Goal: Information Seeking & Learning: Learn about a topic

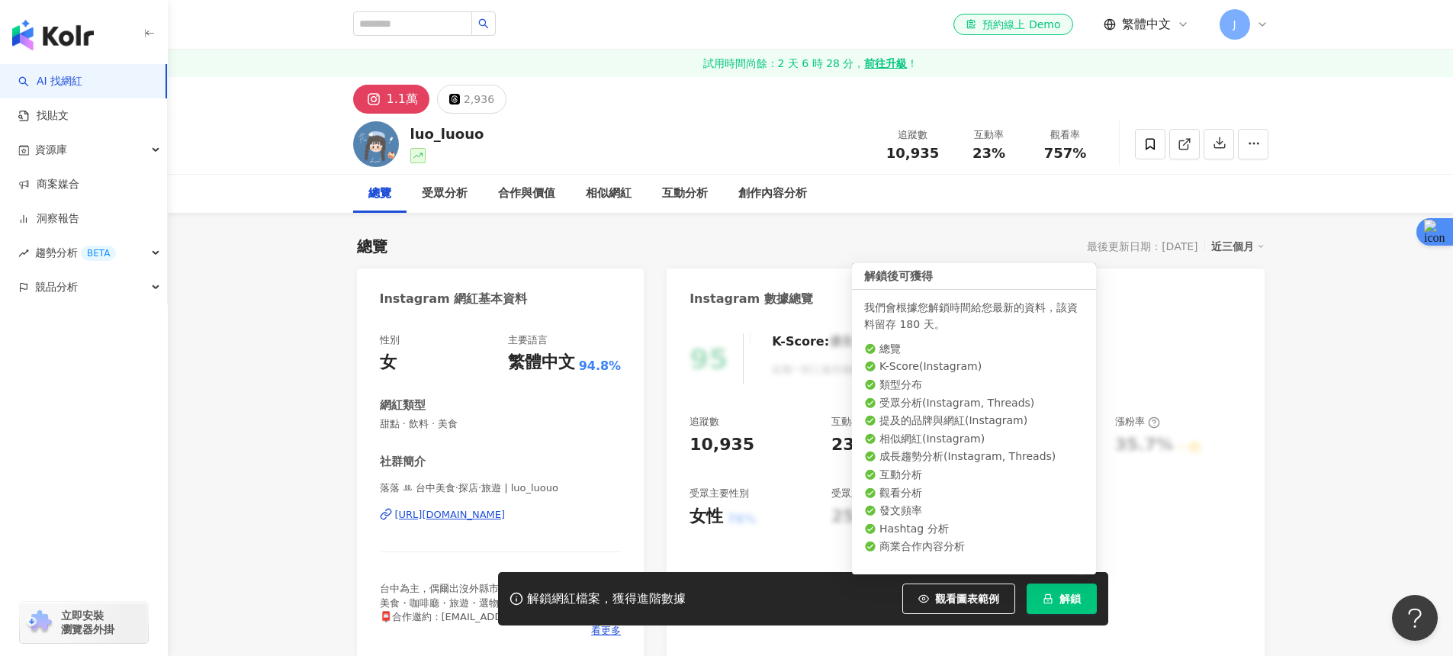
click at [1069, 601] on span "解鎖" at bounding box center [1069, 599] width 21 height 12
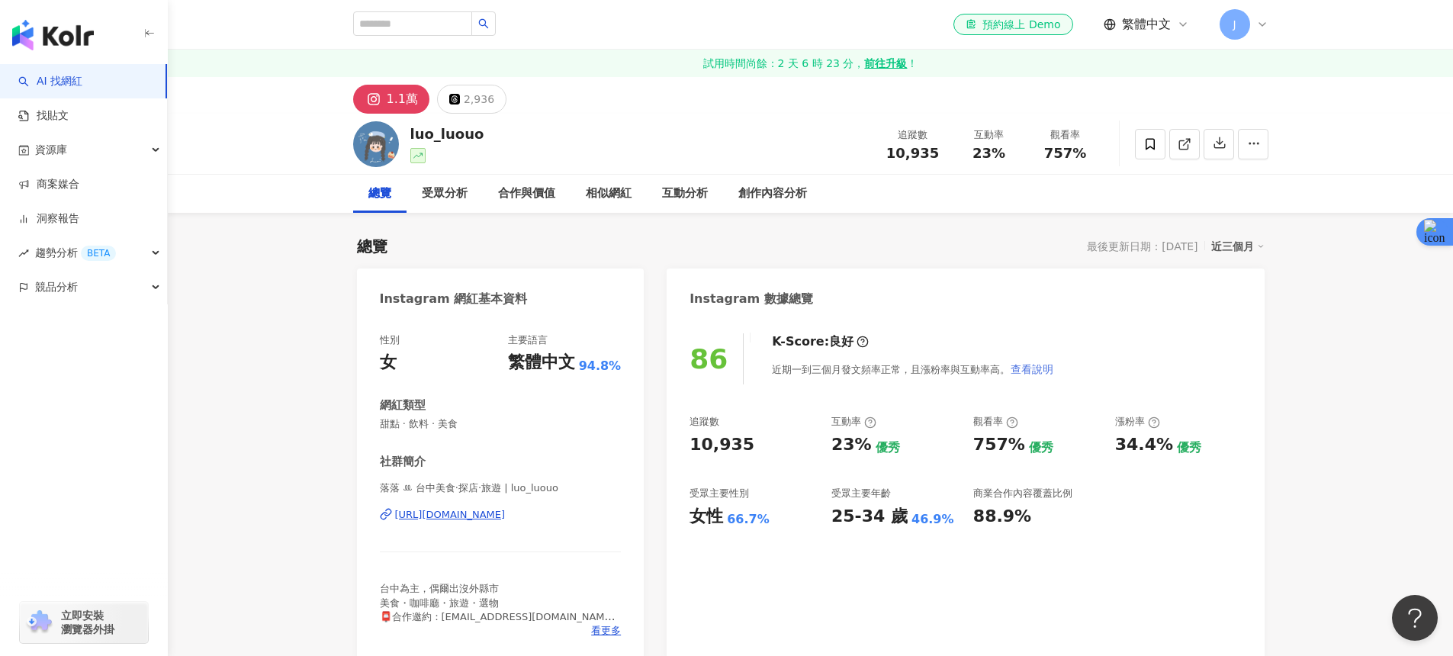
click at [1036, 374] on span "查看說明" at bounding box center [1032, 369] width 43 height 12
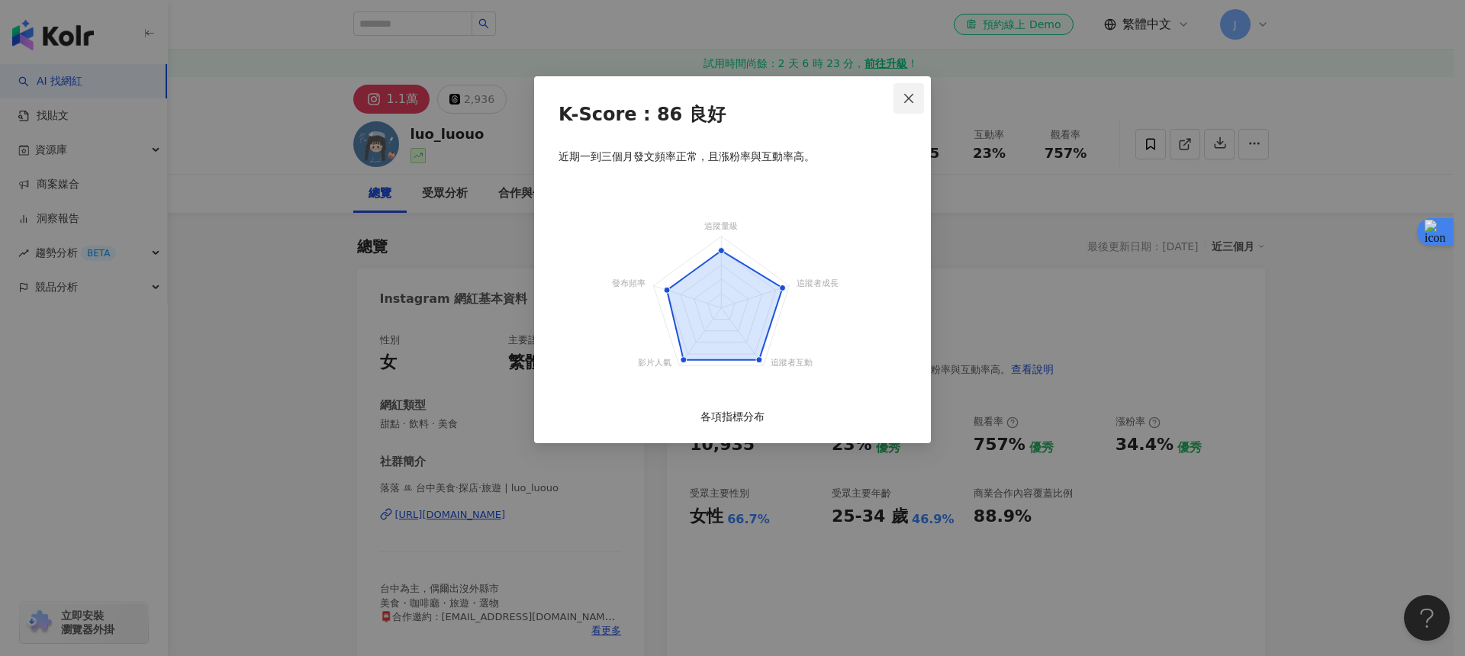
click at [906, 98] on icon "close" at bounding box center [908, 98] width 12 height 12
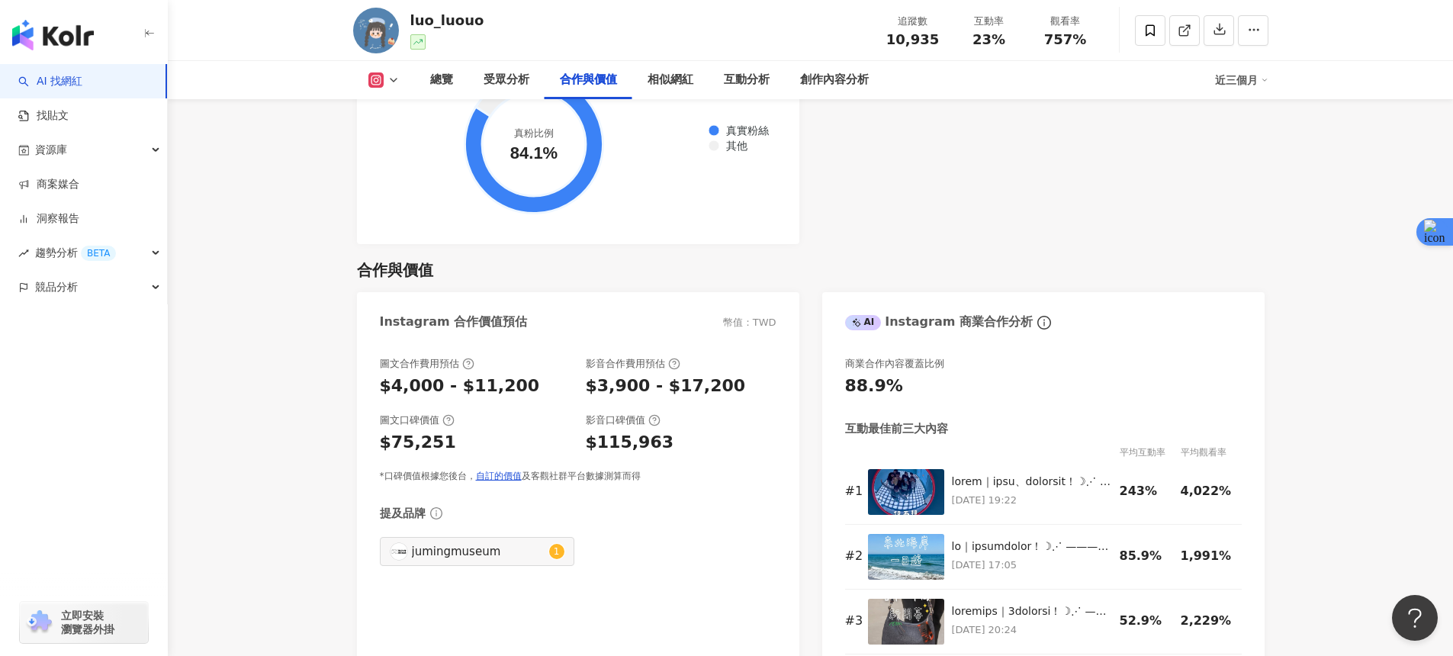
scroll to position [2311, 0]
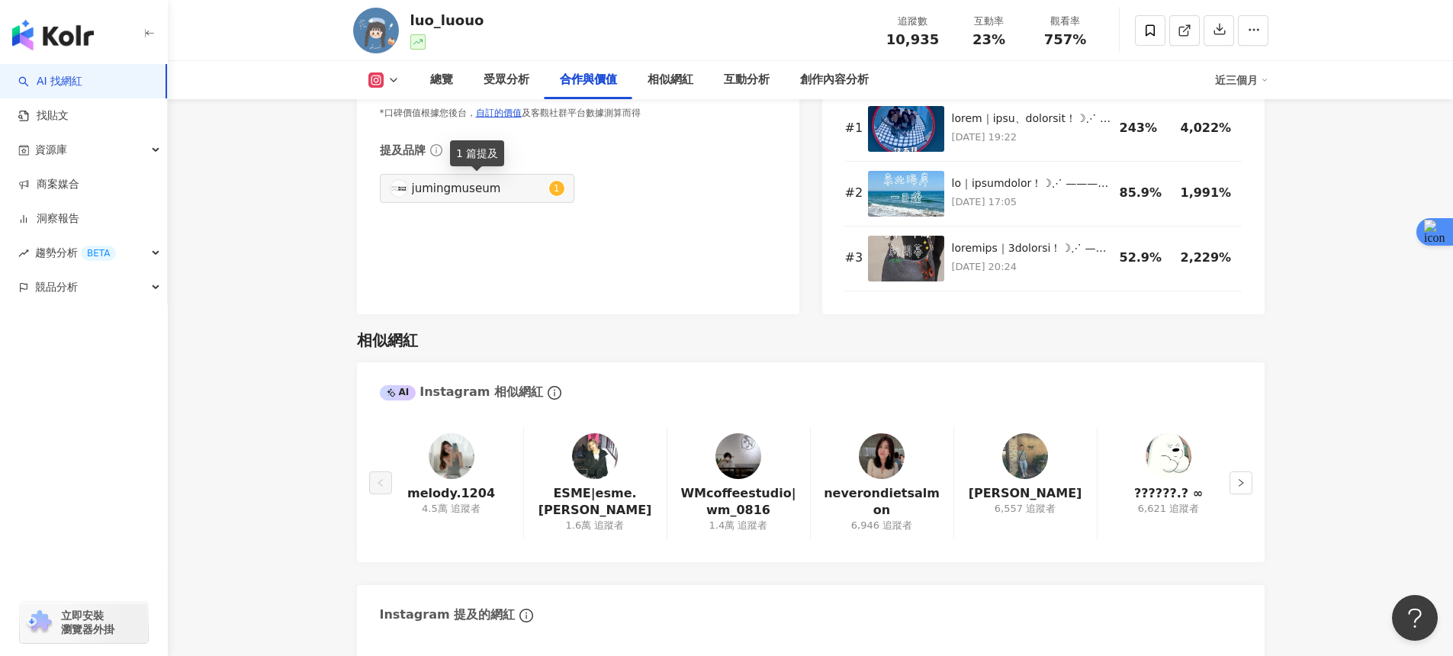
click at [463, 195] on div "jumingmuseum" at bounding box center [478, 188] width 133 height 17
type input "**********"
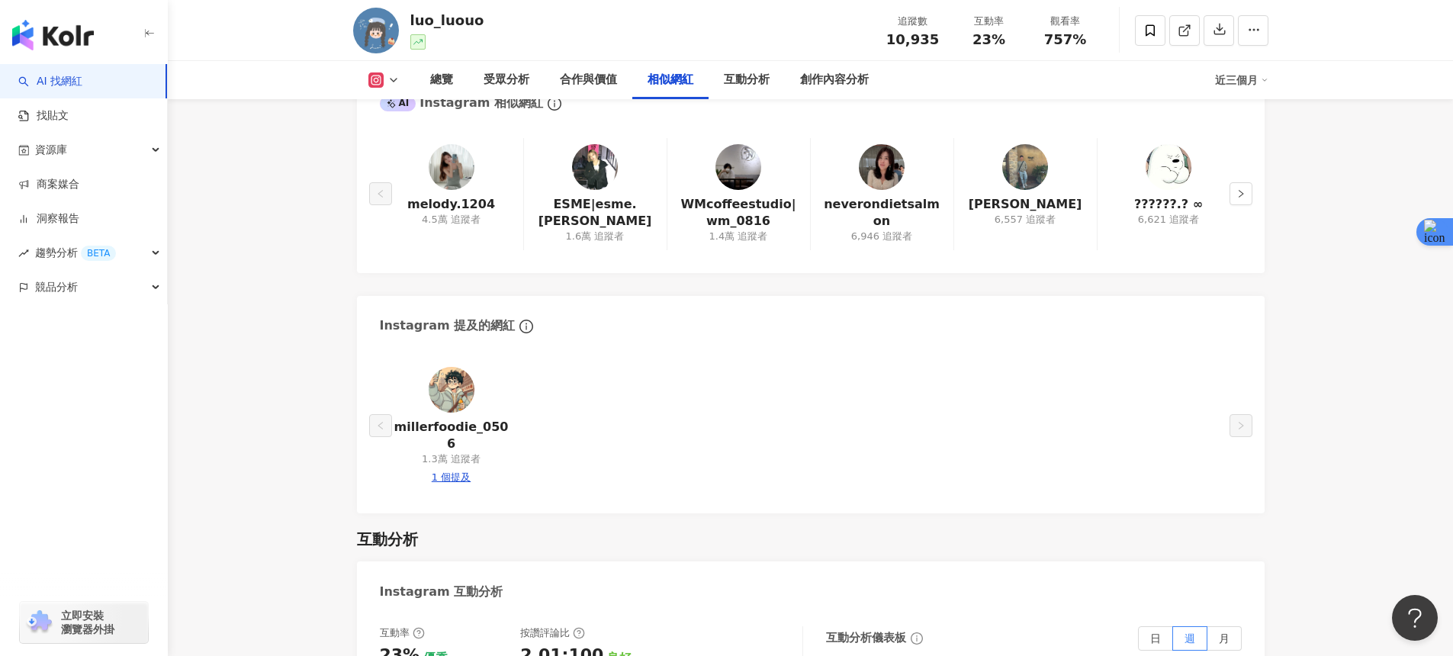
scroll to position [2602, 0]
click at [449, 169] on img at bounding box center [452, 166] width 46 height 46
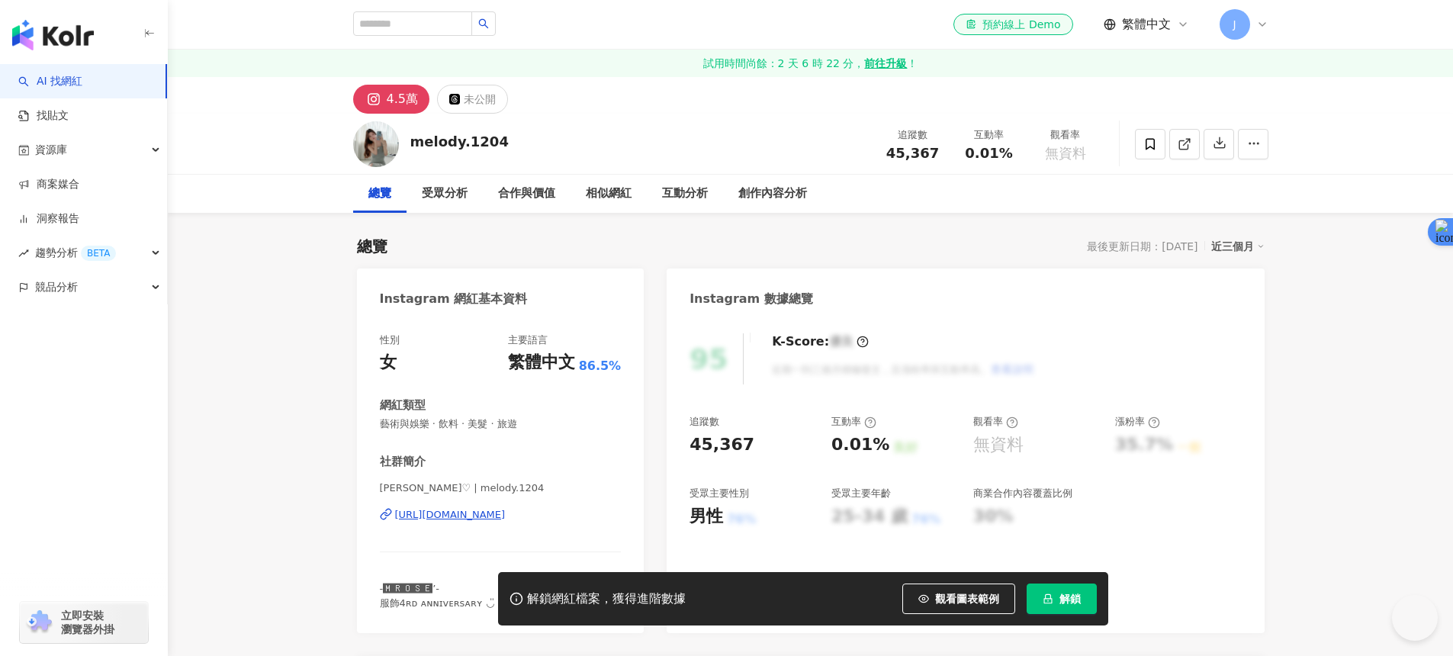
click at [449, 512] on div "https://www.instagram.com/melody.1204/" at bounding box center [450, 515] width 111 height 14
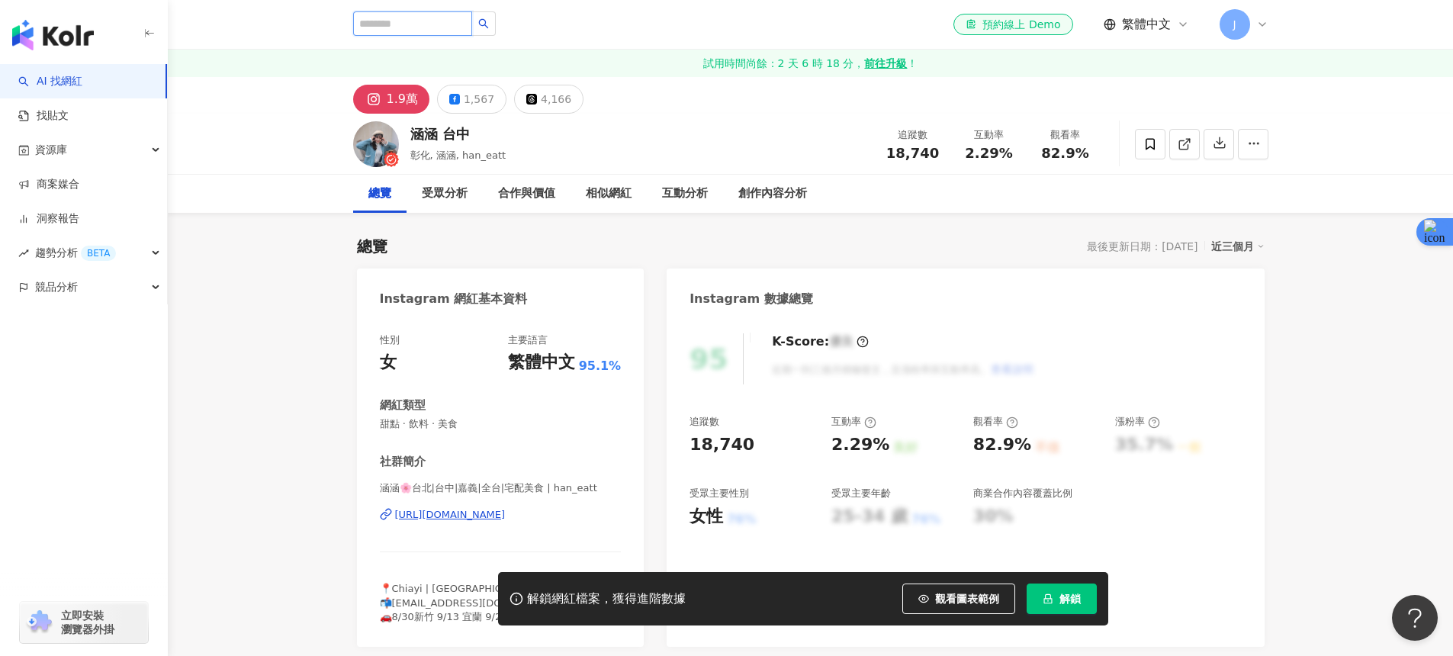
drag, startPoint x: 386, startPoint y: 21, endPoint x: 403, endPoint y: 21, distance: 16.8
click at [386, 21] on input "search" at bounding box center [412, 23] width 119 height 24
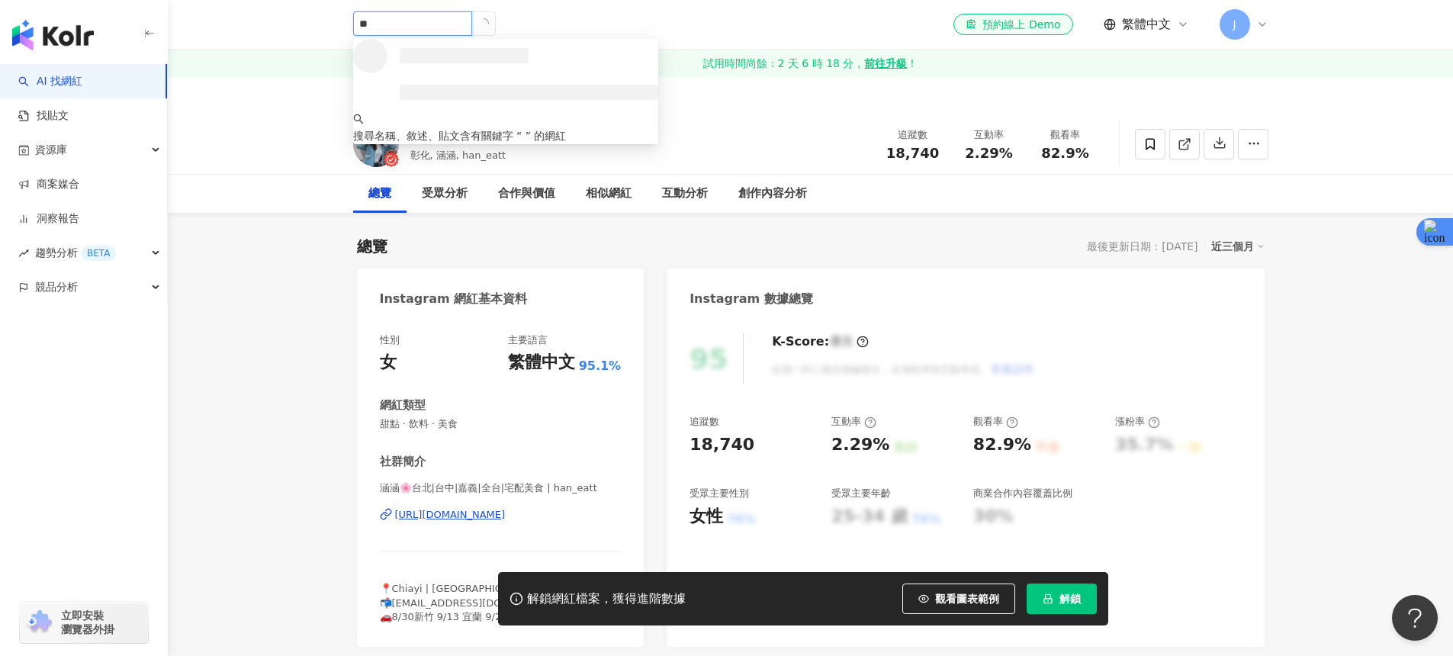
paste input "***"
click at [485, 22] on icon "loading" at bounding box center [483, 23] width 11 height 11
type input "***"
click at [540, 15] on div "唐舖子 *** 搜尋名稱、敘述、貼文含有關鍵字 “ 唐舖子 ” 的網紅 el-icon-cs 預約線上 Demo 繁體中文 J" at bounding box center [810, 24] width 915 height 49
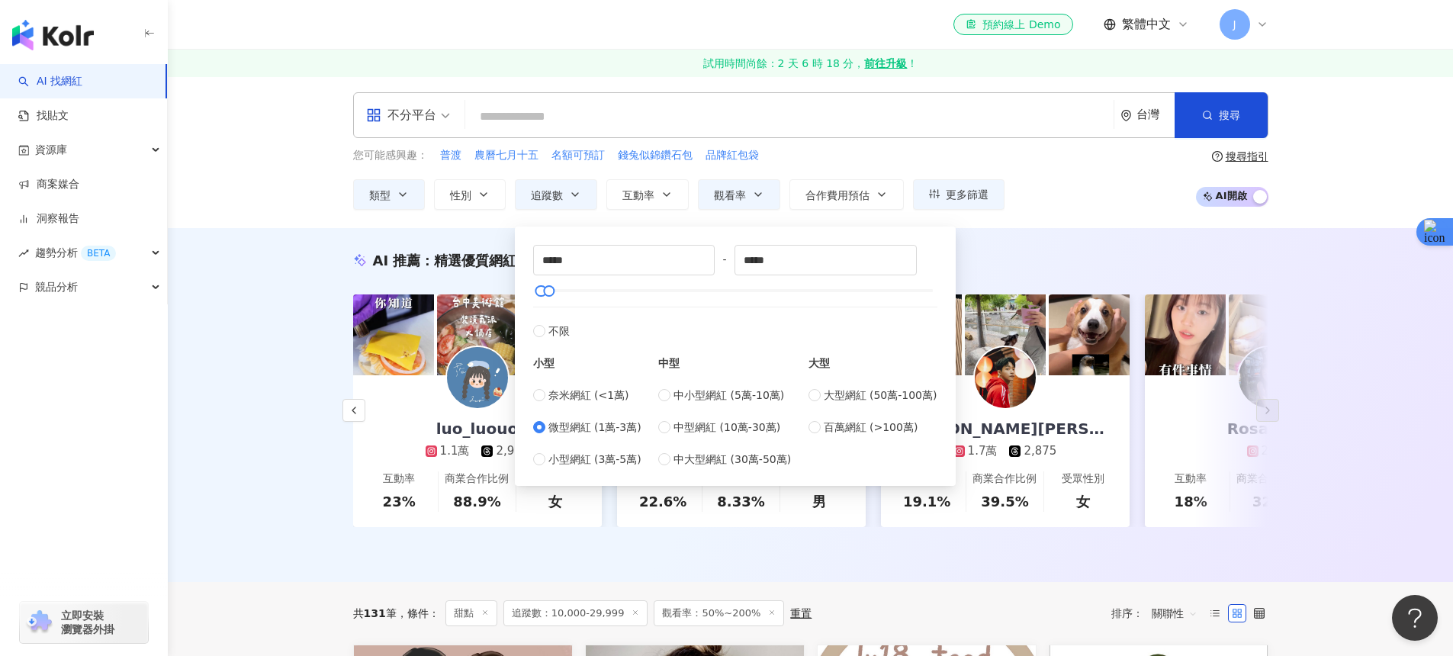
scroll to position [0, 2282]
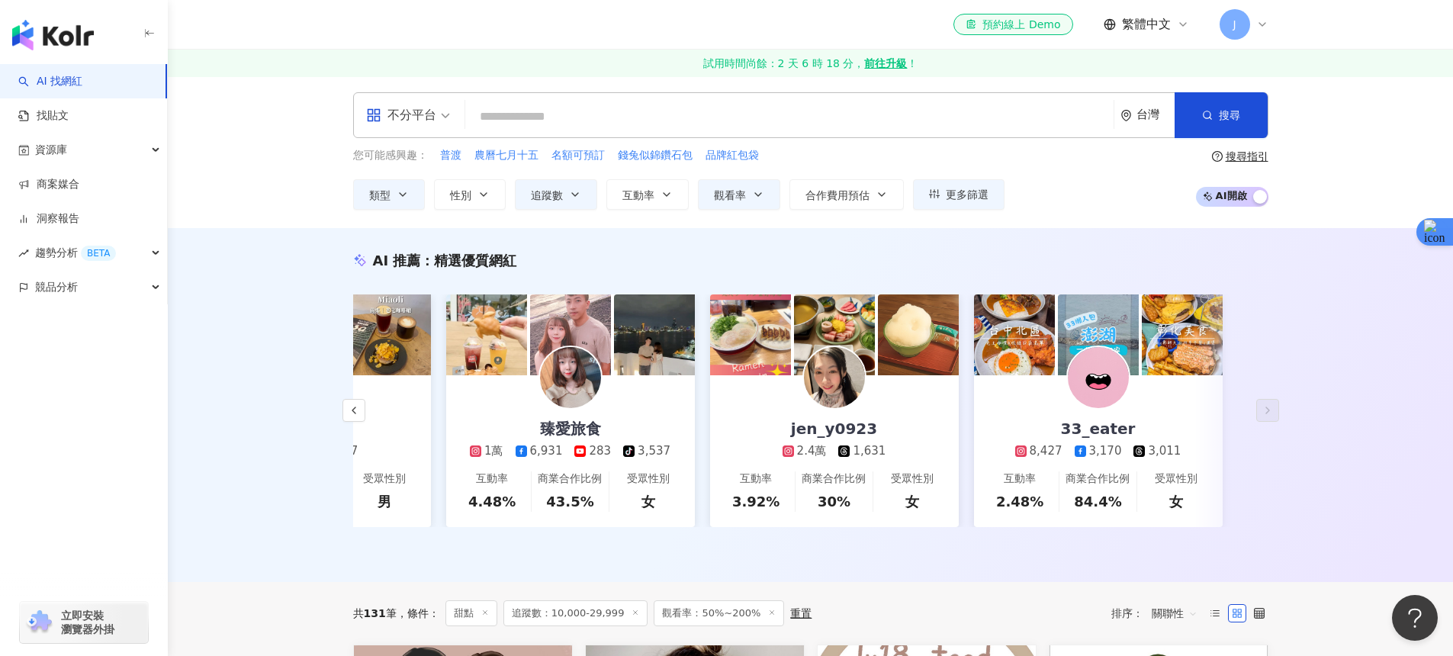
click at [308, 339] on div "AI 推薦 ： 精選優質網紅 luo_luouo 1.1萬 2,936 互動率 23% 商業合作比例 88.9% 受眾性別 女 yanf.m 1.8萬 2,3…" at bounding box center [810, 405] width 1285 height 354
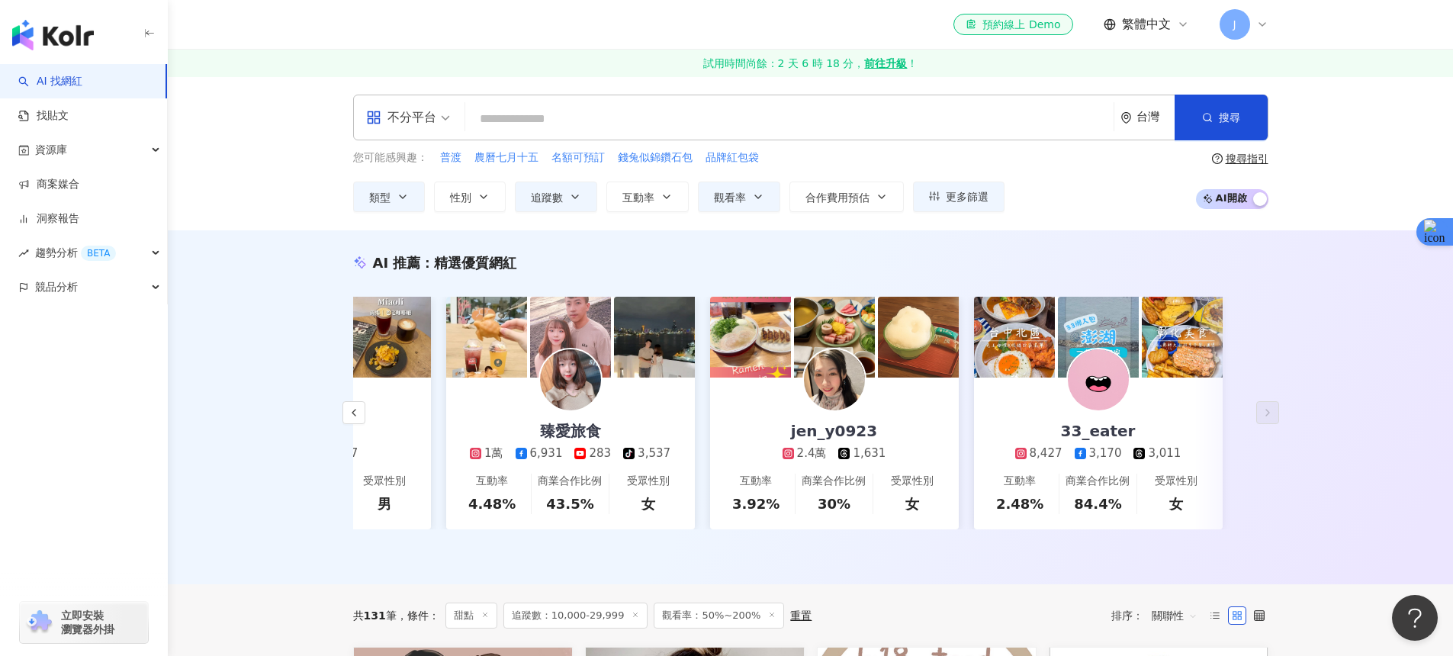
click at [519, 130] on input "search" at bounding box center [789, 118] width 636 height 29
paste input "***"
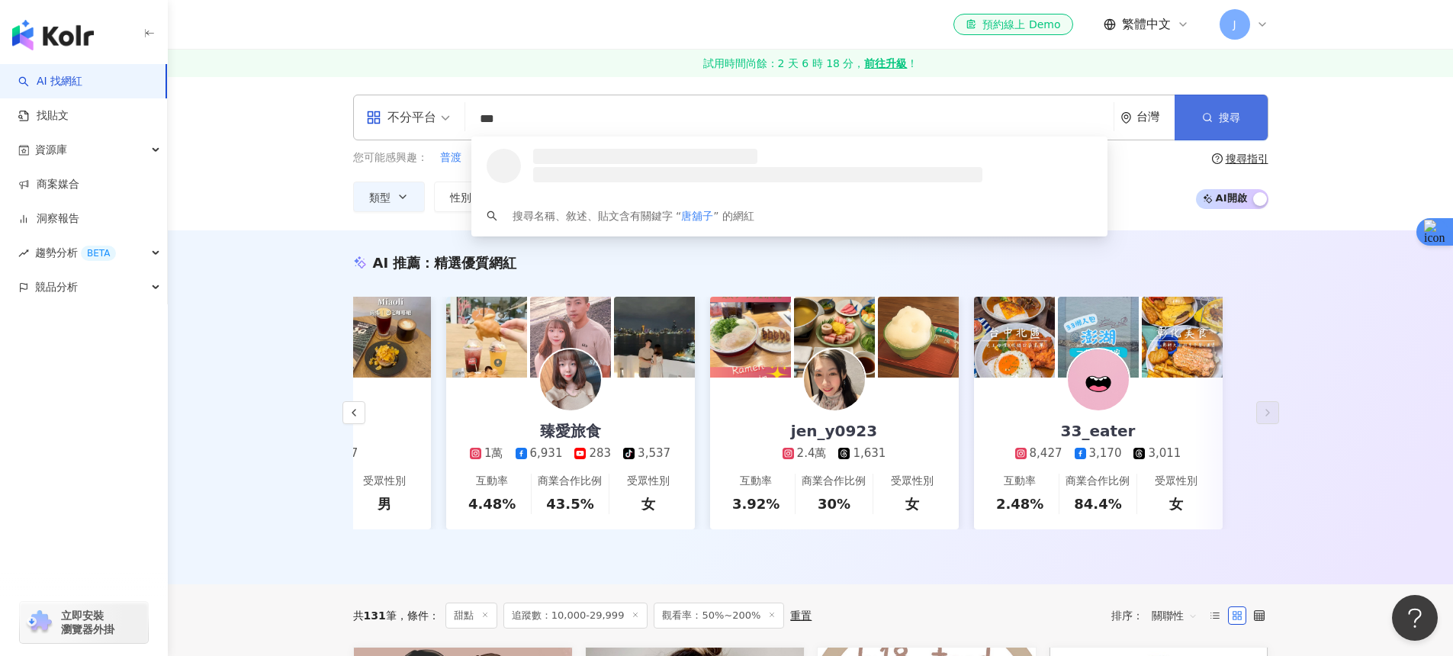
type input "***"
click at [1210, 114] on icon "button" at bounding box center [1207, 117] width 11 height 11
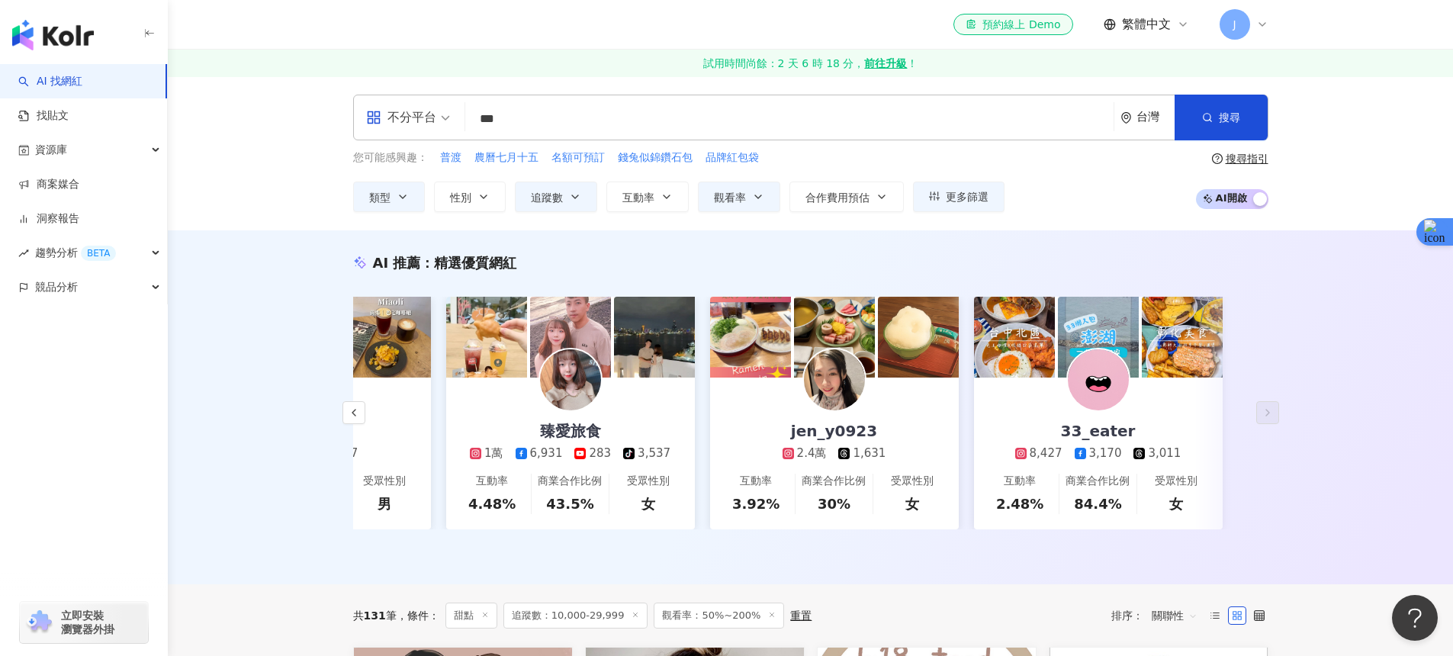
click at [1027, 223] on div "不分平台 *** 台灣 搜尋 loading 搜尋名稱、敘述、貼文含有關鍵字 “ 唐舖子 ” 的網紅 您可能感興趣： 普渡 農曆七月十五 名額可預訂 錢兔似錦…" at bounding box center [810, 153] width 1285 height 154
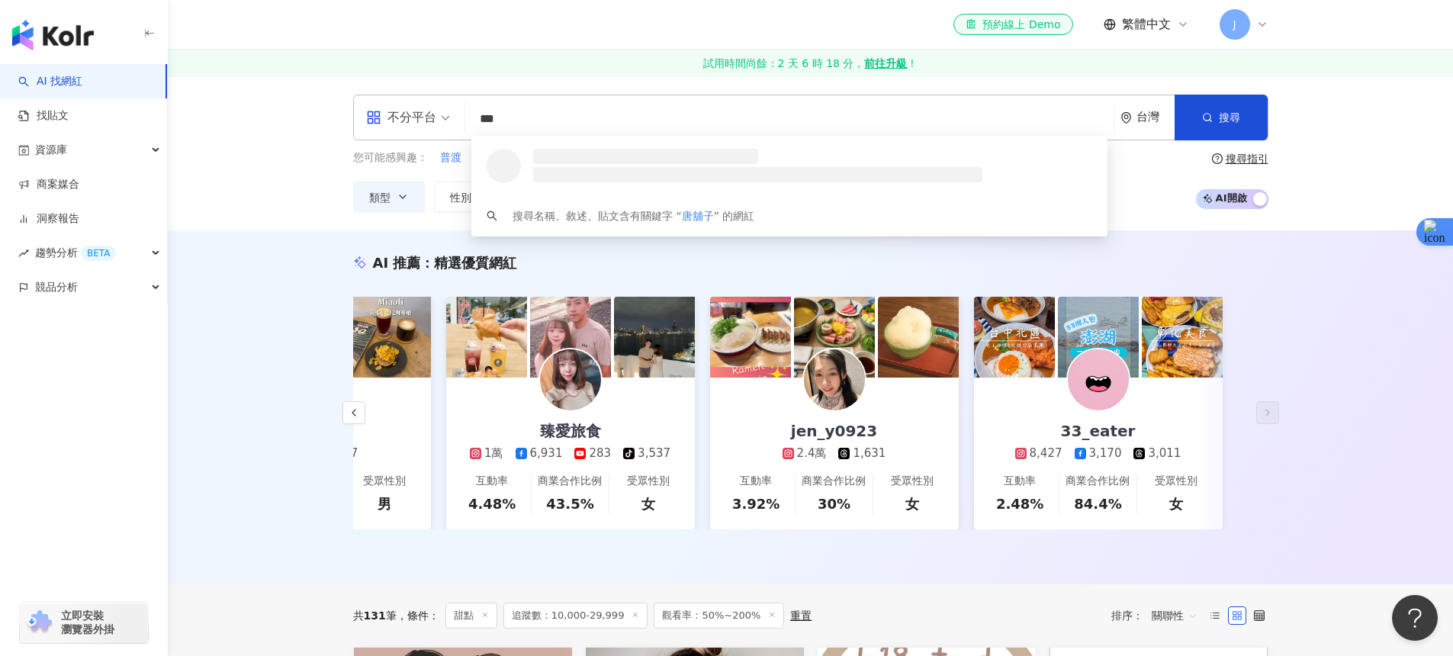
drag, startPoint x: 484, startPoint y: 108, endPoint x: 375, endPoint y: 98, distance: 109.5
click at [387, 100] on div "不分平台 *** 台灣 搜尋 loading 搜尋名稱、敘述、貼文含有關鍵字 “ 唐舖子 ” 的網紅" at bounding box center [810, 118] width 915 height 46
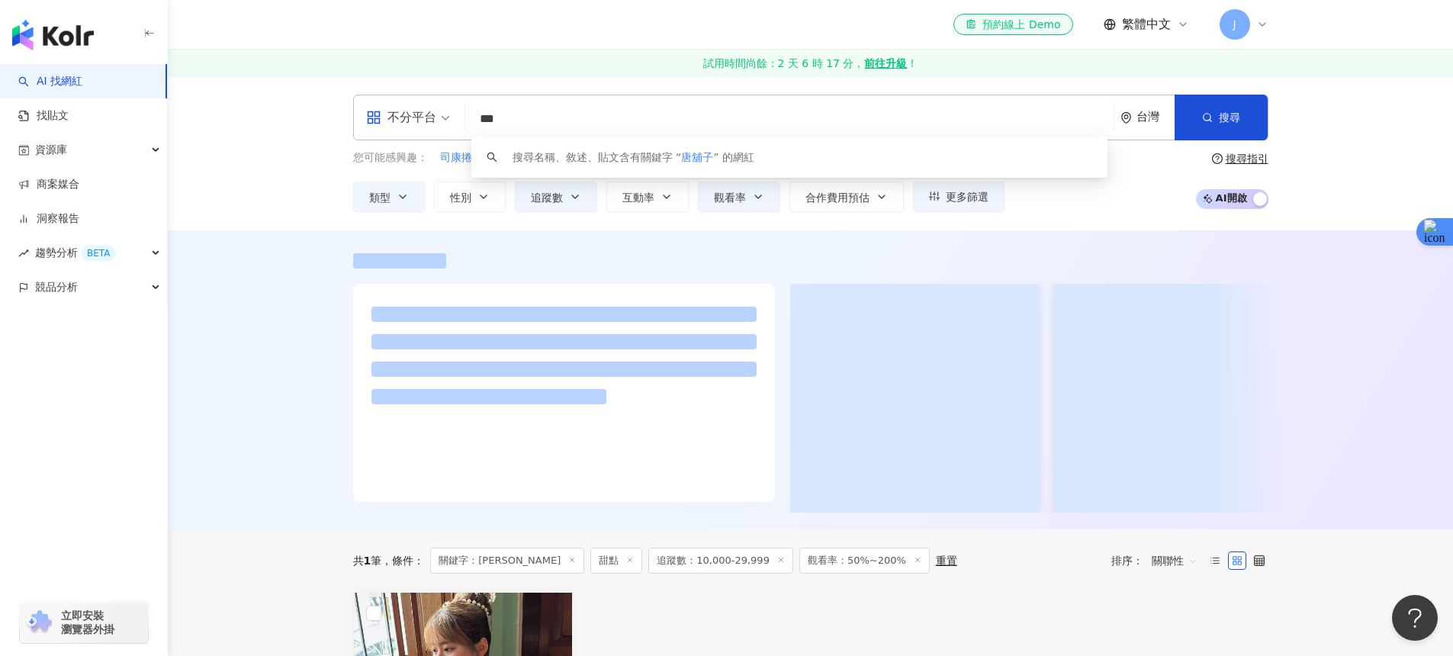
click at [288, 267] on div at bounding box center [810, 379] width 1285 height 299
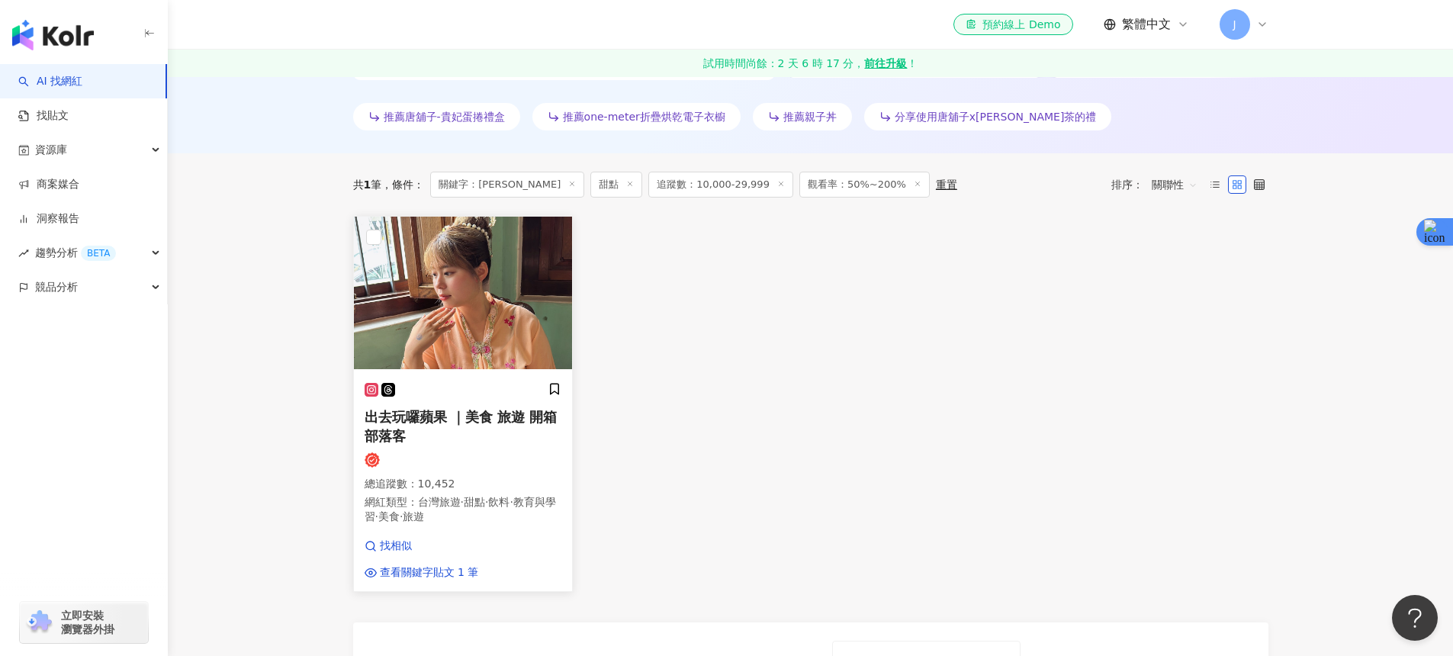
scroll to position [240, 0]
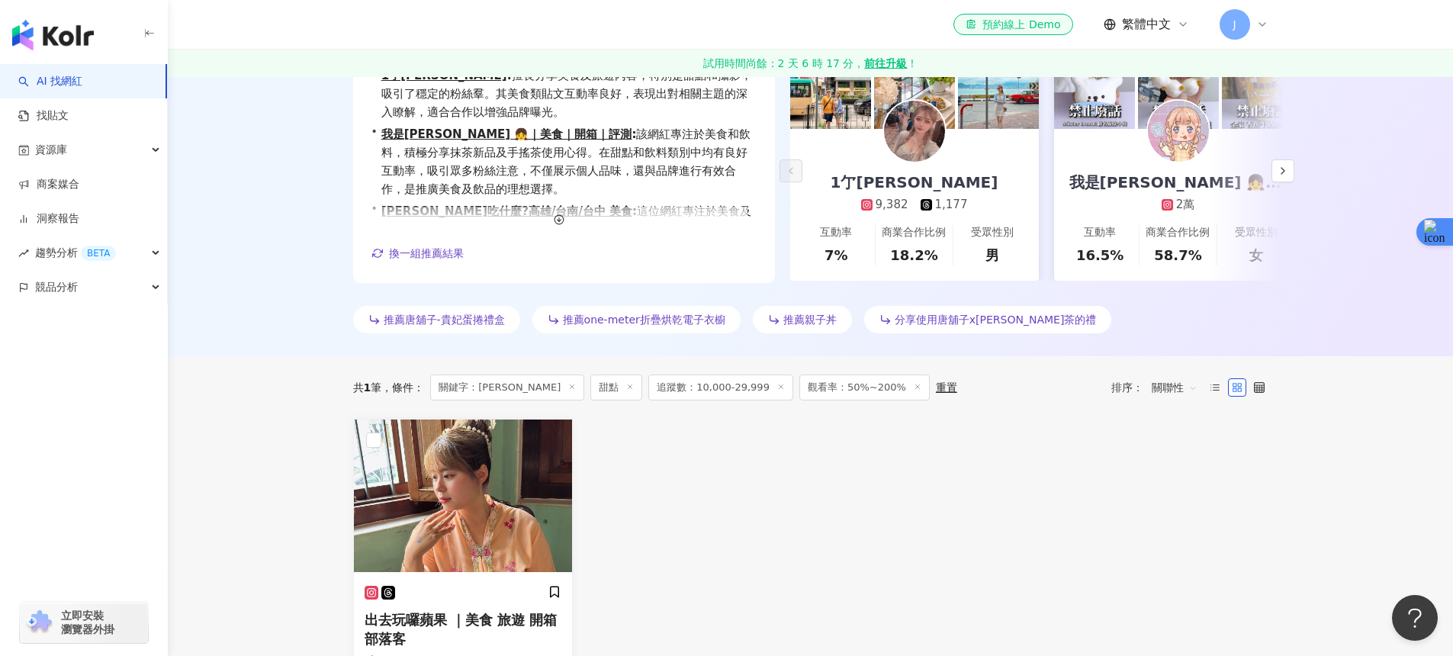
click at [568, 385] on icon at bounding box center [572, 387] width 8 height 8
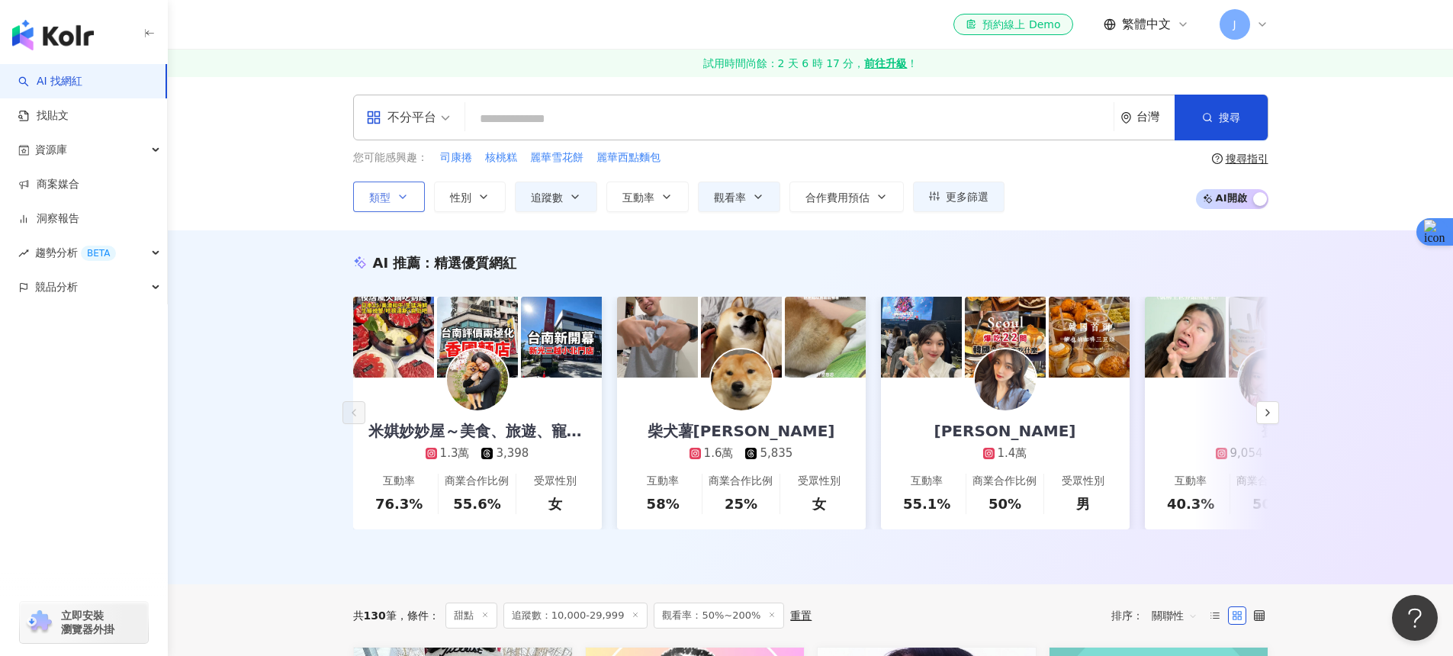
click at [420, 204] on button "類型" at bounding box center [389, 197] width 72 height 31
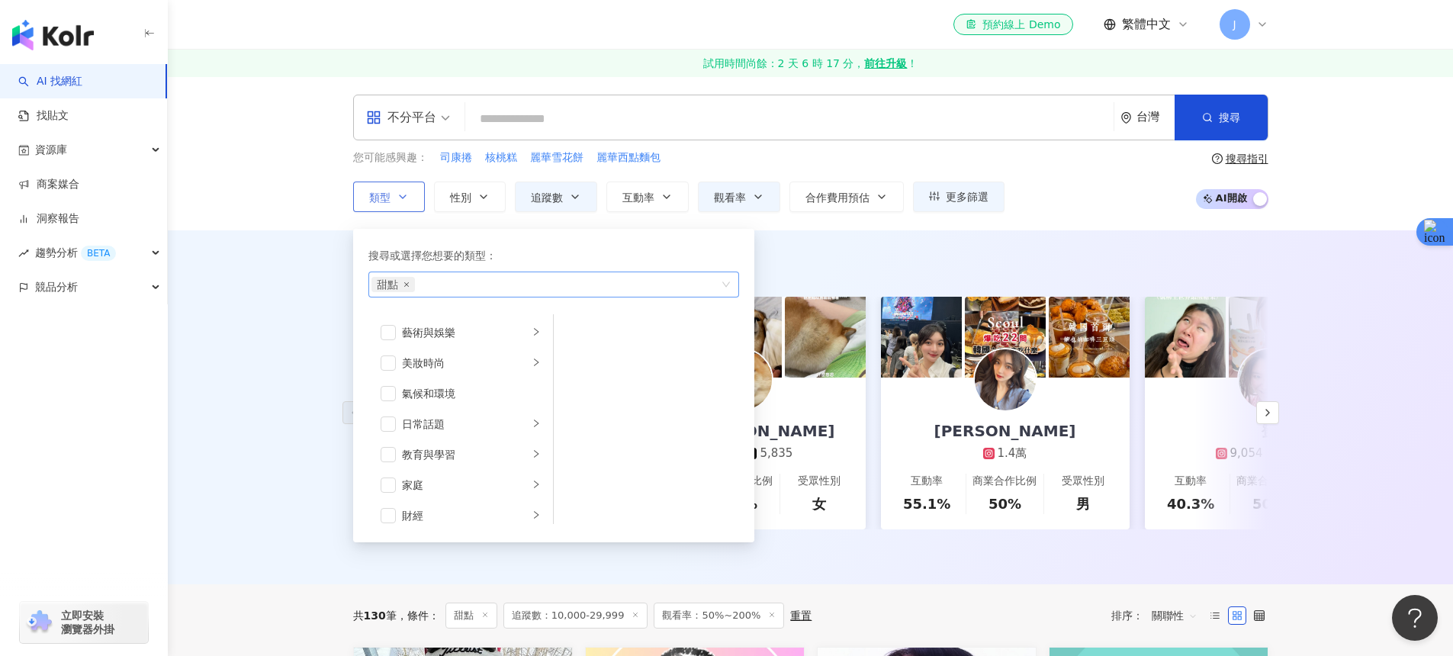
click at [407, 287] on span "甜點" at bounding box center [392, 284] width 43 height 15
click at [407, 286] on icon "close" at bounding box center [407, 284] width 6 height 6
click at [563, 198] on button "追蹤數" at bounding box center [556, 197] width 82 height 31
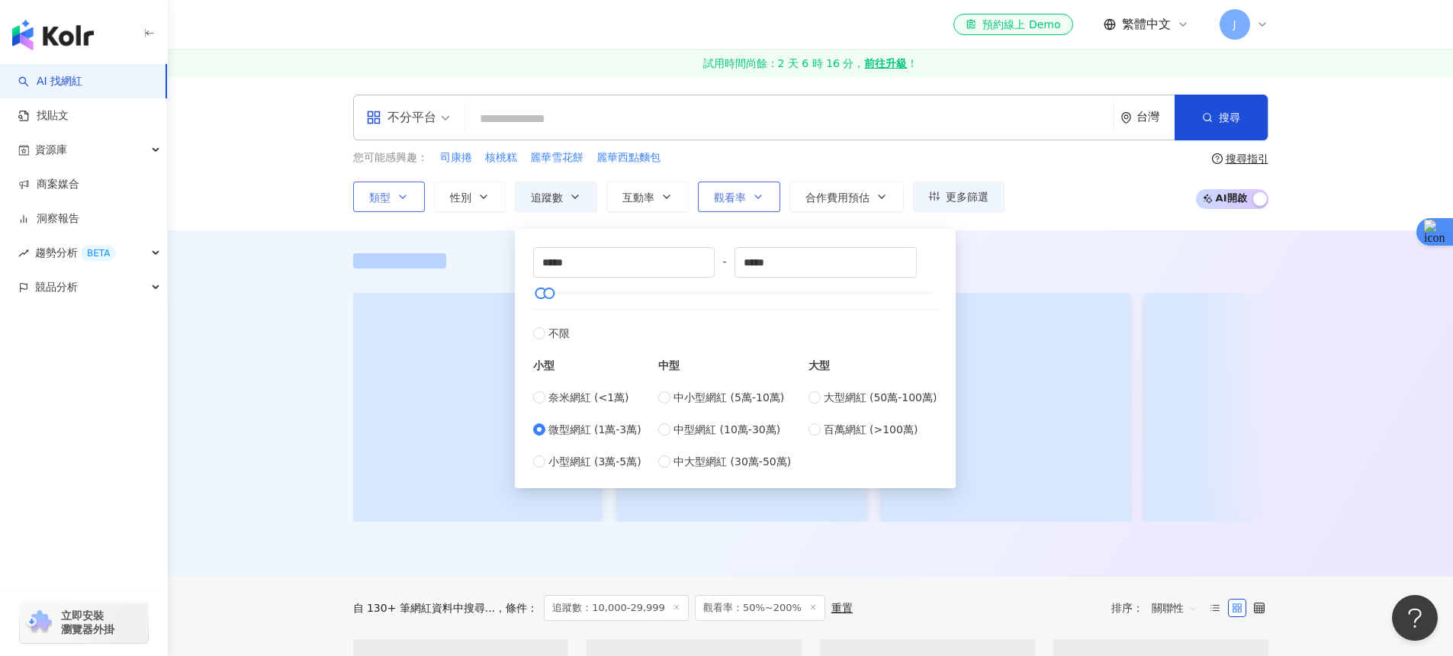
click at [728, 193] on span "觀看率" at bounding box center [730, 197] width 32 height 12
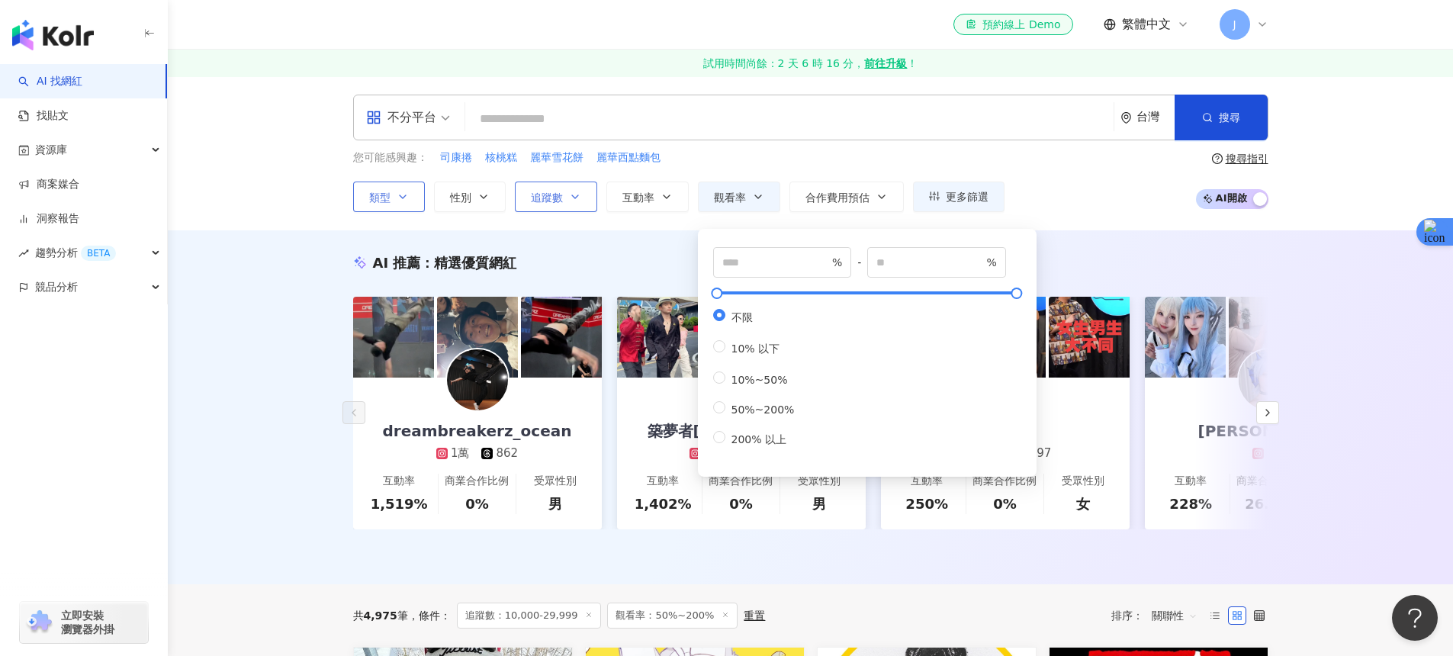
click at [561, 200] on span "追蹤數" at bounding box center [547, 197] width 32 height 12
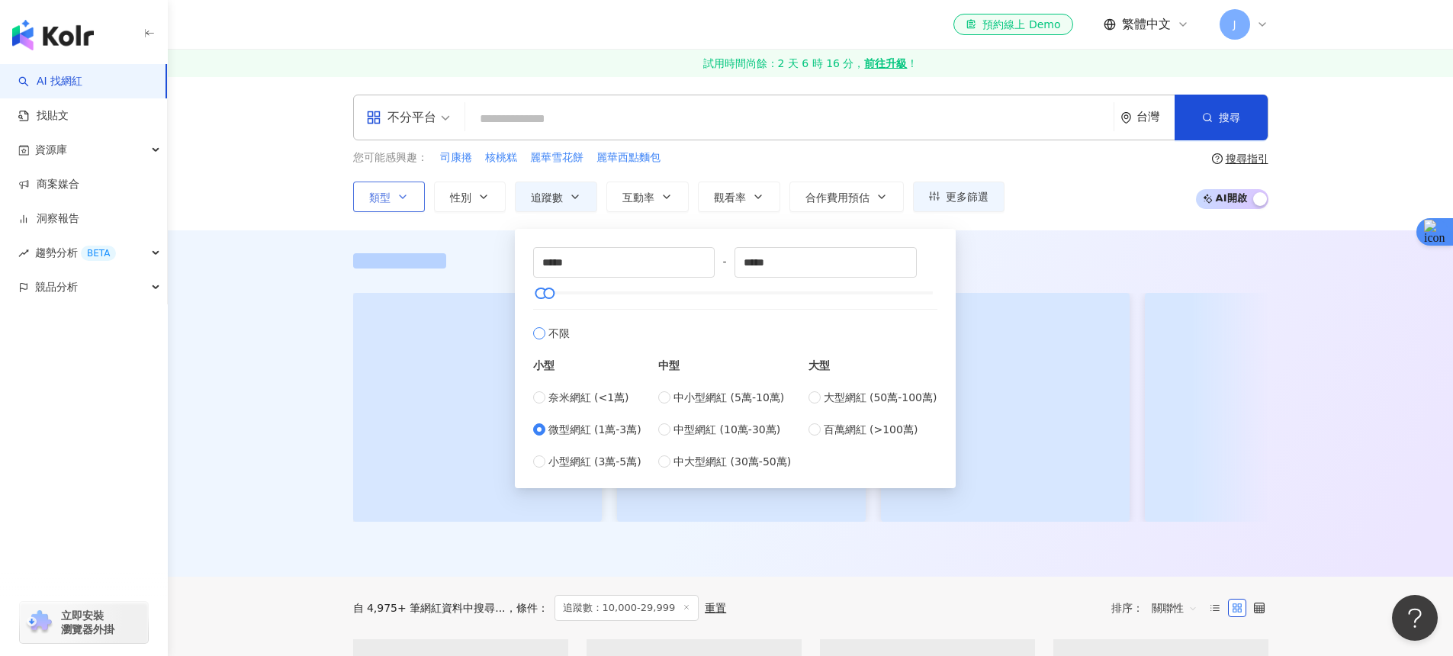
type input "*"
type input "*******"
click at [348, 172] on div "不分平台 台灣 搜尋 keyword 搜尋名稱、敘述、貼文含有關鍵字 “ 唐舖子 ” 的網紅 您可能感興趣： 司康捲 核桃糕 麗華雪花餅 麗華西點麵包 類型 …" at bounding box center [811, 153] width 976 height 117
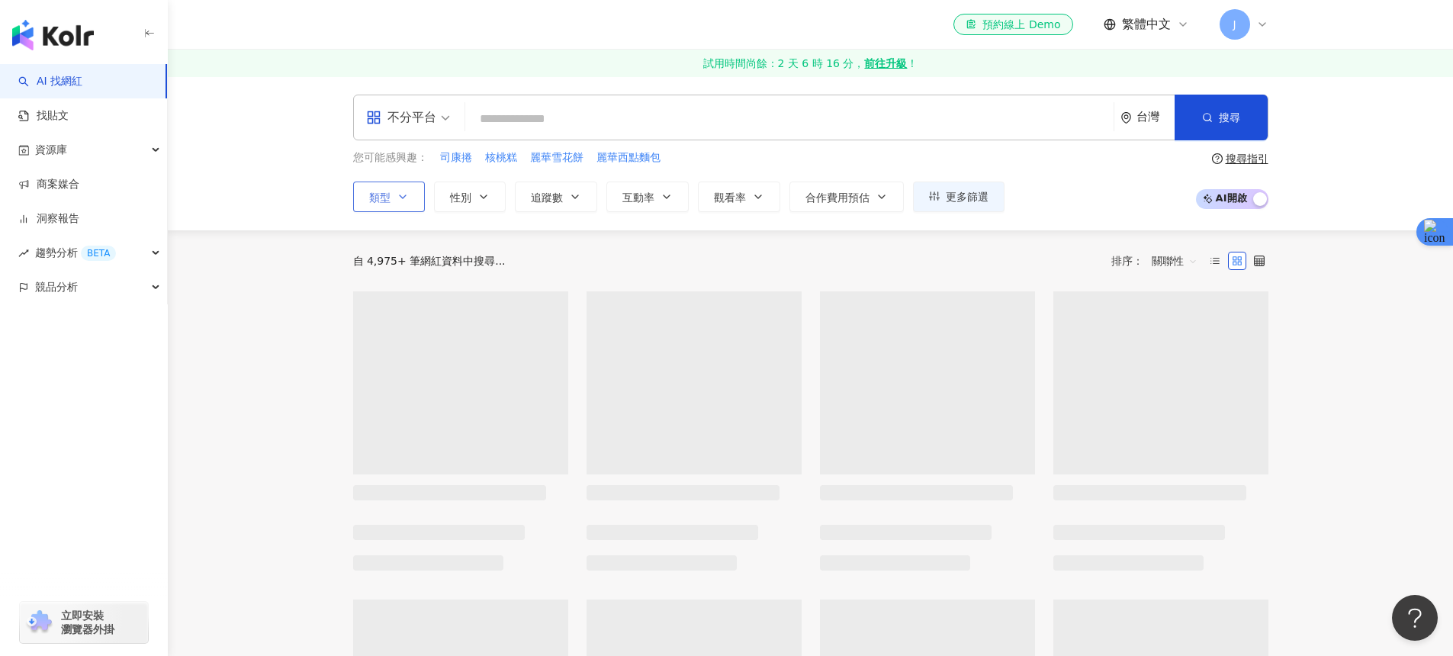
click at [603, 134] on div "不分平台 台灣 搜尋 keyword 搜尋名稱、敘述、貼文含有關鍵字 “ 唐舖子 ” 的網紅" at bounding box center [810, 118] width 915 height 46
click at [604, 130] on input "search" at bounding box center [789, 118] width 636 height 29
type input "*"
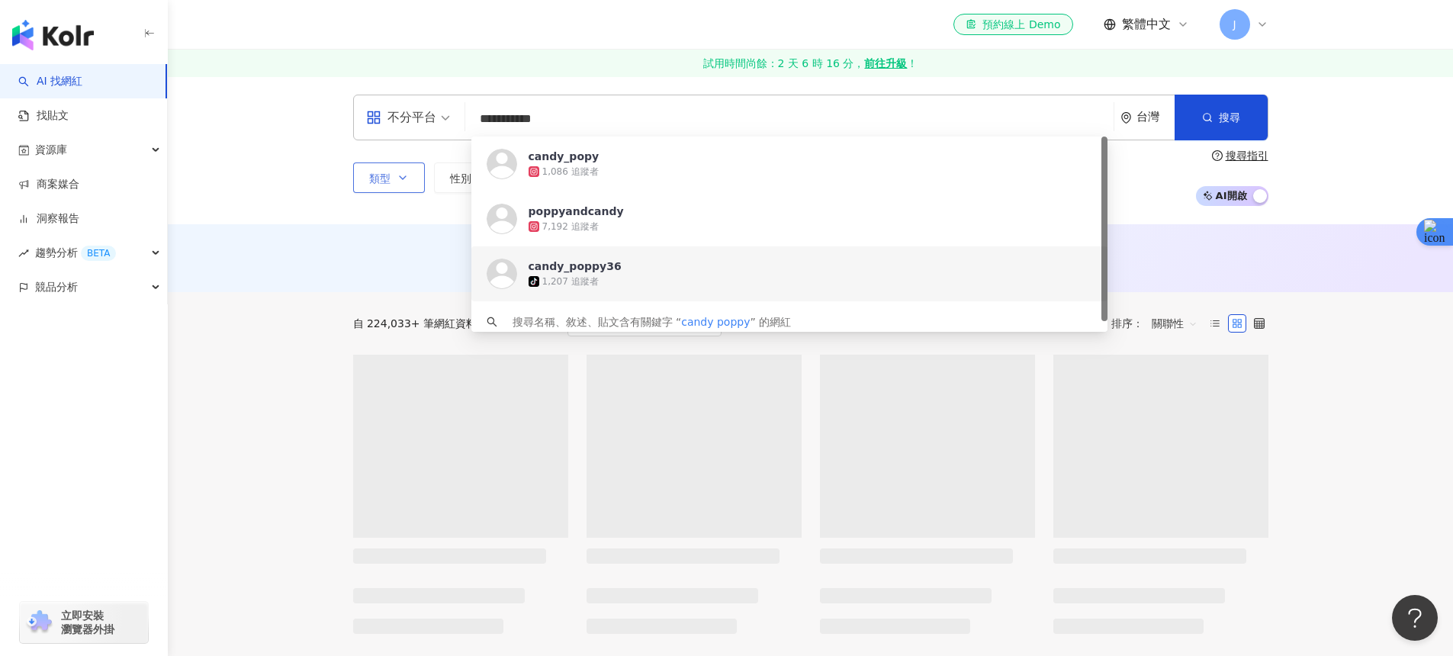
click at [330, 260] on div "AI 推薦 ： 無結果，請嘗試搜尋其他語言關鍵字或條件" at bounding box center [811, 261] width 976 height 28
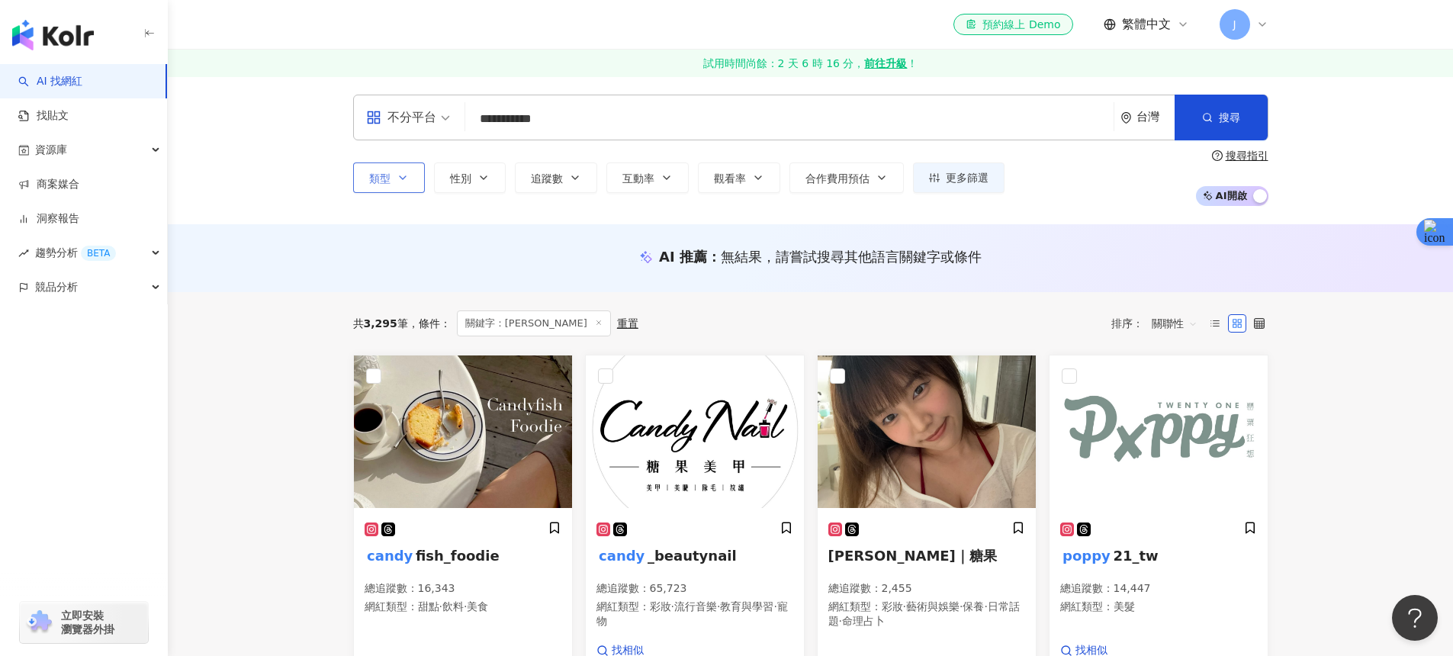
click at [555, 117] on input "**********" at bounding box center [789, 118] width 636 height 29
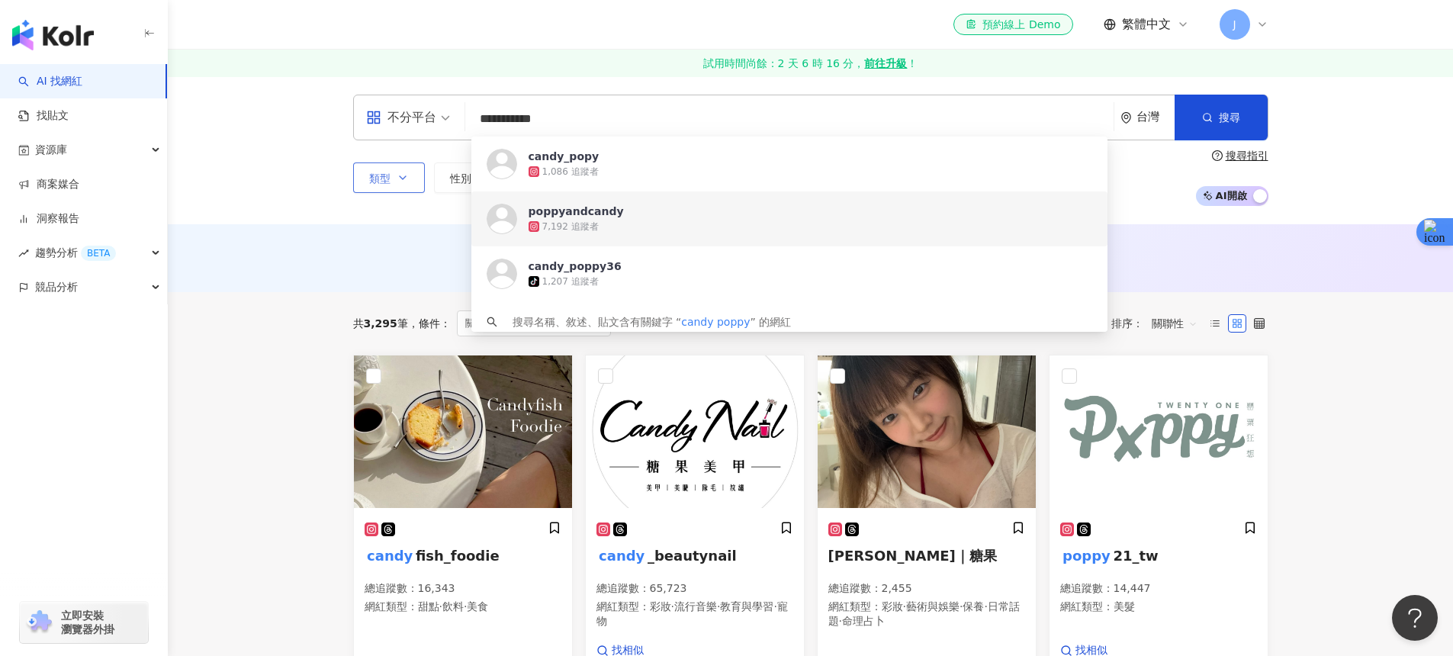
click at [355, 248] on div "AI 推薦 ： 無結果，請嘗試搜尋其他語言關鍵字或條件" at bounding box center [810, 256] width 915 height 19
drag, startPoint x: 553, startPoint y: 118, endPoint x: 466, endPoint y: 124, distance: 87.1
click at [466, 124] on div "**********" at bounding box center [810, 118] width 915 height 46
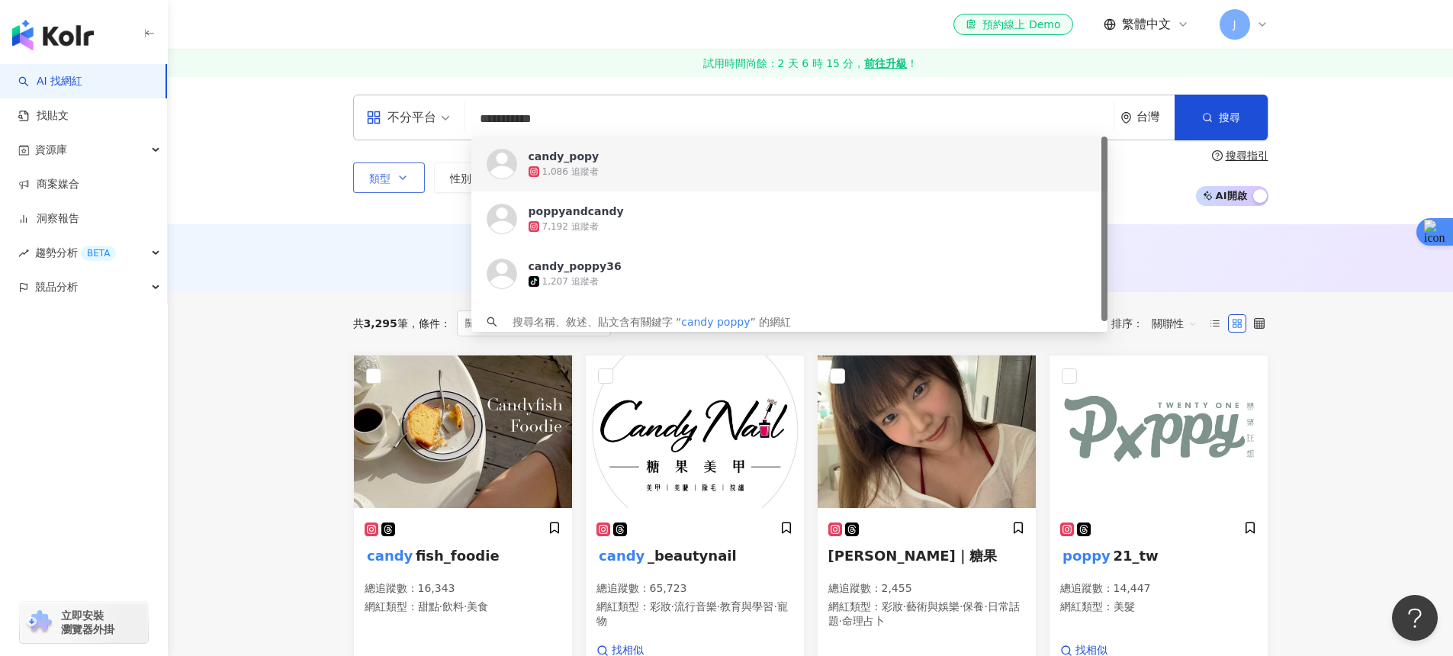
paste input "search"
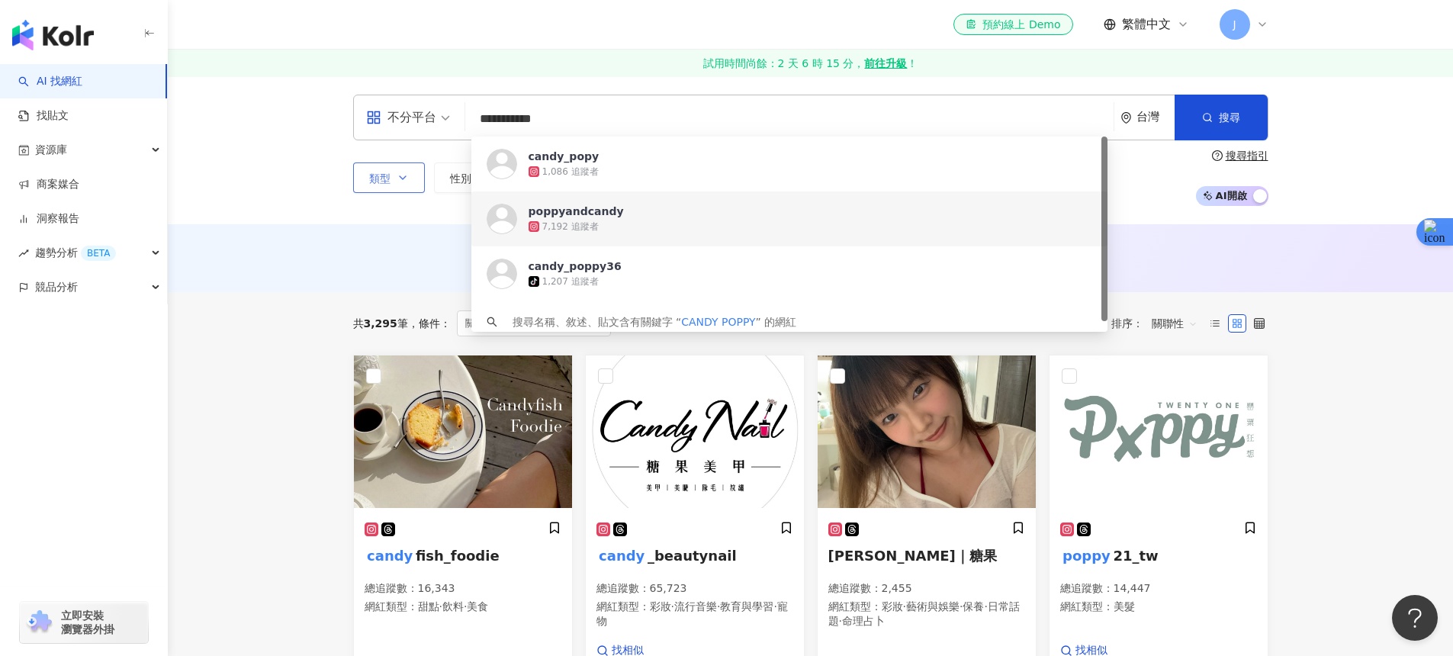
type input "**********"
click at [363, 218] on div "**********" at bounding box center [810, 150] width 1285 height 148
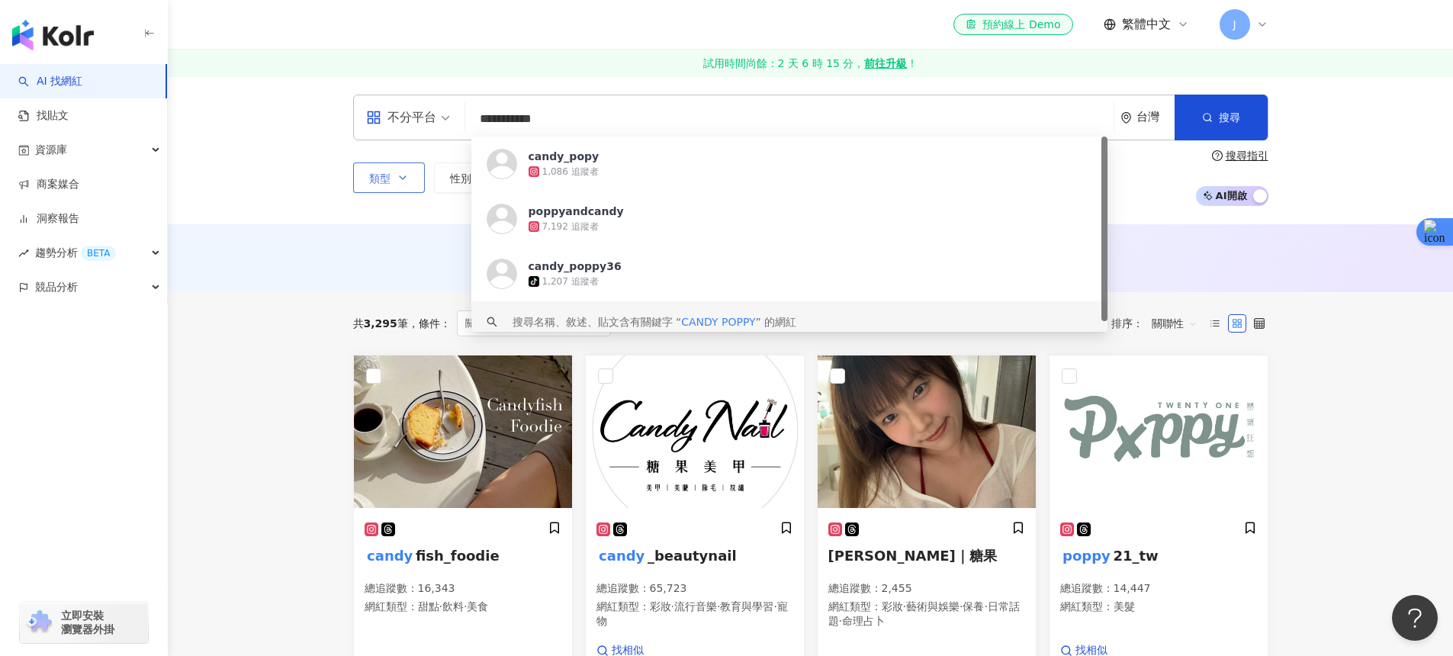
click at [751, 320] on span "CANDY POPPY" at bounding box center [718, 322] width 74 height 12
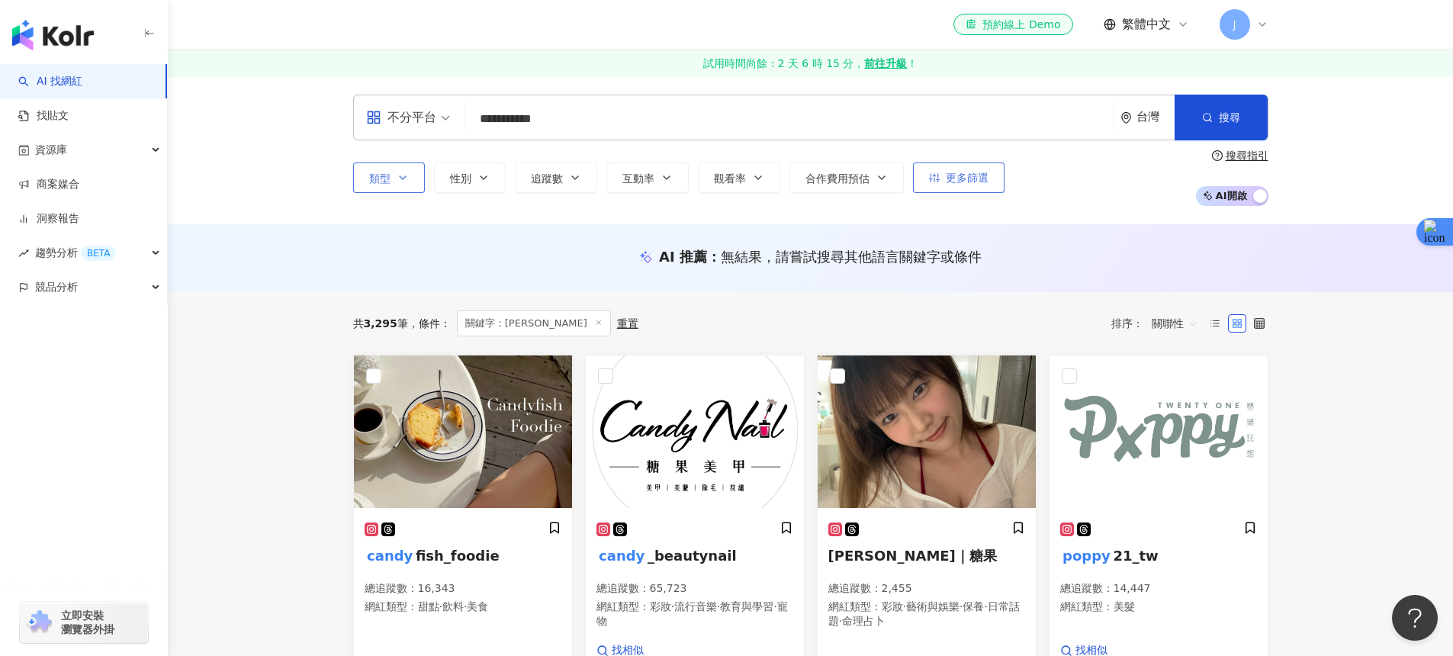
click at [963, 186] on button "更多篩選" at bounding box center [959, 177] width 92 height 31
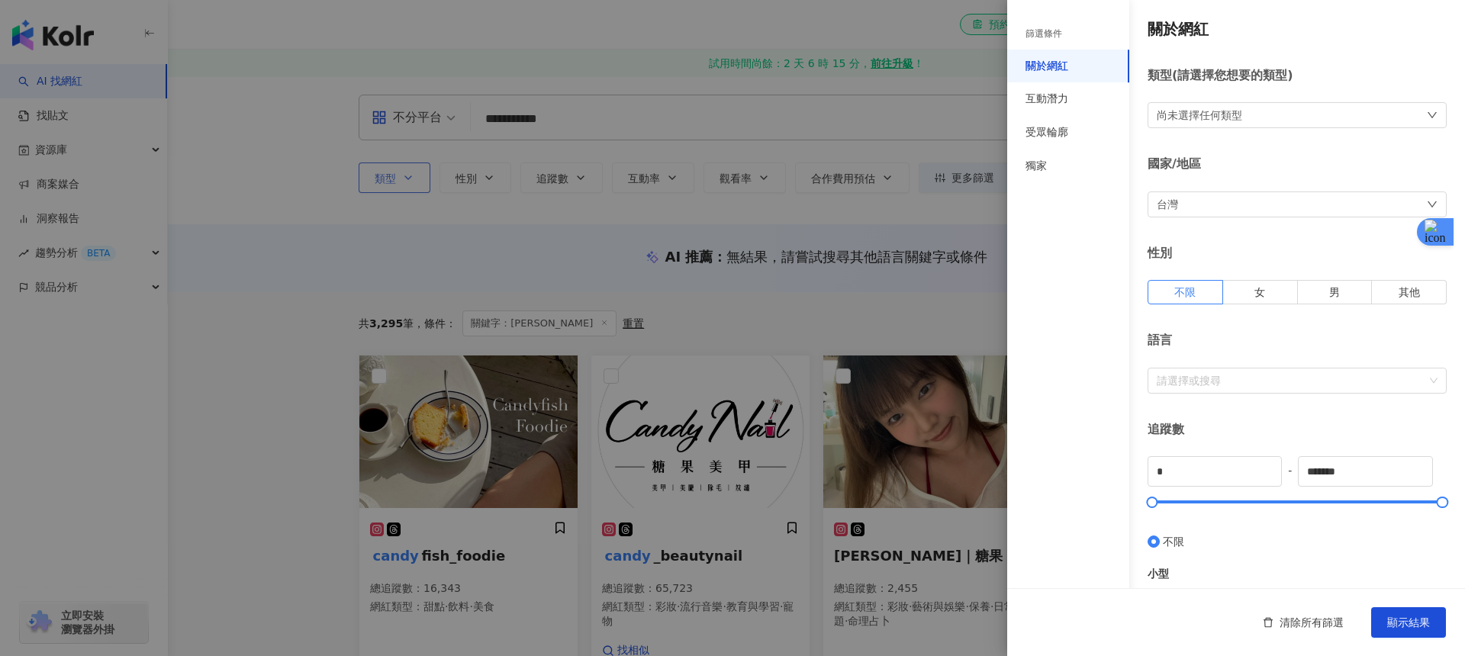
click at [378, 317] on div at bounding box center [732, 328] width 1465 height 656
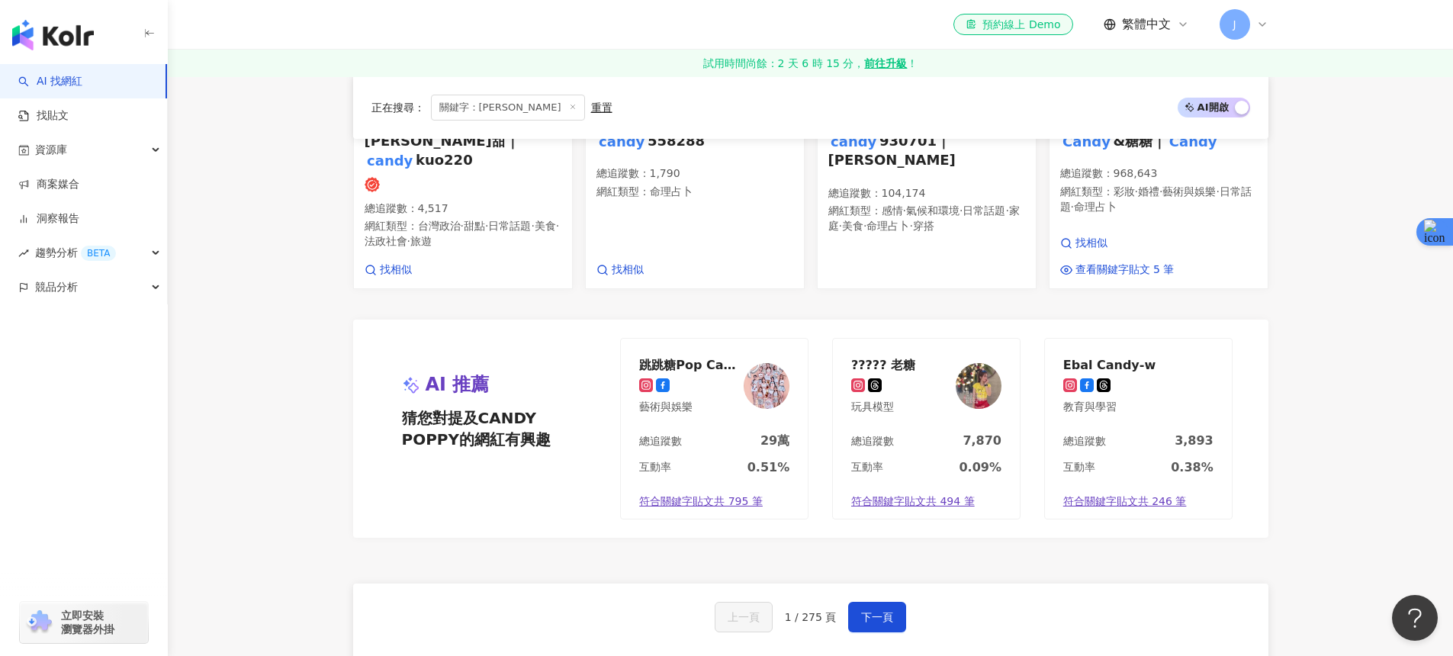
scroll to position [1219, 0]
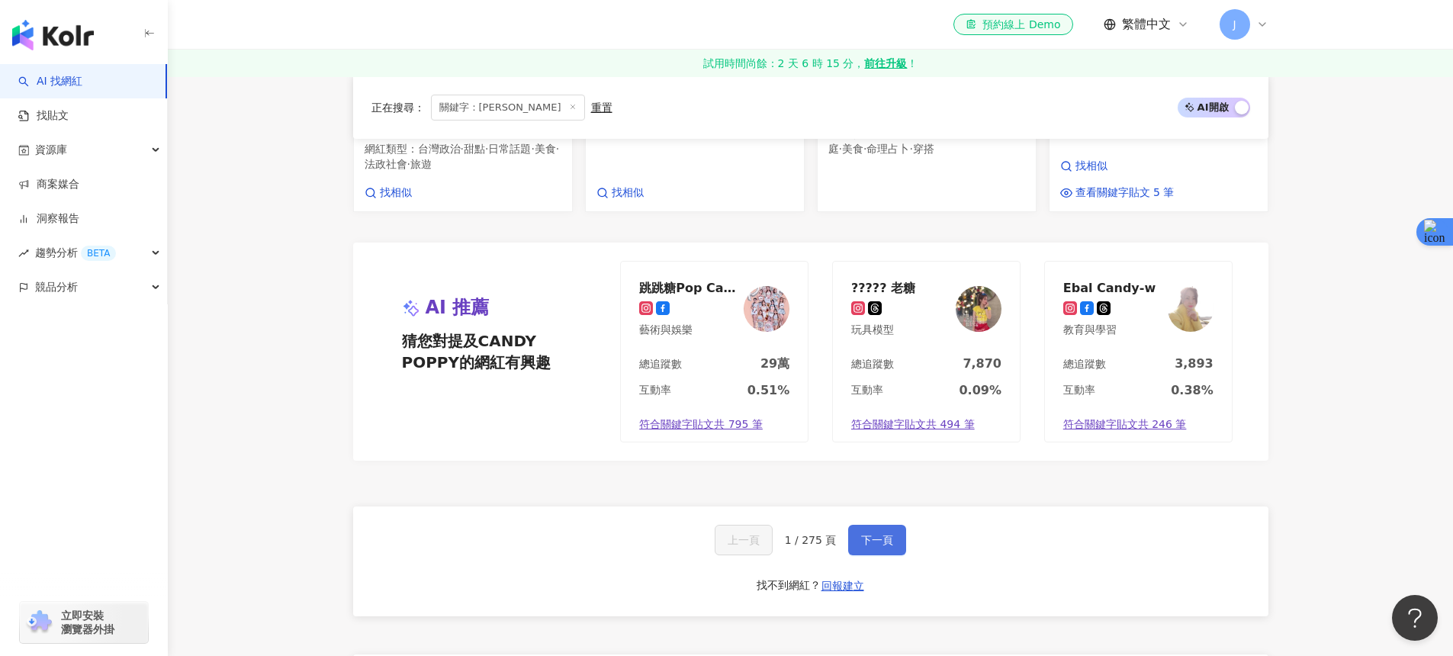
click at [883, 525] on button "下一頁" at bounding box center [877, 540] width 58 height 31
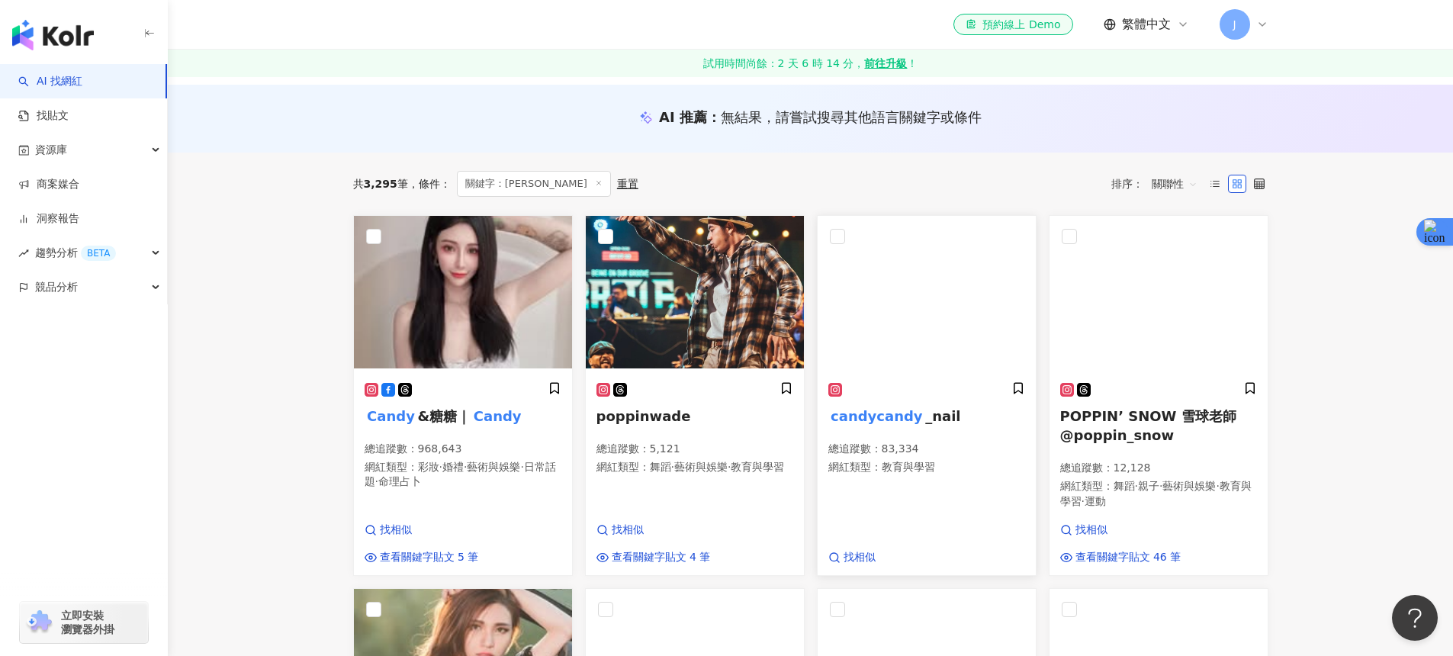
scroll to position [0, 0]
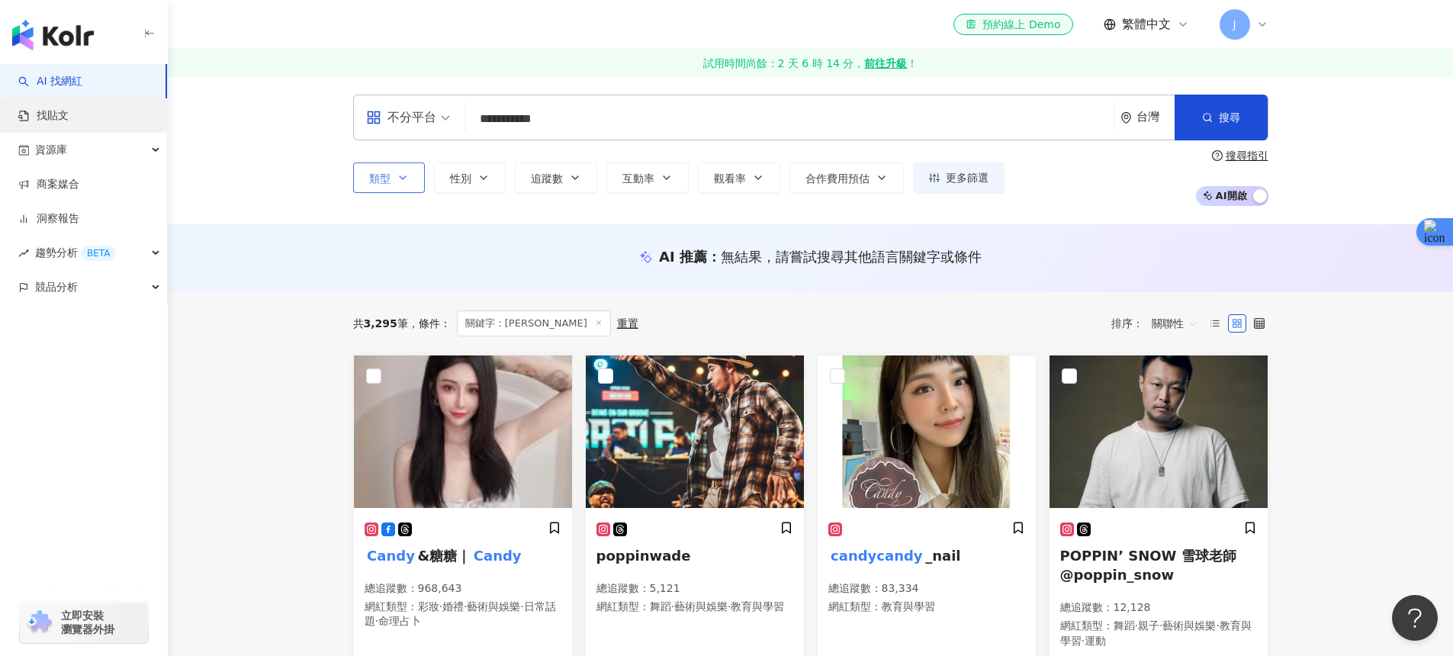
click at [57, 116] on link "找貼文" at bounding box center [43, 115] width 50 height 15
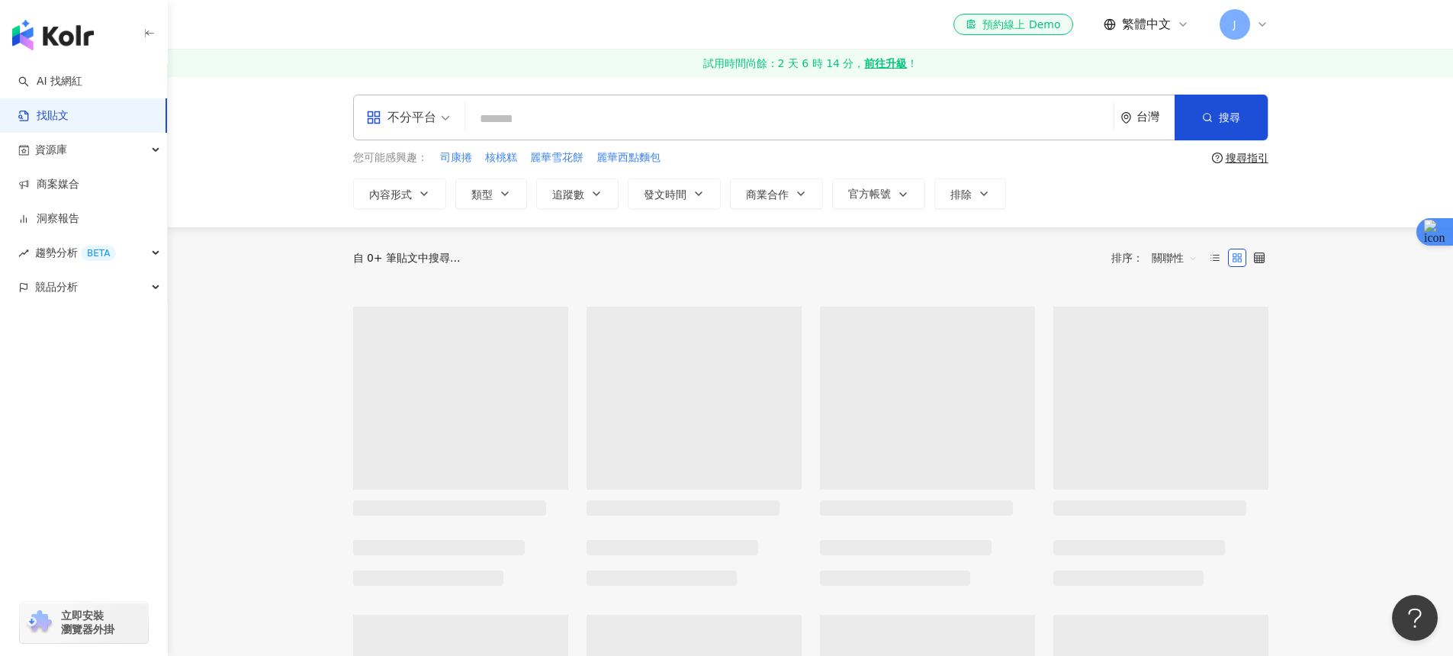
click at [551, 127] on input "search" at bounding box center [789, 118] width 636 height 33
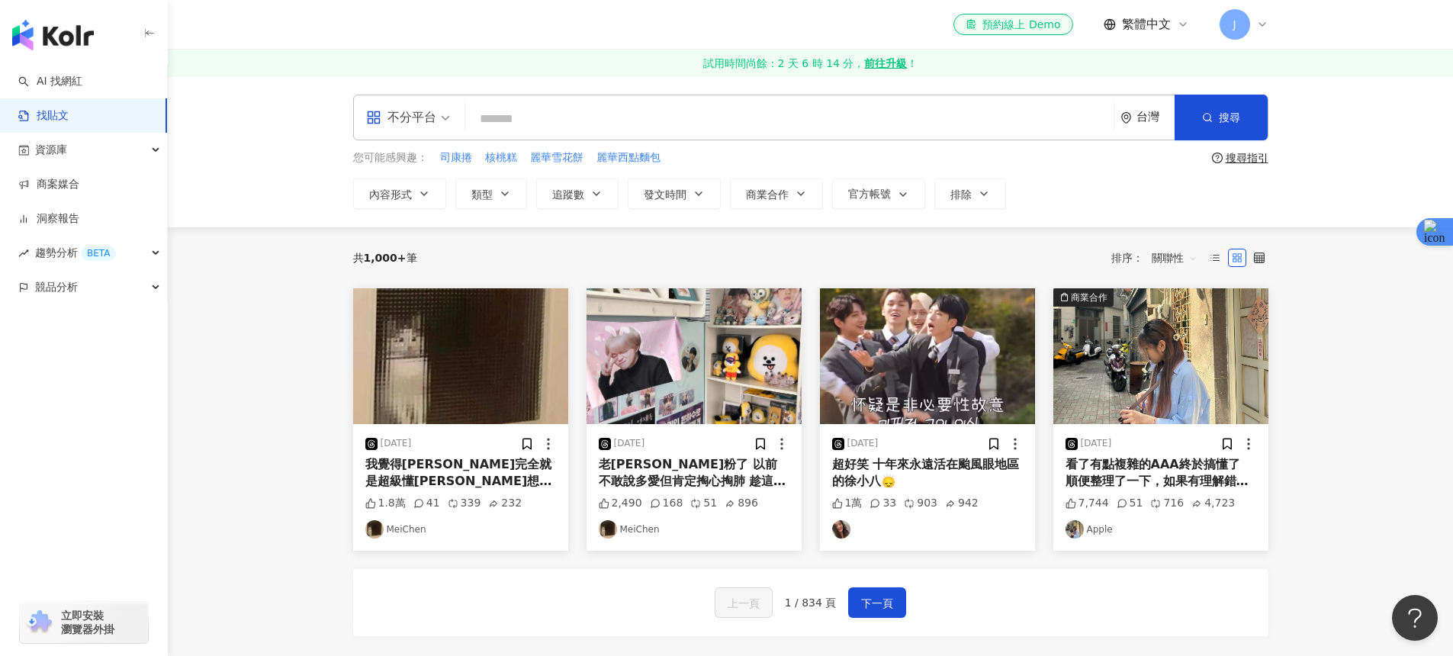
paste input "**********"
type input "**********"
click at [1266, 121] on button "搜尋" at bounding box center [1221, 118] width 93 height 46
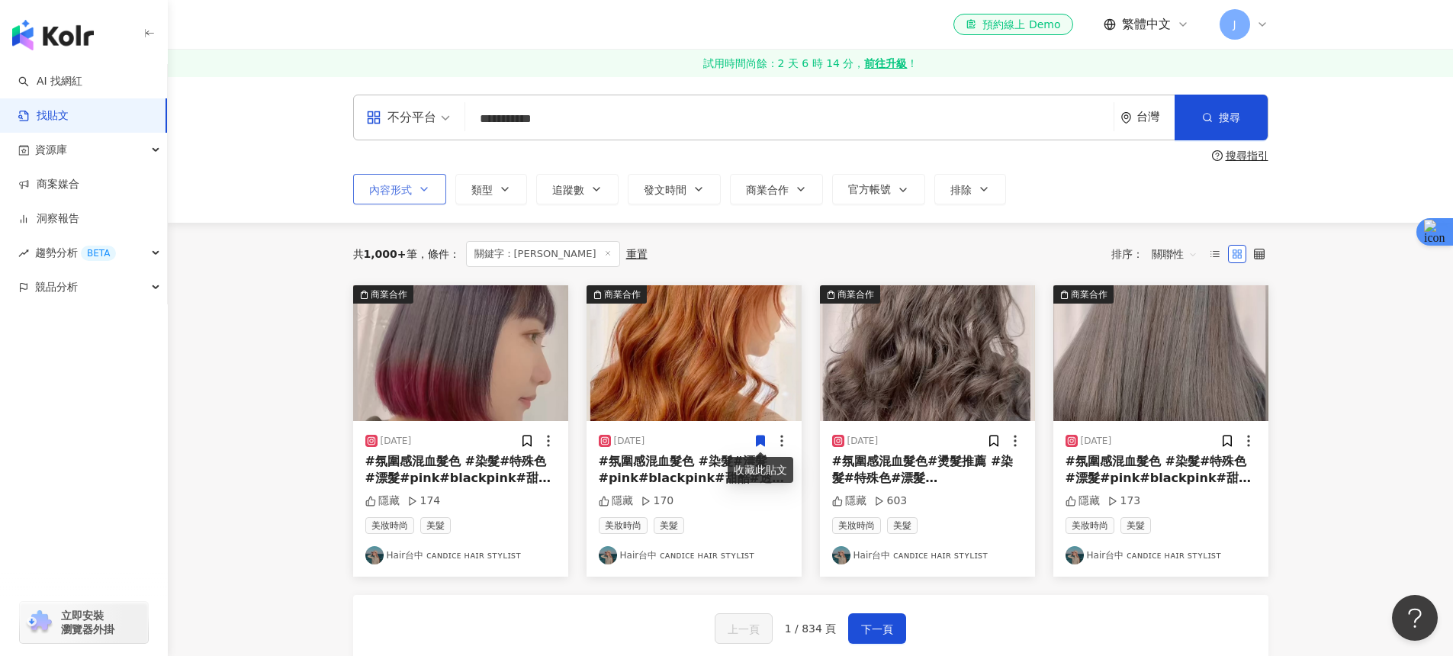
click at [377, 198] on button "內容形式" at bounding box center [399, 189] width 93 height 31
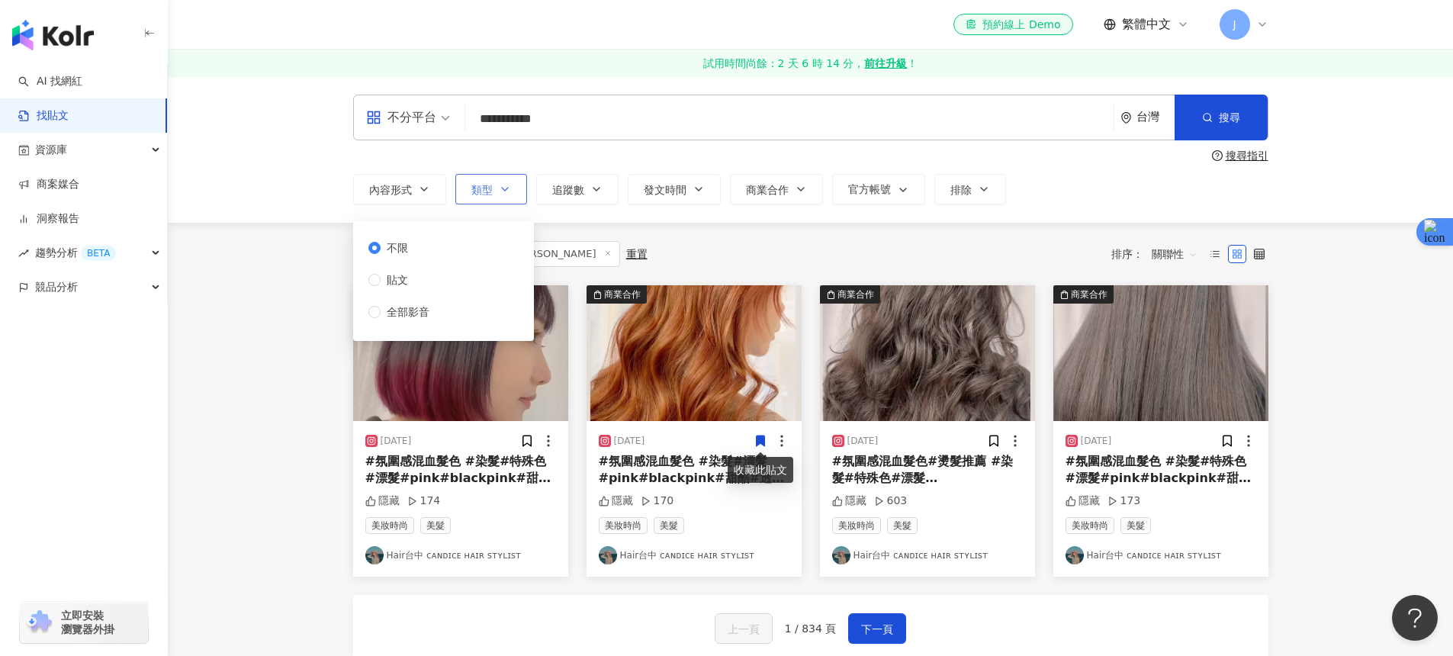
click at [498, 197] on button "類型" at bounding box center [491, 189] width 72 height 31
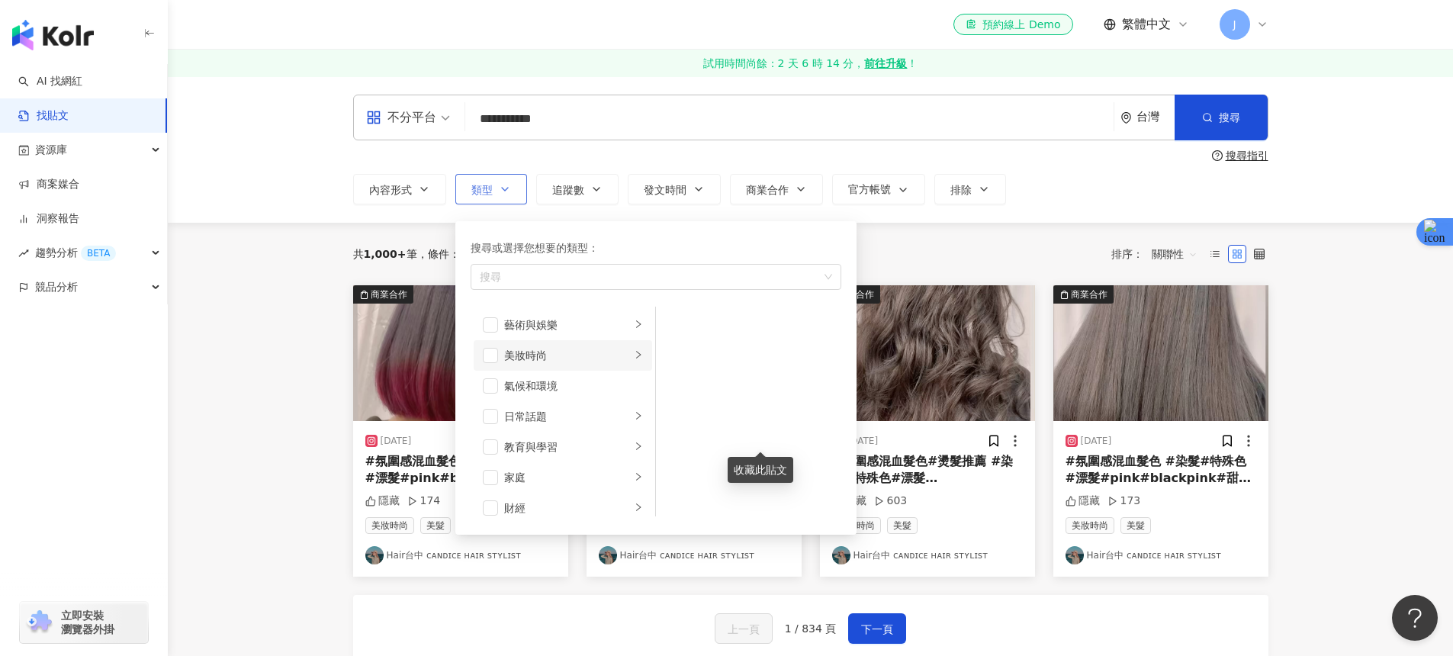
scroll to position [9, 0]
click at [576, 324] on li "藝術與娛樂" at bounding box center [563, 316] width 178 height 31
click at [577, 349] on div "美妝時尚" at bounding box center [567, 352] width 127 height 17
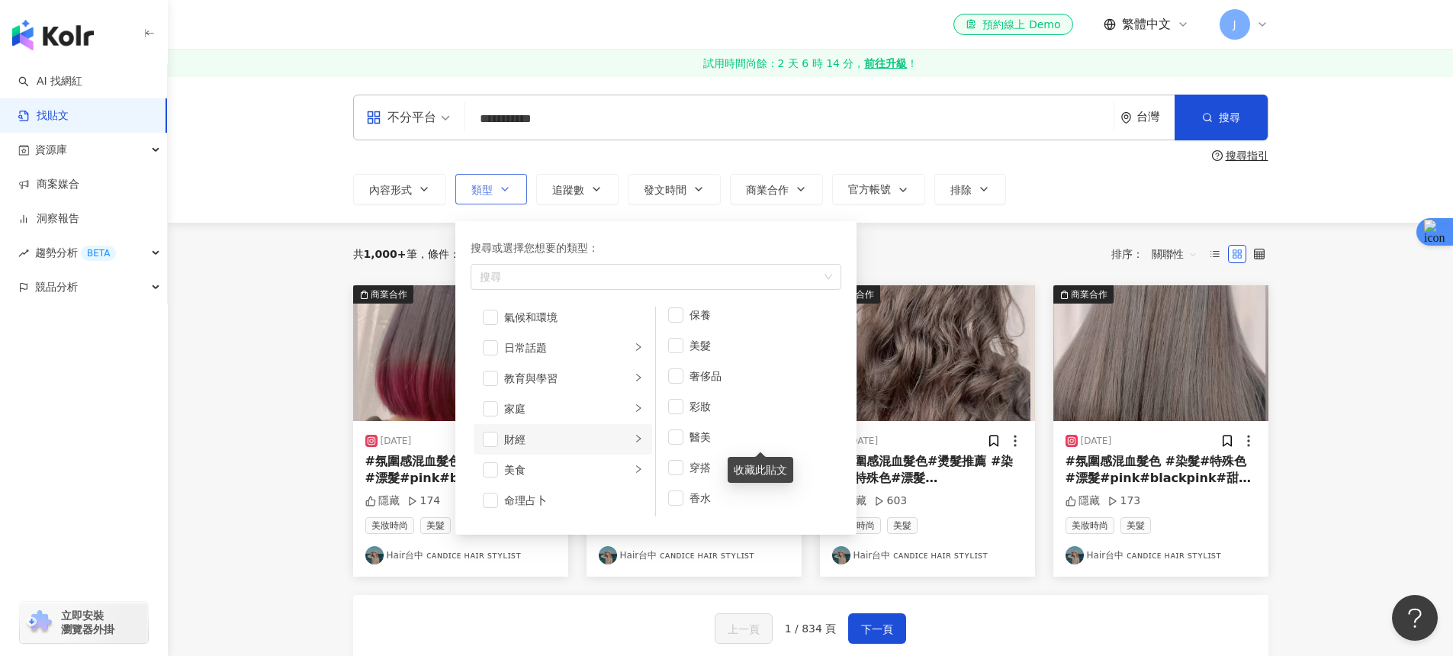
click at [548, 453] on li "財經" at bounding box center [563, 439] width 178 height 31
click at [551, 465] on div "美食" at bounding box center [567, 469] width 127 height 17
click at [668, 391] on span "button" at bounding box center [675, 385] width 15 height 15
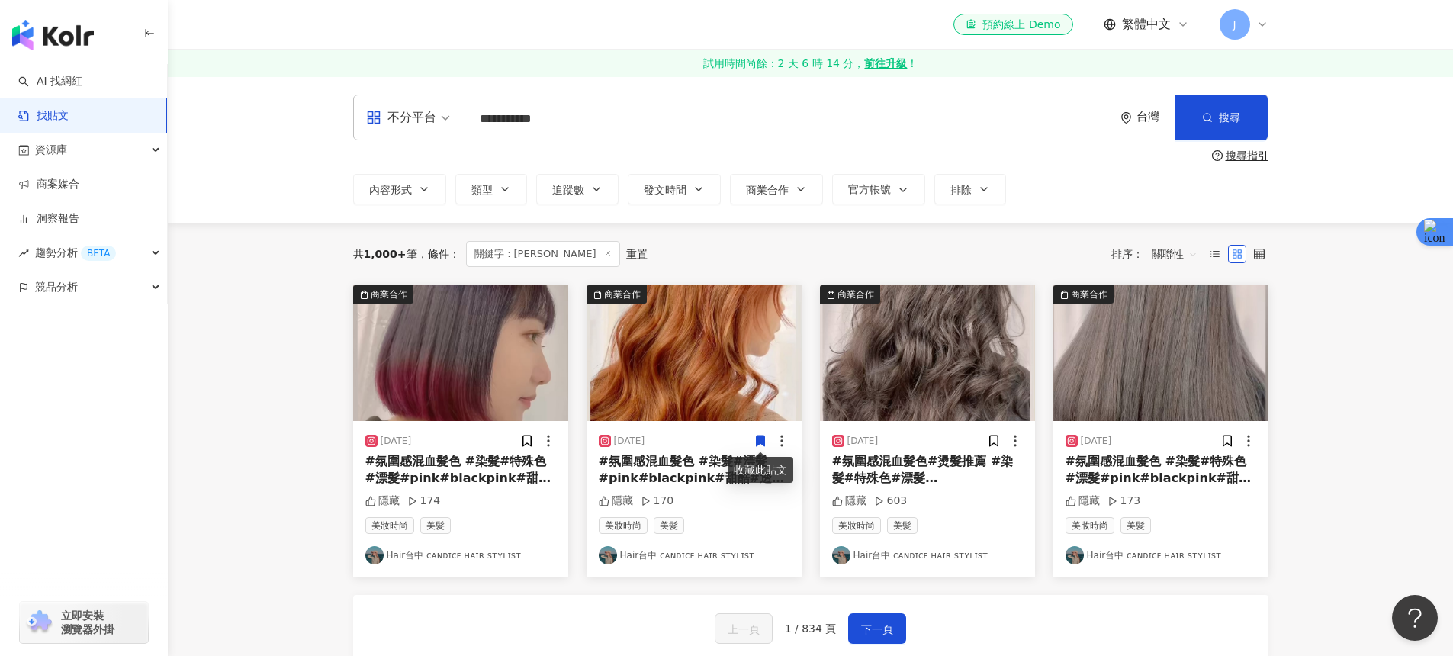
click at [1053, 226] on div "共 1,000+ 筆 條件 ： 關鍵字：CANDY POPPY 重置 排序： 關聯性" at bounding box center [810, 254] width 915 height 63
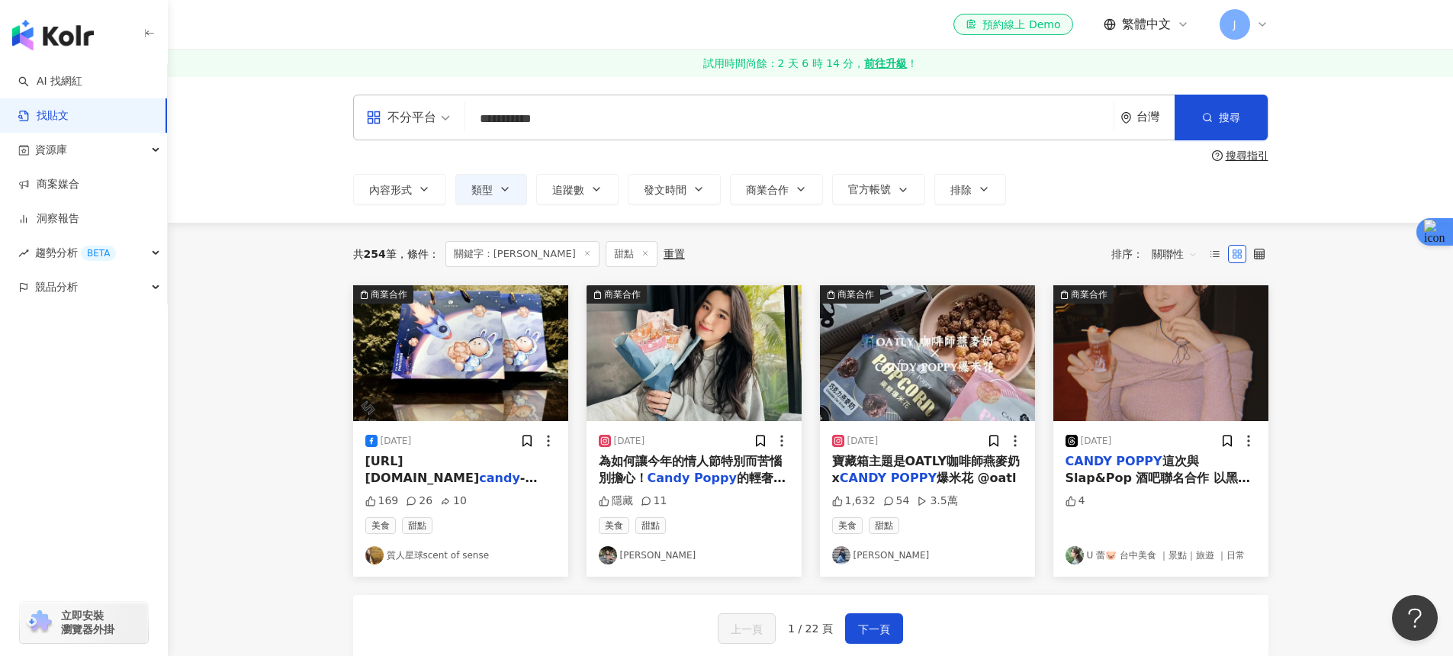
click at [748, 467] on span "為如何讓今年的情人節特別而苦惱 別擔心！" at bounding box center [690, 469] width 183 height 31
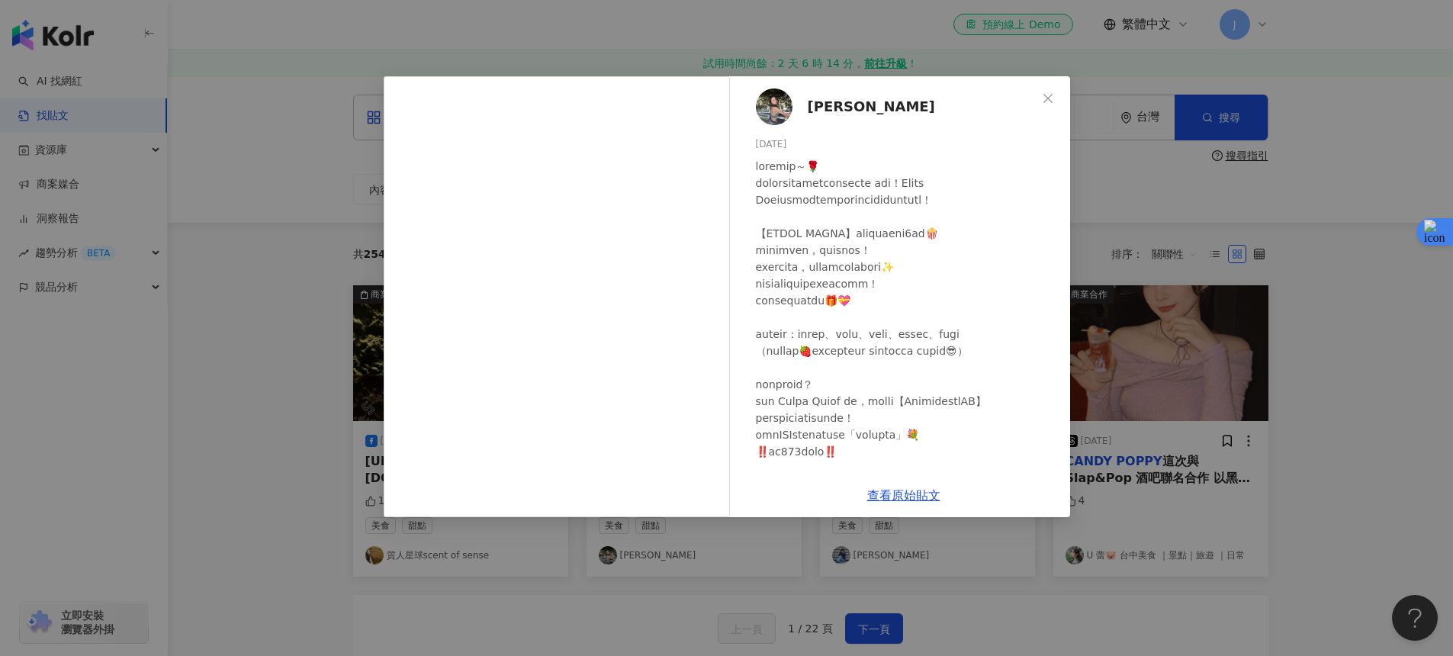
click at [825, 114] on span "Phoebe Lai" at bounding box center [871, 106] width 127 height 21
click at [1141, 304] on div "Phoebe Lai 2024/2/6 隱藏 11 查看原始貼文" at bounding box center [726, 328] width 1453 height 656
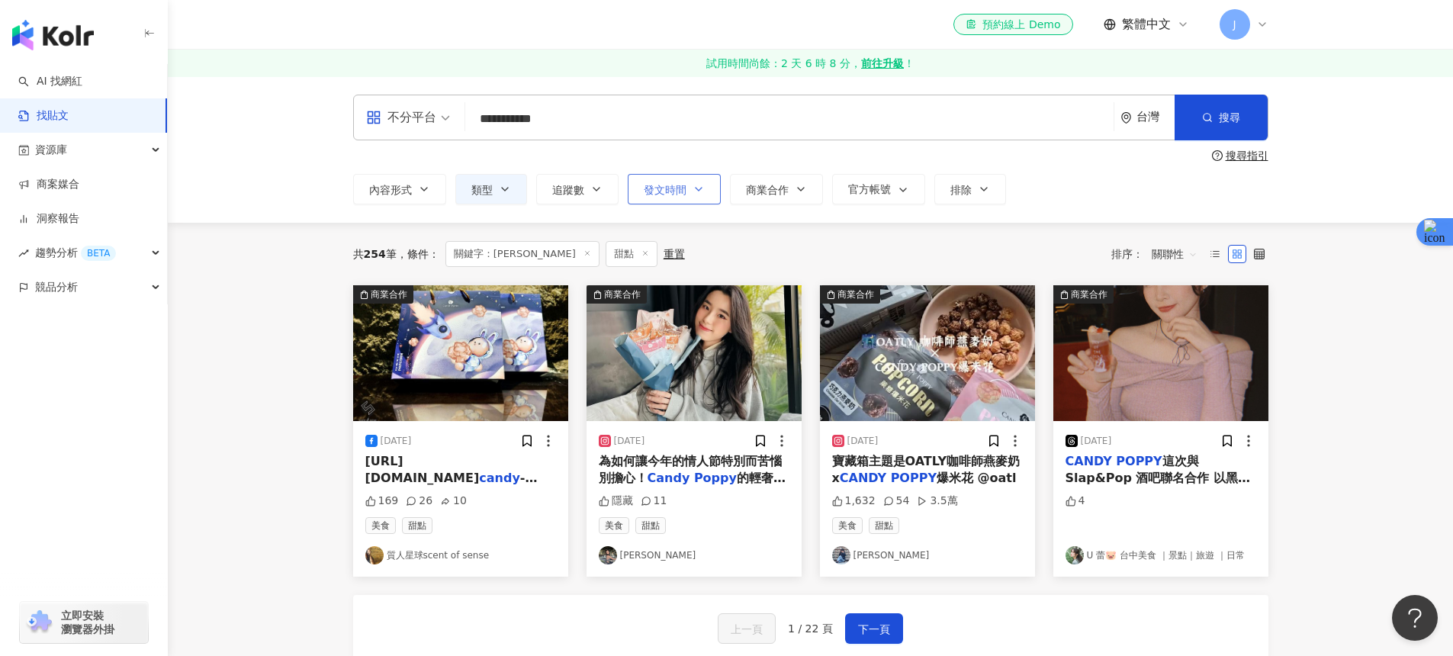
click at [669, 190] on span "發文時間" at bounding box center [665, 190] width 43 height 12
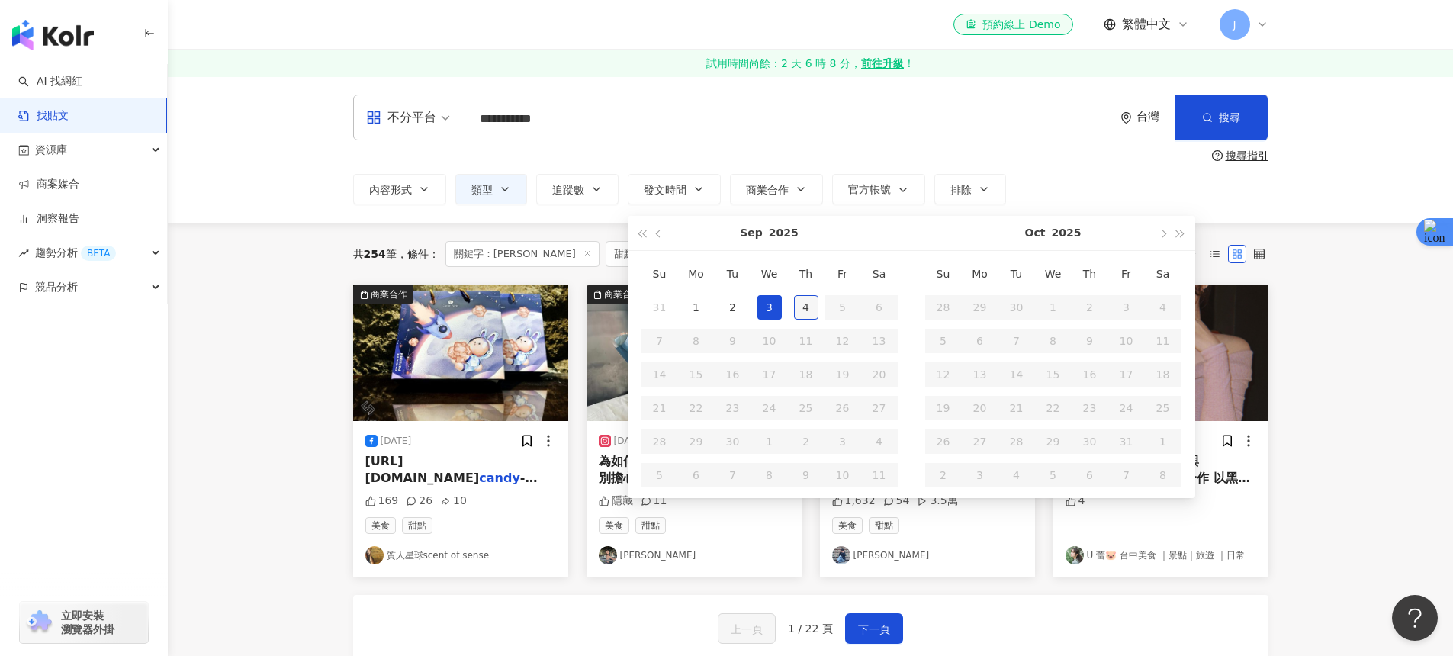
type input "**********"
click at [799, 307] on div "4" at bounding box center [806, 307] width 24 height 24
type input "**********"
click at [653, 235] on button "button" at bounding box center [659, 233] width 17 height 34
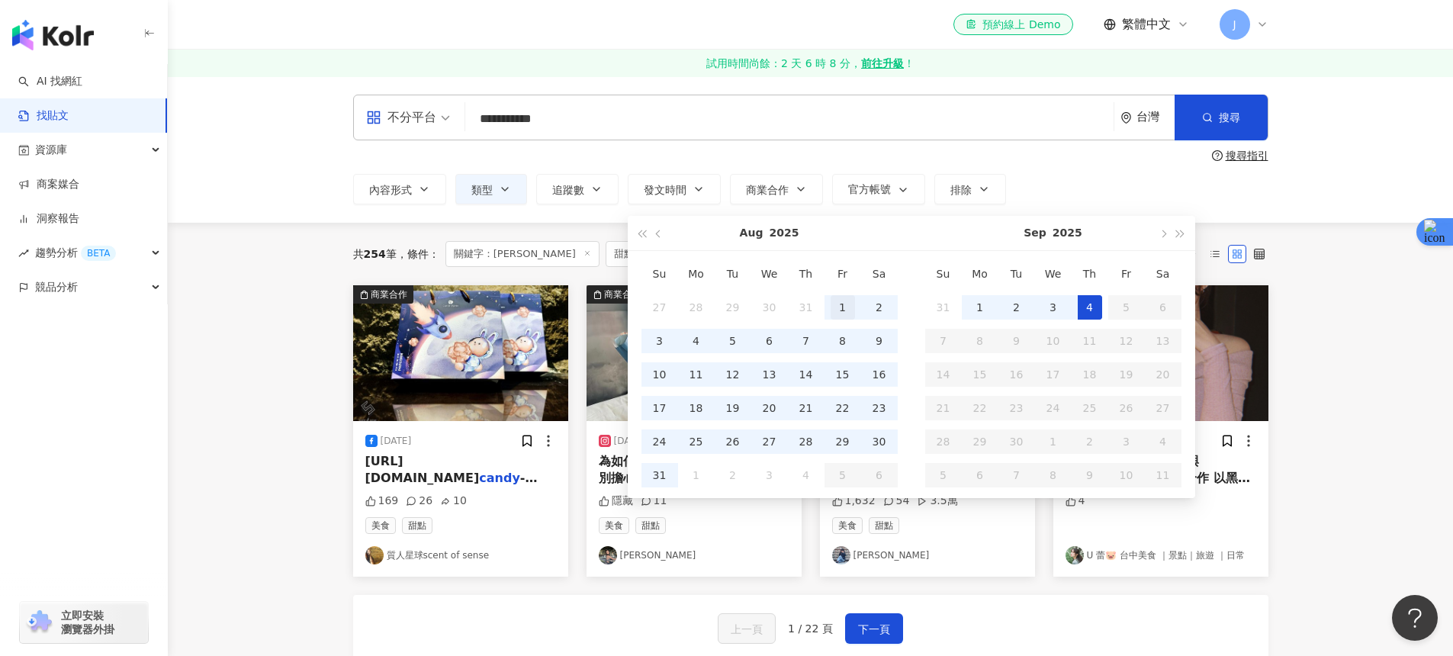
type input "**********"
click at [828, 304] on td "1" at bounding box center [843, 308] width 37 height 34
type input "**********"
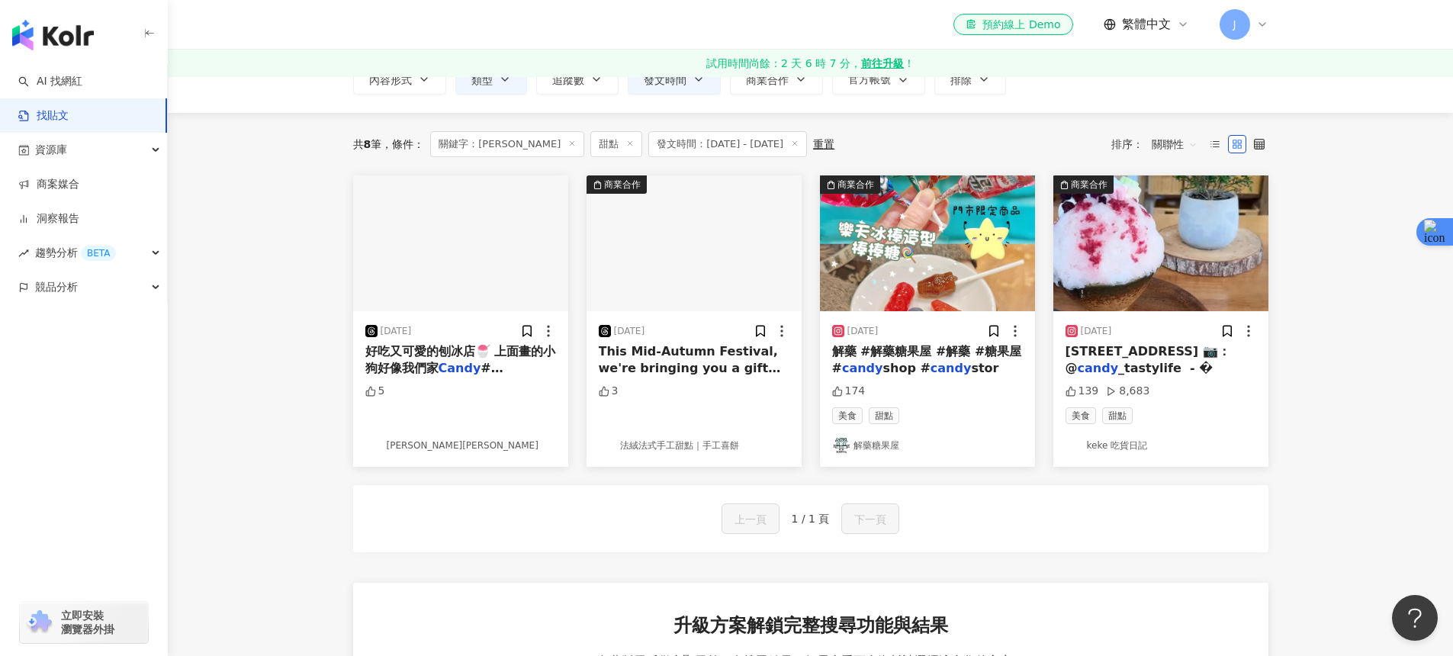
scroll to position [2, 0]
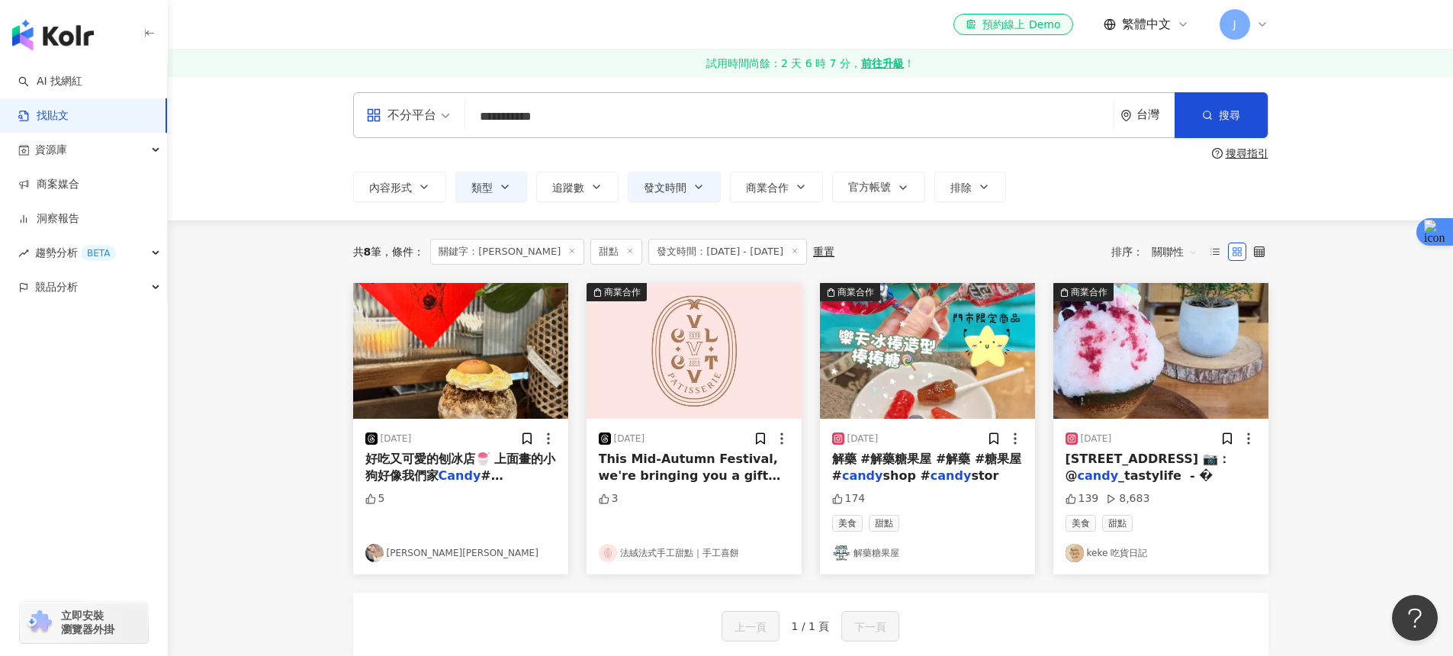
click at [703, 251] on span "發文時間：2025/8/1 - 2025/9/4" at bounding box center [727, 252] width 159 height 26
click at [672, 247] on span "發文時間：2025/8/1 - 2025/9/4" at bounding box center [727, 252] width 159 height 26
click at [799, 253] on icon at bounding box center [795, 251] width 8 height 8
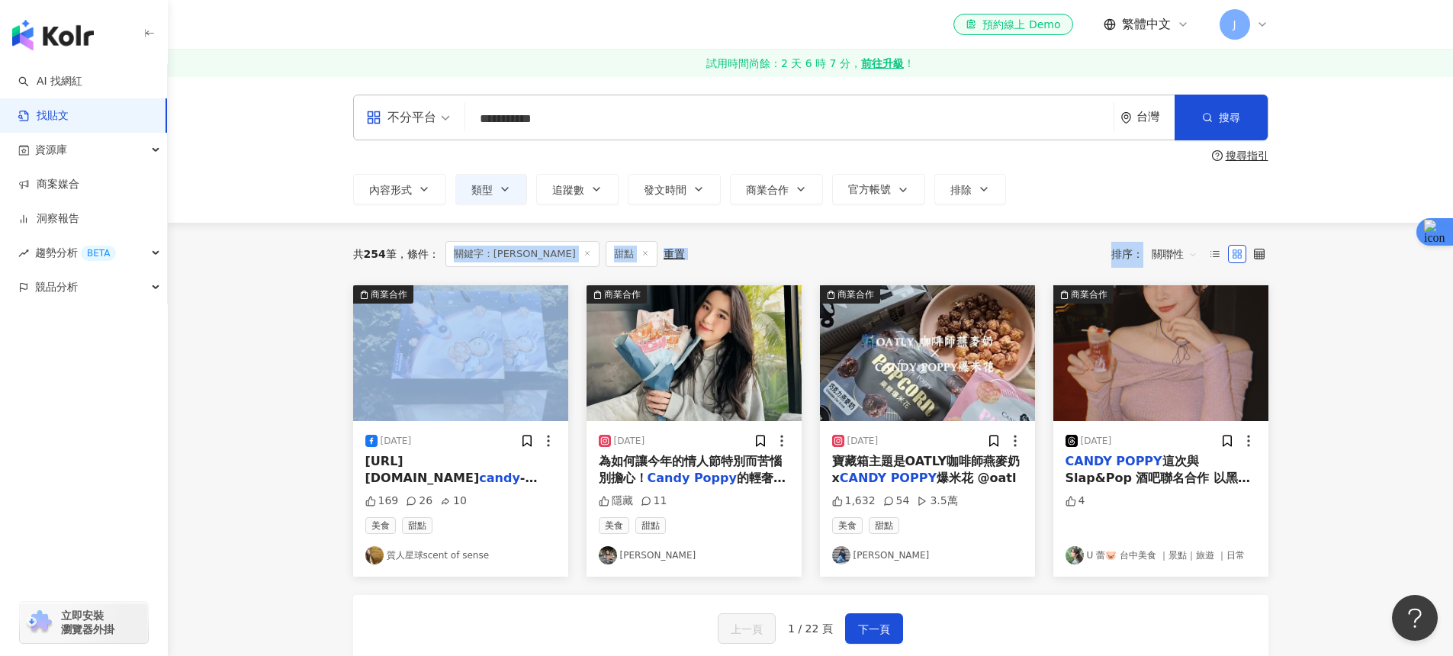
click at [448, 379] on div "共 254 筆 條件 ： 關鍵字：CANDY POPPY 甜點 重置 排序： 關聯性 商業合作 2023/9/4 https://sosense.tw/ ca…" at bounding box center [811, 666] width 976 height 887
click at [413, 199] on button "內容形式" at bounding box center [399, 189] width 93 height 31
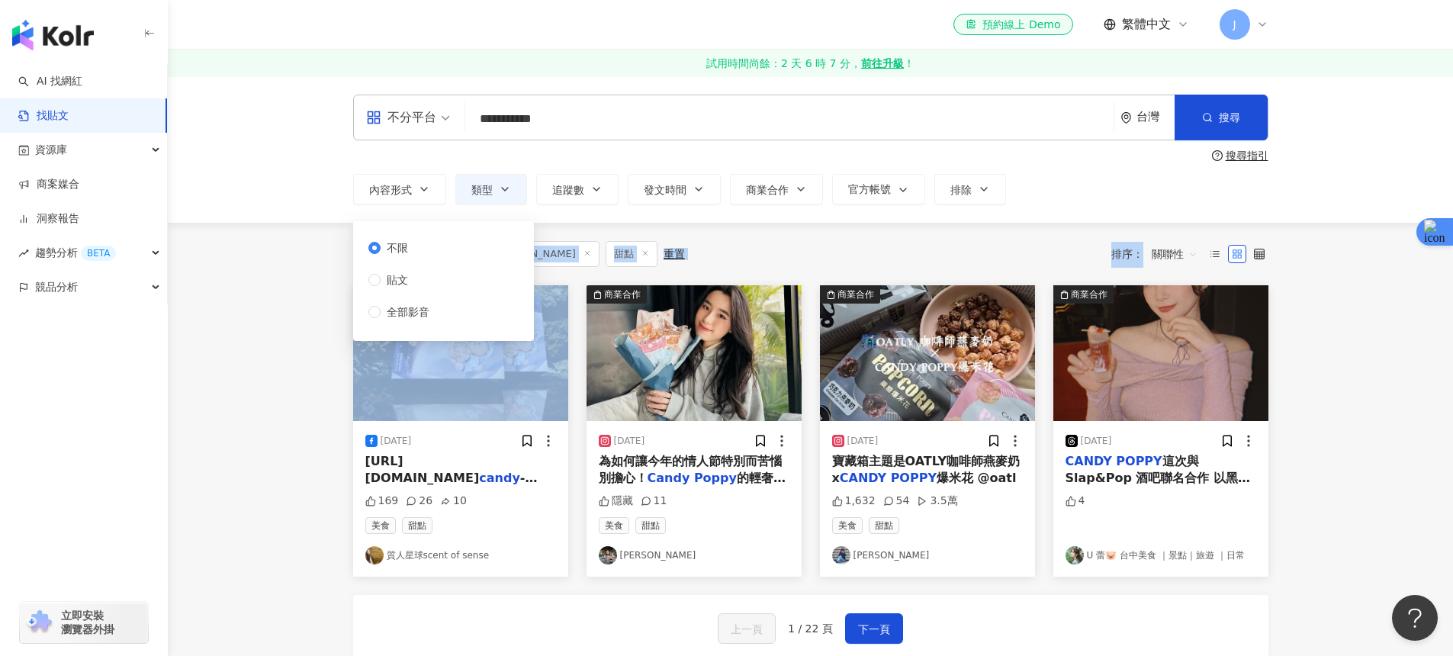
click at [744, 249] on div "共 254 筆 條件 ： 關鍵字：CANDY POPPY 甜點 重置 排序： 關聯性" at bounding box center [810, 254] width 915 height 26
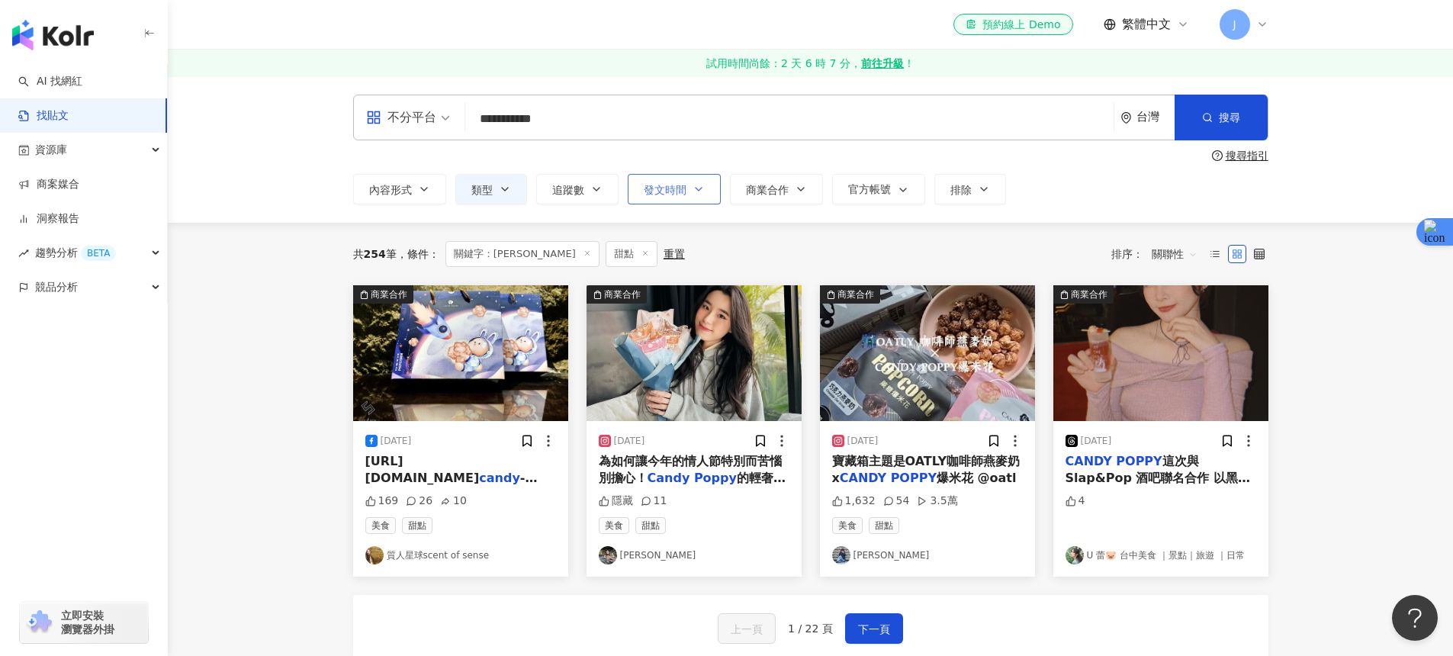
click at [667, 199] on button "發文時間" at bounding box center [674, 189] width 93 height 31
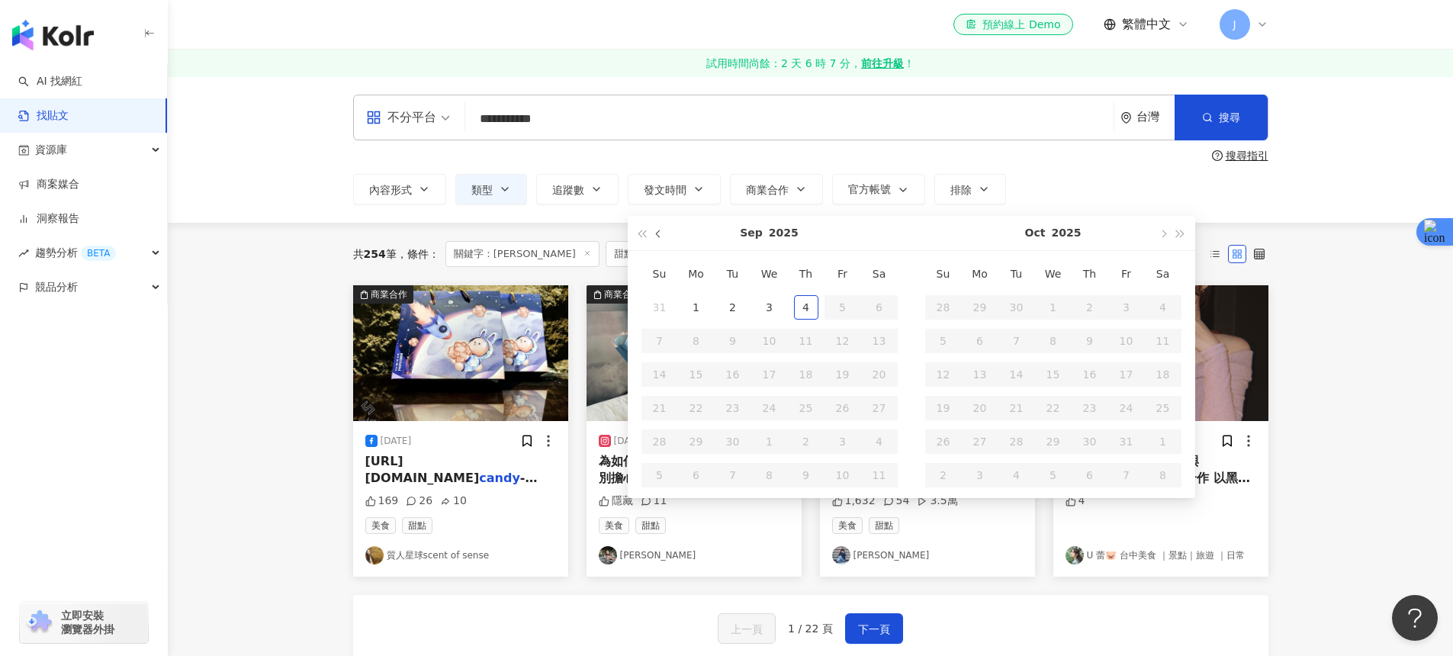
click at [655, 233] on span "button" at bounding box center [659, 234] width 8 height 8
type input "**********"
drag, startPoint x: 728, startPoint y: 307, endPoint x: 752, endPoint y: 340, distance: 40.4
click at [728, 307] on div "1" at bounding box center [733, 307] width 24 height 24
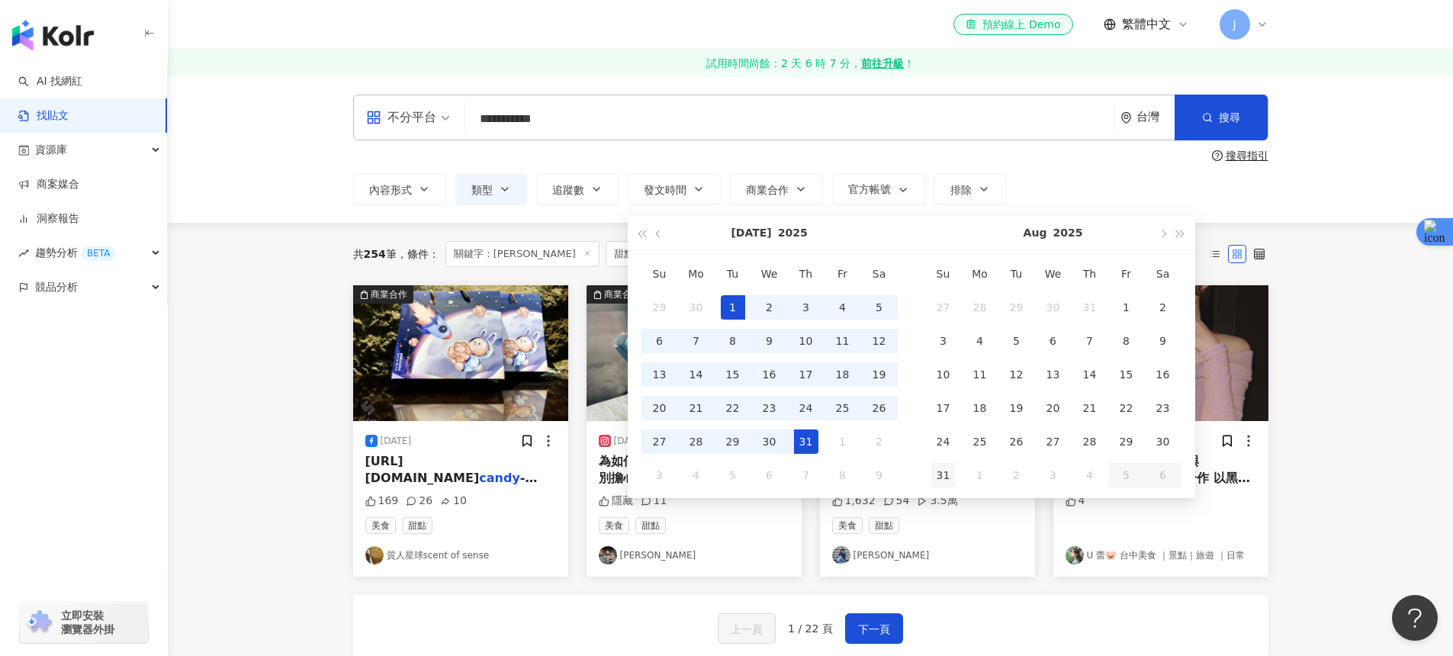
type input "**********"
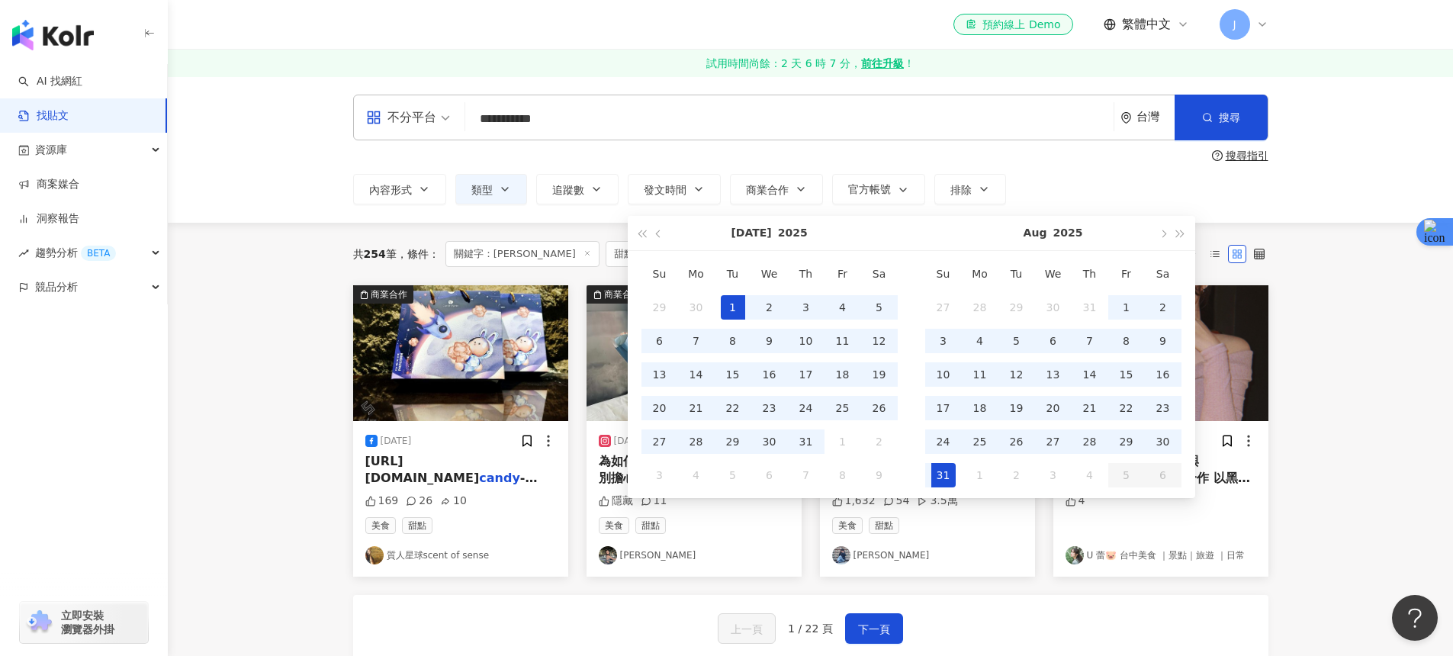
click at [937, 474] on div "31" at bounding box center [943, 475] width 24 height 24
type input "**********"
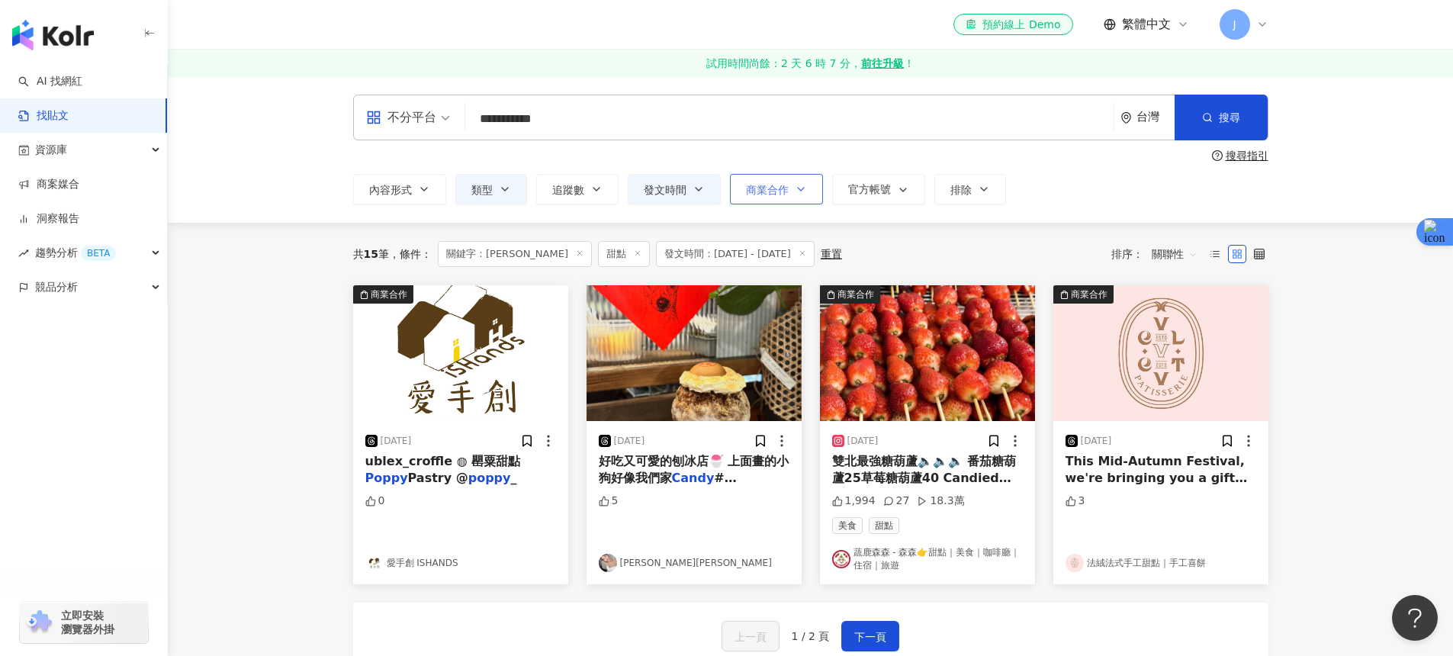
click at [781, 192] on span "商業合作" at bounding box center [767, 190] width 43 height 12
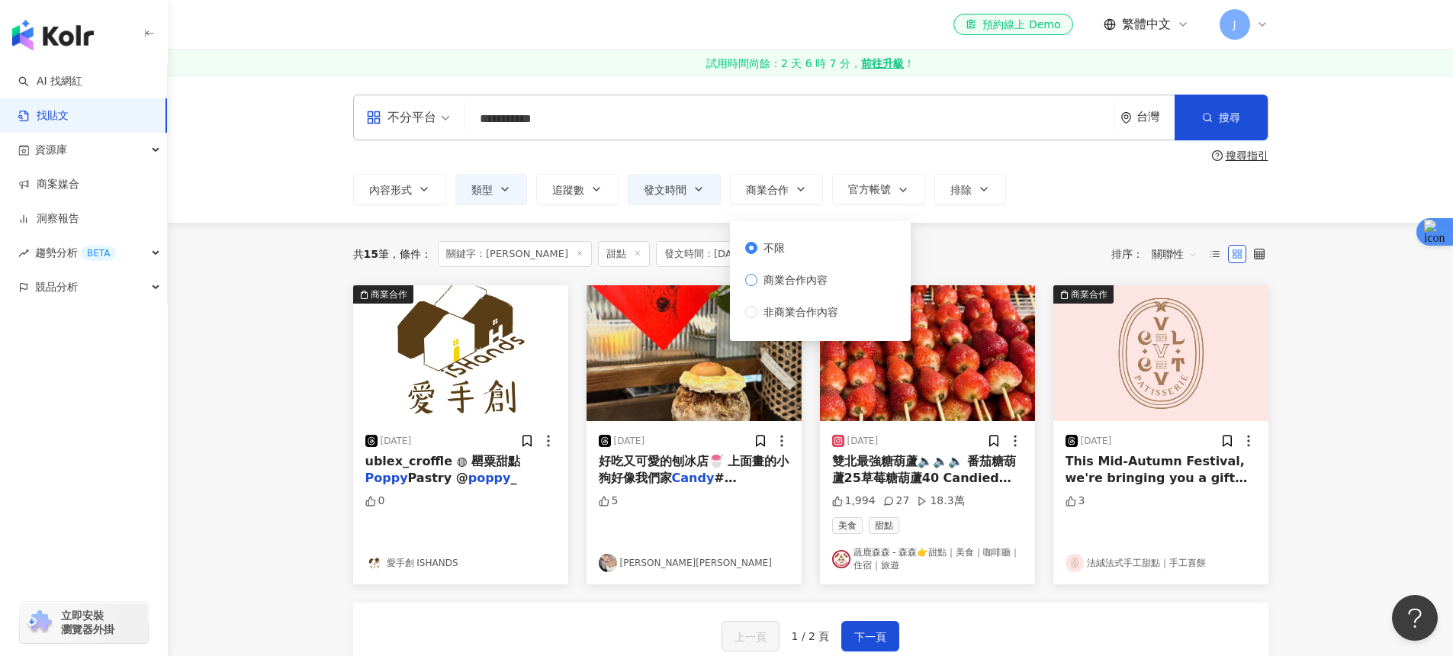
click at [800, 279] on span "商業合作內容" at bounding box center [795, 280] width 76 height 17
click at [1039, 236] on div "共 15 筆 條件 ： 關鍵字：CANDY POPPY 甜點 發文時間：2025/7/1 - 2025/8/31 重置 排序： 關聯性" at bounding box center [810, 254] width 915 height 63
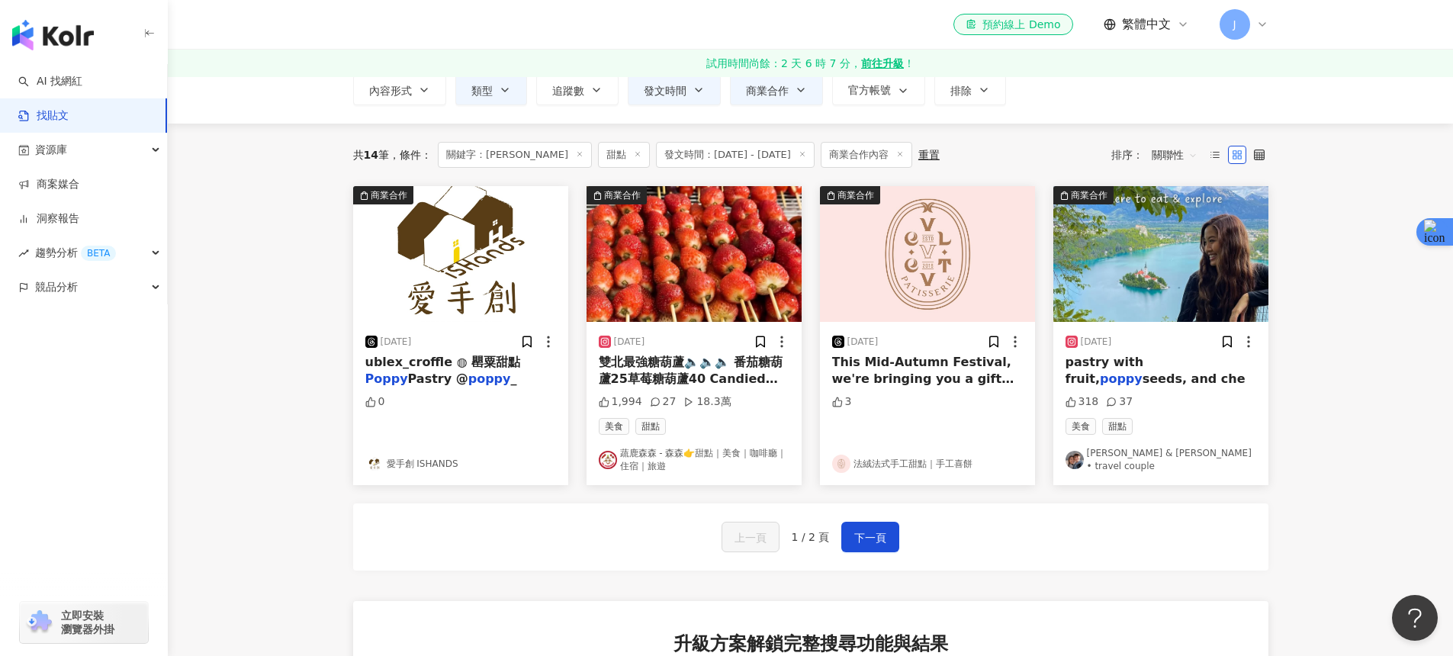
scroll to position [186, 0]
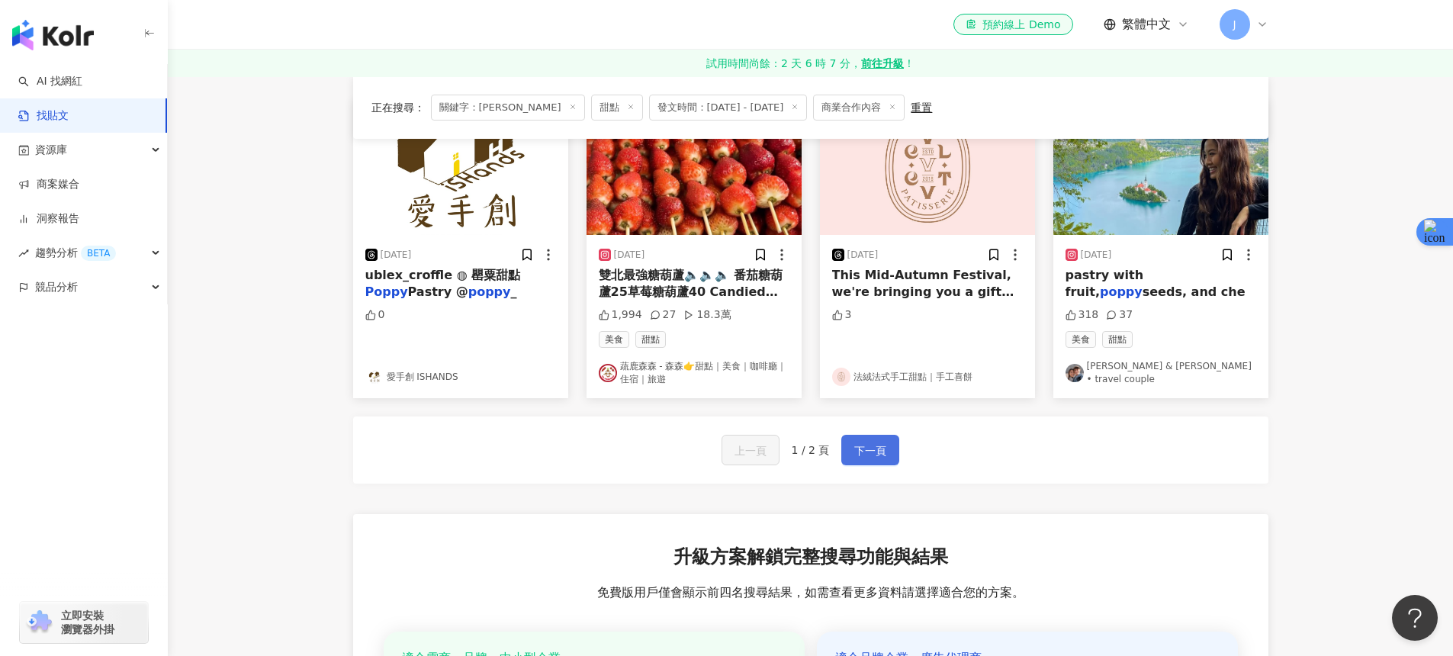
click at [870, 449] on span "下一頁" at bounding box center [870, 451] width 32 height 18
click at [857, 456] on span "下一頁" at bounding box center [870, 451] width 32 height 18
click at [877, 451] on span "下一頁" at bounding box center [870, 451] width 32 height 18
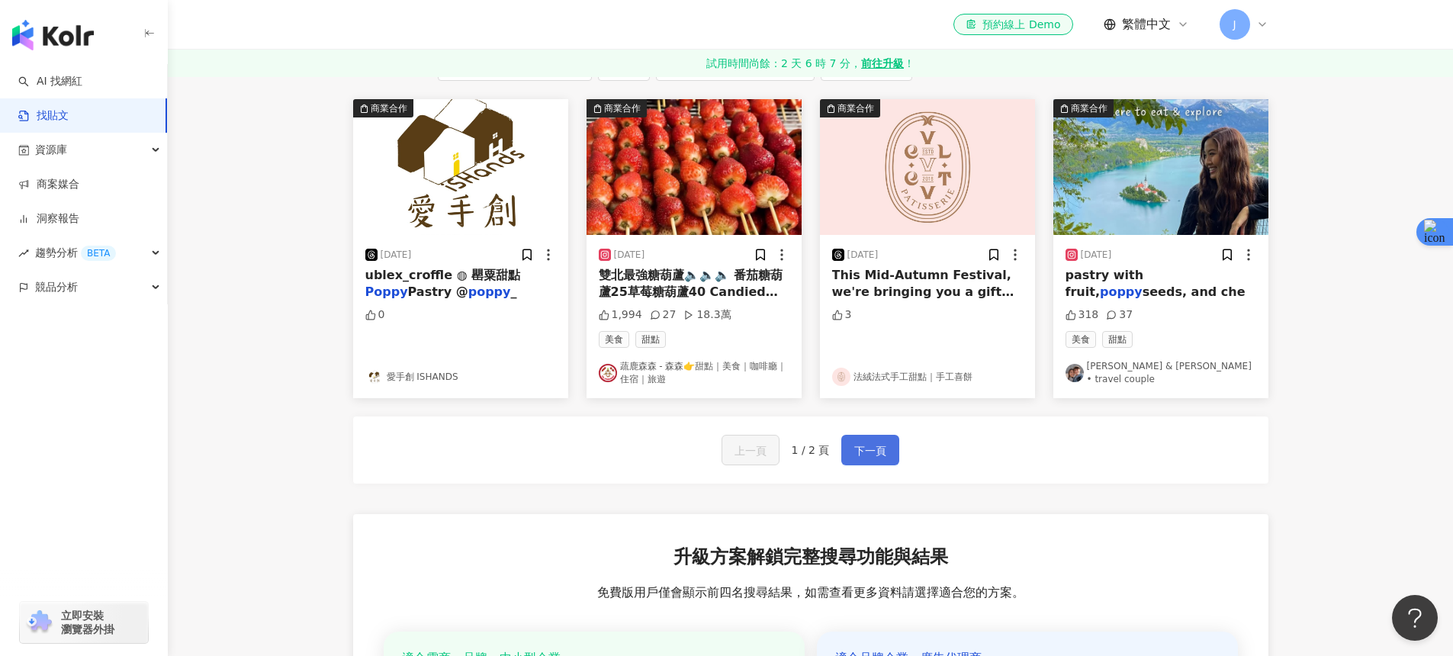
scroll to position [0, 0]
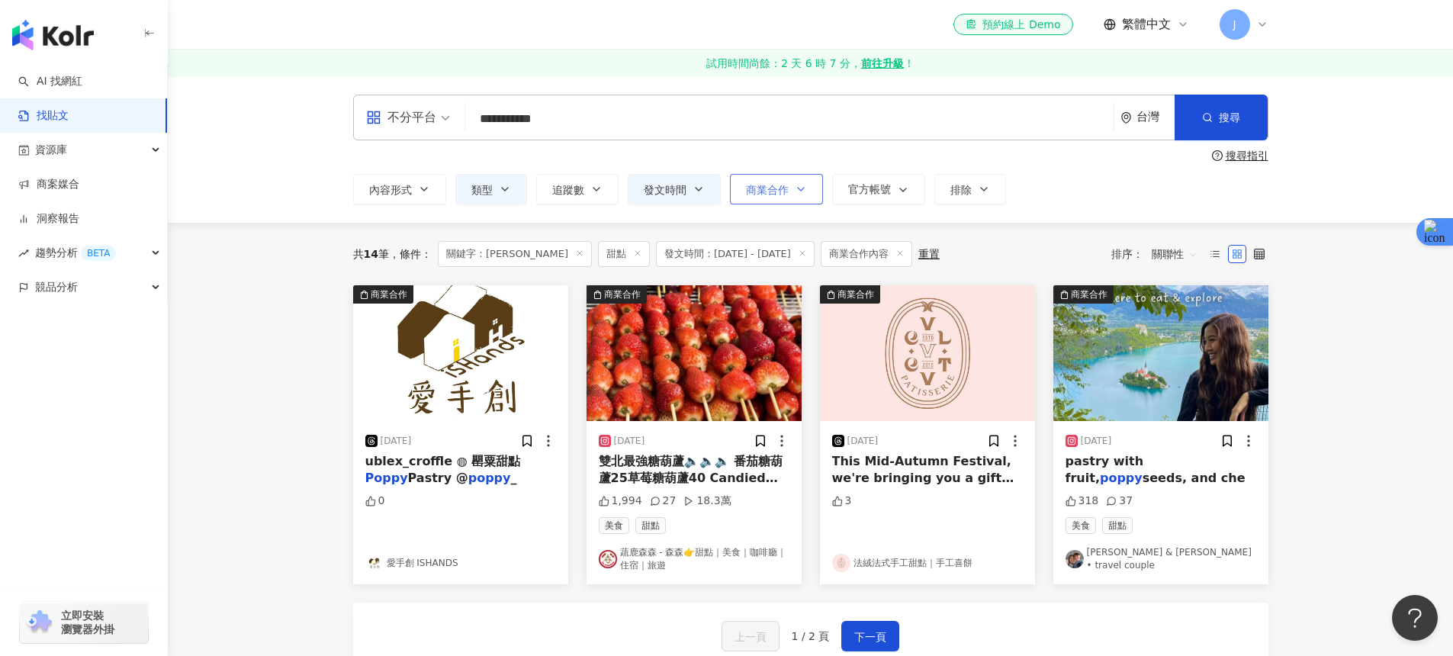
click at [754, 188] on span "商業合作" at bounding box center [767, 190] width 43 height 12
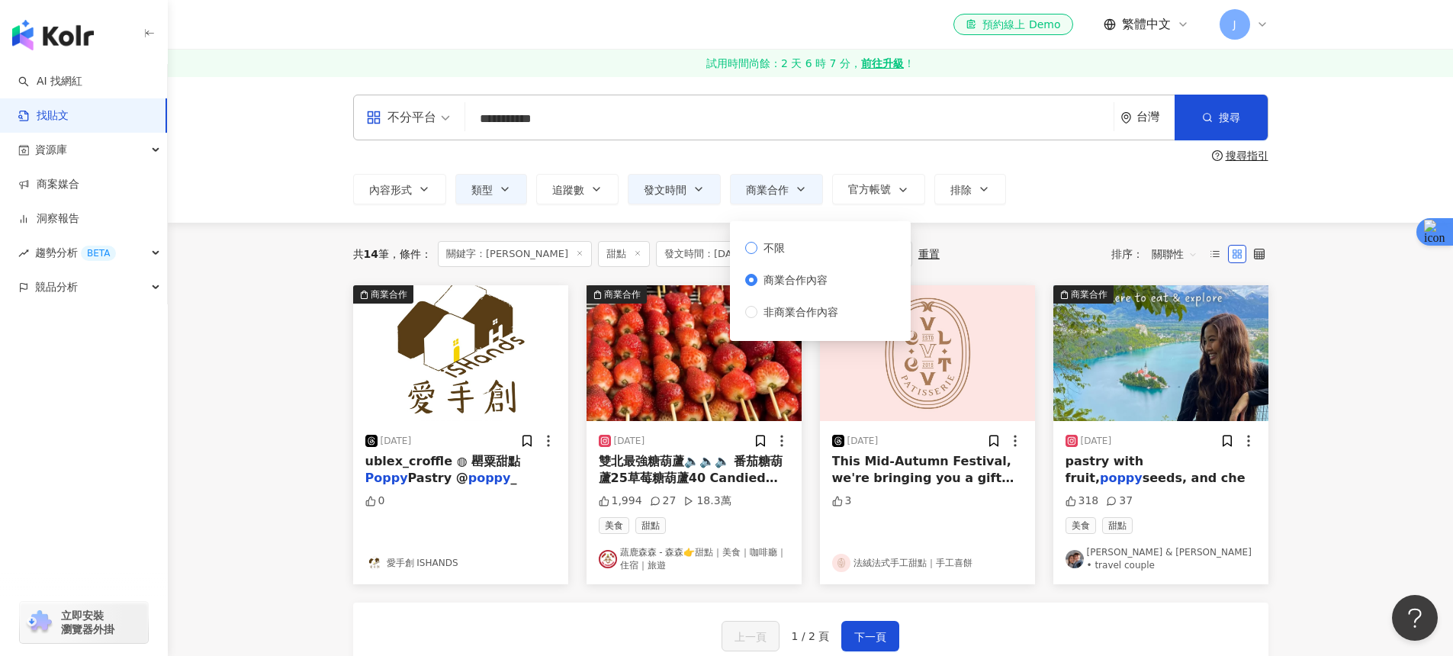
click at [759, 250] on span "不限" at bounding box center [774, 248] width 34 height 17
click at [789, 152] on div "搜尋指引" at bounding box center [810, 156] width 915 height 12
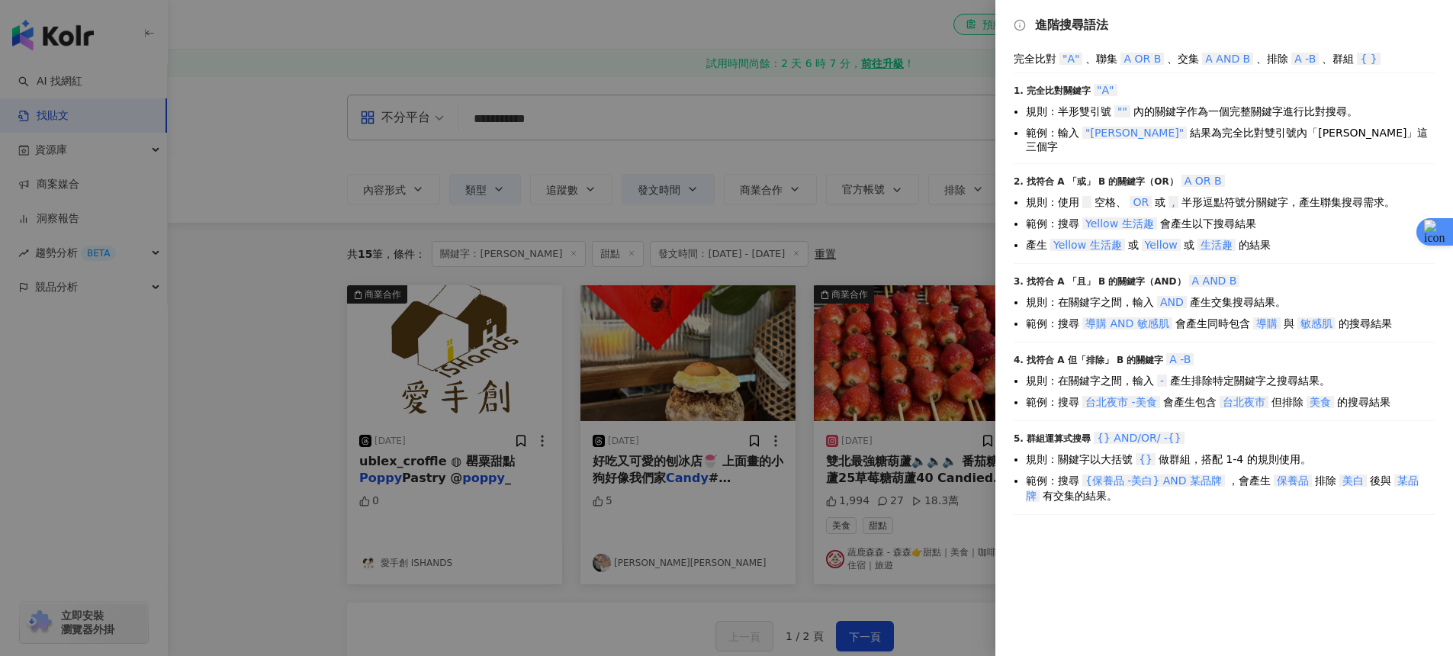
click at [1391, 37] on div "進階搜尋語法 完全比對 "A" 、聯集 A OR B 、交集 A AND B 、排除 A -B 、群組 { } 1. 完全比對關鍵字 "A" 規則：半形雙引號…" at bounding box center [1224, 328] width 458 height 656
click at [905, 106] on div at bounding box center [726, 328] width 1453 height 656
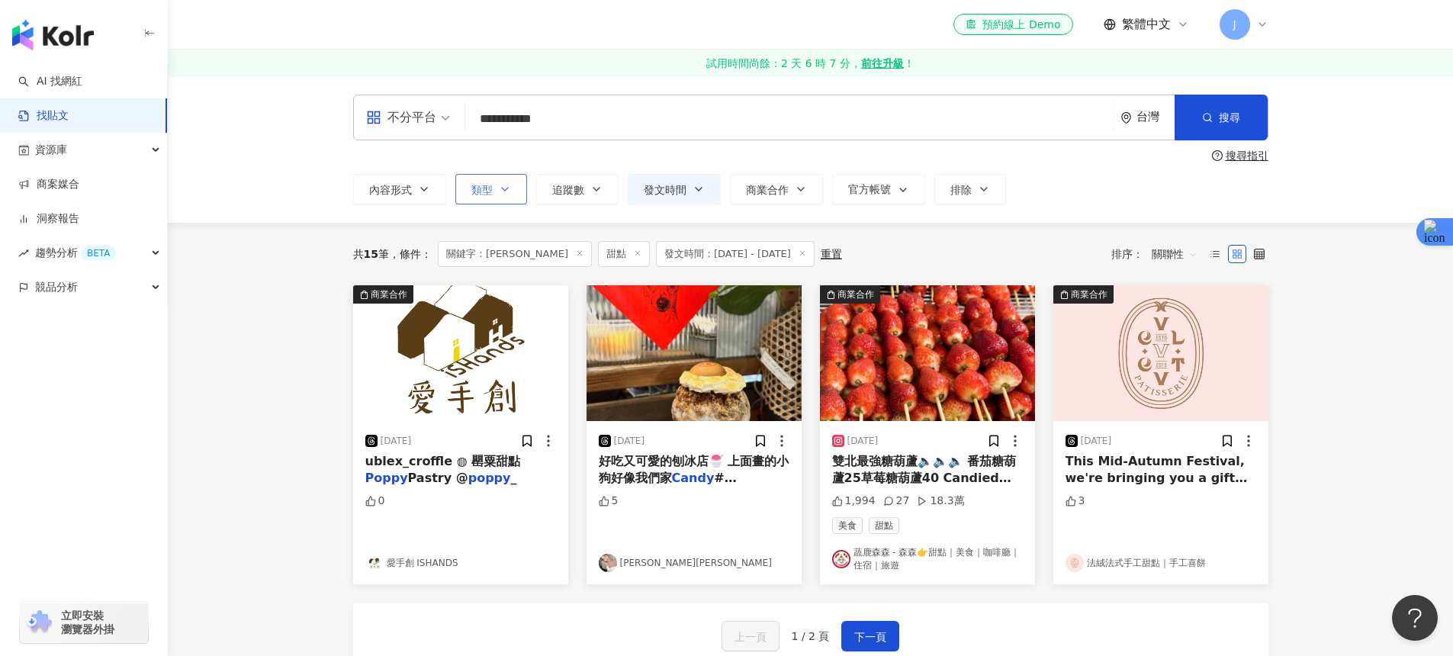
click at [511, 192] on button "類型" at bounding box center [491, 189] width 72 height 31
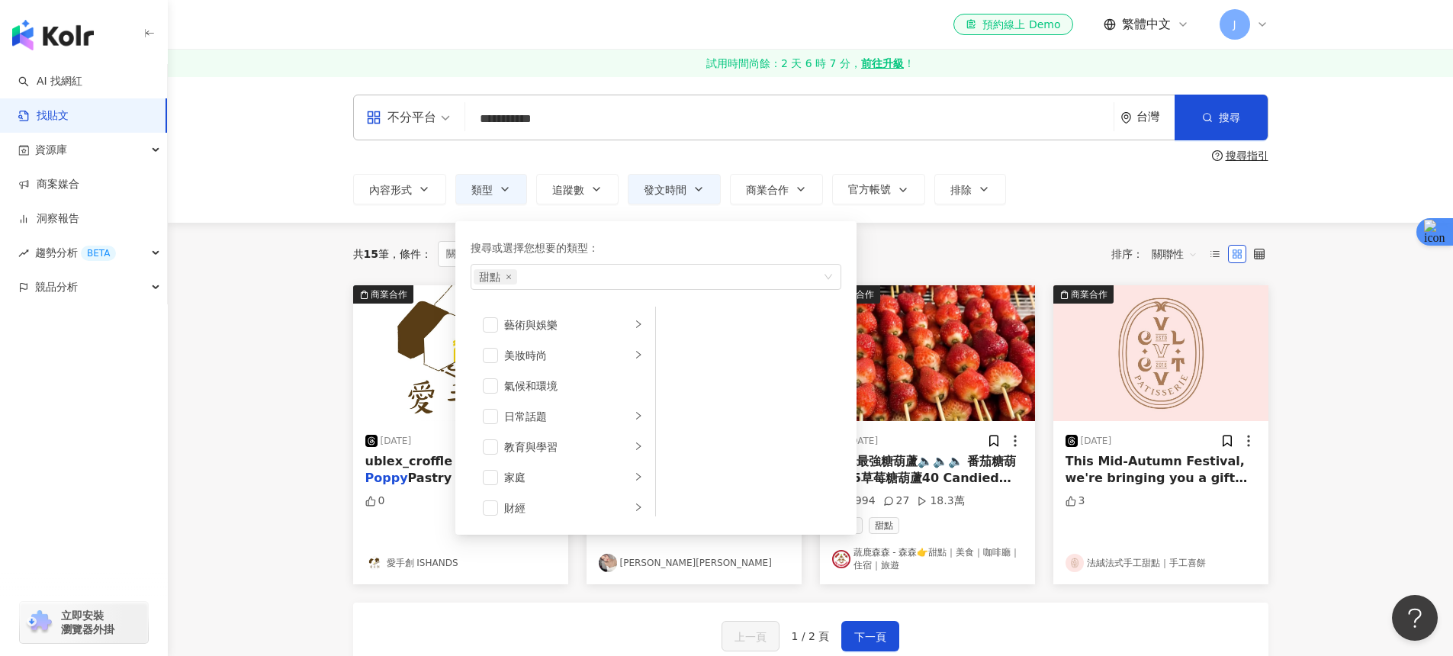
drag, startPoint x: 352, startPoint y: 336, endPoint x: 352, endPoint y: 313, distance: 23.7
click at [352, 336] on div "商業合作 2025/7/29 ublex_croffle ◍ 罌粟甜點 Poppy Pastry @ poppy _ 0 愛手創 ISHANDS" at bounding box center [460, 434] width 233 height 299
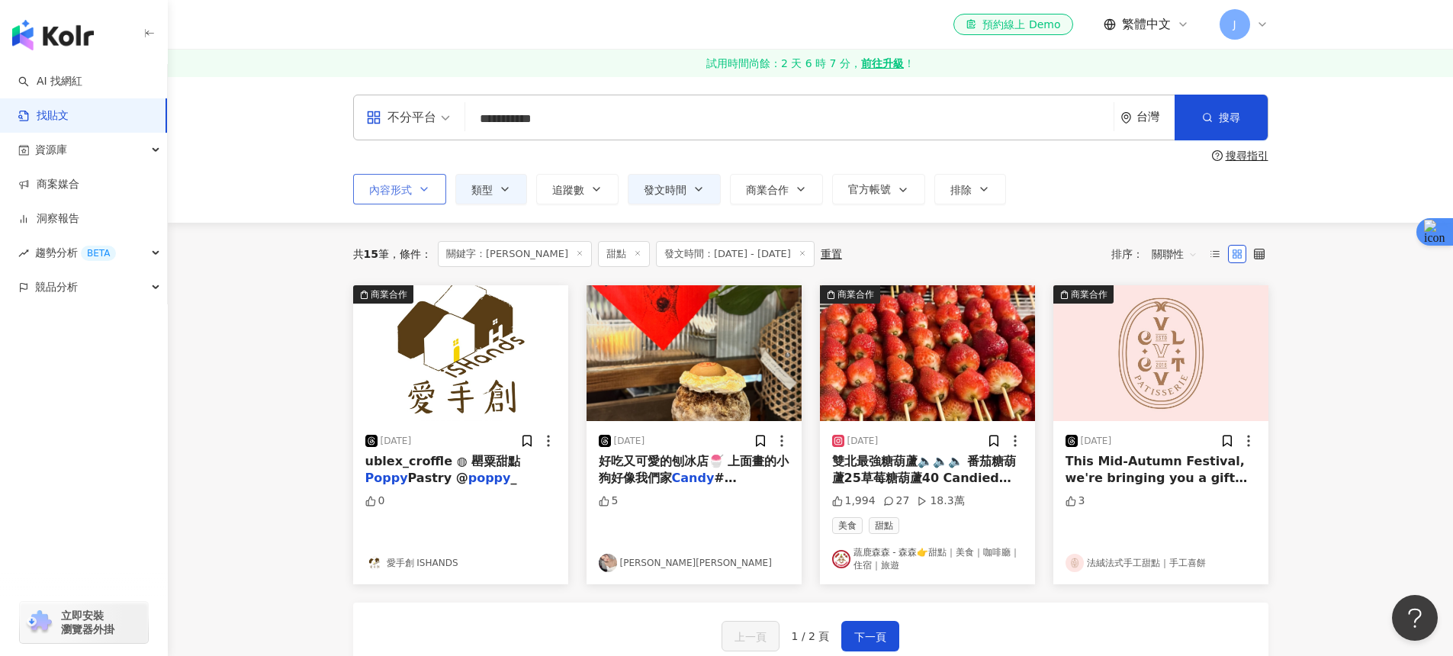
click at [393, 178] on button "內容形式" at bounding box center [399, 189] width 93 height 31
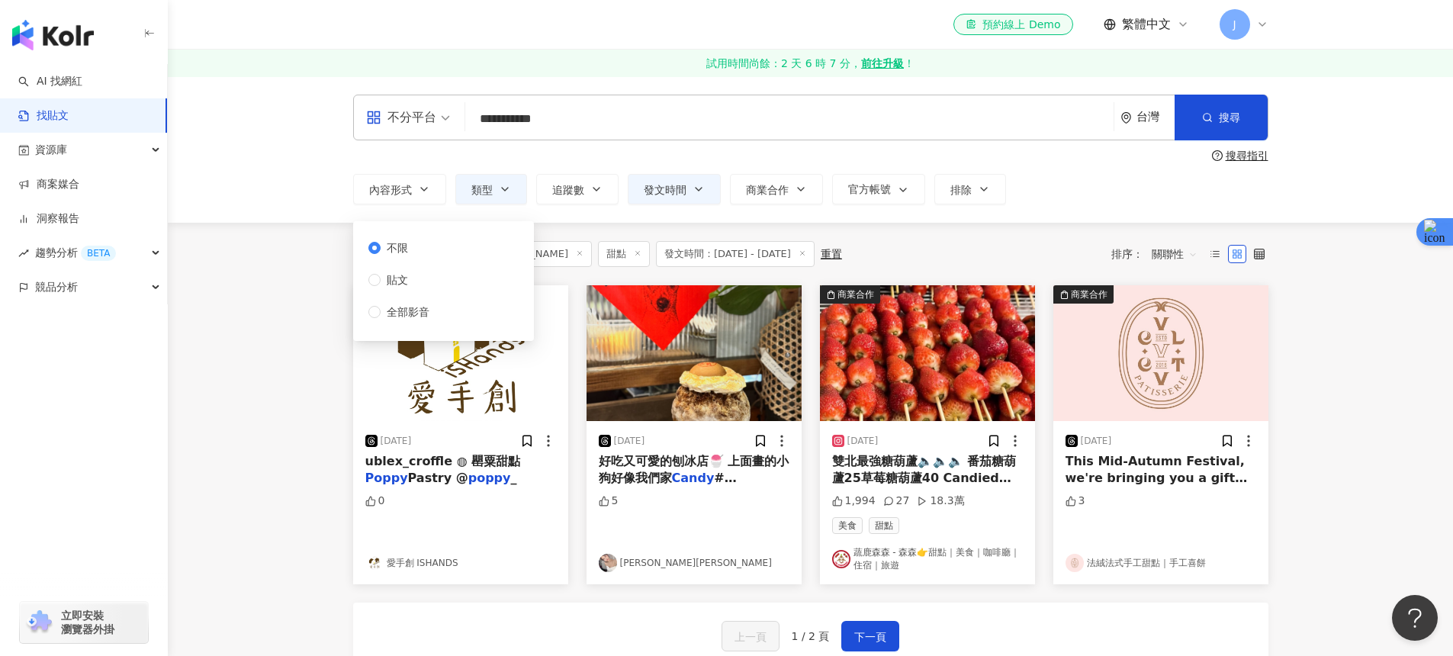
click at [297, 207] on div "**********" at bounding box center [810, 149] width 1285 height 146
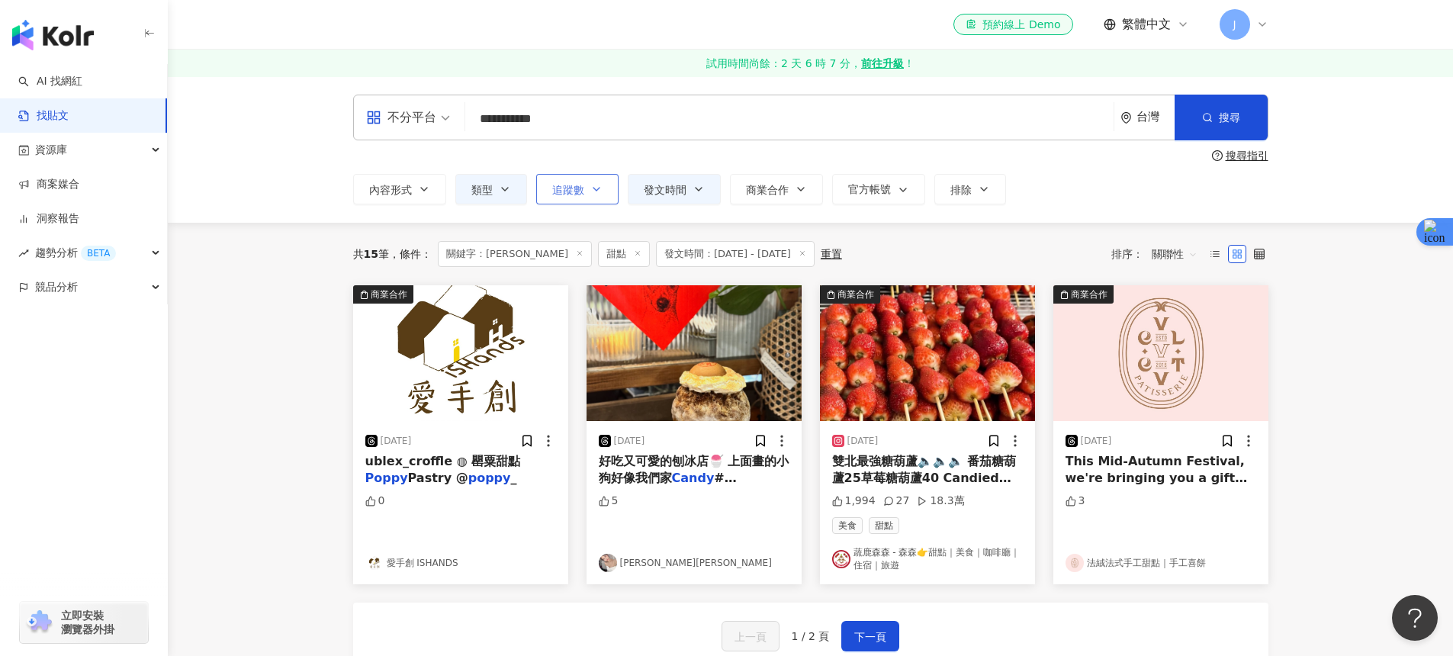
click at [553, 193] on span "追蹤數" at bounding box center [568, 190] width 32 height 12
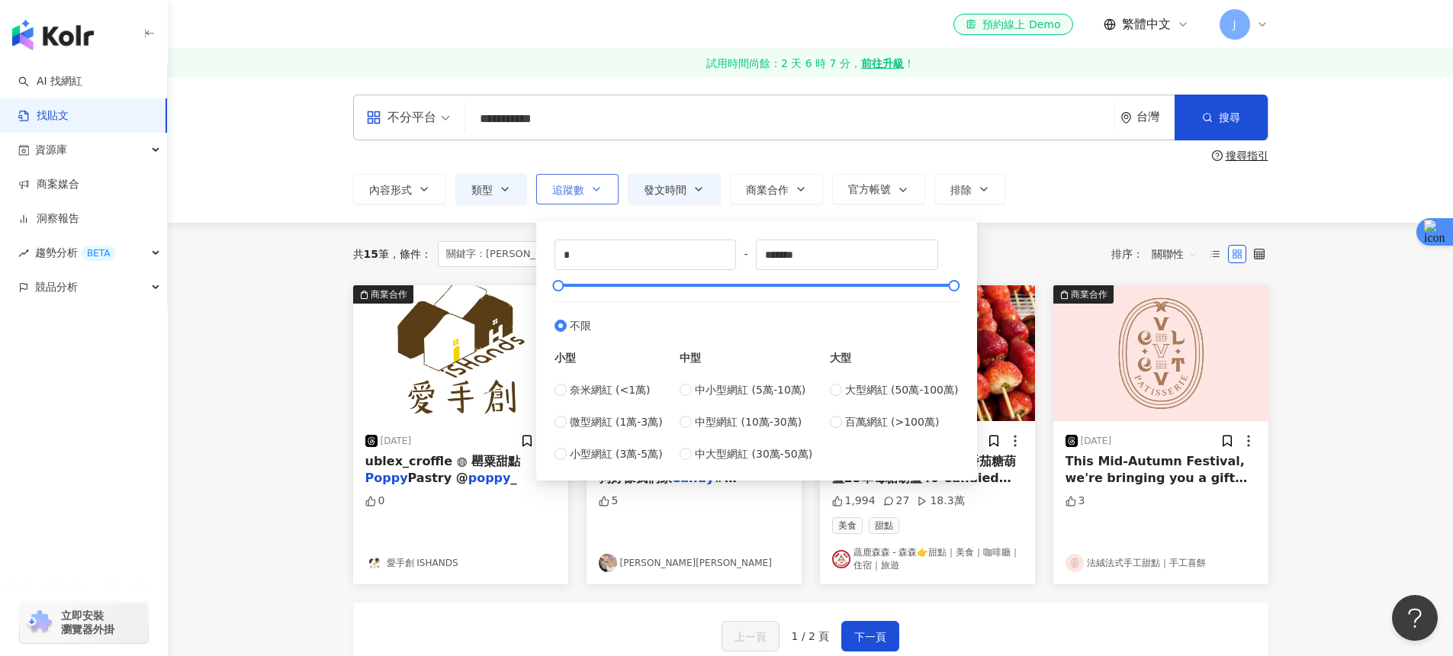
click at [553, 193] on span "追蹤數" at bounding box center [568, 190] width 32 height 12
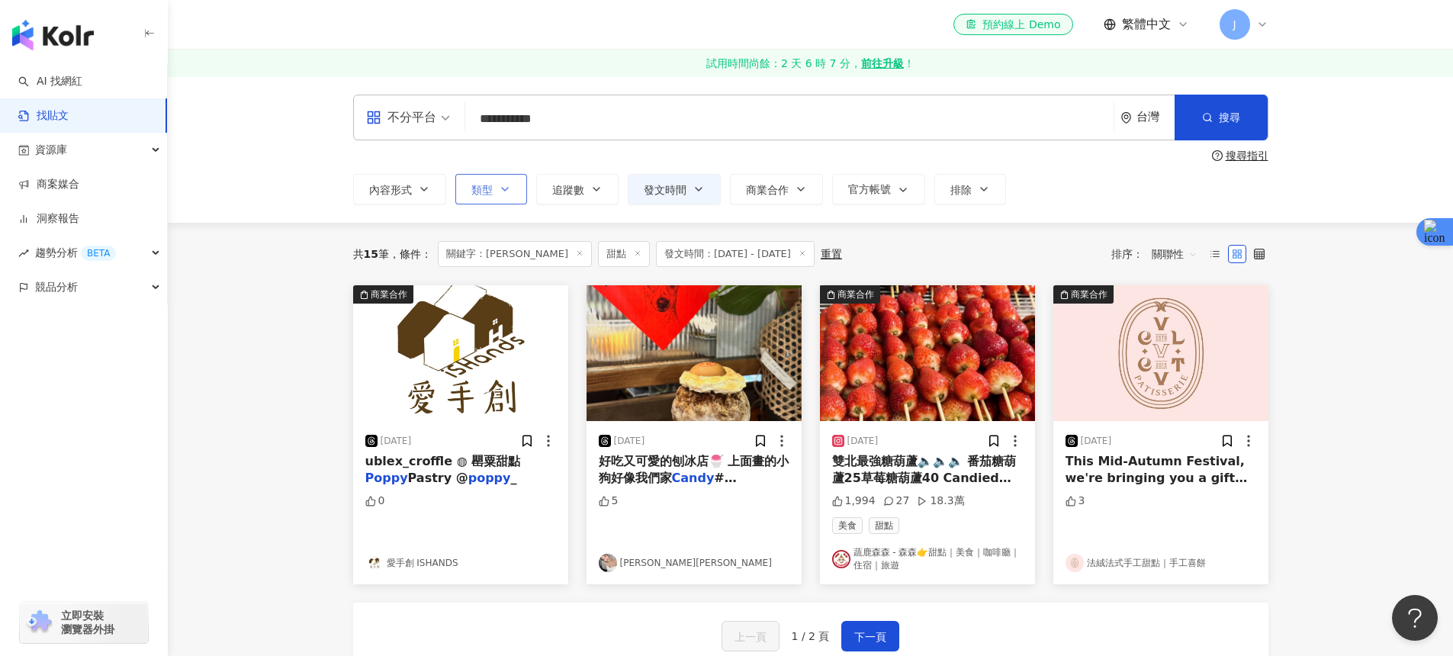
click at [456, 185] on button "類型" at bounding box center [491, 189] width 72 height 31
click at [900, 258] on div "共 15 筆 條件 ： 關鍵字：CANDY POPPY 甜點 發文時間：2025/7/1 - 2025/8/31 重置 排序： 關聯性" at bounding box center [810, 254] width 915 height 26
click at [497, 198] on button "類型" at bounding box center [491, 189] width 72 height 31
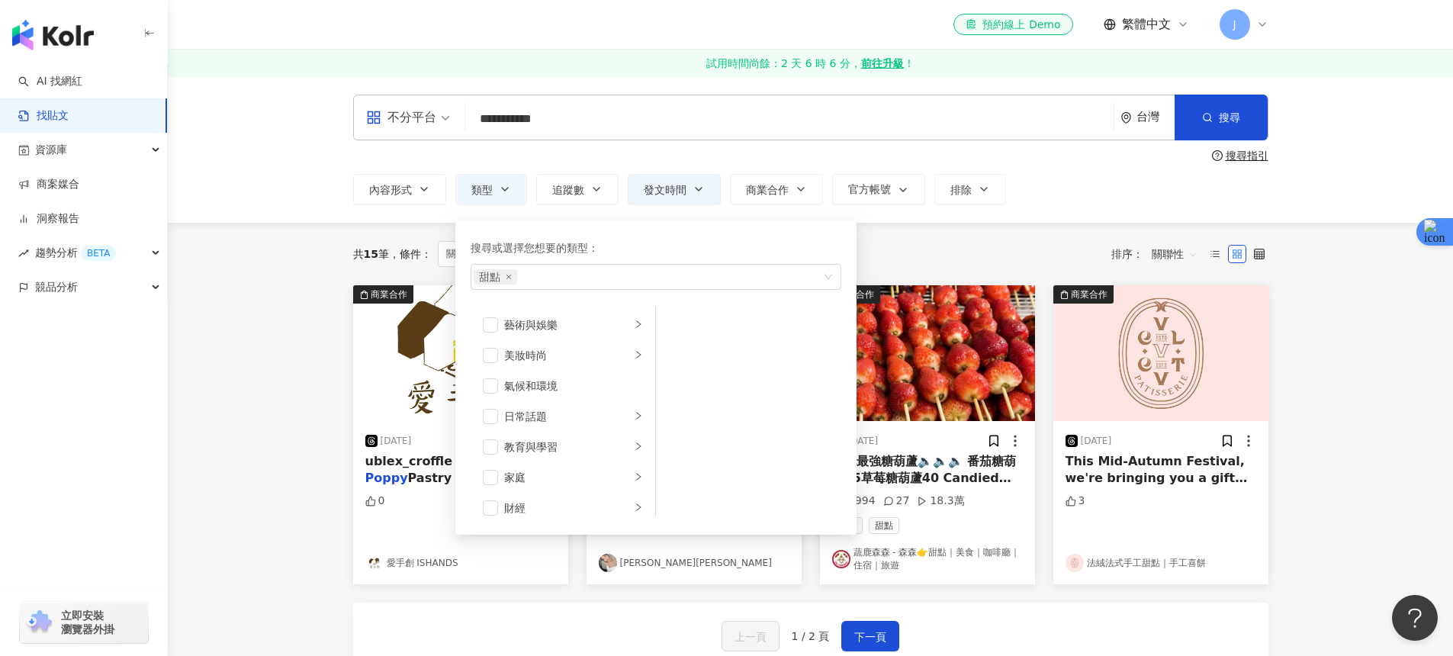
click at [922, 233] on div "共 15 筆 條件 ： 關鍵字：CANDY POPPY 甜點 發文時間：2025/7/1 - 2025/8/31 重置 排序： 關聯性" at bounding box center [810, 254] width 915 height 63
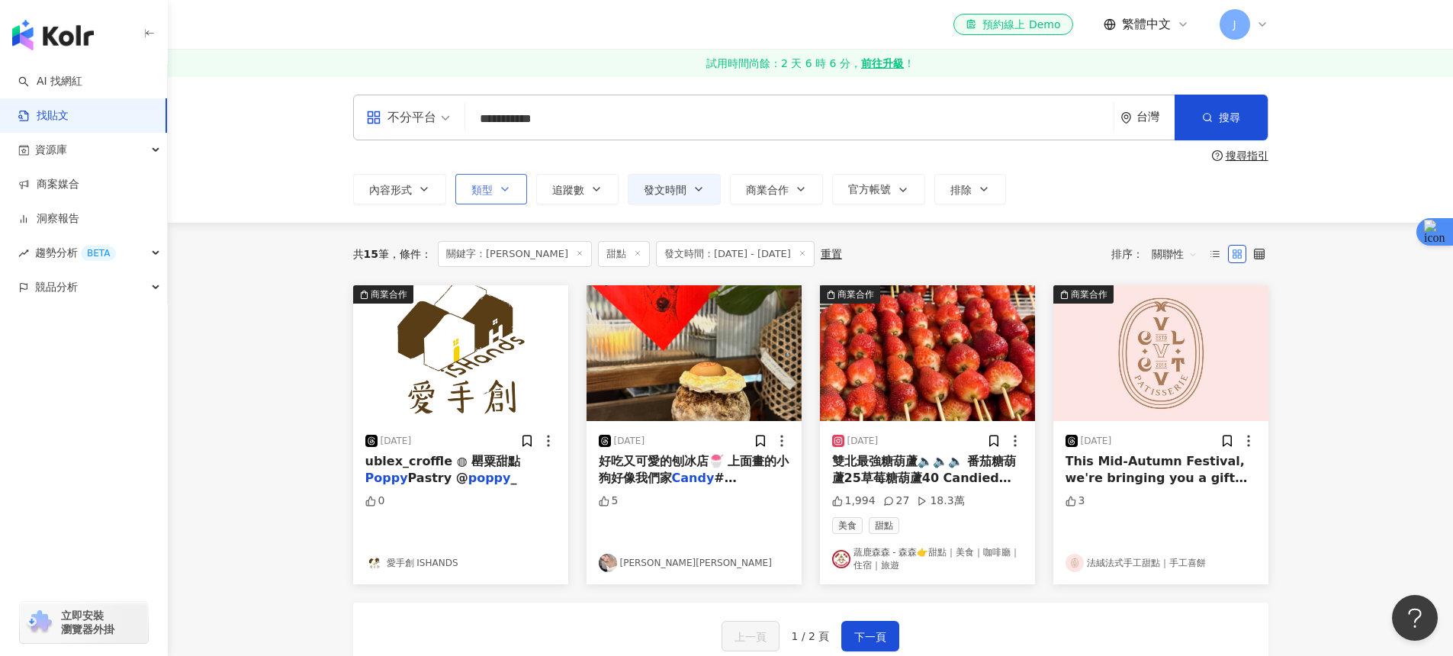
click at [516, 188] on button "類型" at bounding box center [491, 189] width 72 height 31
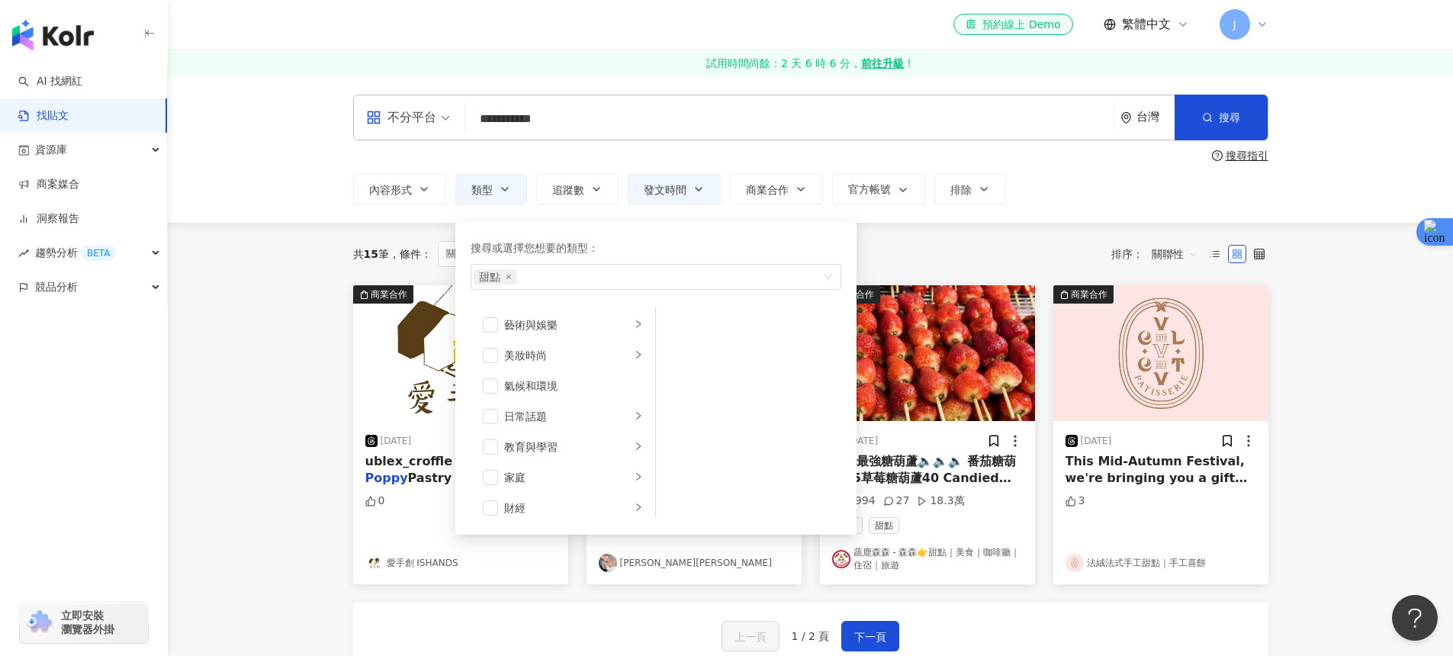
click at [704, 143] on div "**********" at bounding box center [811, 150] width 976 height 110
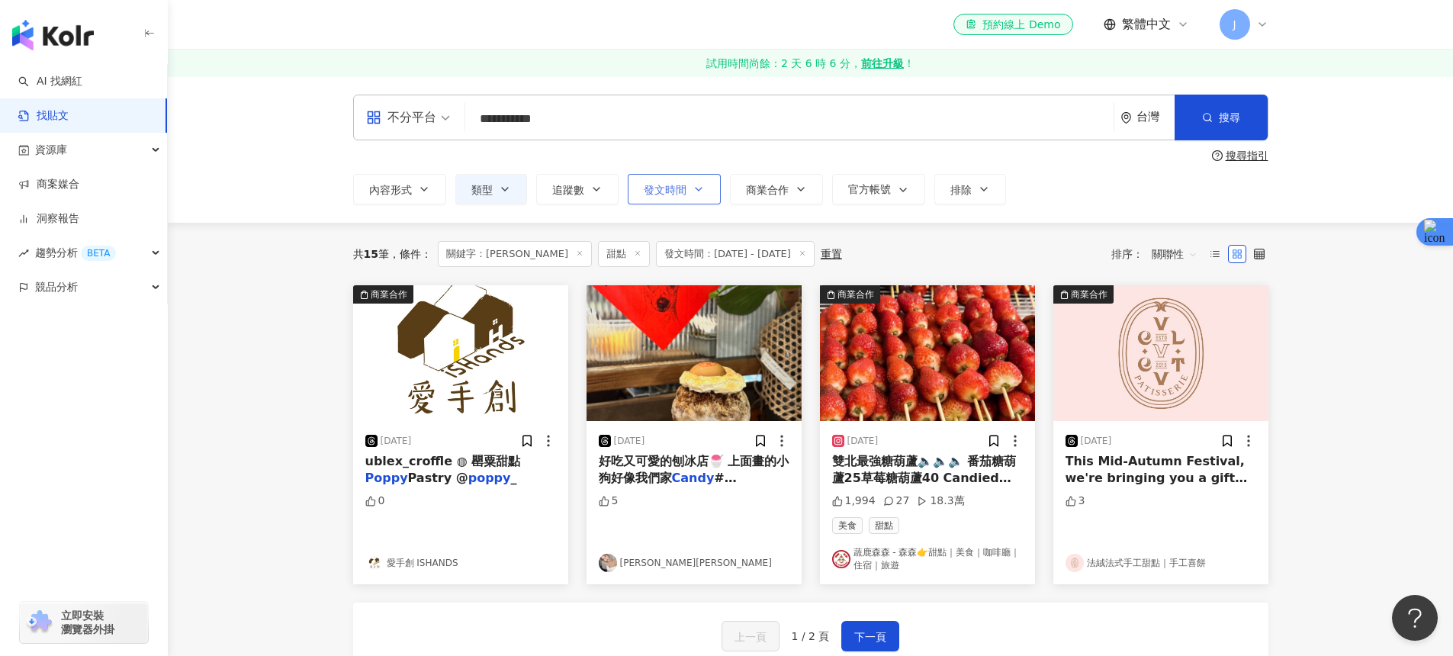
click at [684, 192] on span "發文時間" at bounding box center [665, 190] width 43 height 12
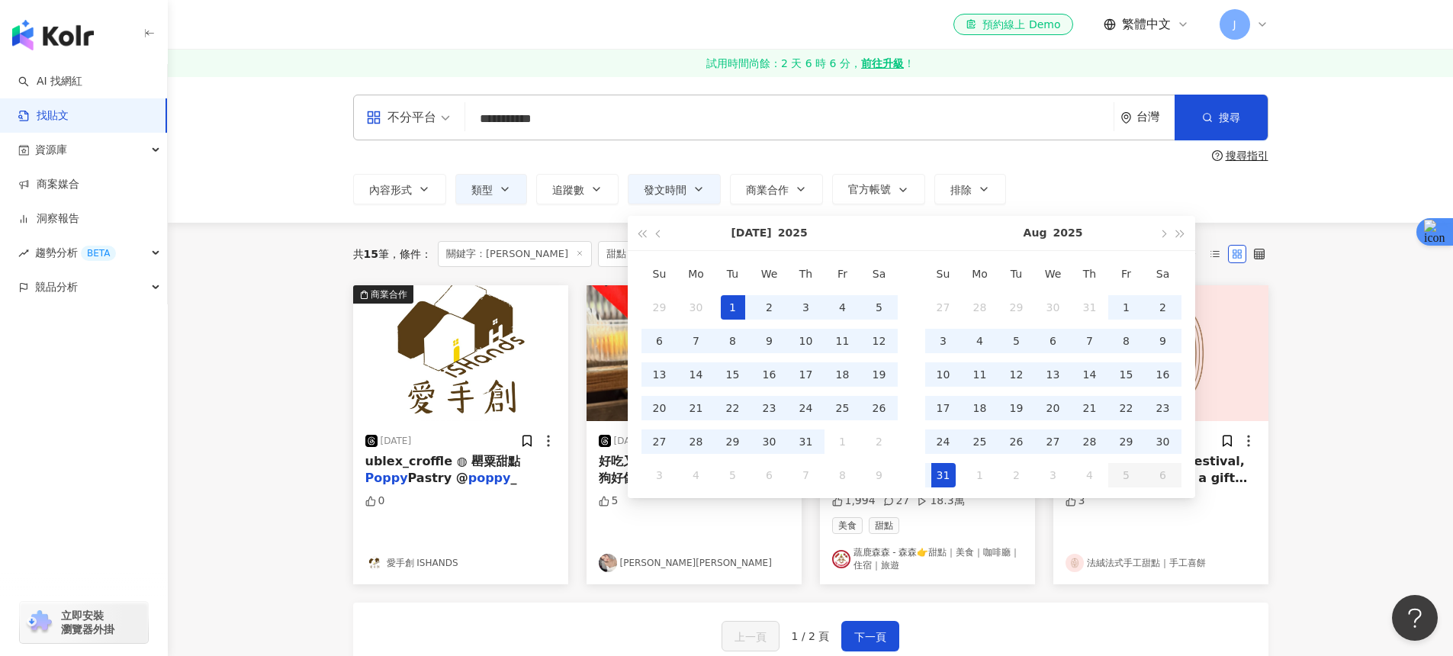
type input "**********"
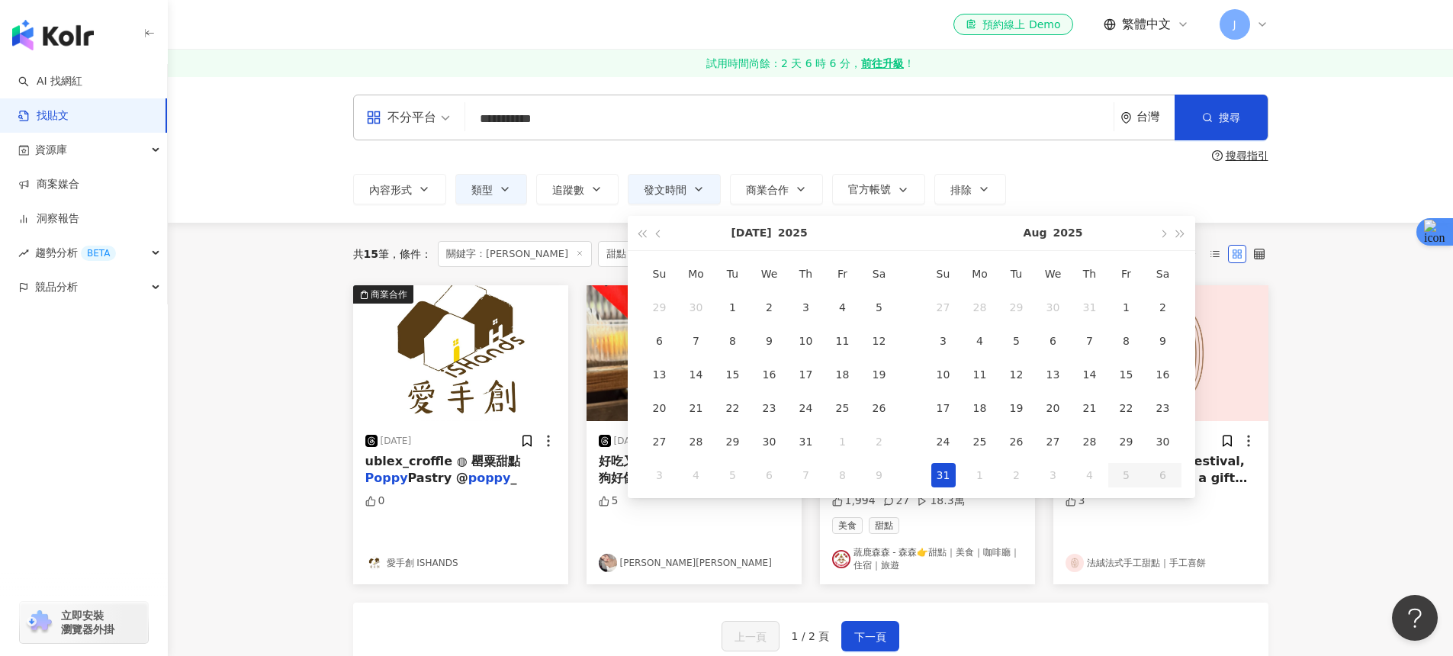
click at [946, 468] on div "31" at bounding box center [943, 475] width 24 height 24
click at [664, 229] on button "button" at bounding box center [659, 233] width 17 height 34
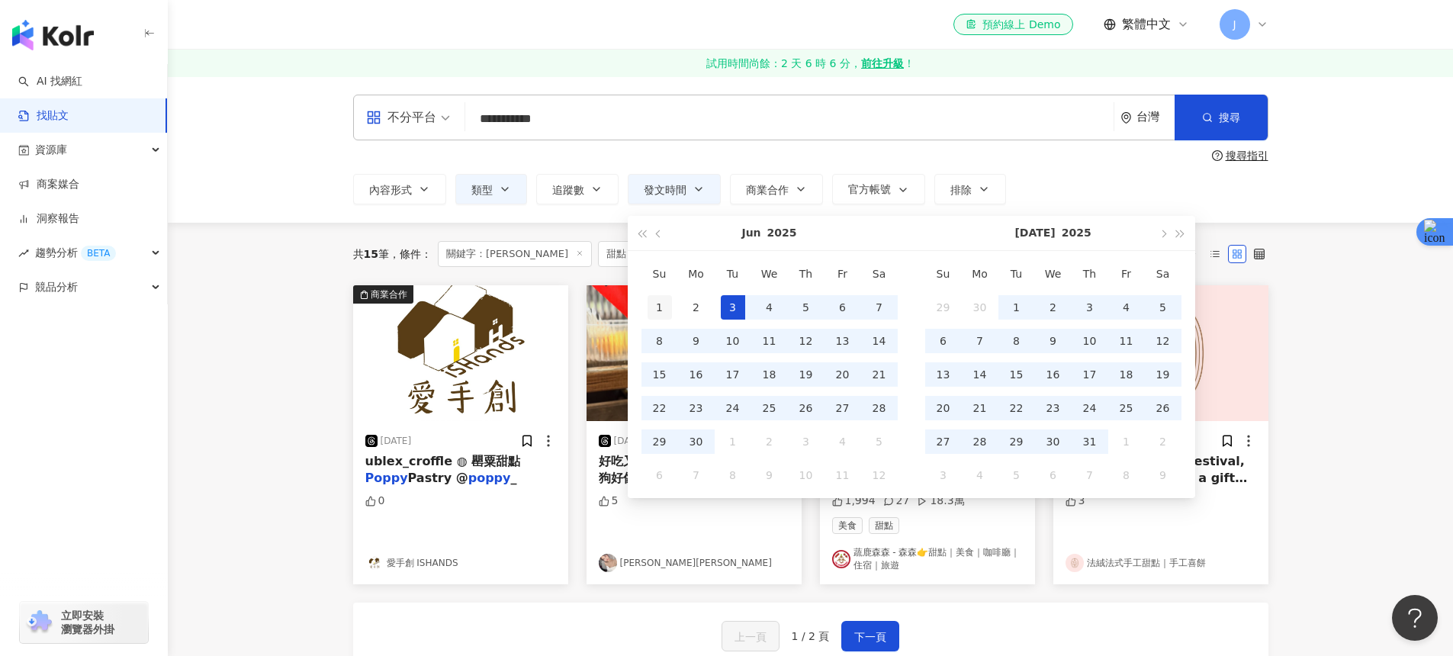
type input "**********"
click at [661, 299] on div "1" at bounding box center [660, 307] width 24 height 24
type input "**********"
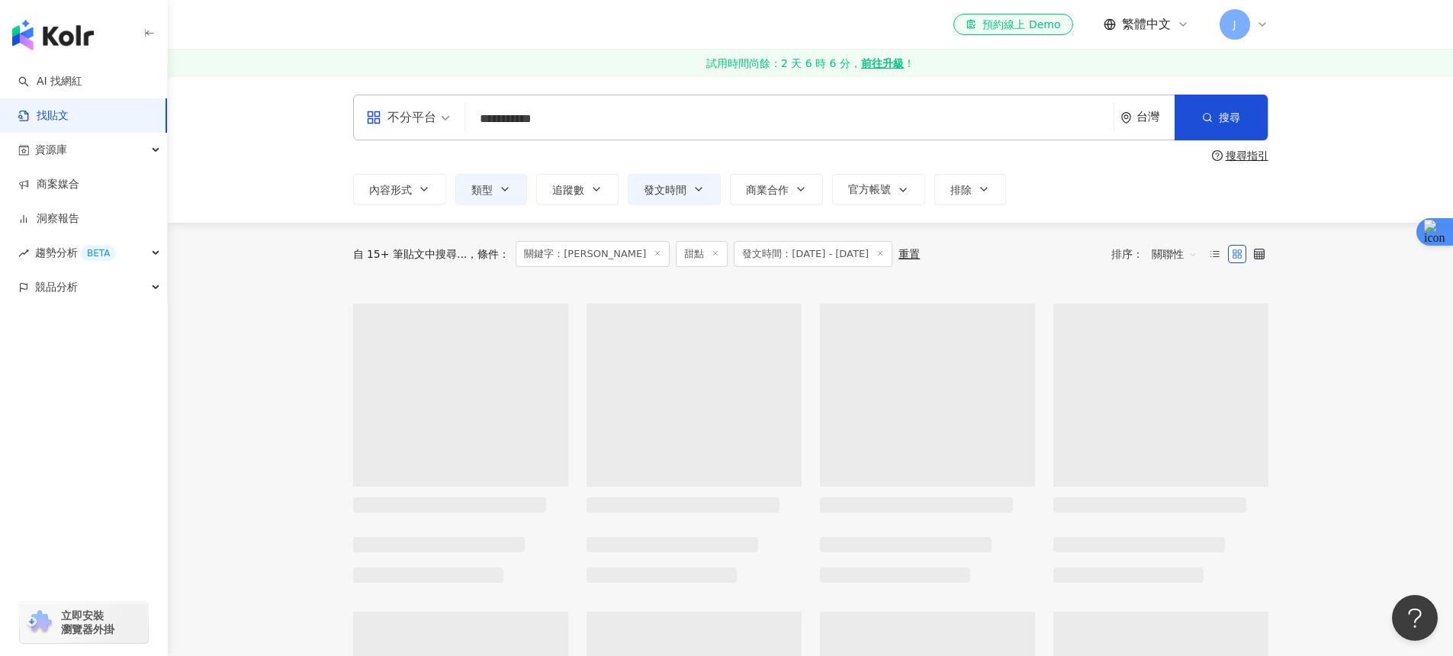
type input "**********"
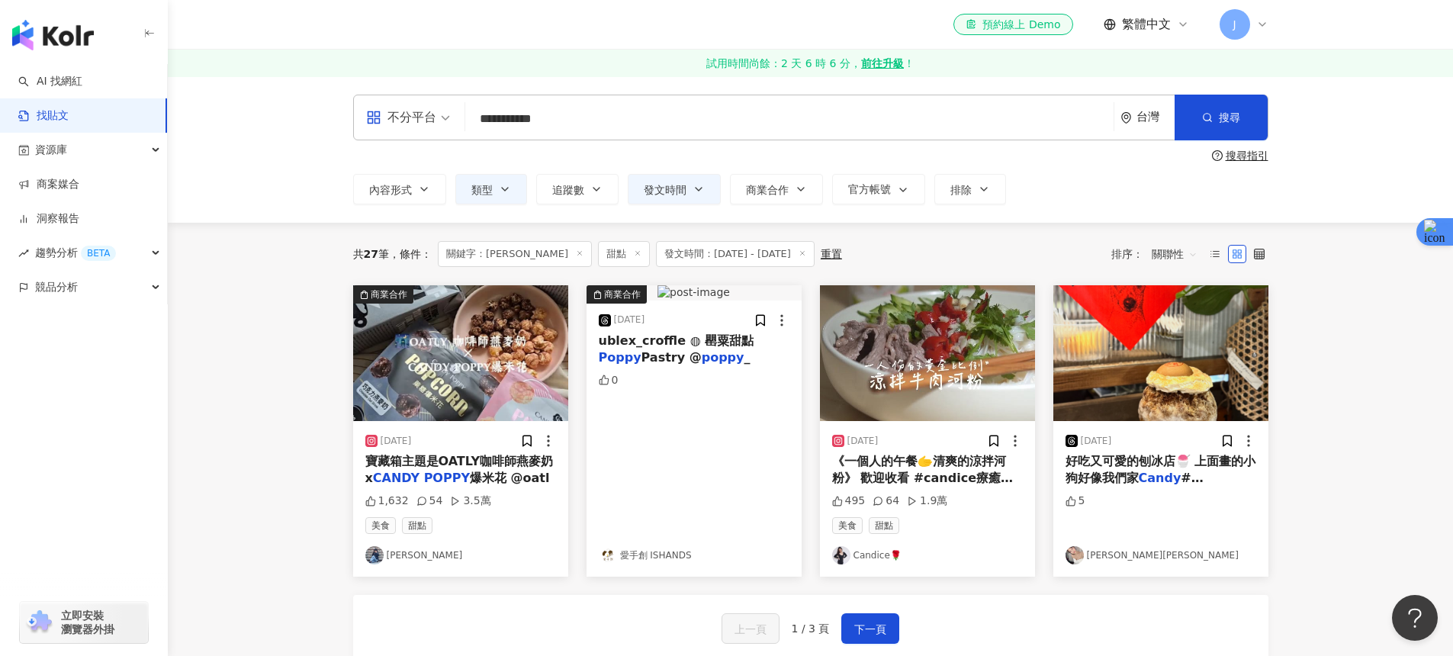
click at [618, 121] on input "**********" at bounding box center [789, 118] width 636 height 33
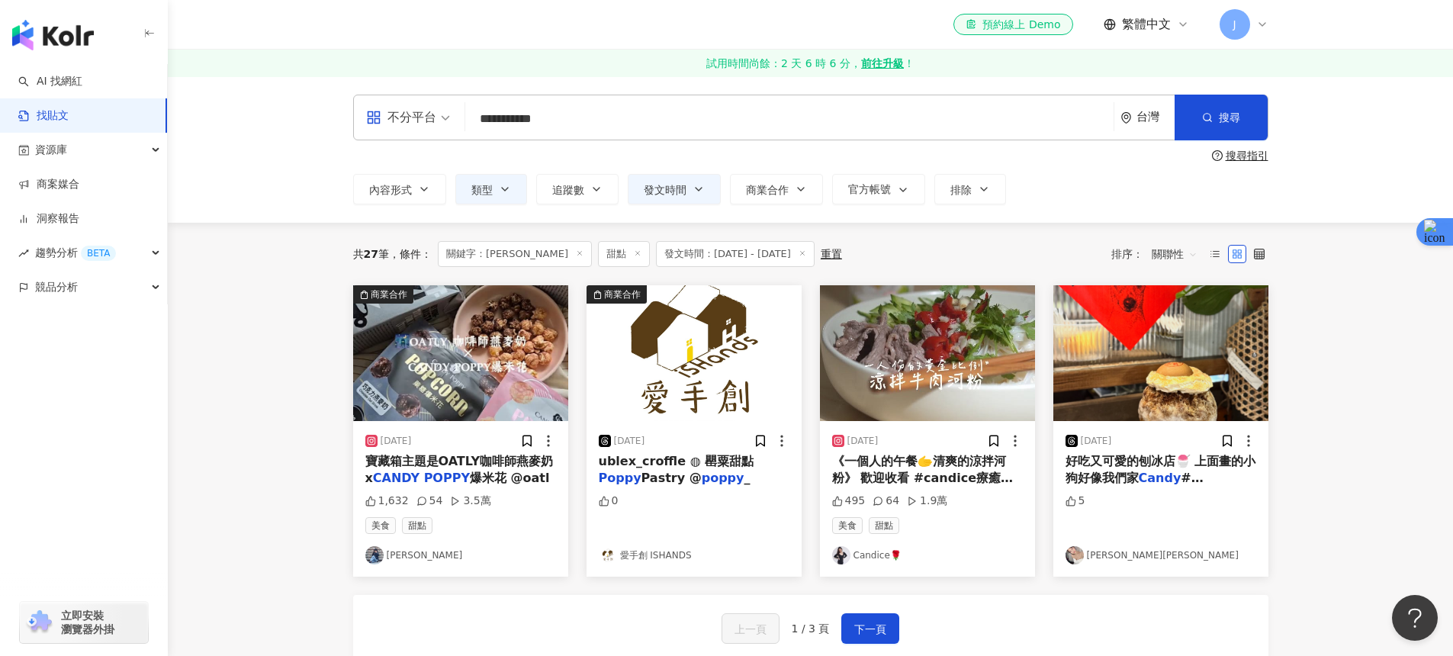
drag, startPoint x: 629, startPoint y: 121, endPoint x: 476, endPoint y: 113, distance: 152.8
click at [476, 113] on input "**********" at bounding box center [789, 118] width 636 height 33
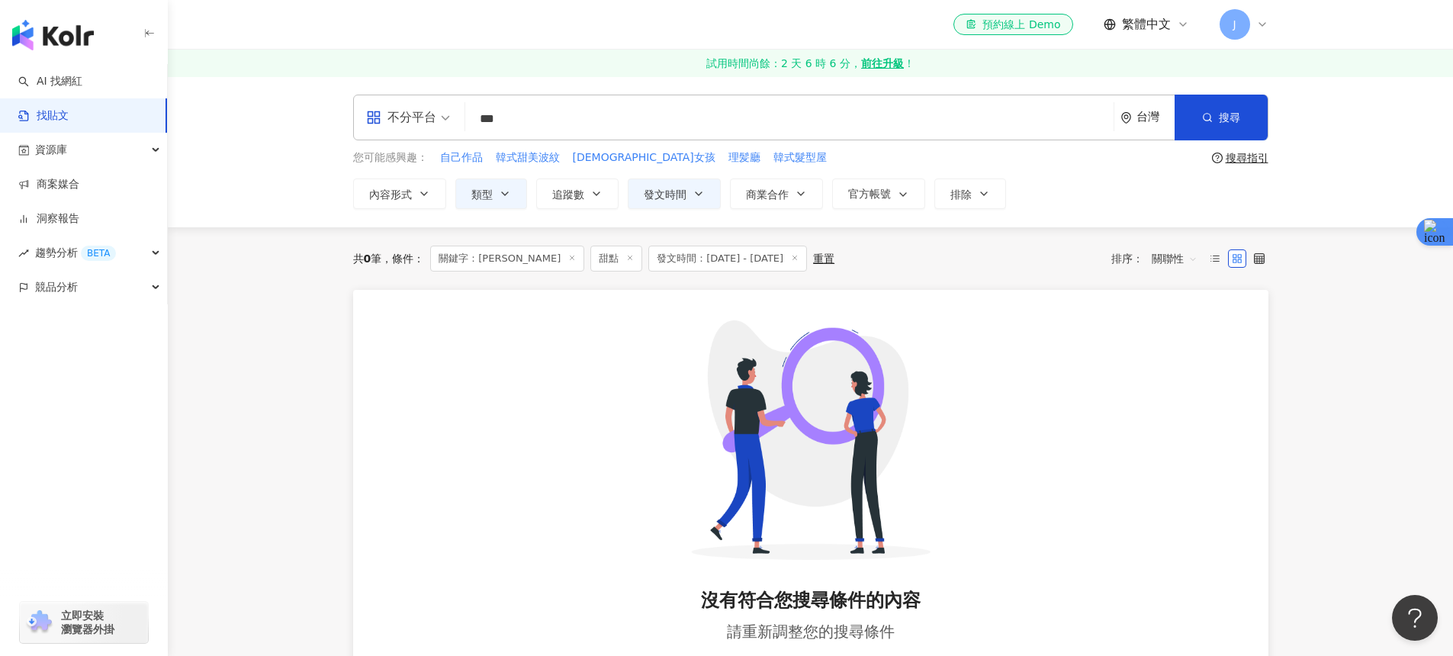
click at [626, 259] on icon at bounding box center [630, 258] width 8 height 8
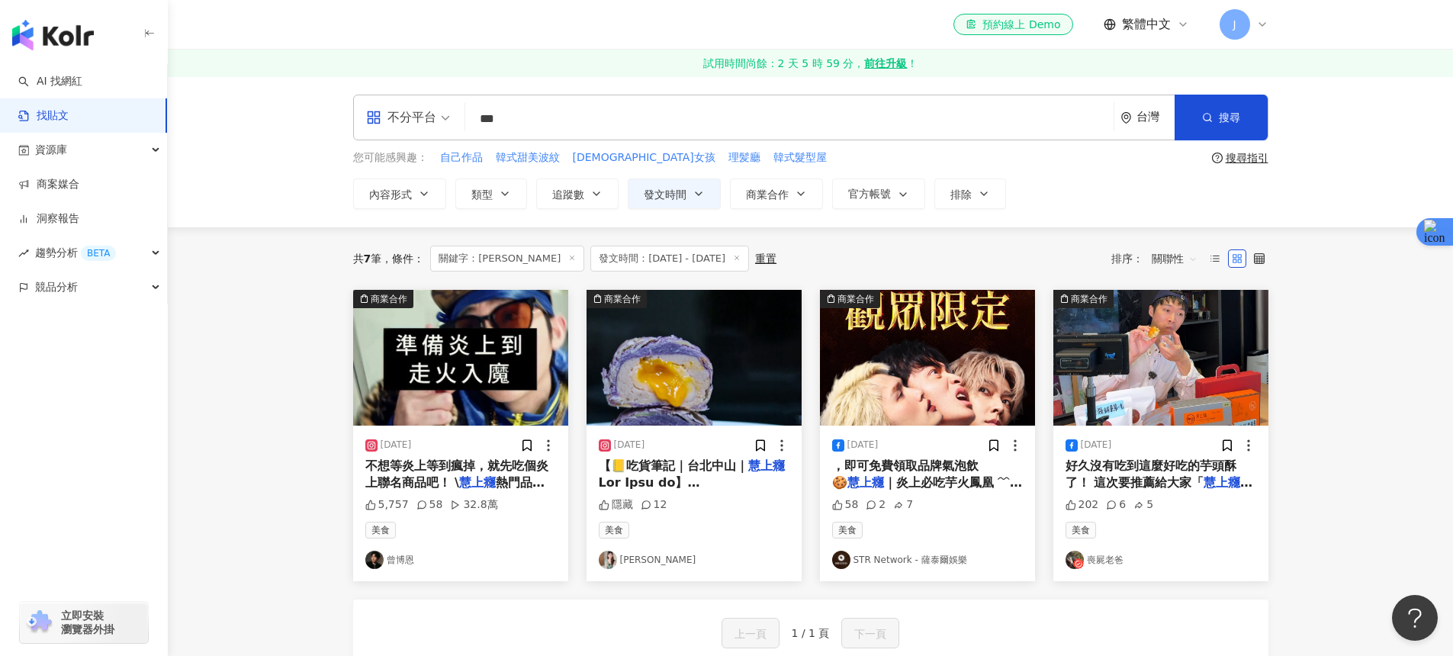
drag, startPoint x: 549, startPoint y: 125, endPoint x: 453, endPoint y: 124, distance: 96.1
click at [453, 124] on div "不分平台 慧上癮 *** 台灣 搜尋" at bounding box center [810, 118] width 915 height 46
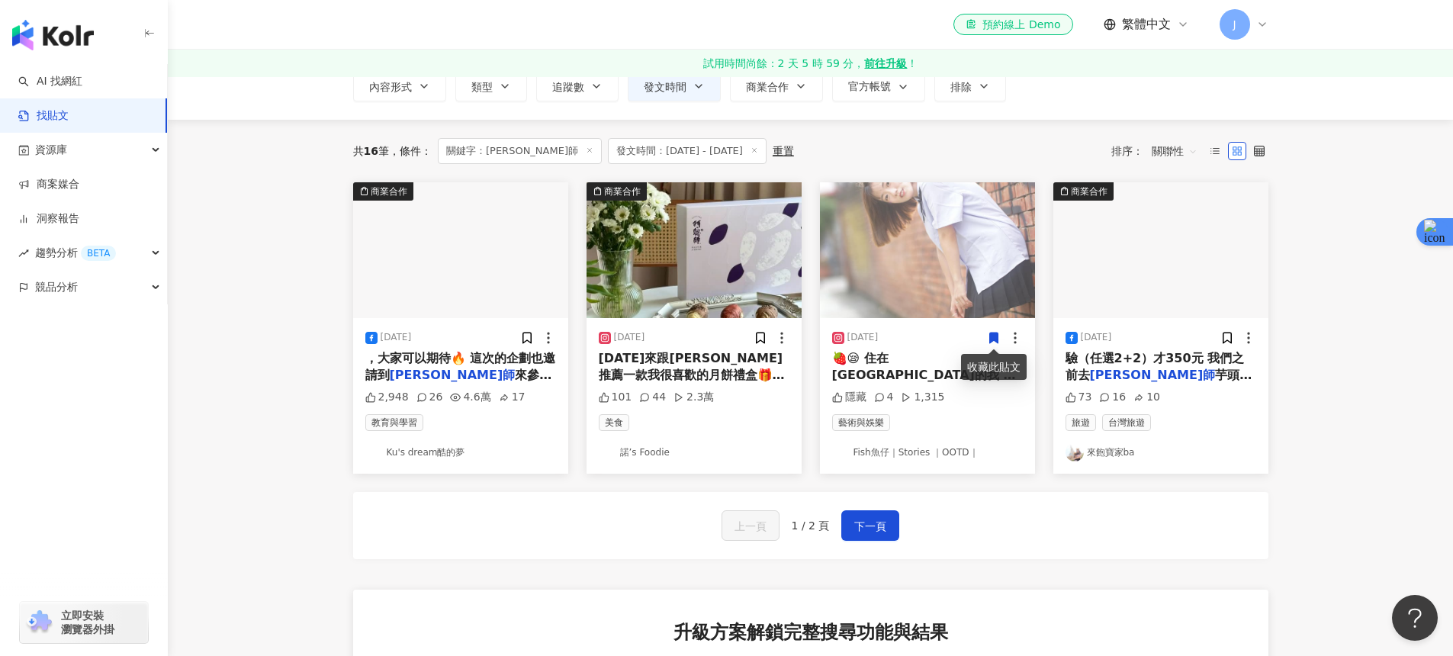
scroll to position [138, 0]
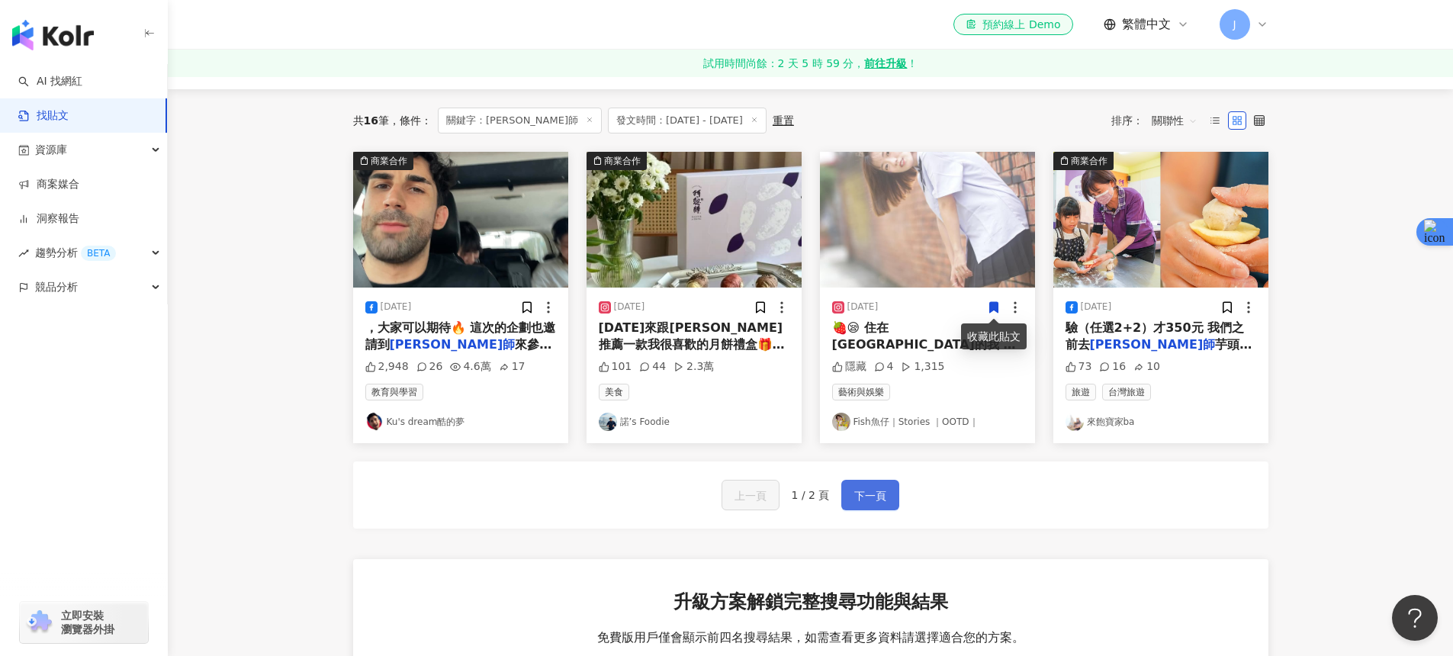
click at [886, 497] on span "下一頁" at bounding box center [870, 496] width 32 height 18
click at [869, 490] on span "下一頁" at bounding box center [870, 496] width 32 height 18
click at [897, 495] on button "下一頁" at bounding box center [870, 495] width 58 height 31
click at [1011, 468] on div "上一頁 1 / 2 頁 下一頁" at bounding box center [810, 494] width 915 height 67
click at [874, 494] on span "下一頁" at bounding box center [870, 496] width 32 height 18
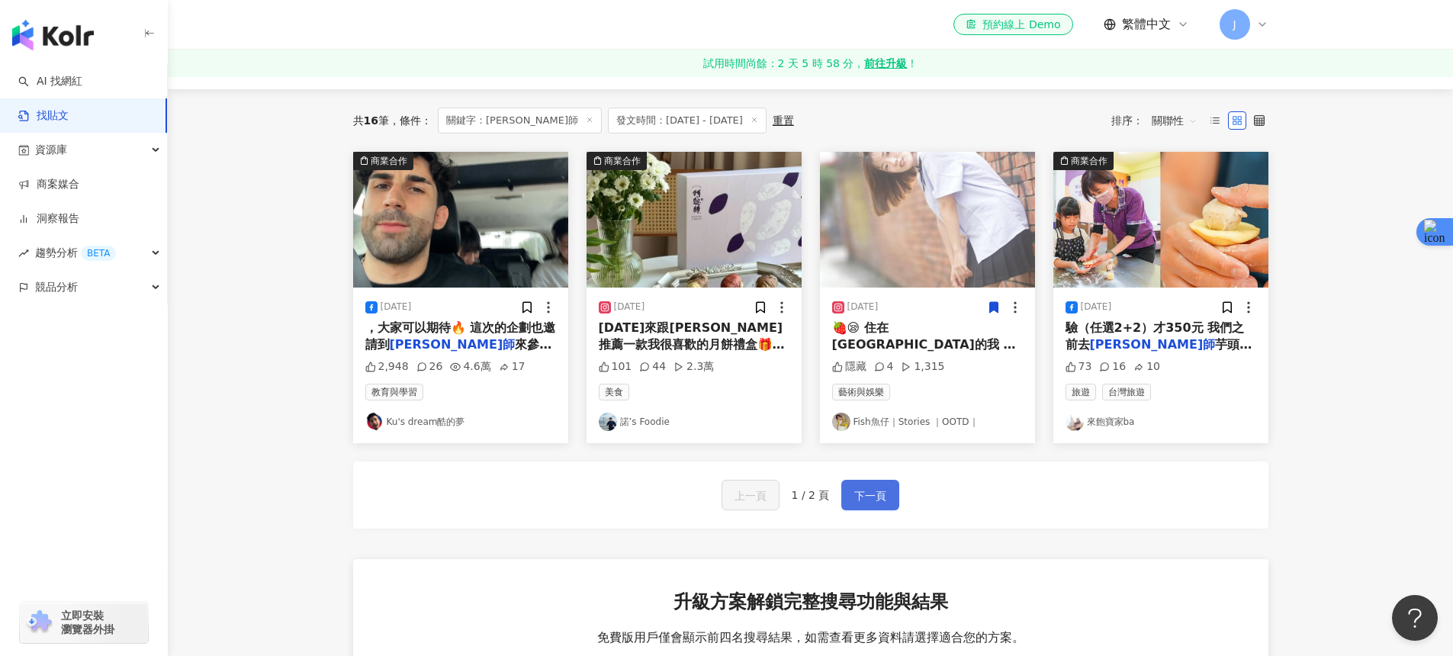
click at [876, 498] on span "下一頁" at bounding box center [870, 496] width 32 height 18
click at [928, 336] on div "🍓😪 住在大甲的我 草地上打開 阿聰師 紙箱 沒想到裡面裝的不只是我 還" at bounding box center [927, 337] width 191 height 34
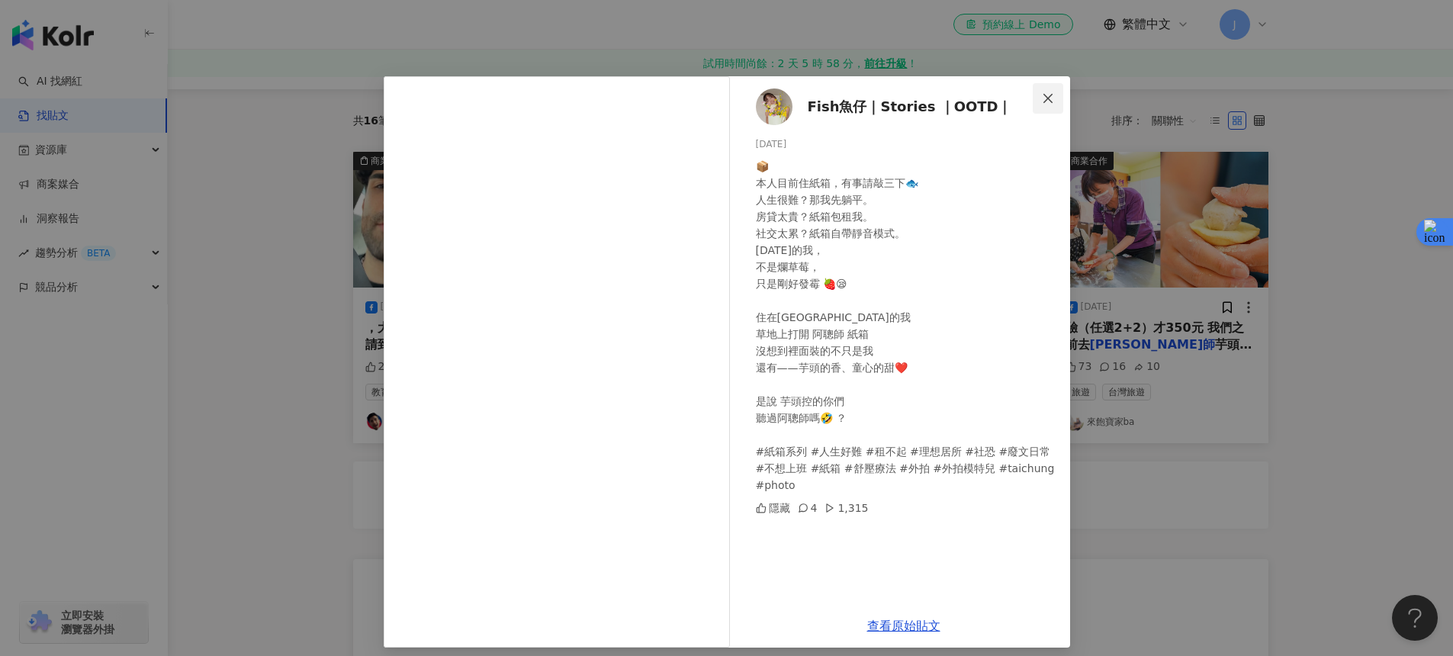
click at [1043, 98] on icon "close" at bounding box center [1047, 97] width 9 height 9
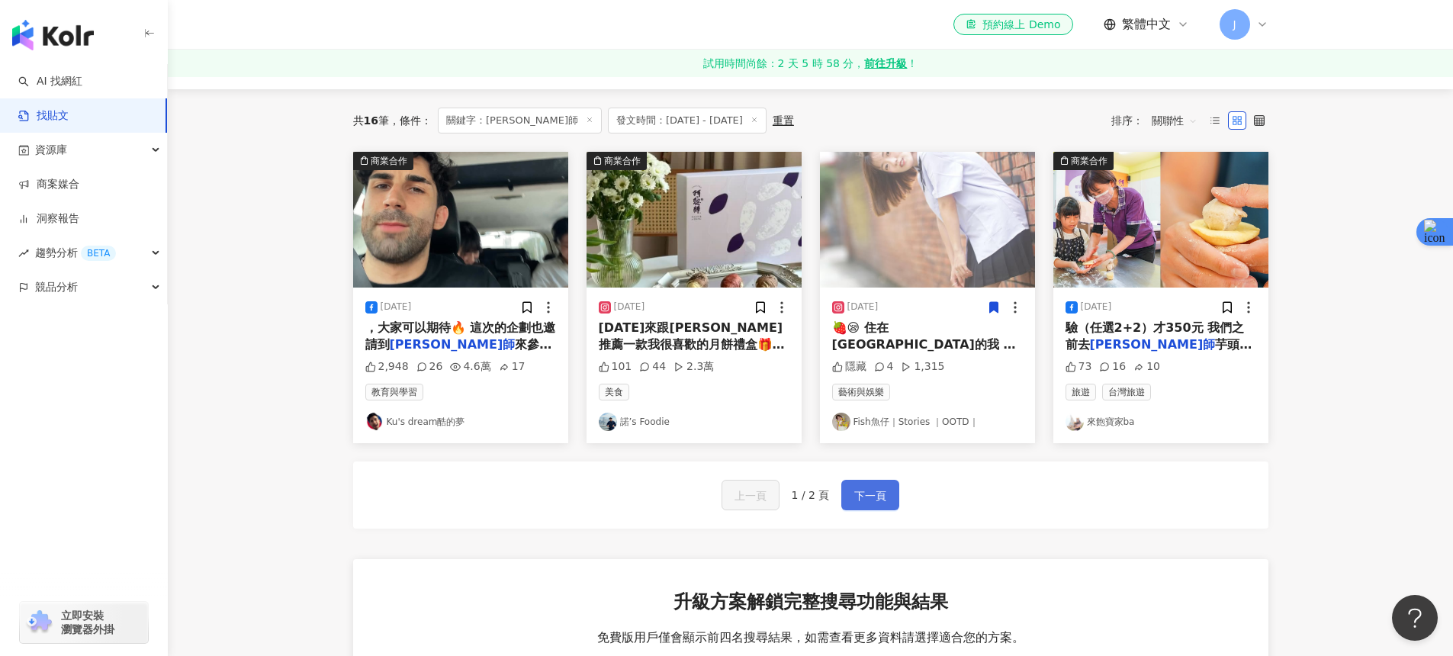
drag, startPoint x: 872, startPoint y: 506, endPoint x: 873, endPoint y: 494, distance: 11.5
click at [872, 506] on button "下一頁" at bounding box center [870, 495] width 58 height 31
click at [873, 493] on span "下一頁" at bounding box center [870, 496] width 32 height 18
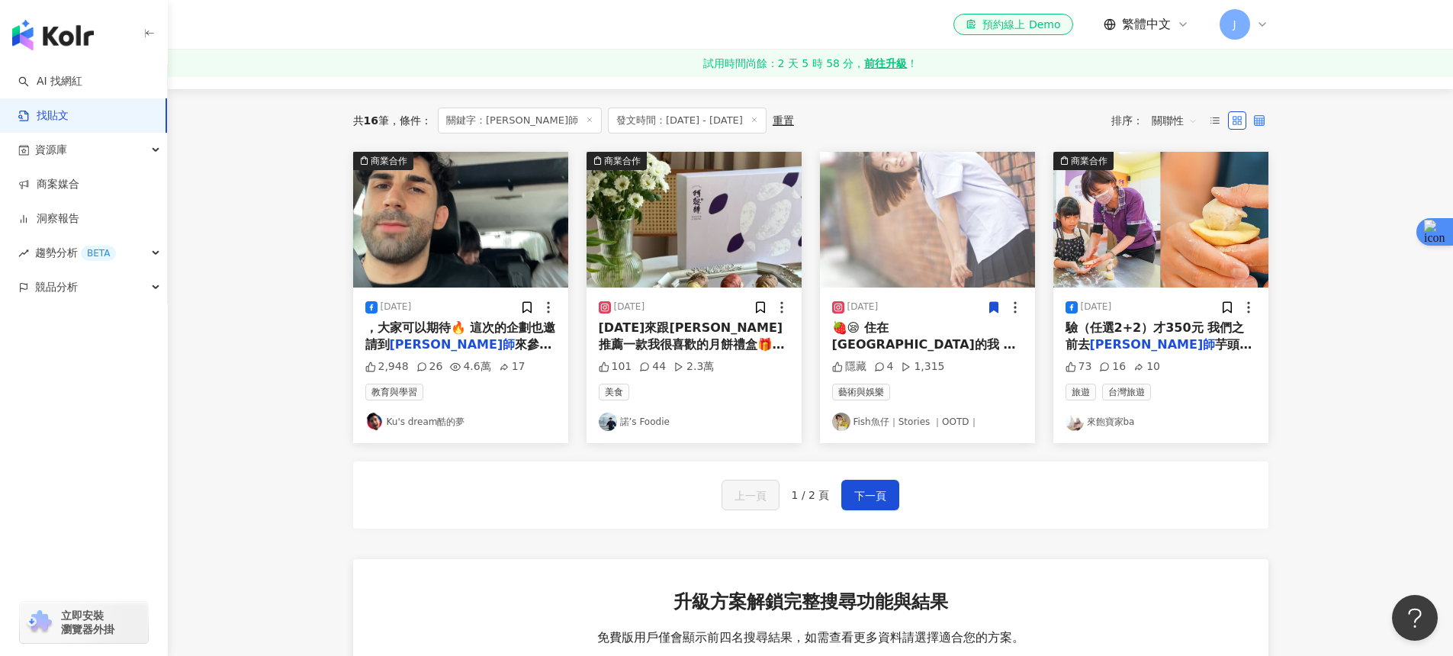
click at [1256, 118] on icon at bounding box center [1259, 120] width 11 height 11
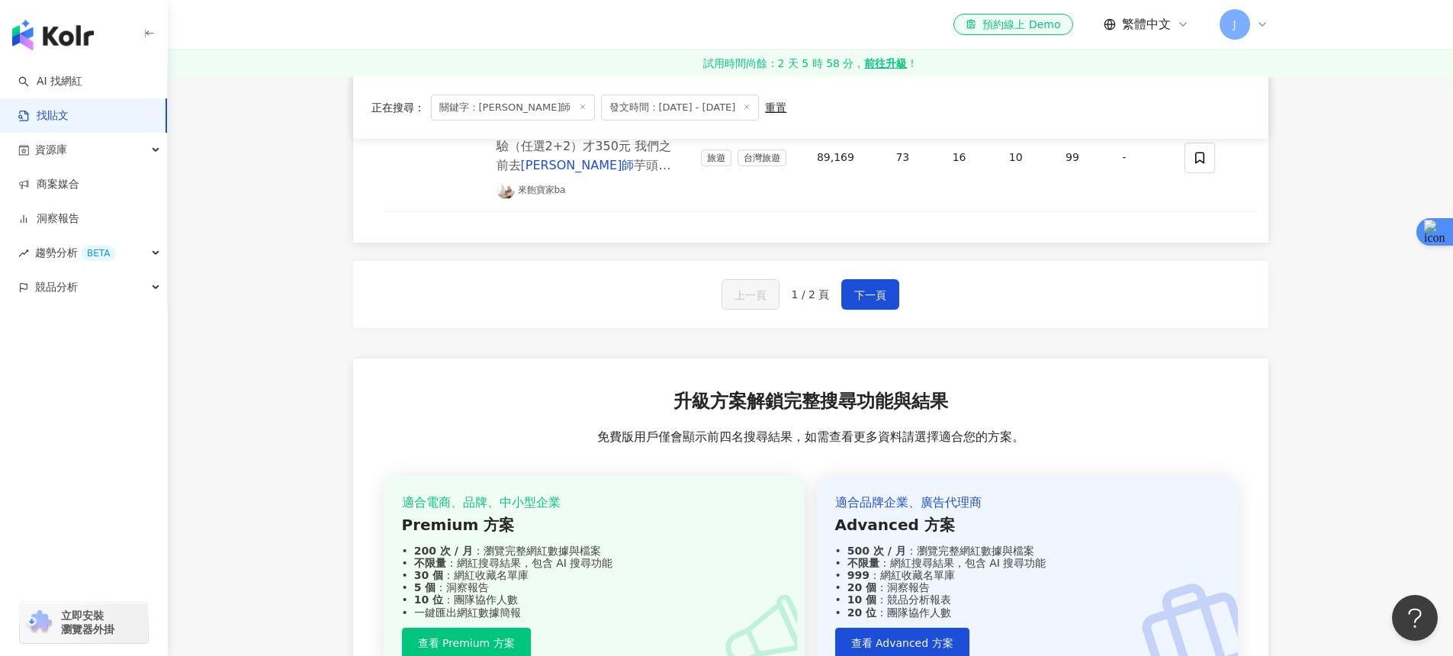
scroll to position [574, 0]
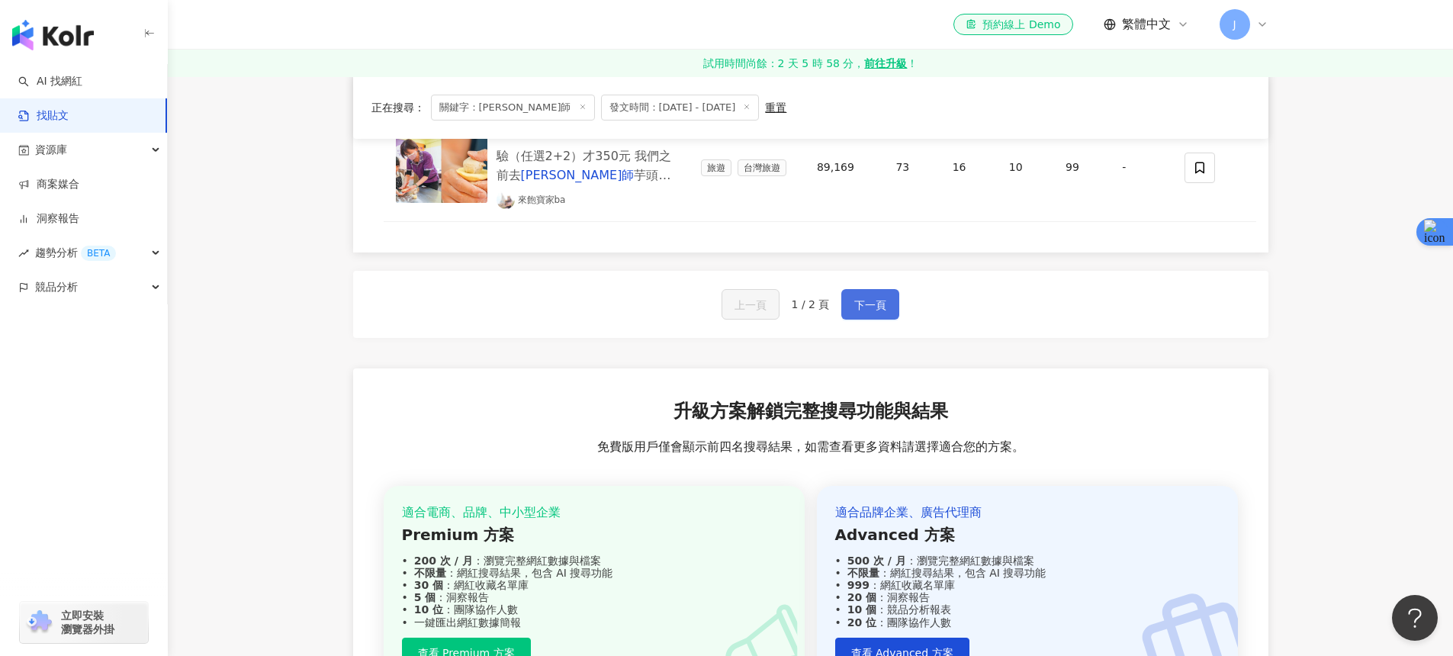
click at [867, 309] on span "下一頁" at bounding box center [870, 305] width 32 height 18
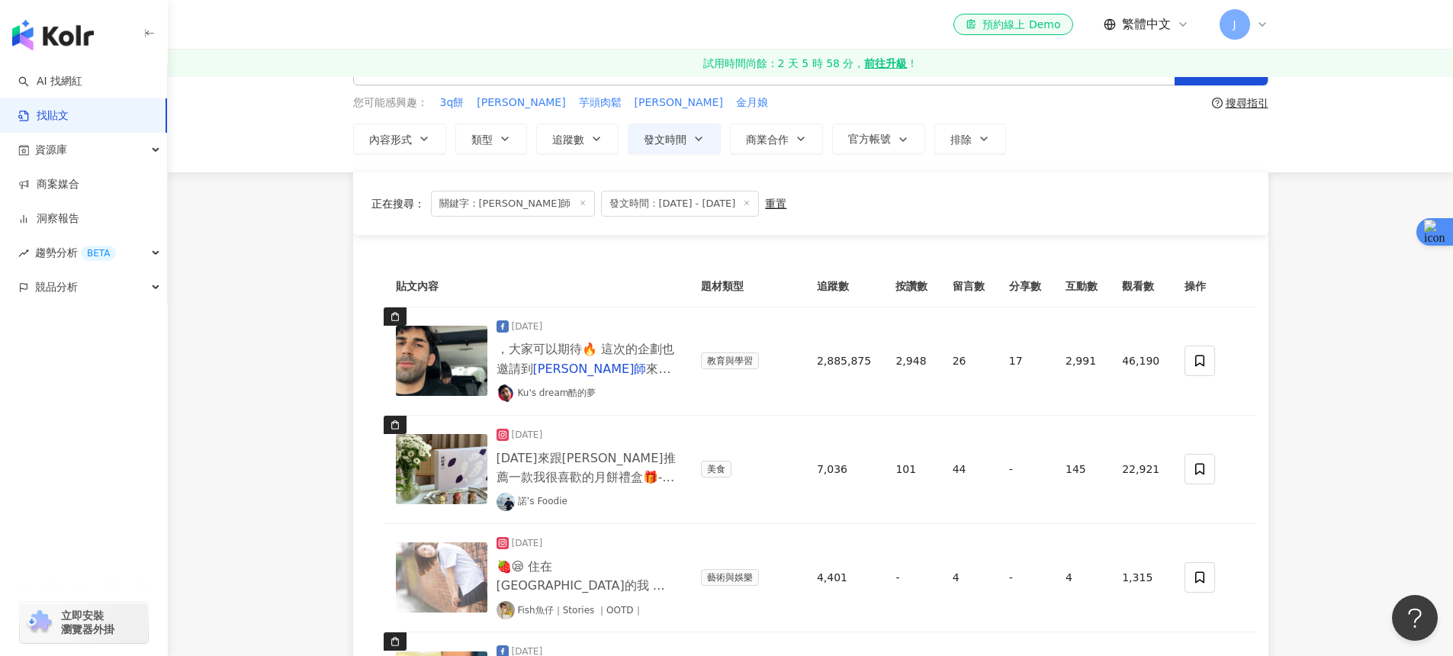
scroll to position [38, 0]
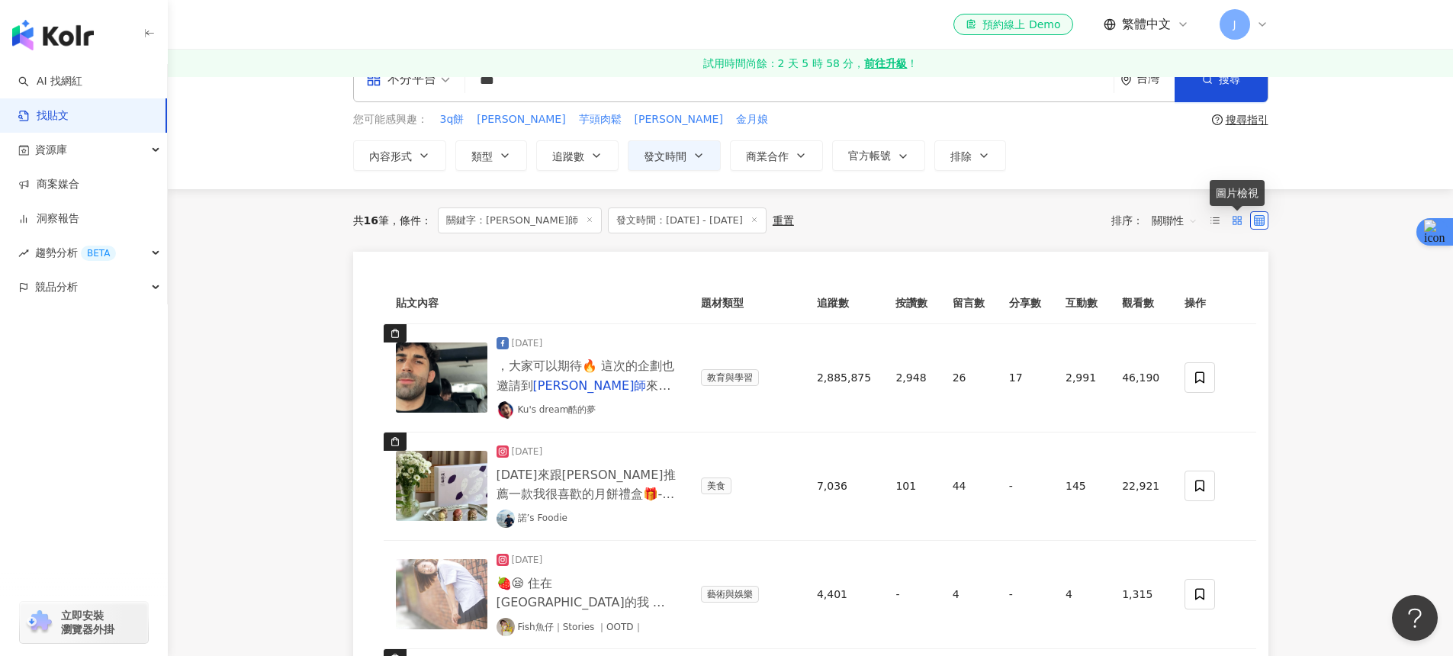
click at [1238, 218] on rect at bounding box center [1239, 217] width 3 height 3
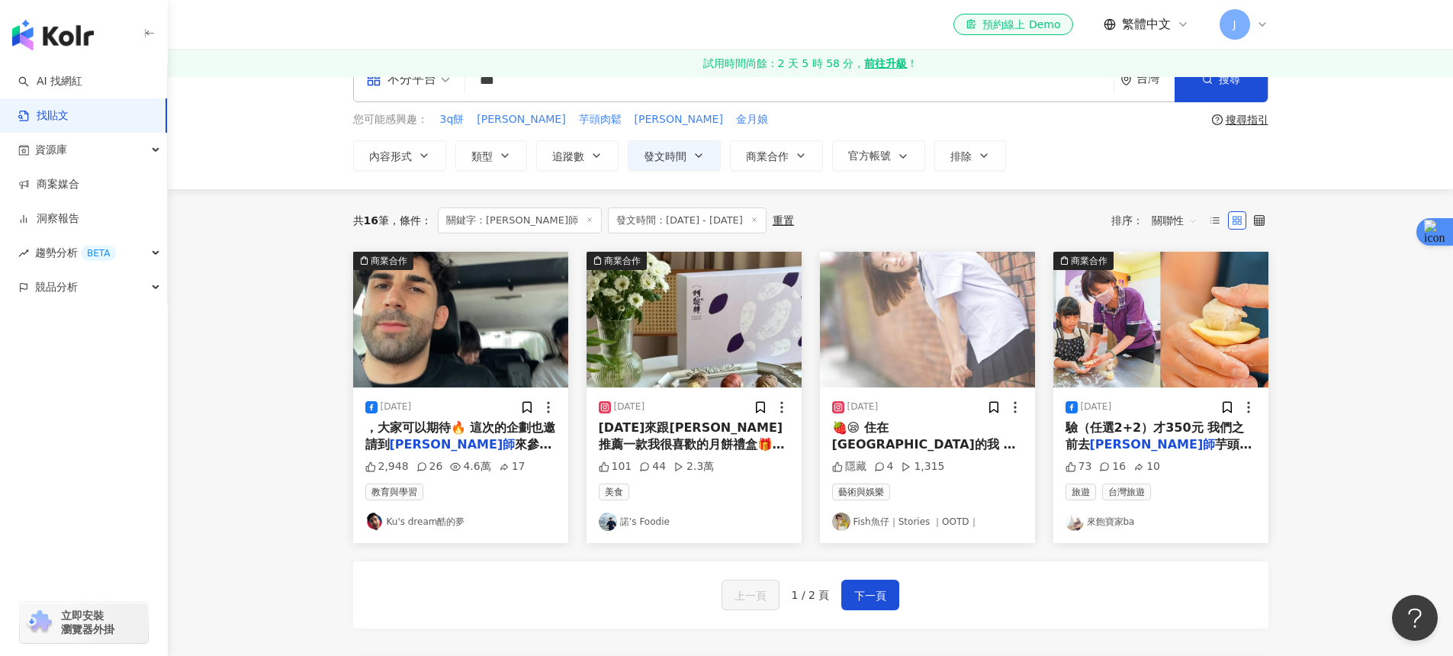
click at [471, 350] on img "button" at bounding box center [460, 320] width 215 height 136
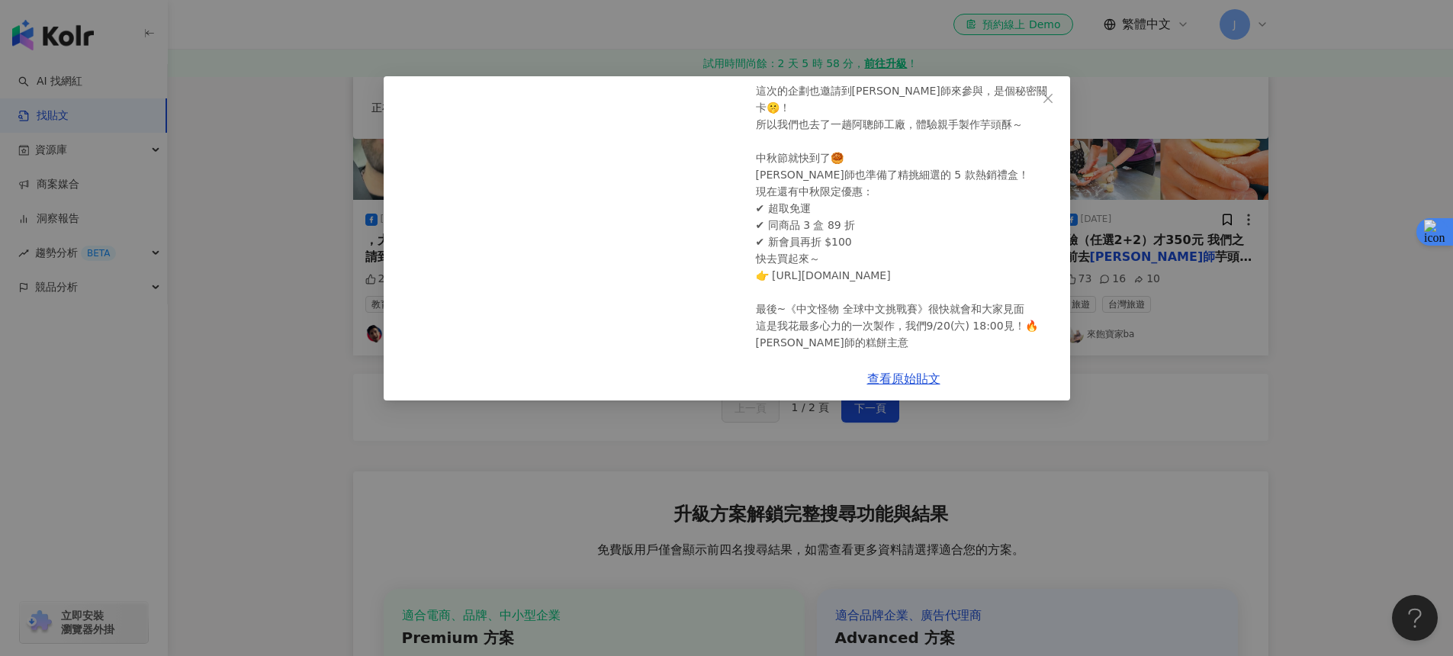
scroll to position [227, 0]
click at [1202, 260] on div "Ku's dream酷的夢 2025/8/30 法國人探索芋頭的家鄉 大家好久不見～ 最近我比較少上片， 因為我正在籌備一個超大的企劃：《中文怪物－全球中文挑…" at bounding box center [726, 328] width 1453 height 656
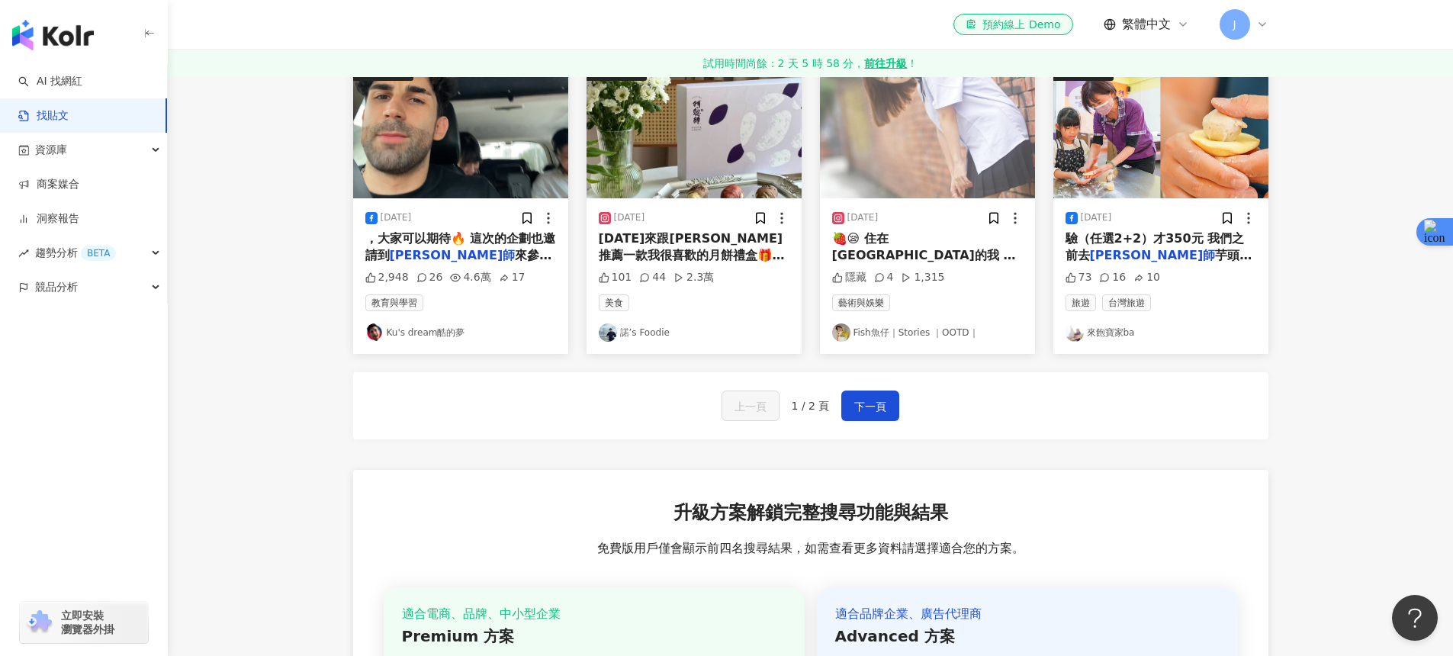
scroll to position [0, 0]
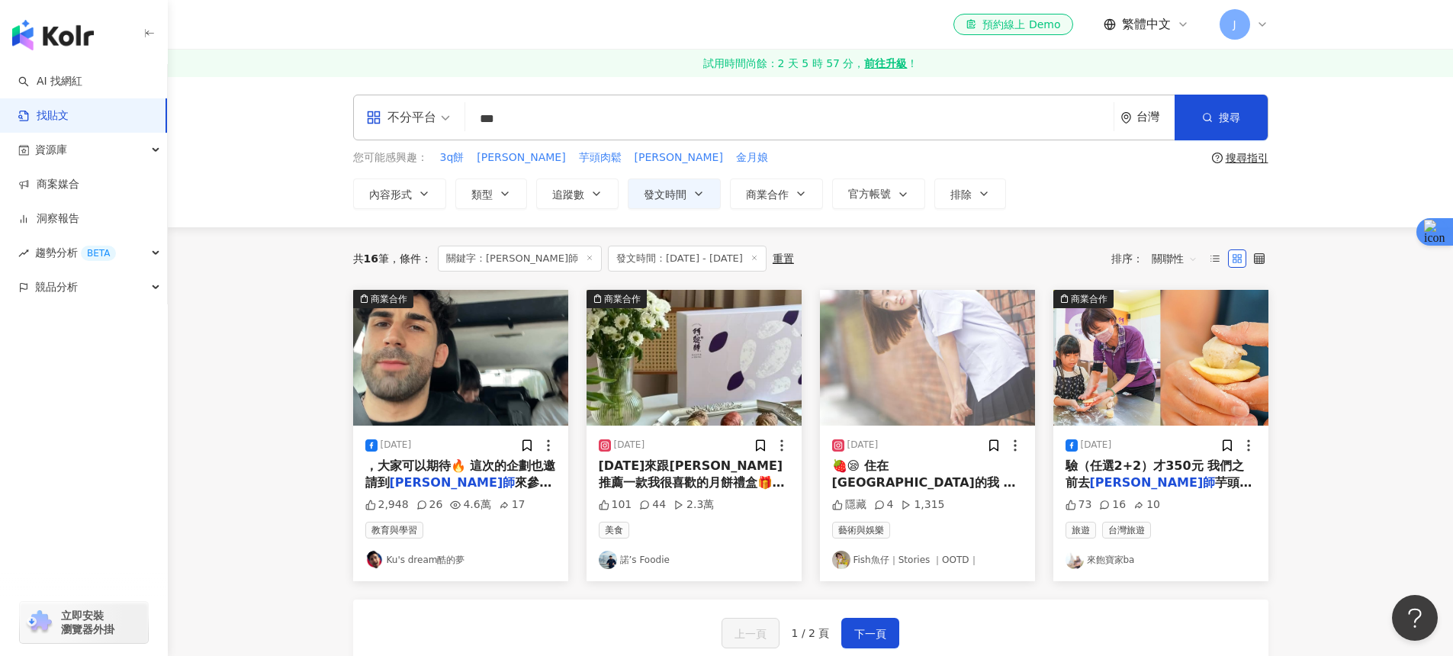
drag, startPoint x: 542, startPoint y: 127, endPoint x: 445, endPoint y: 105, distance: 98.5
click at [445, 106] on div "不分平台 阿聰師 *** 台灣 搜尋" at bounding box center [810, 118] width 915 height 46
type input "*"
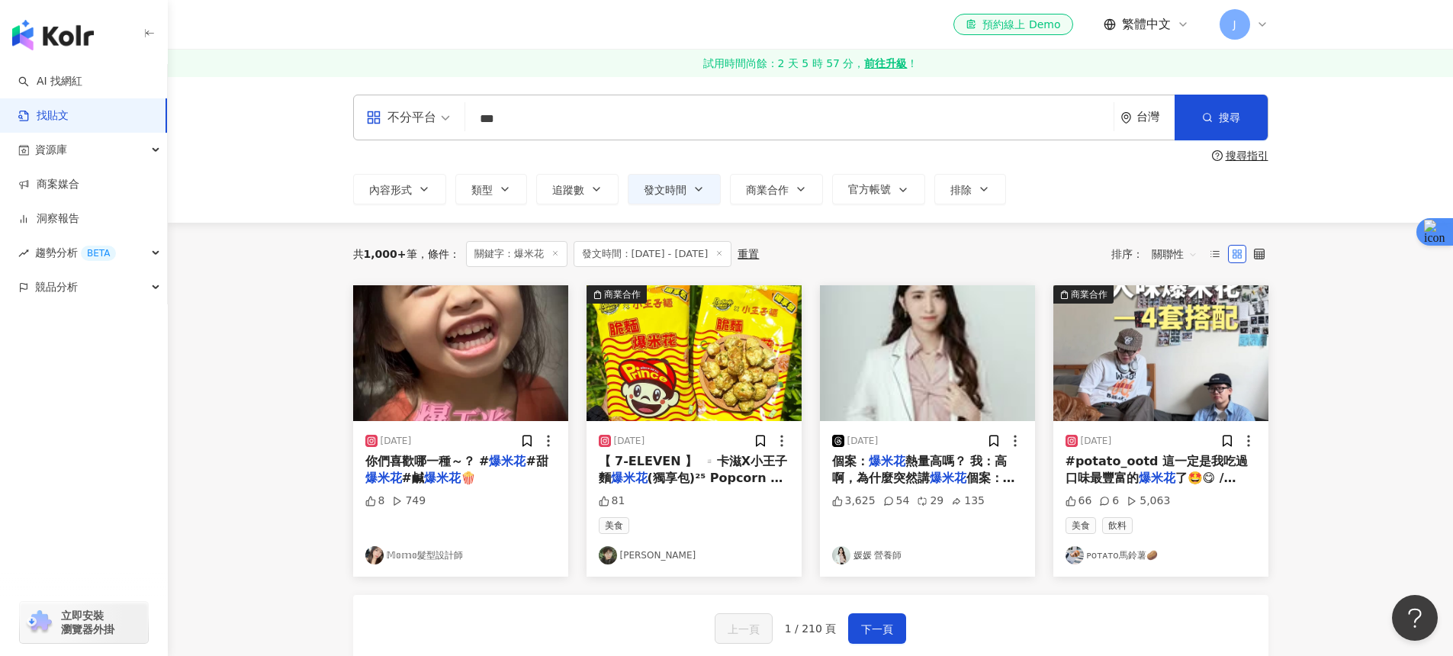
drag, startPoint x: 533, startPoint y: 127, endPoint x: 444, endPoint y: 110, distance: 90.8
click at [444, 110] on div "不分平台 爆米花 *** 台灣 搜尋" at bounding box center [810, 118] width 915 height 46
type input "**"
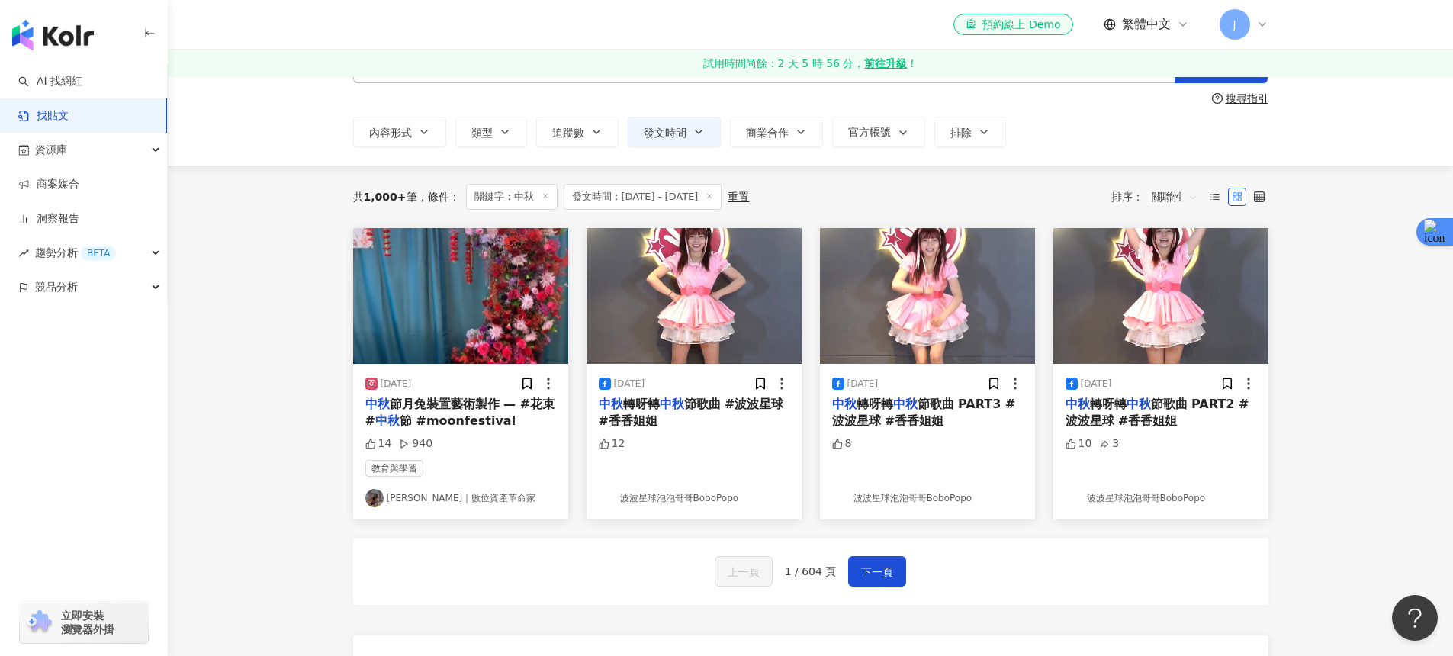
scroll to position [59, 0]
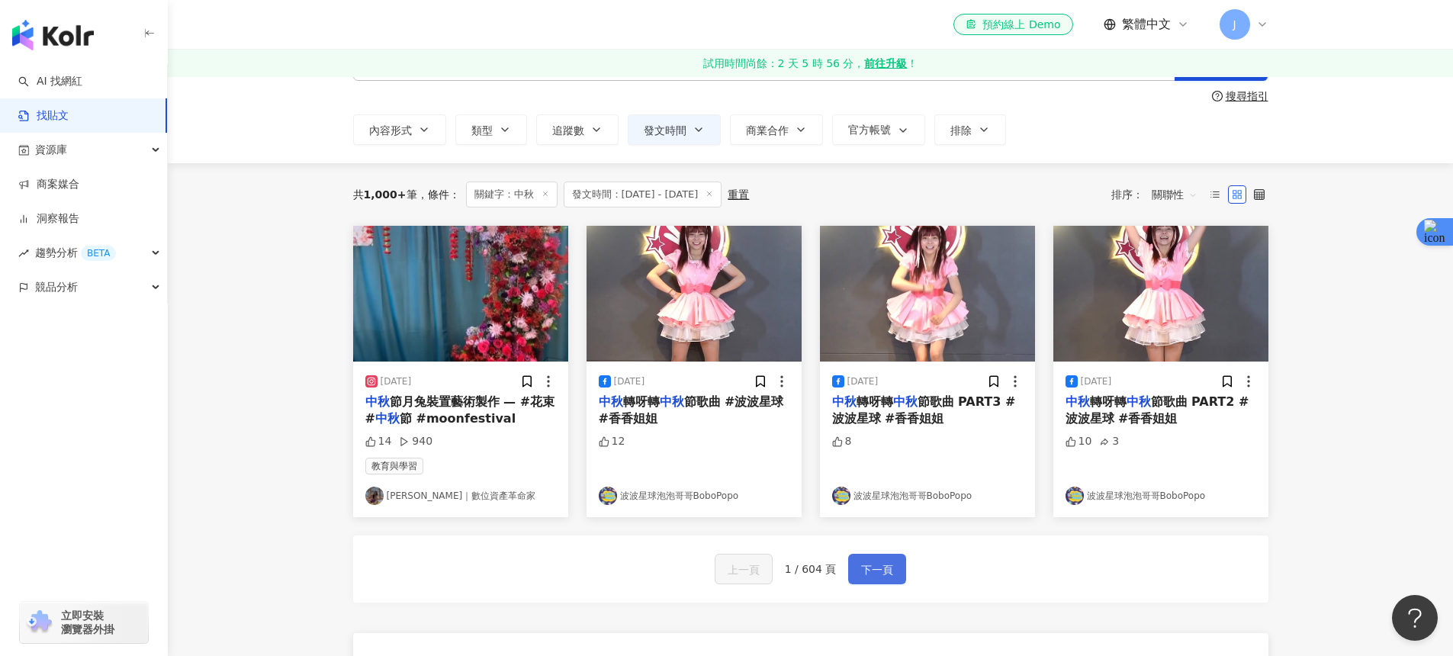
click at [868, 567] on span "下一頁" at bounding box center [877, 570] width 32 height 18
click at [1260, 192] on icon at bounding box center [1259, 194] width 11 height 11
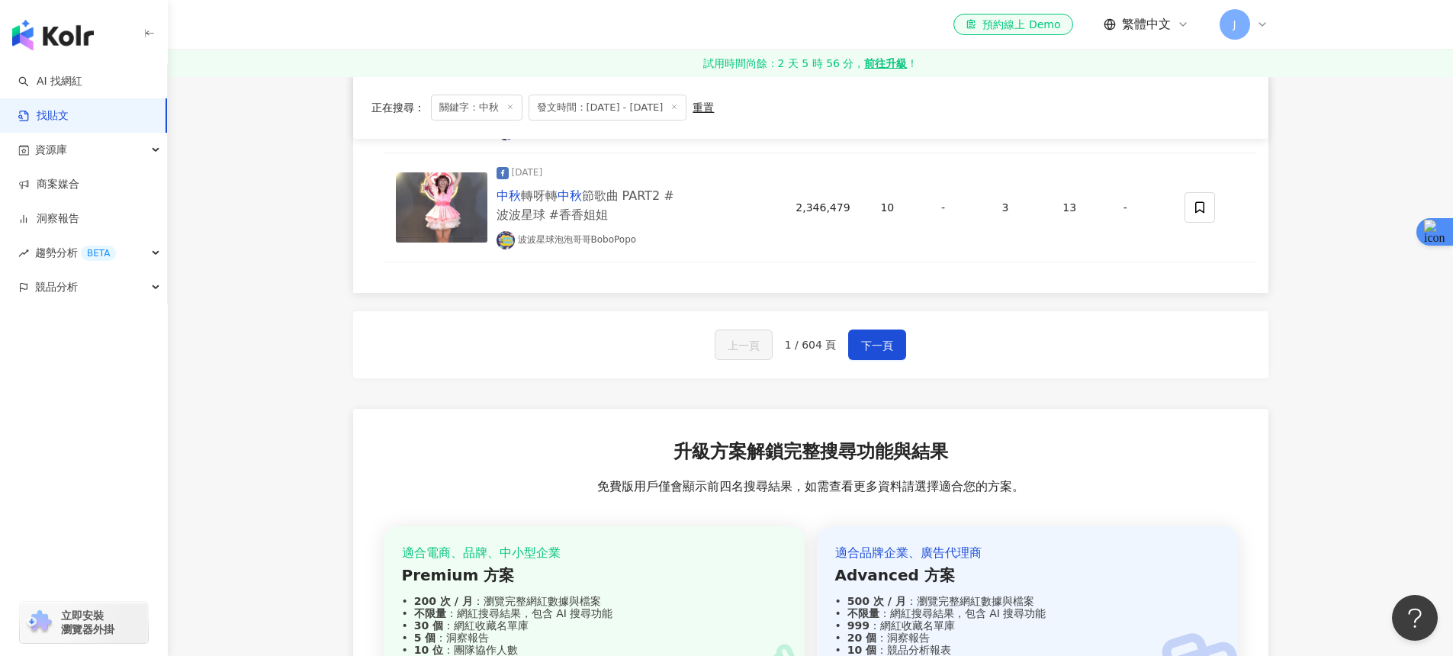
scroll to position [573, 0]
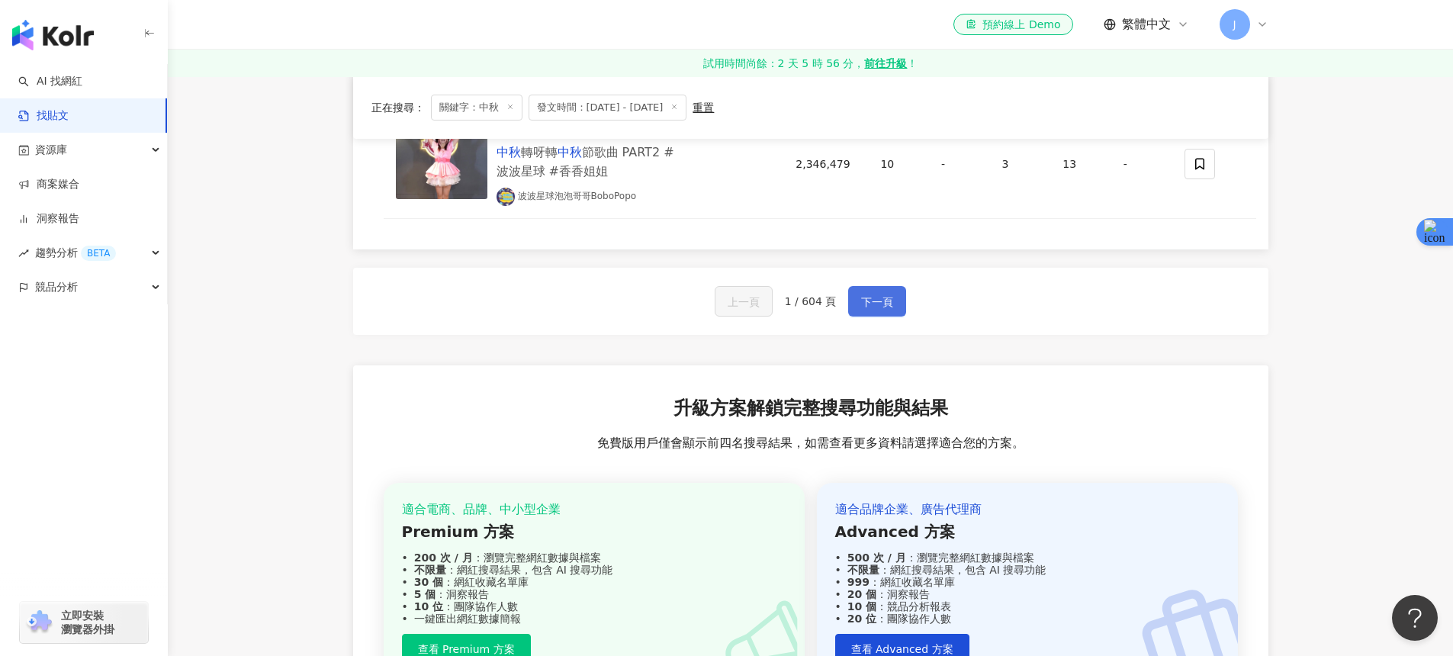
click at [854, 313] on button "下一頁" at bounding box center [877, 301] width 58 height 31
click at [857, 313] on button "下一頁" at bounding box center [877, 301] width 58 height 31
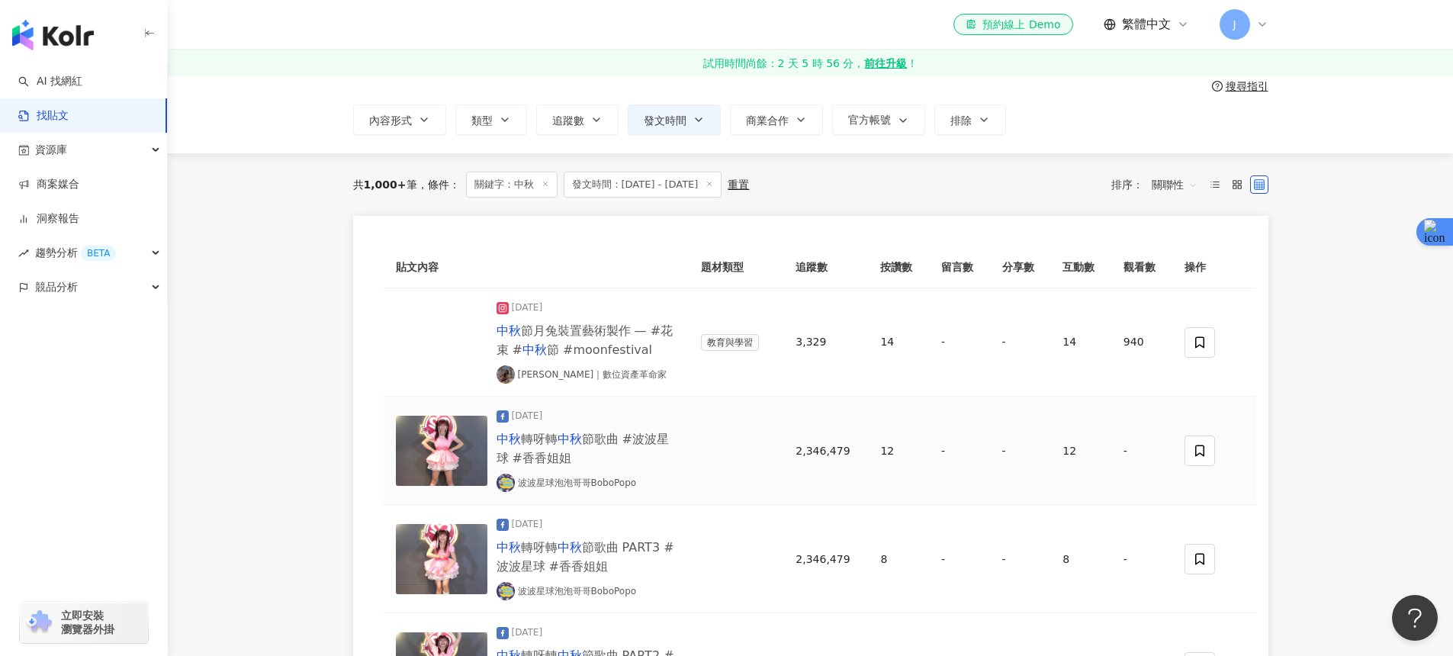
scroll to position [63, 0]
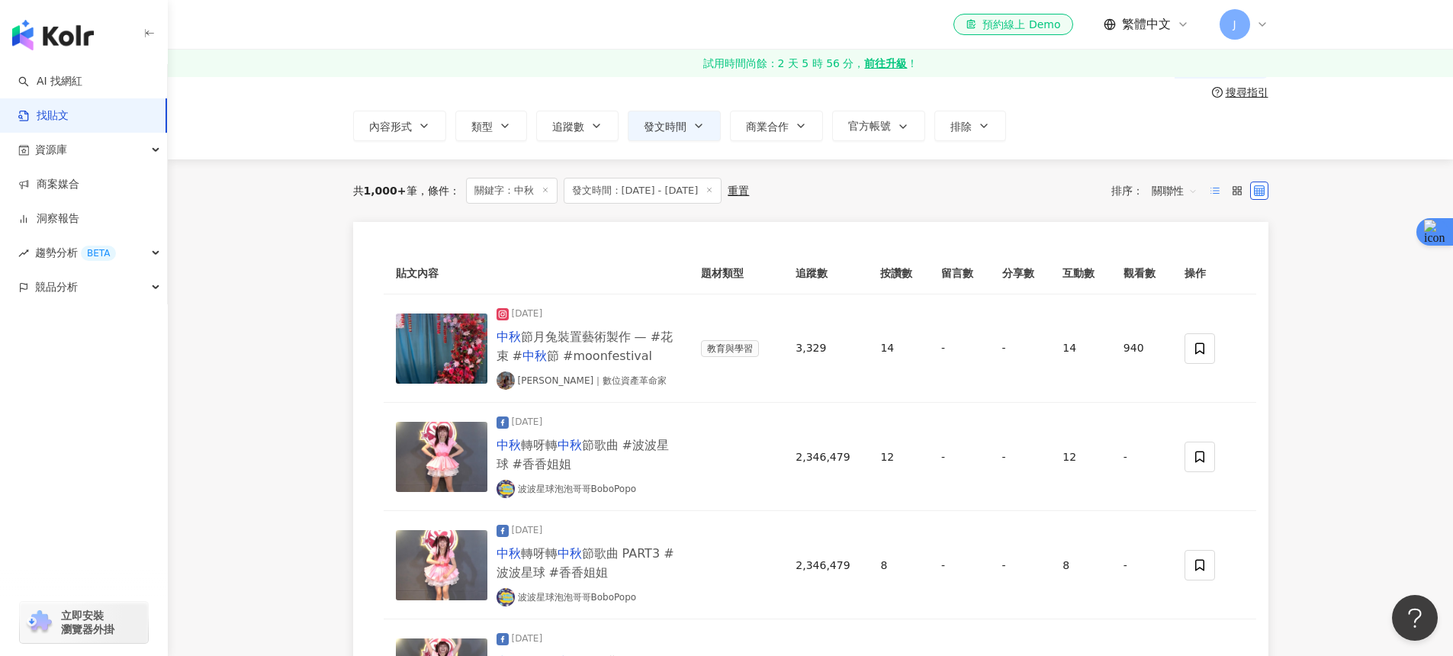
click at [1223, 187] on label at bounding box center [1215, 191] width 18 height 18
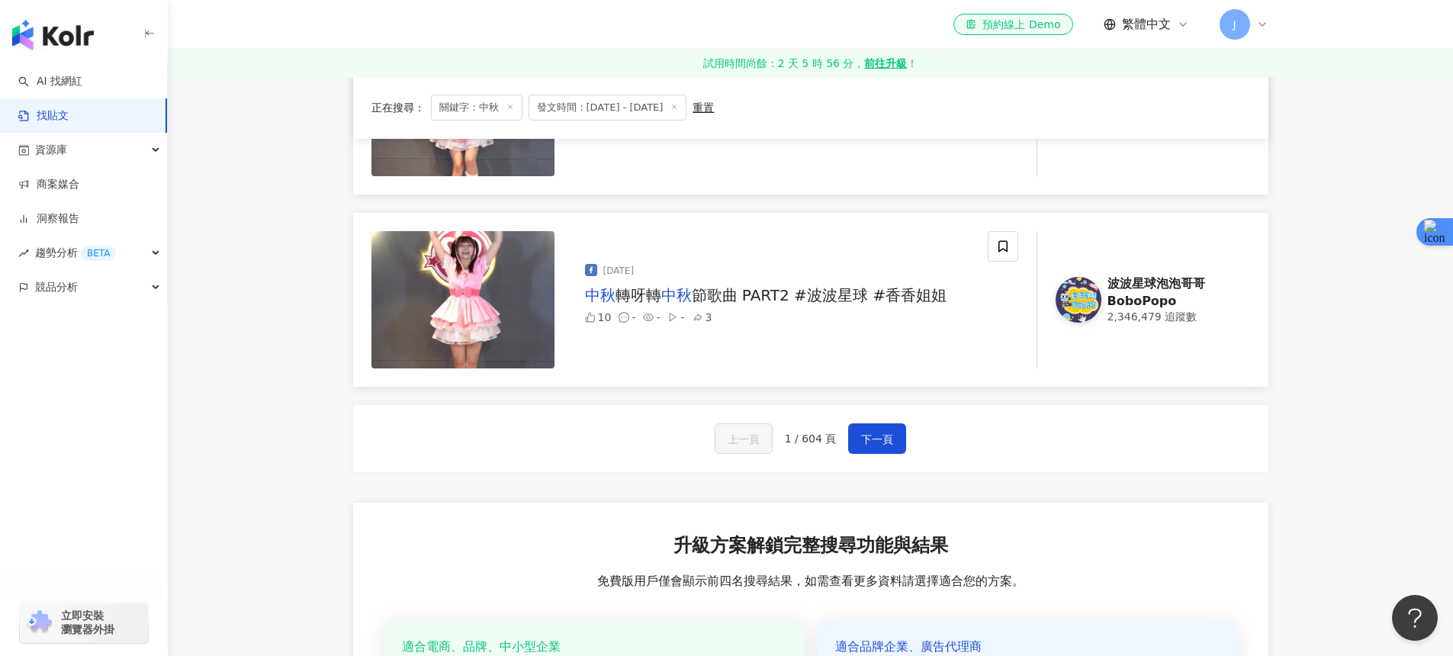
scroll to position [745, 0]
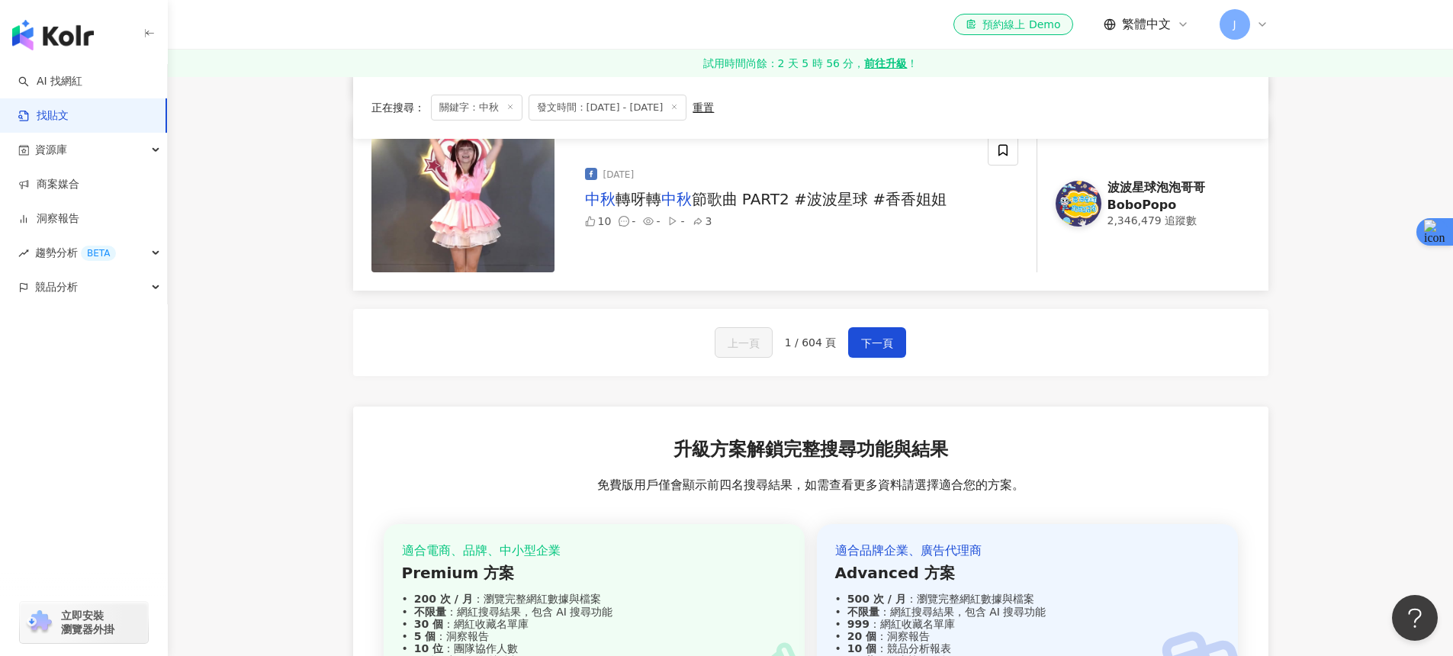
click at [857, 326] on div "上一頁 1 / 604 頁 下一頁" at bounding box center [810, 342] width 915 height 67
click at [860, 331] on button "下一頁" at bounding box center [877, 342] width 58 height 31
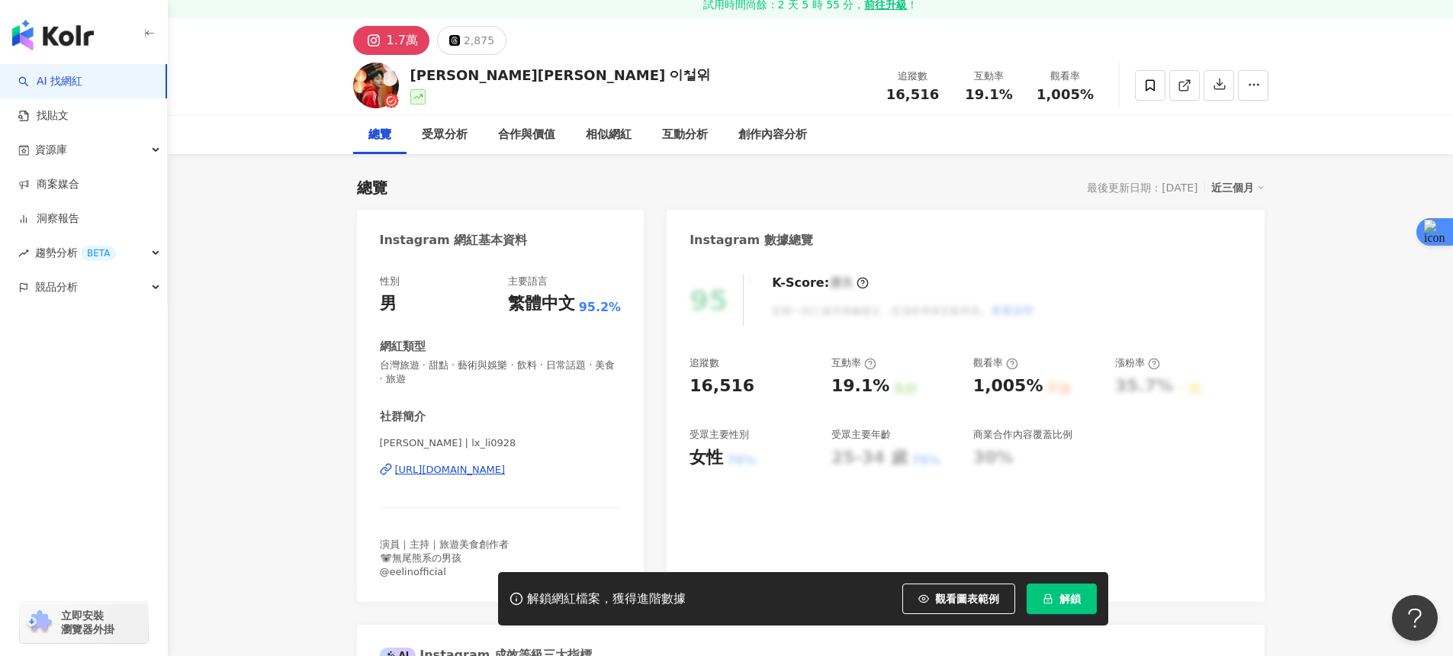
scroll to position [82, 0]
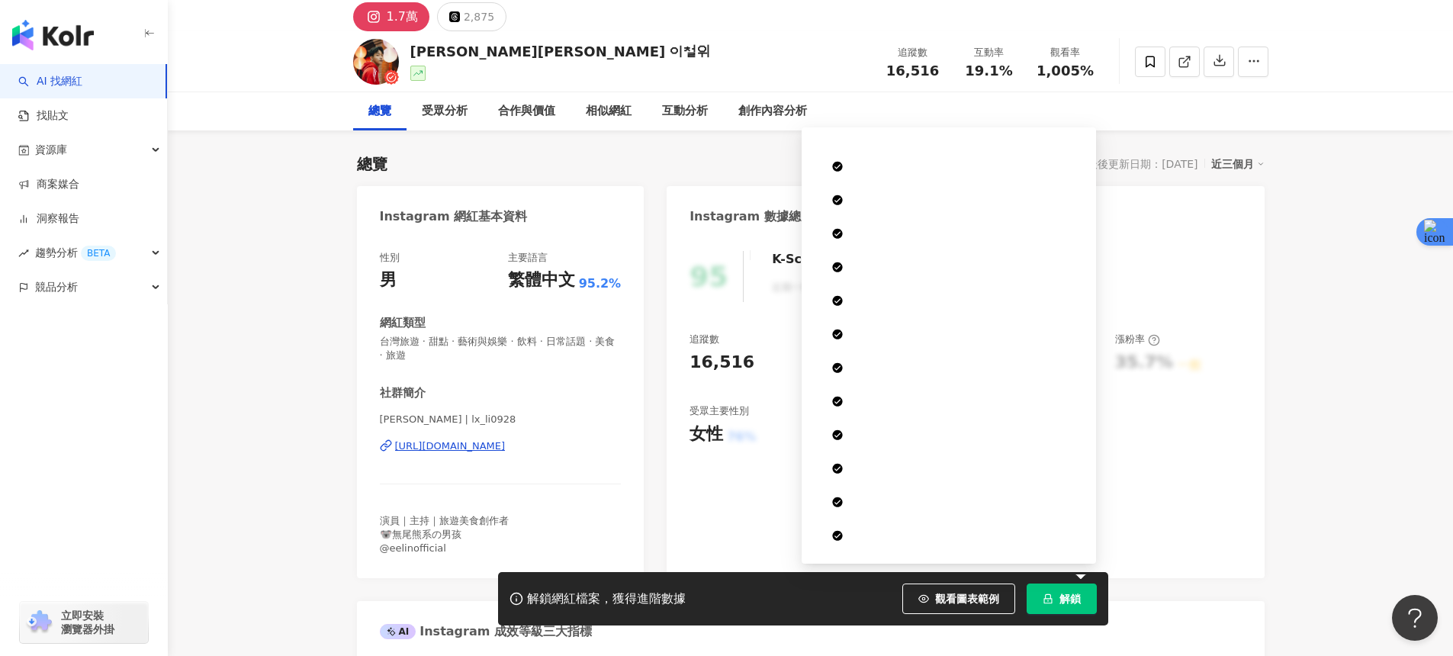
click at [1092, 595] on button "解鎖" at bounding box center [1062, 599] width 70 height 31
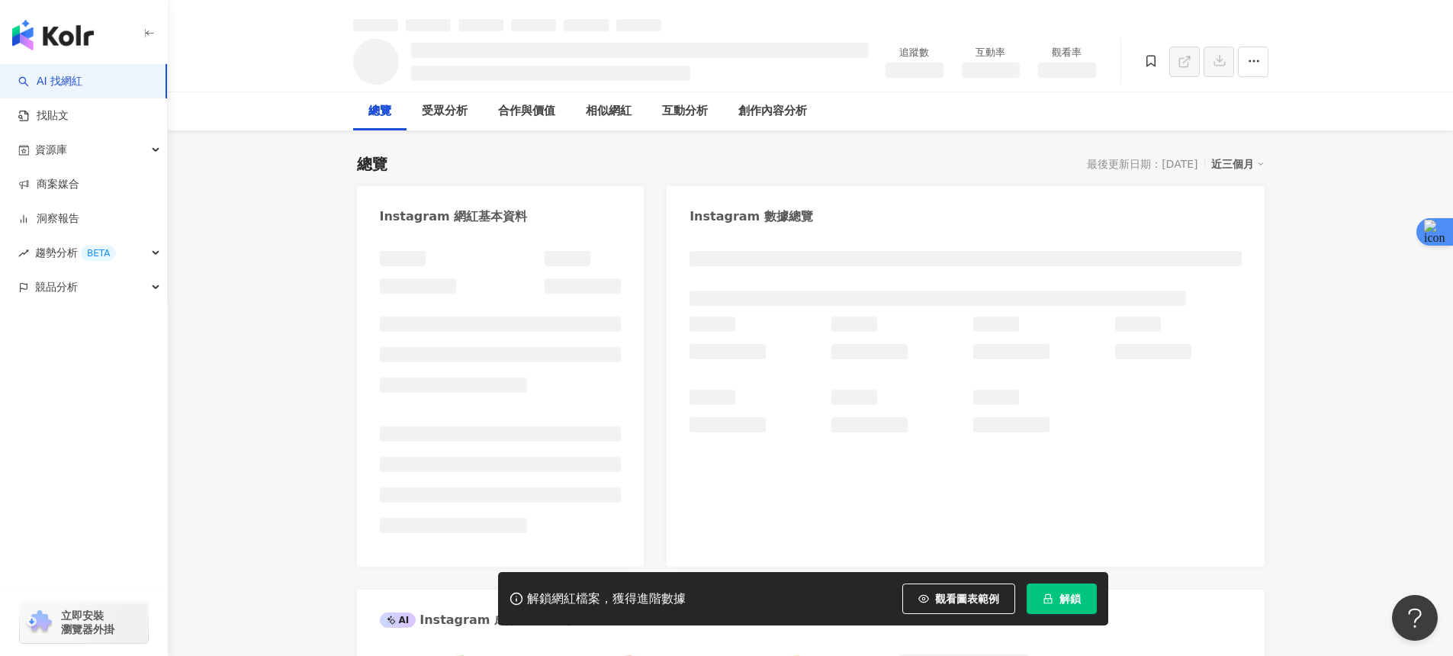
scroll to position [99, 0]
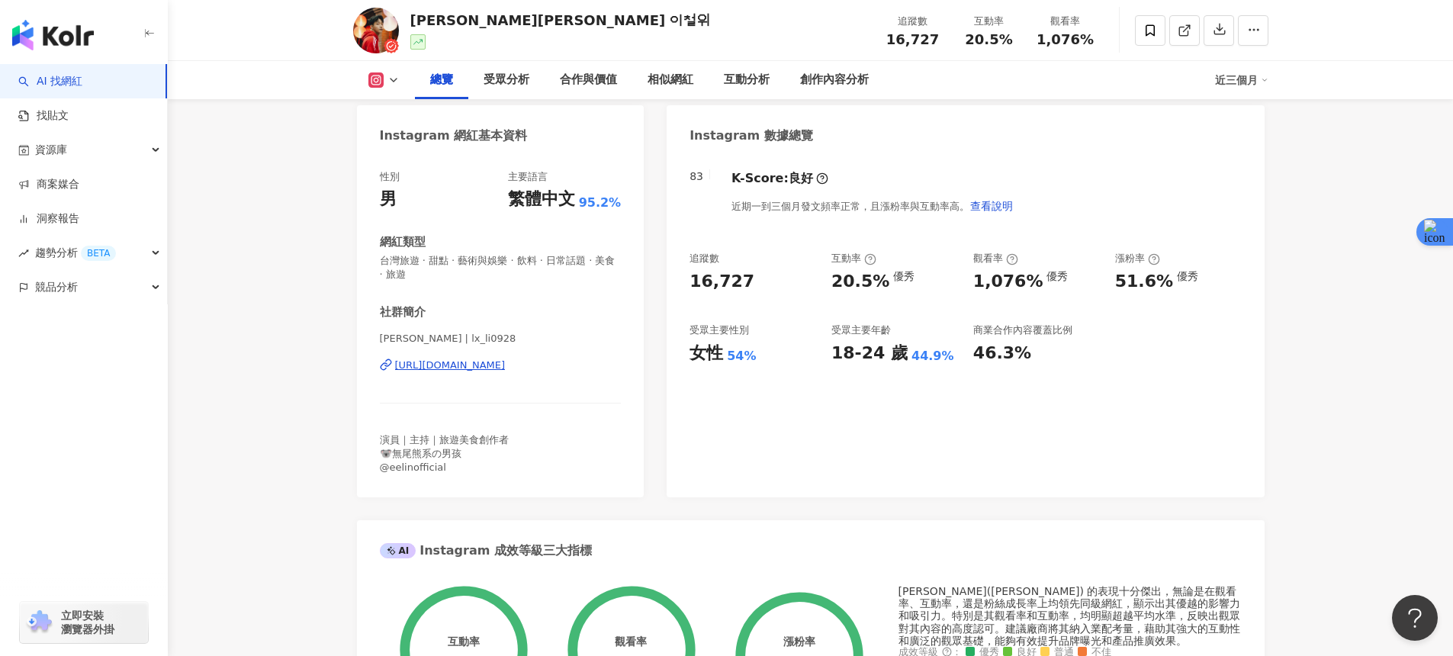
scroll to position [159, 0]
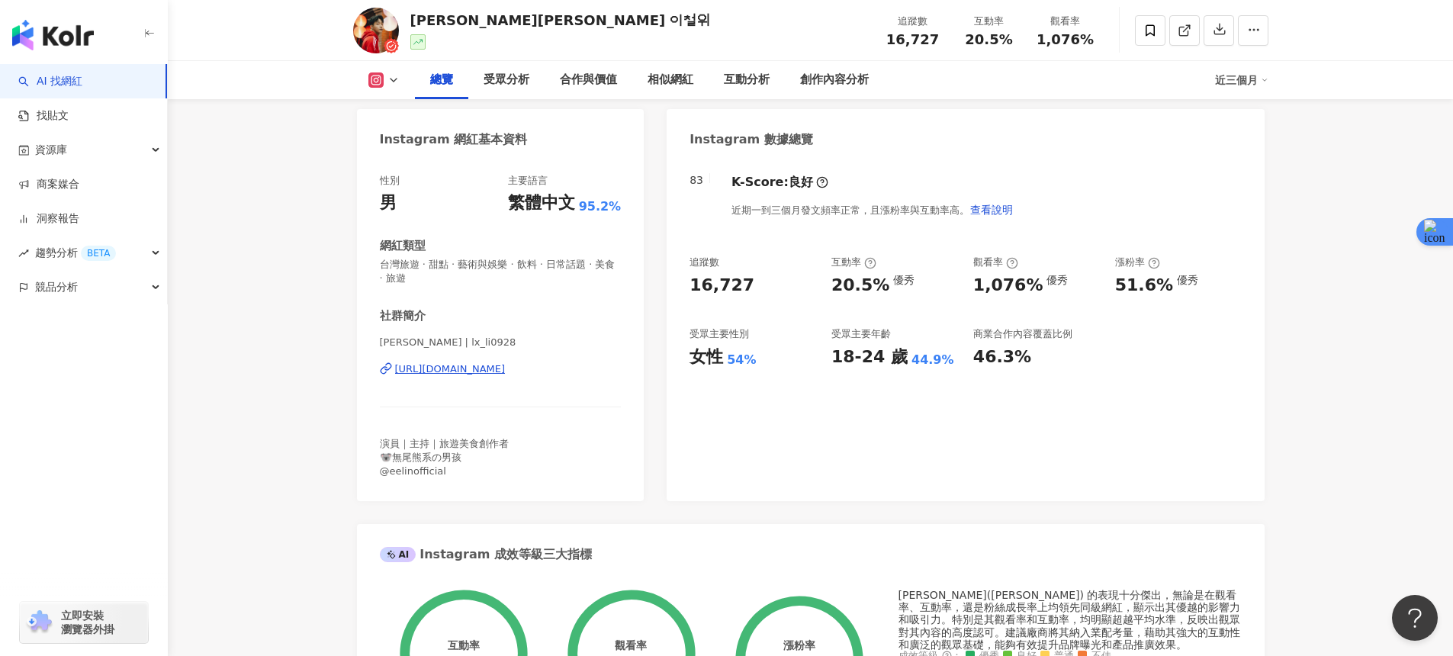
click at [447, 363] on div "https://www.instagram.com/lx_li0928/" at bounding box center [450, 369] width 111 height 14
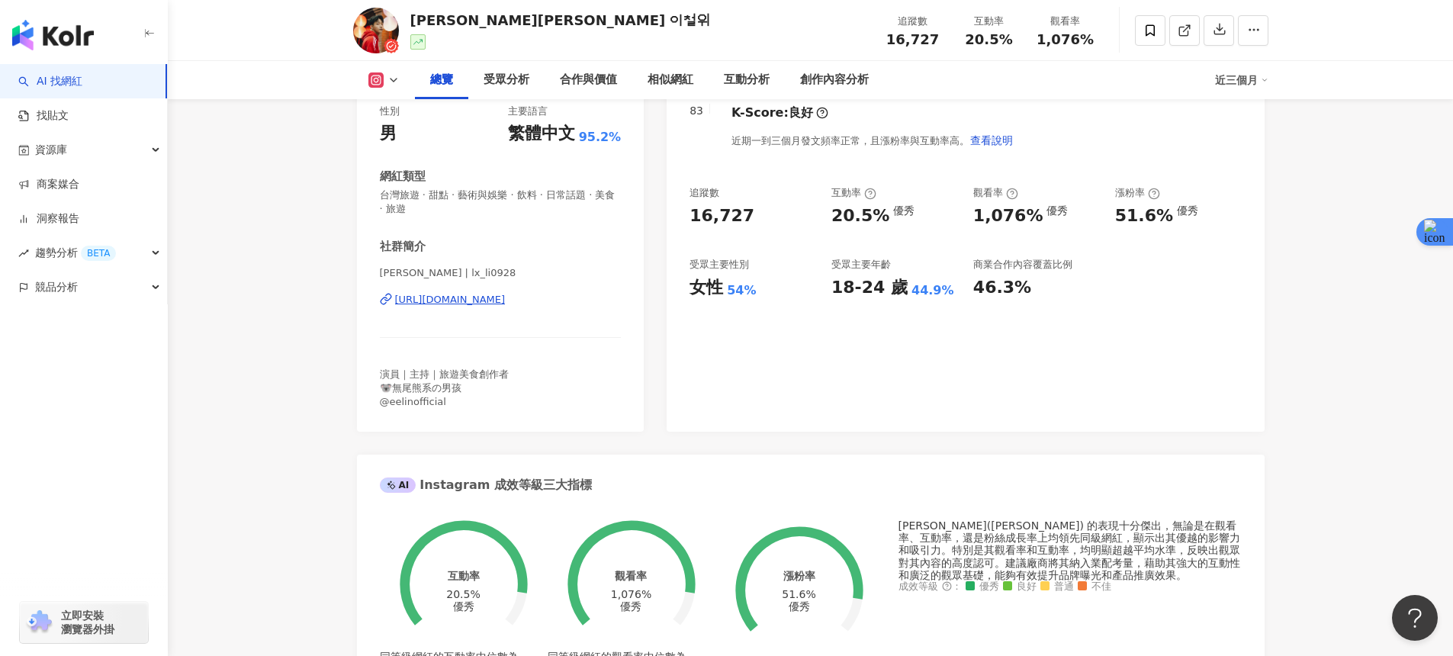
scroll to position [0, 0]
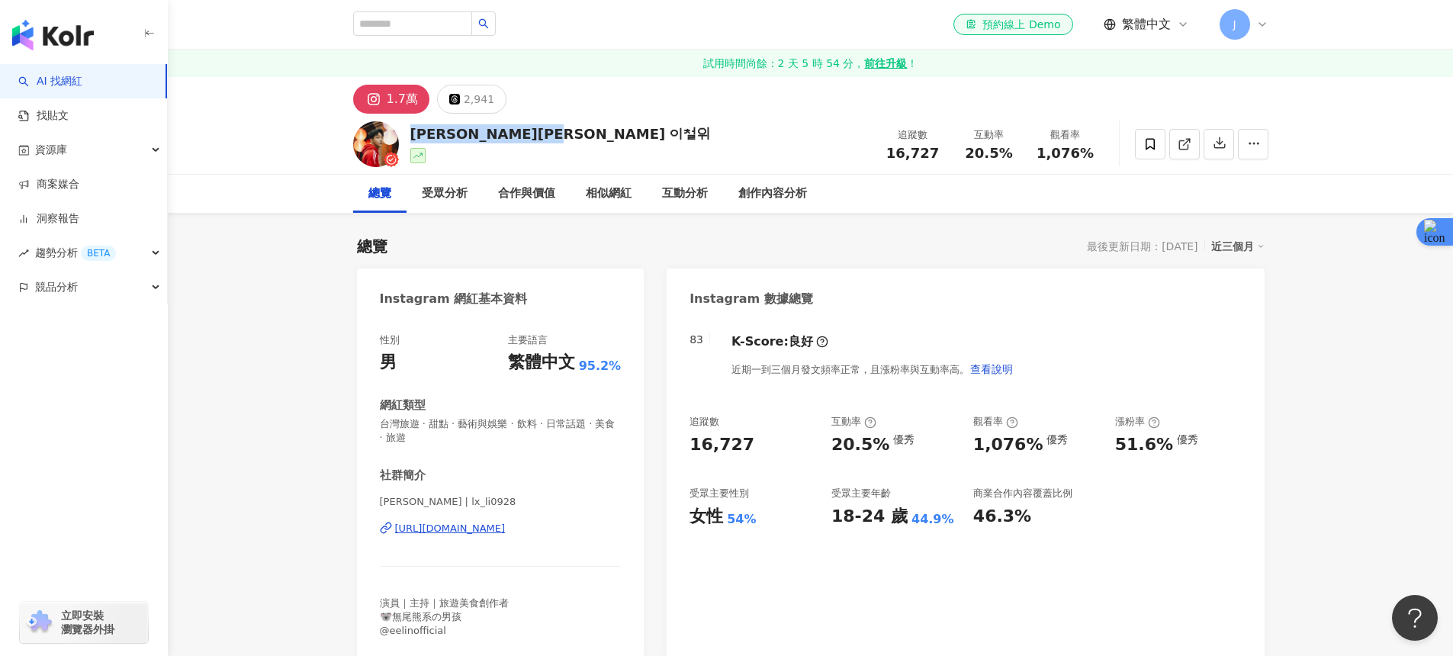
drag, startPoint x: 523, startPoint y: 135, endPoint x: 413, endPoint y: 134, distance: 110.6
click at [413, 134] on div "李哲緯 Alan 이철위" at bounding box center [560, 133] width 301 height 19
copy div "李哲緯 Alan 이철위"
click at [484, 130] on div "李哲緯 Alan 이철위" at bounding box center [560, 133] width 301 height 19
drag, startPoint x: 564, startPoint y: 134, endPoint x: 426, endPoint y: 272, distance: 195.8
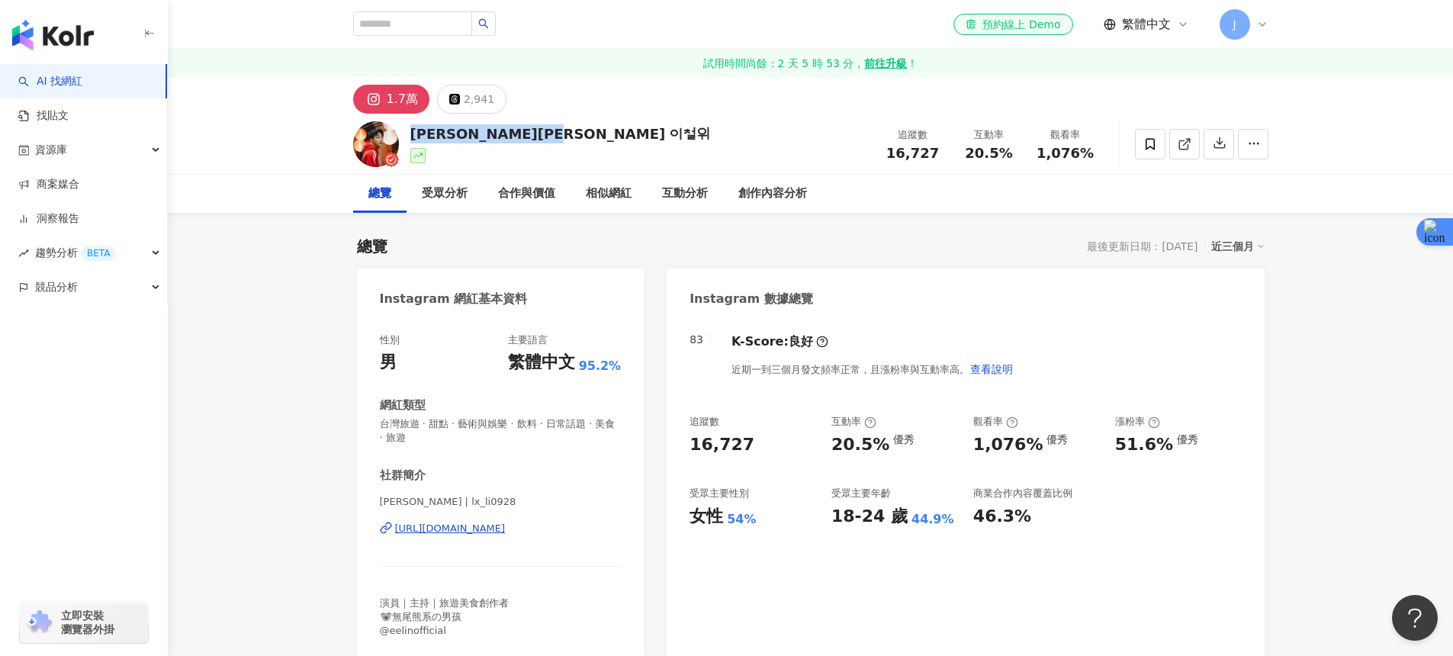
click at [413, 133] on div "李哲緯 Alan 이철위 追蹤數 16,727 互動率 20.5% 觀看率 1,076%" at bounding box center [811, 144] width 976 height 60
copy div "李哲緯 Alan 이철위"
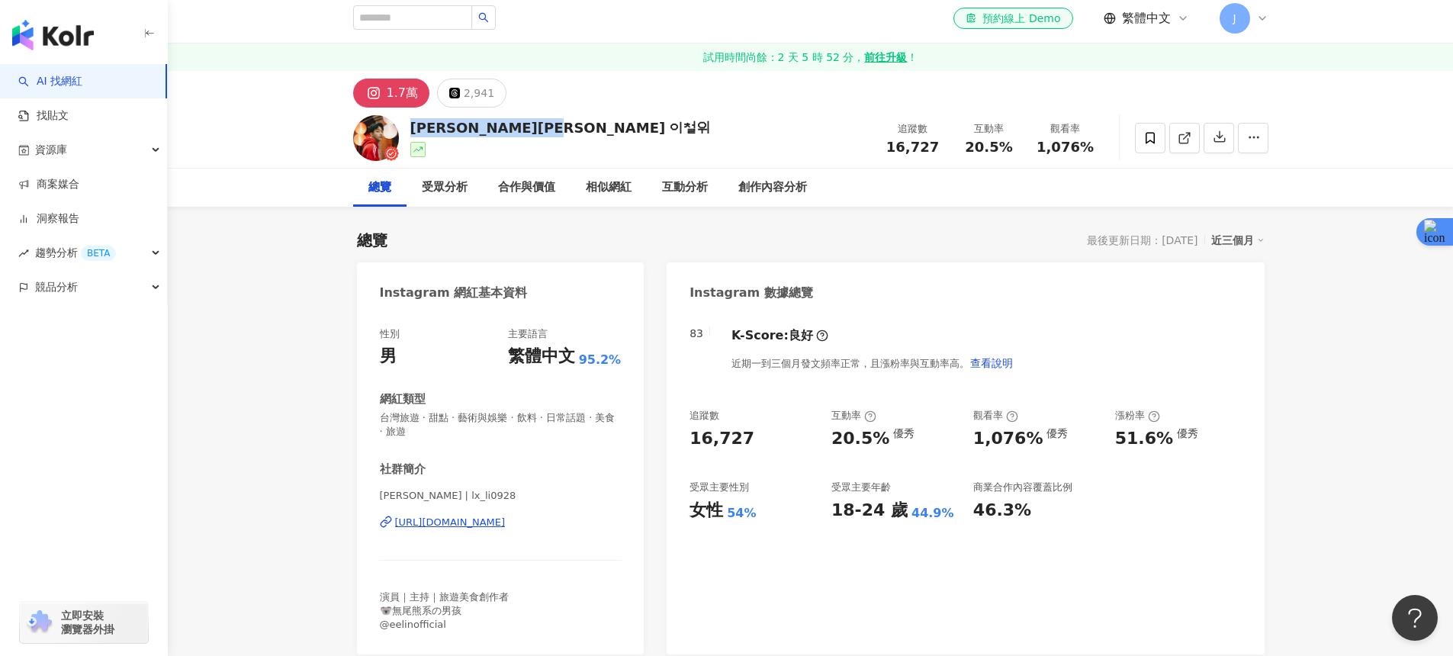
click at [495, 521] on div "https://www.instagram.com/lx_li0928/" at bounding box center [450, 523] width 111 height 14
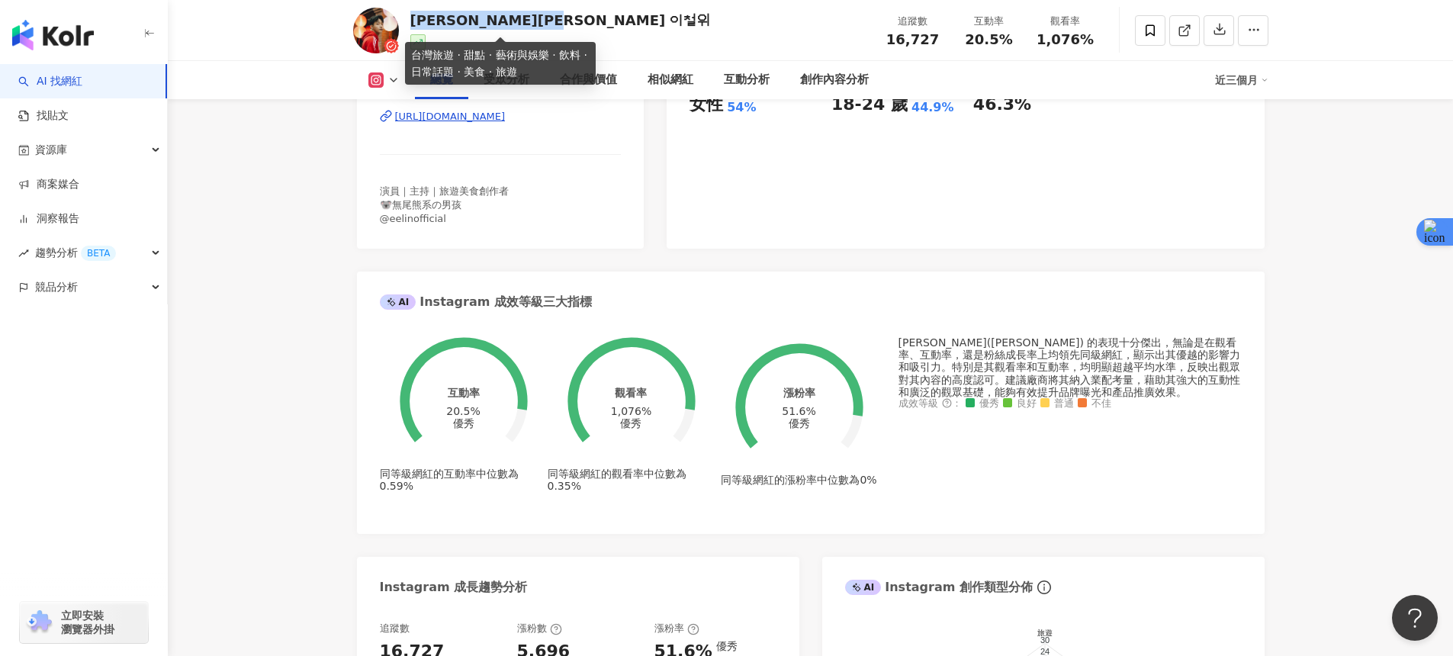
scroll to position [471, 0]
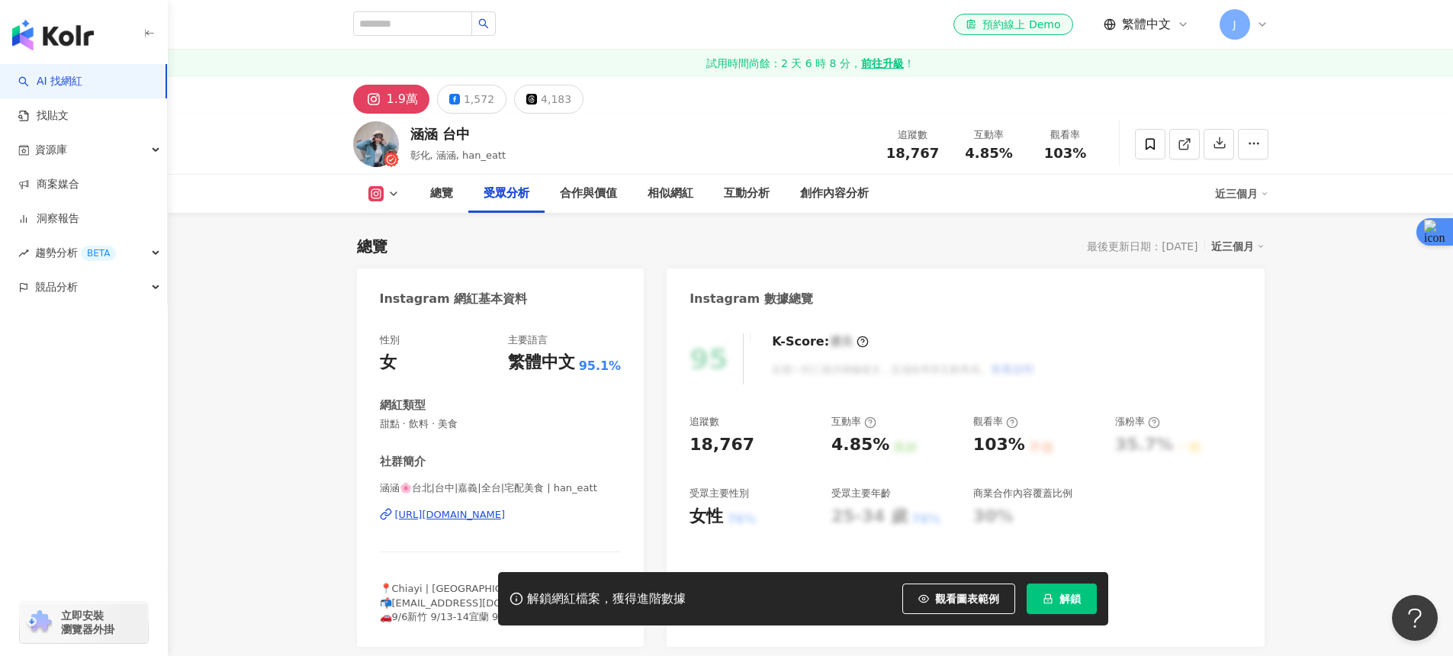
scroll to position [1300, 0]
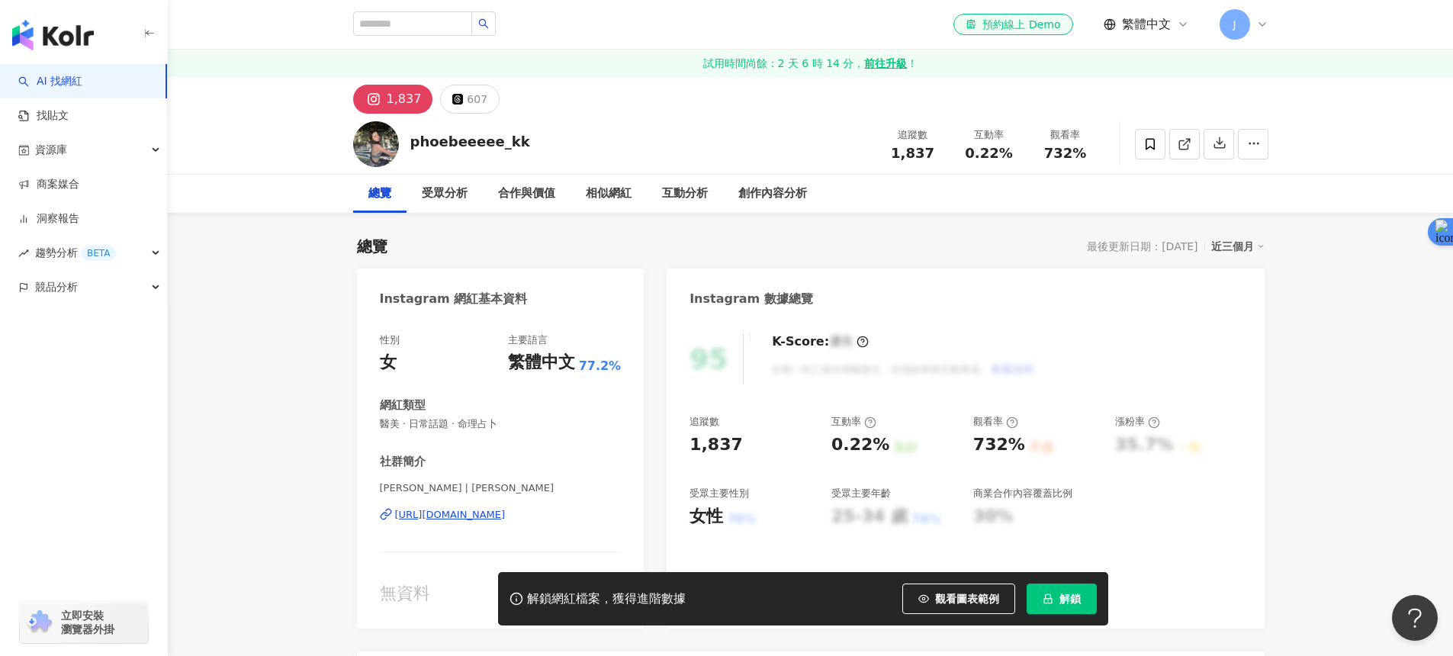
click at [458, 513] on div "[URL][DOMAIN_NAME]" at bounding box center [450, 515] width 111 height 14
click at [471, 507] on div "[PERSON_NAME] | [PERSON_NAME] [URL][DOMAIN_NAME]" at bounding box center [501, 525] width 242 height 89
click at [473, 510] on div "[URL][DOMAIN_NAME]" at bounding box center [450, 515] width 111 height 14
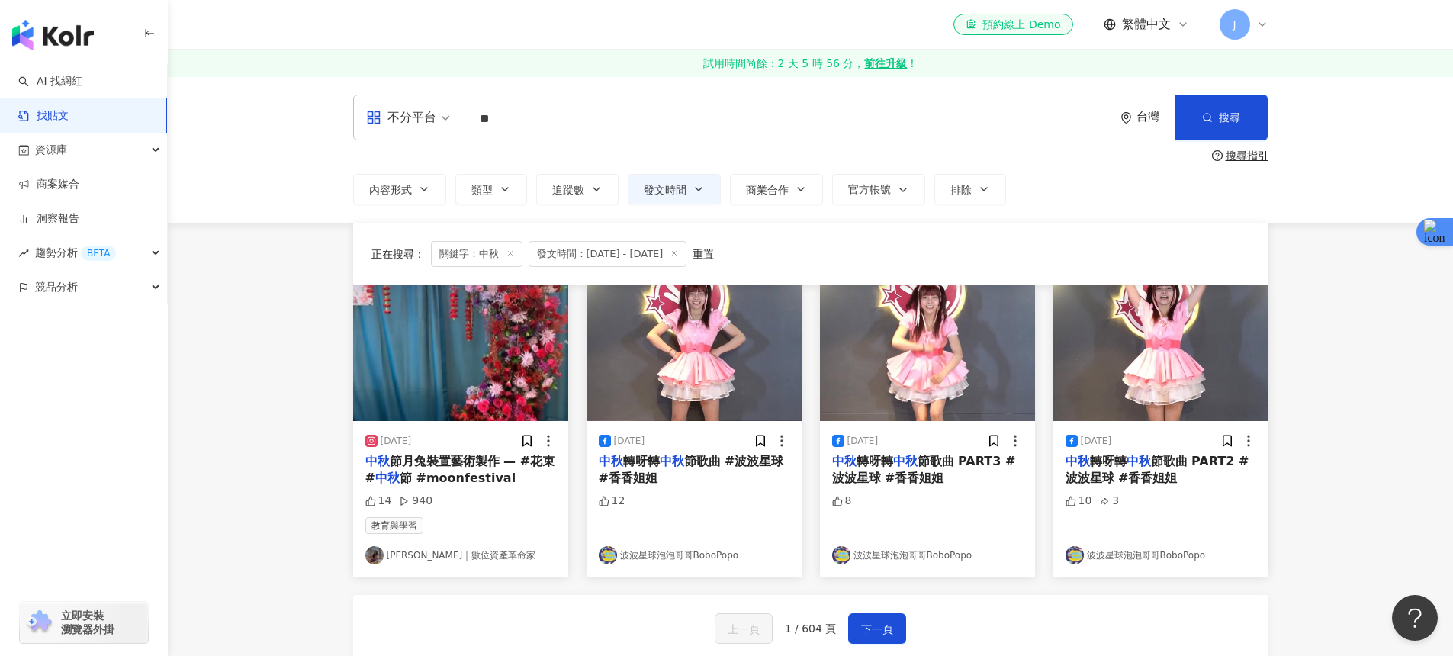
scroll to position [382, 0]
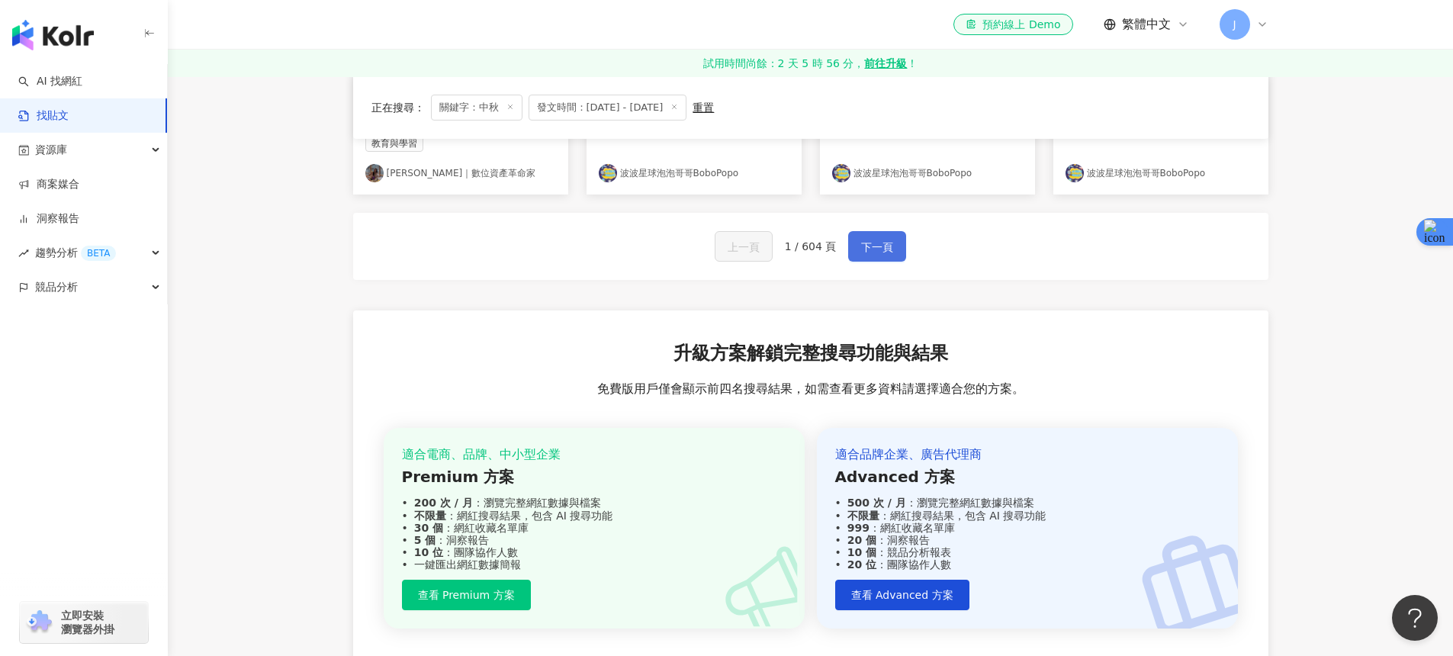
click at [865, 249] on span "下一頁" at bounding box center [877, 247] width 32 height 18
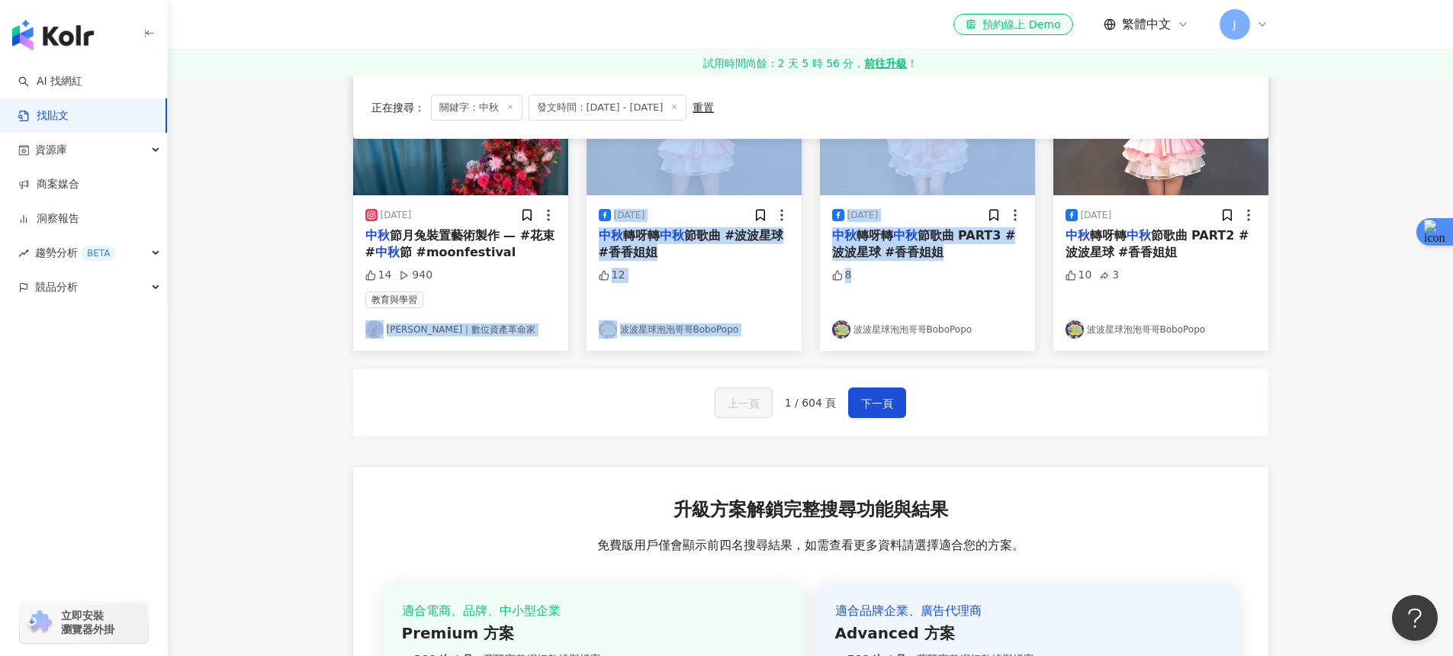
drag, startPoint x: 902, startPoint y: 295, endPoint x: 571, endPoint y: 297, distance: 331.0
click at [571, 297] on div "[DATE] 中秋 節月兔裝置藝術製作 — #花束 # 中秋 節 #moonfestival 14 940 教育與學習 [PERSON_NAME]｜數位資產革…" at bounding box center [811, 204] width 934 height 291
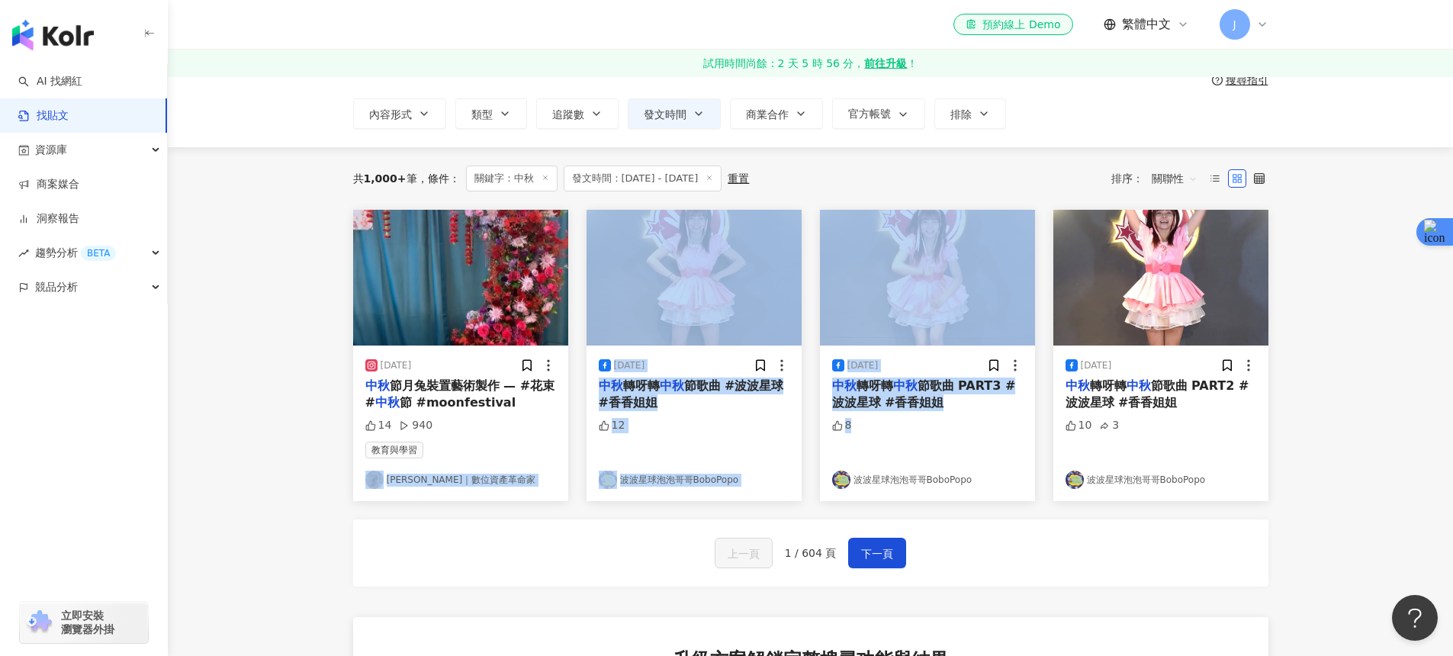
scroll to position [0, 0]
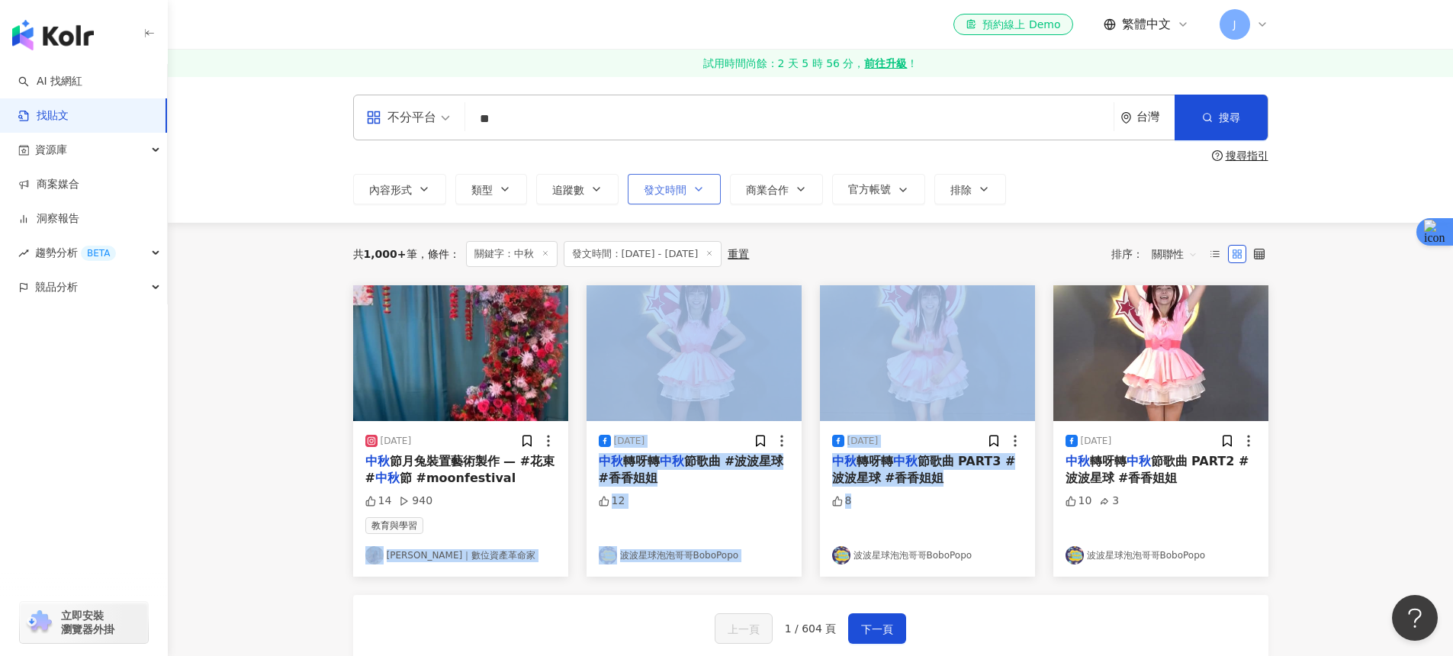
click at [666, 190] on span "發文時間" at bounding box center [665, 190] width 43 height 12
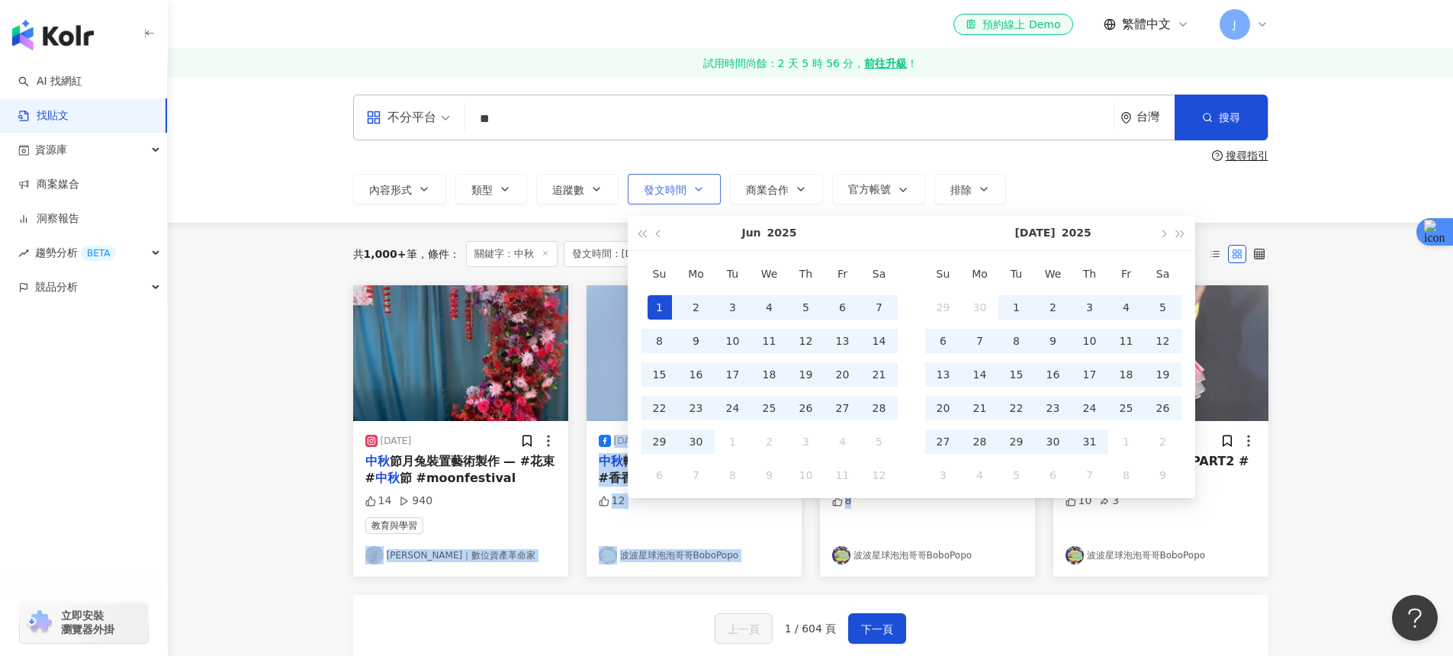
click at [666, 190] on span "發文時間" at bounding box center [665, 190] width 43 height 12
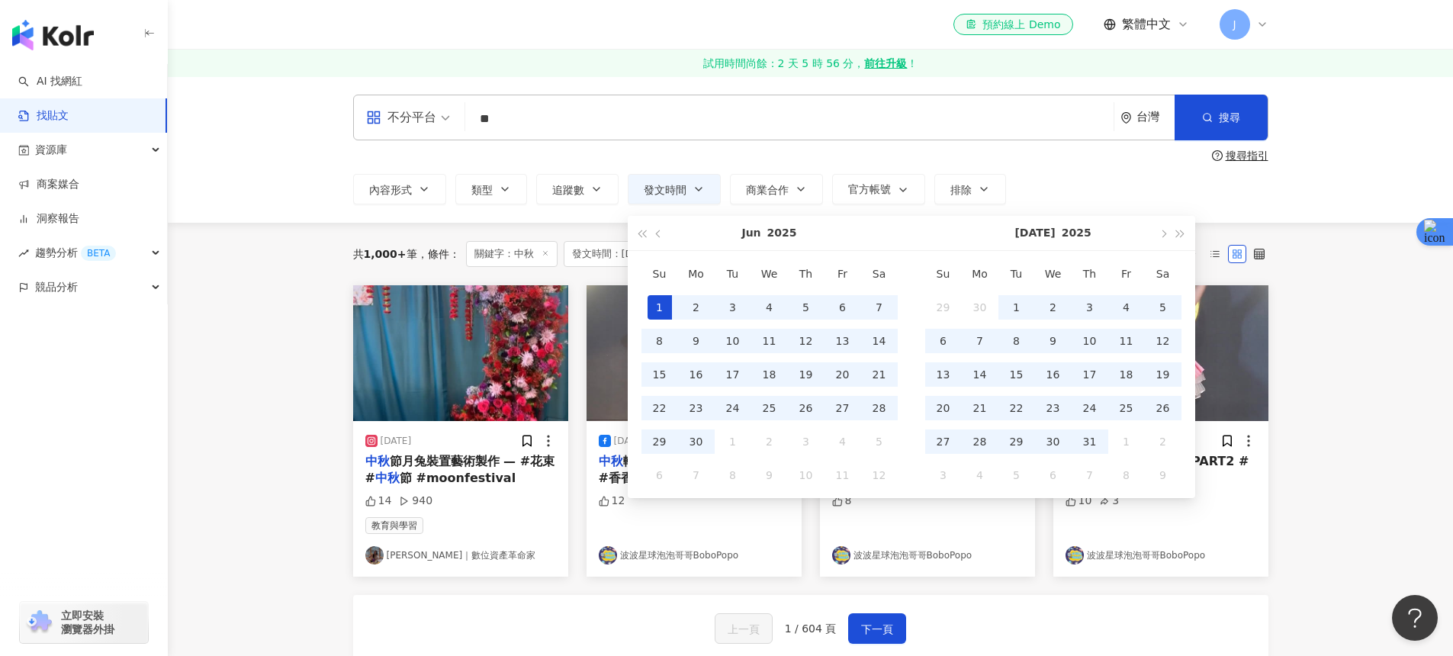
click at [536, 236] on div "共 1,000+ 筆 條件 ： 關鍵字：中秋 發文時間：[DATE] - [DATE] 重置 排序： 關聯性" at bounding box center [810, 254] width 915 height 63
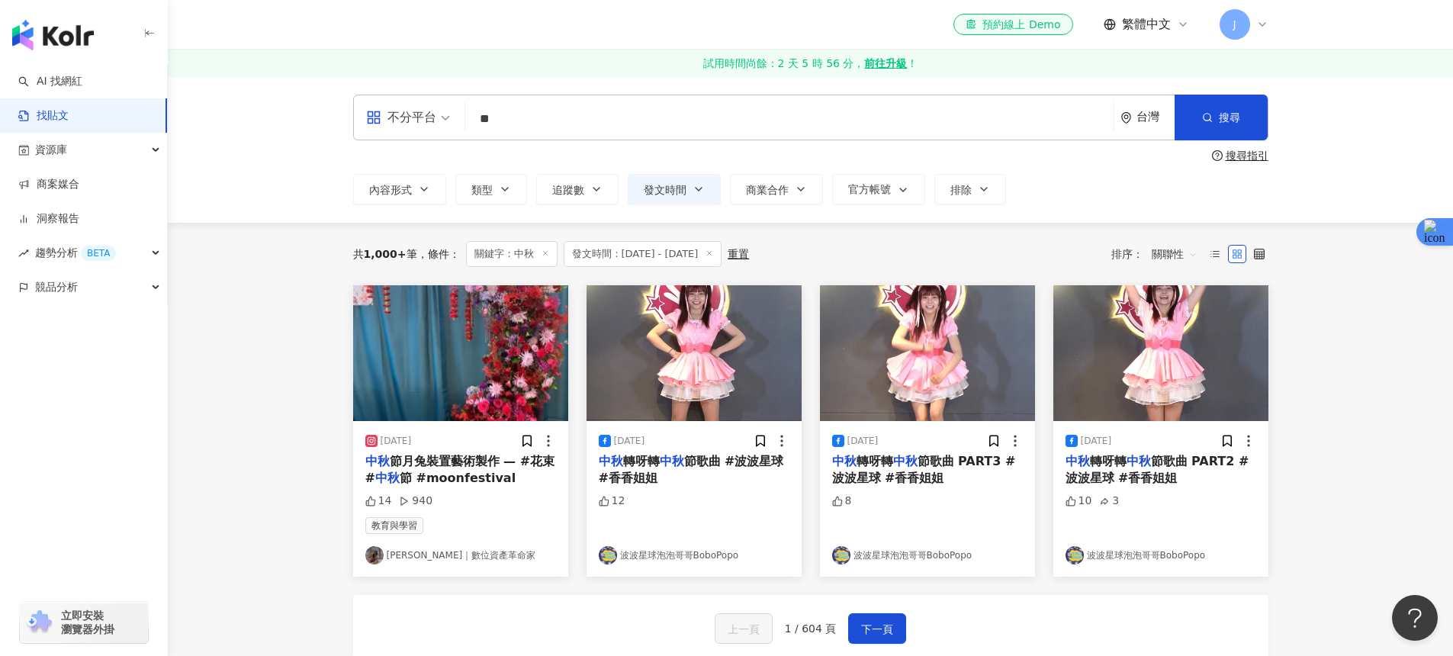
click at [712, 253] on line at bounding box center [710, 254] width 4 height 4
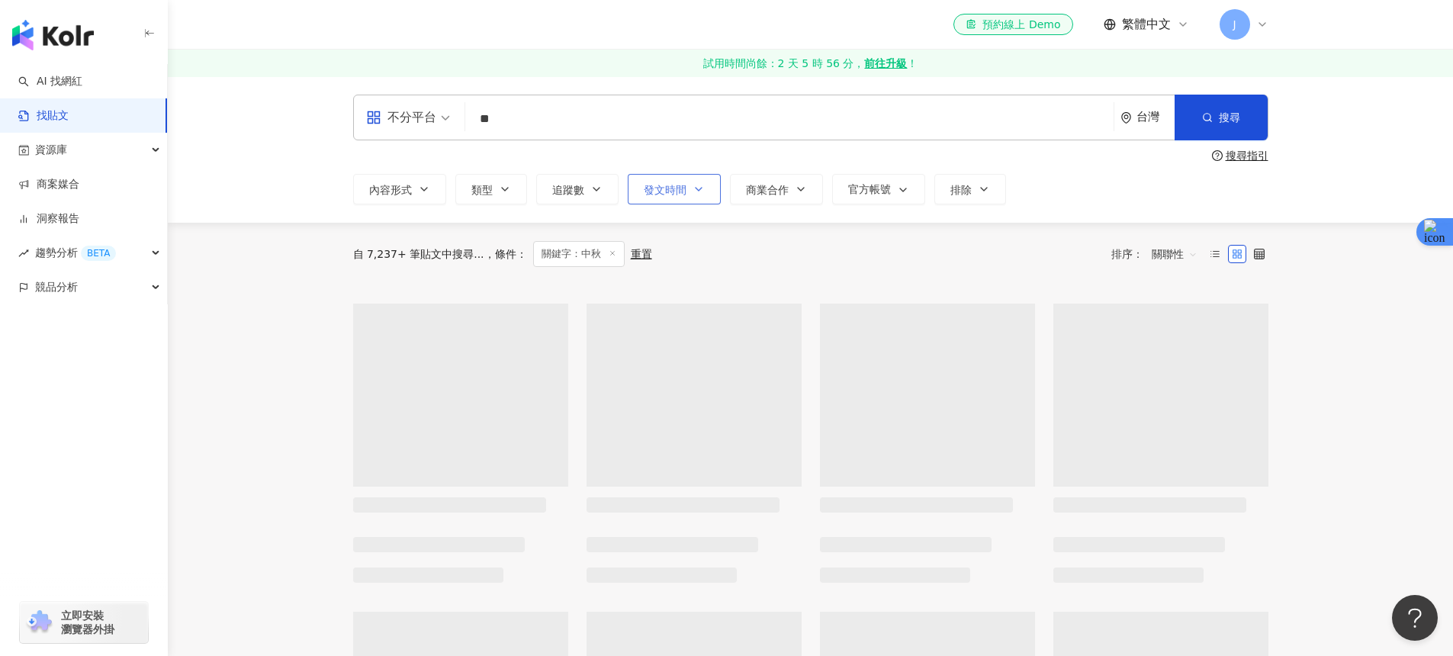
click at [688, 199] on button "發文時間" at bounding box center [674, 189] width 93 height 31
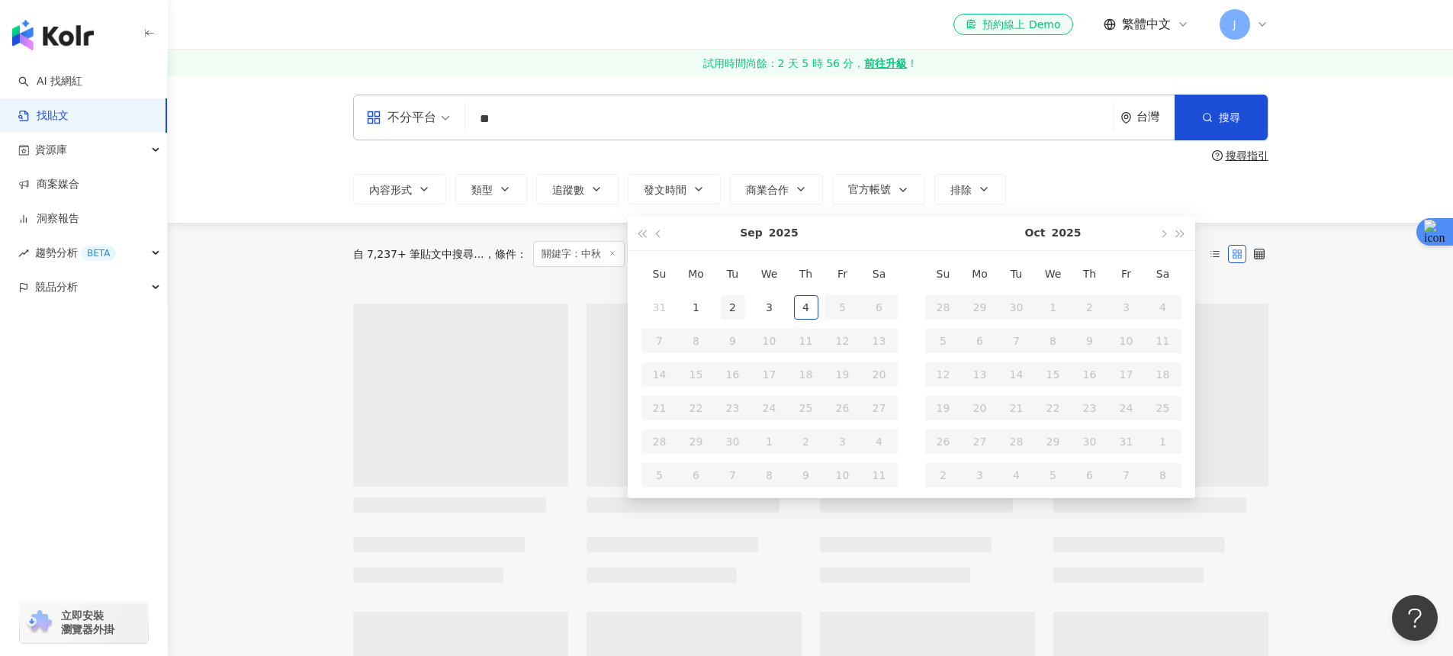
type input "**********"
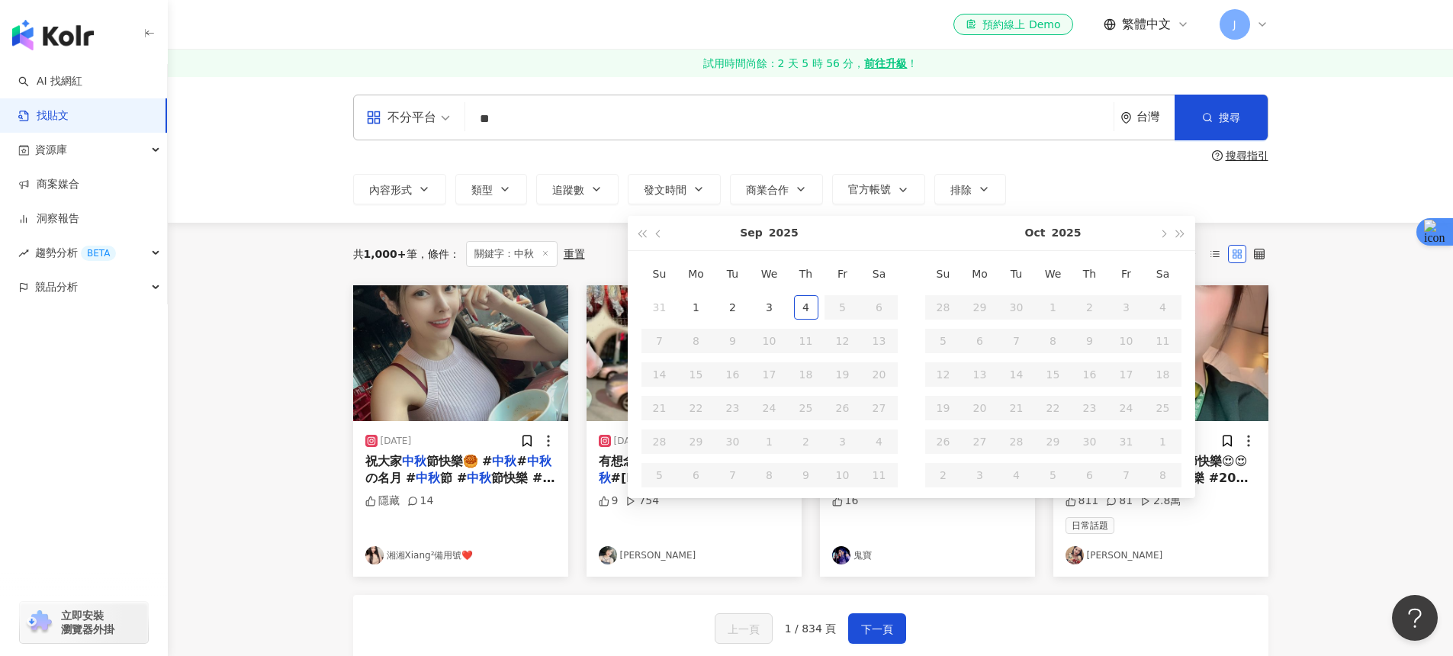
click at [278, 265] on main "不分平台 ** 台灣 搜尋 搜尋指引 內容形式 類型 追蹤數 發文時間 [DATE] Su Mo Tu We Th Fr Sa 31 1 2 3 4 5 6 …" at bounding box center [810, 593] width 1285 height 1034
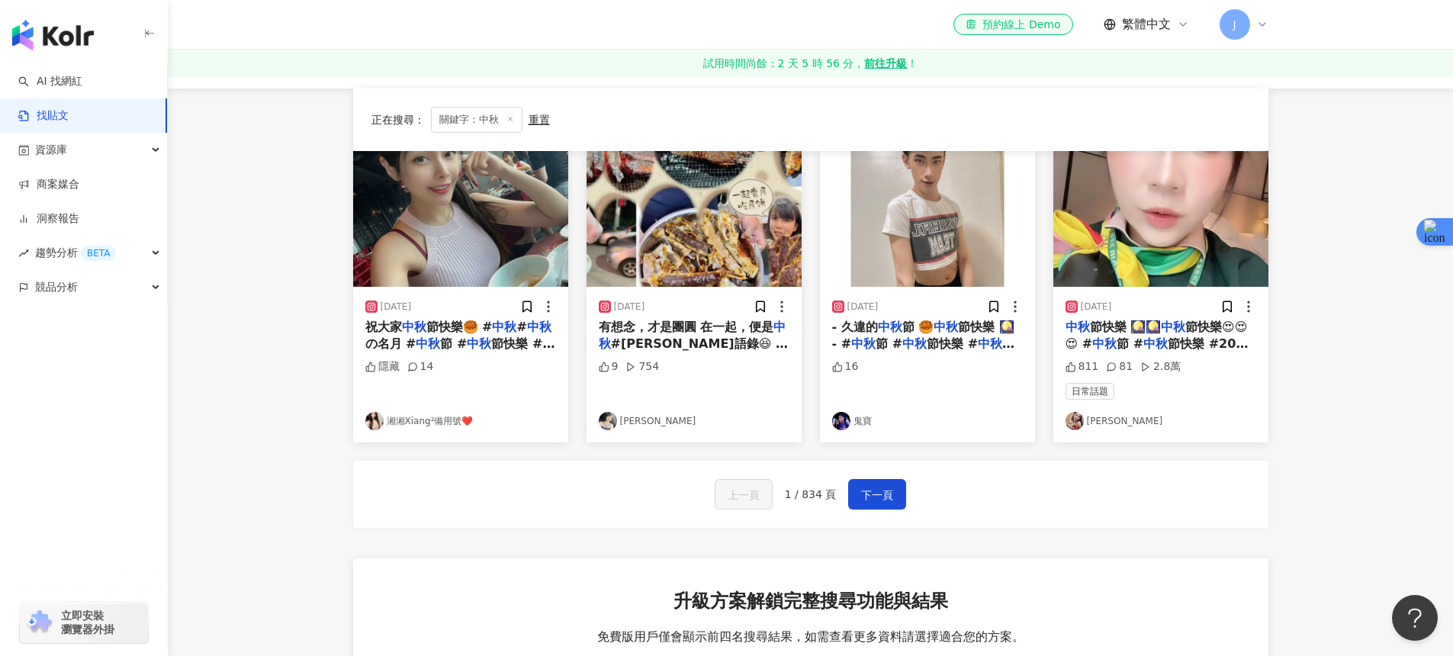
scroll to position [161, 0]
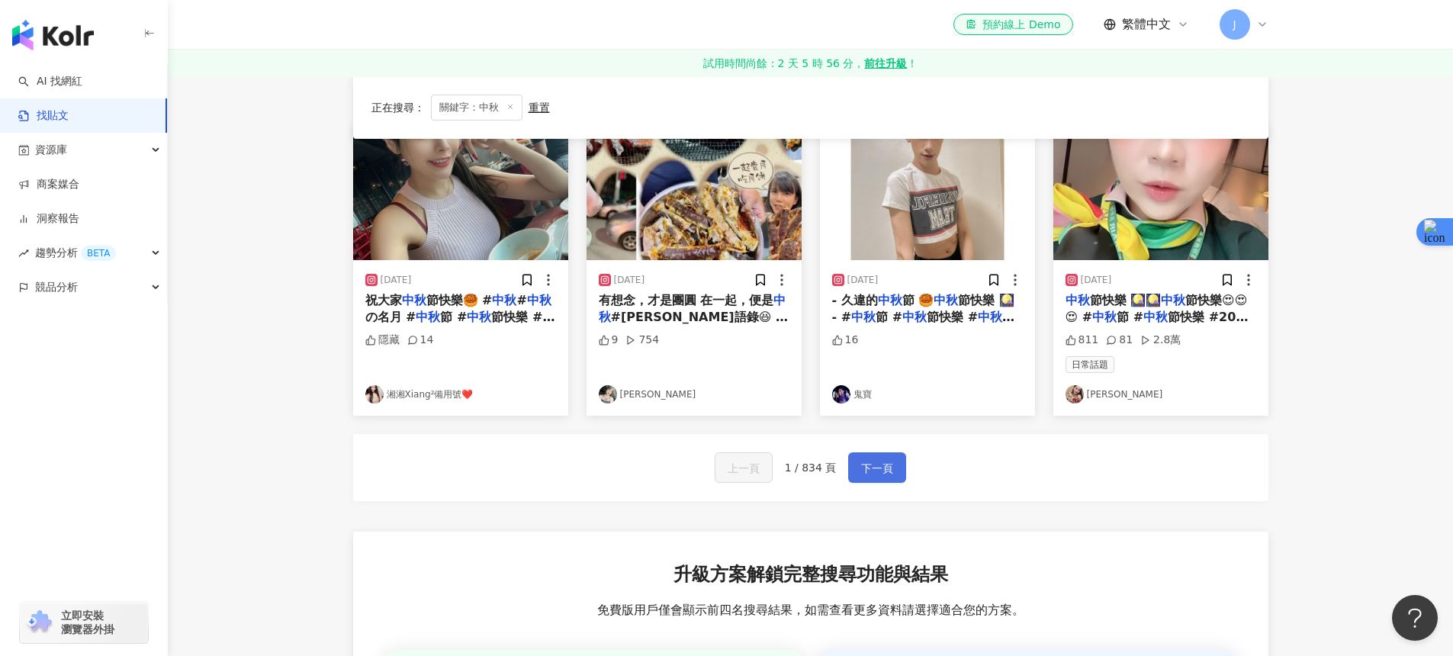
click at [879, 462] on span "下一頁" at bounding box center [877, 468] width 32 height 18
click at [880, 462] on span "下一頁" at bounding box center [877, 468] width 32 height 18
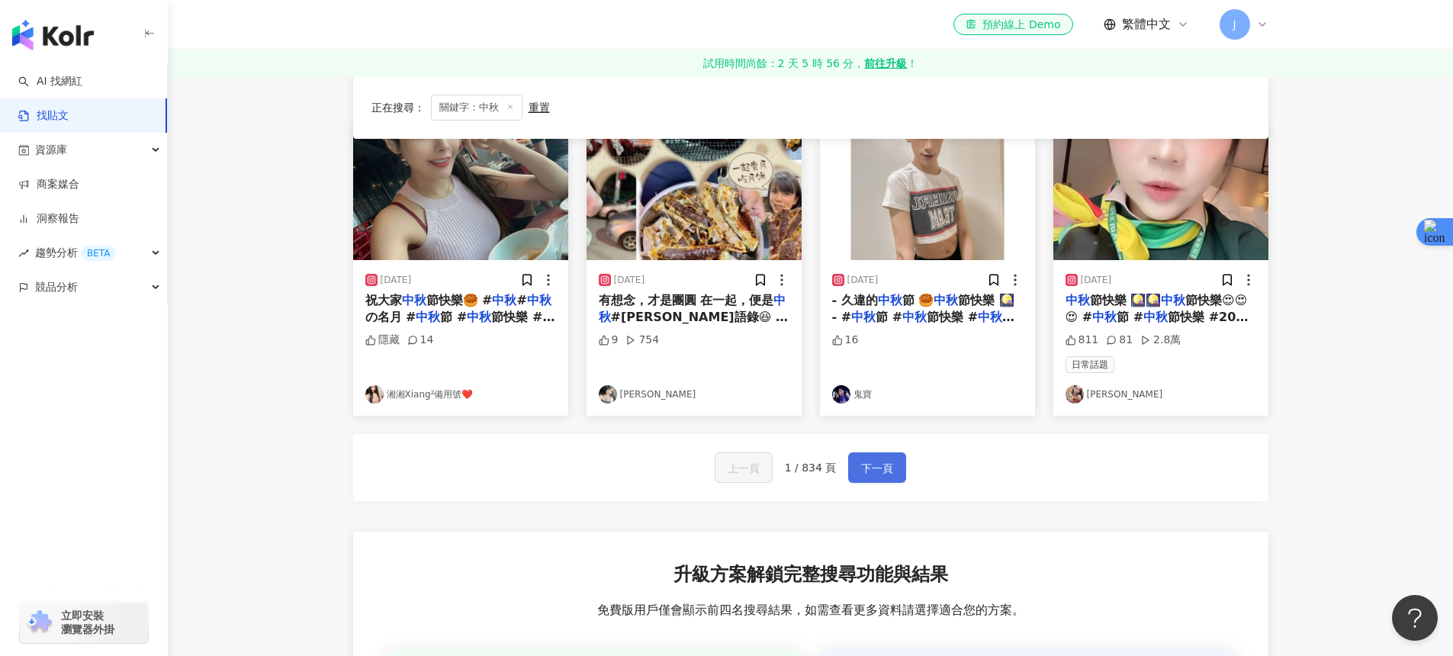
click at [894, 473] on button "下一頁" at bounding box center [877, 467] width 58 height 31
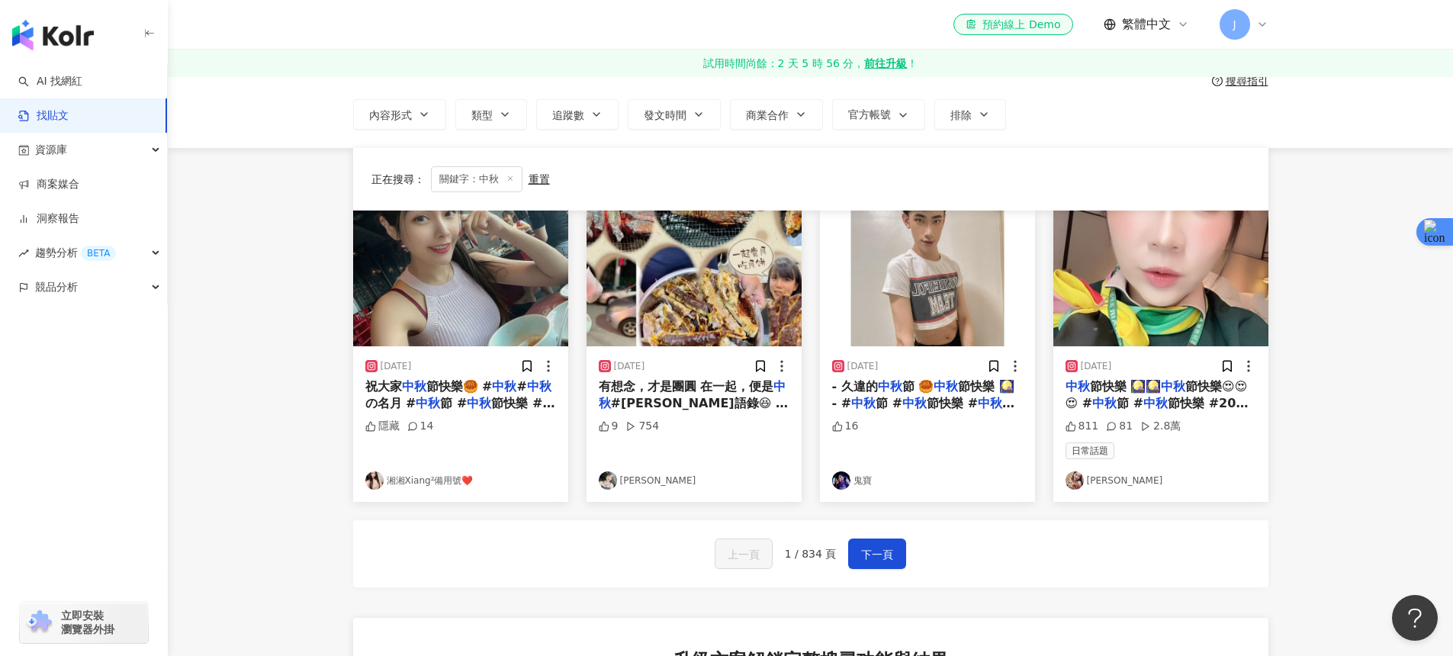
scroll to position [0, 0]
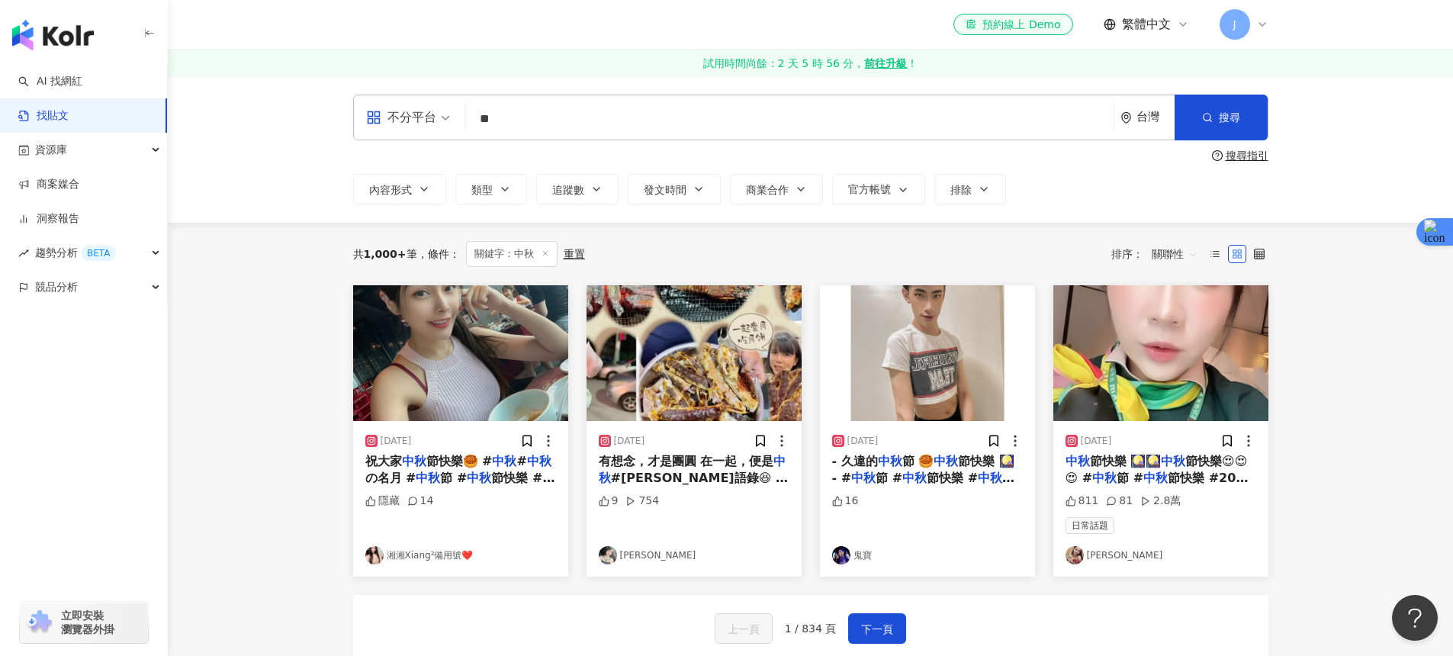
drag, startPoint x: 555, startPoint y: 130, endPoint x: 408, endPoint y: 119, distance: 147.6
click at [408, 119] on div "不分平台 中秋 ** 台灣 搜尋" at bounding box center [810, 118] width 915 height 46
paste input "**********"
click at [527, 119] on input "**" at bounding box center [789, 118] width 636 height 33
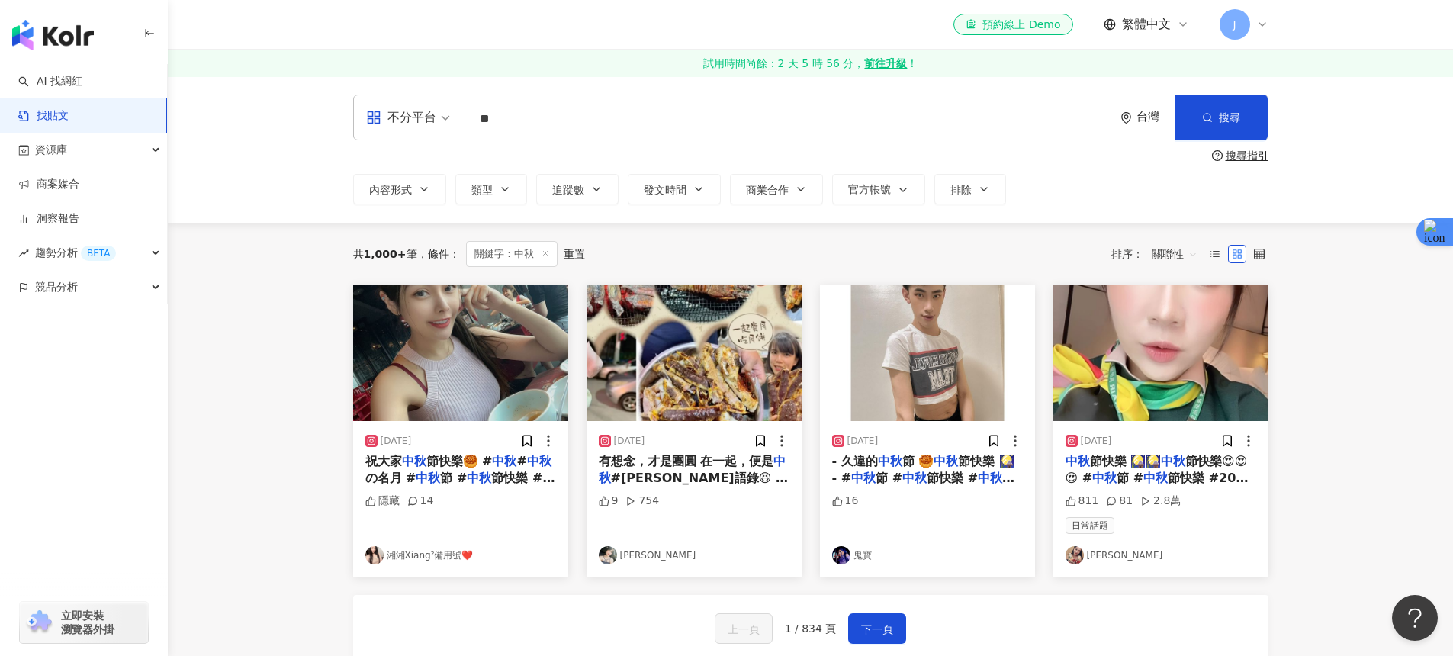
paste input "*"
type input "***"
click at [1262, 115] on button "搜尋" at bounding box center [1221, 118] width 93 height 46
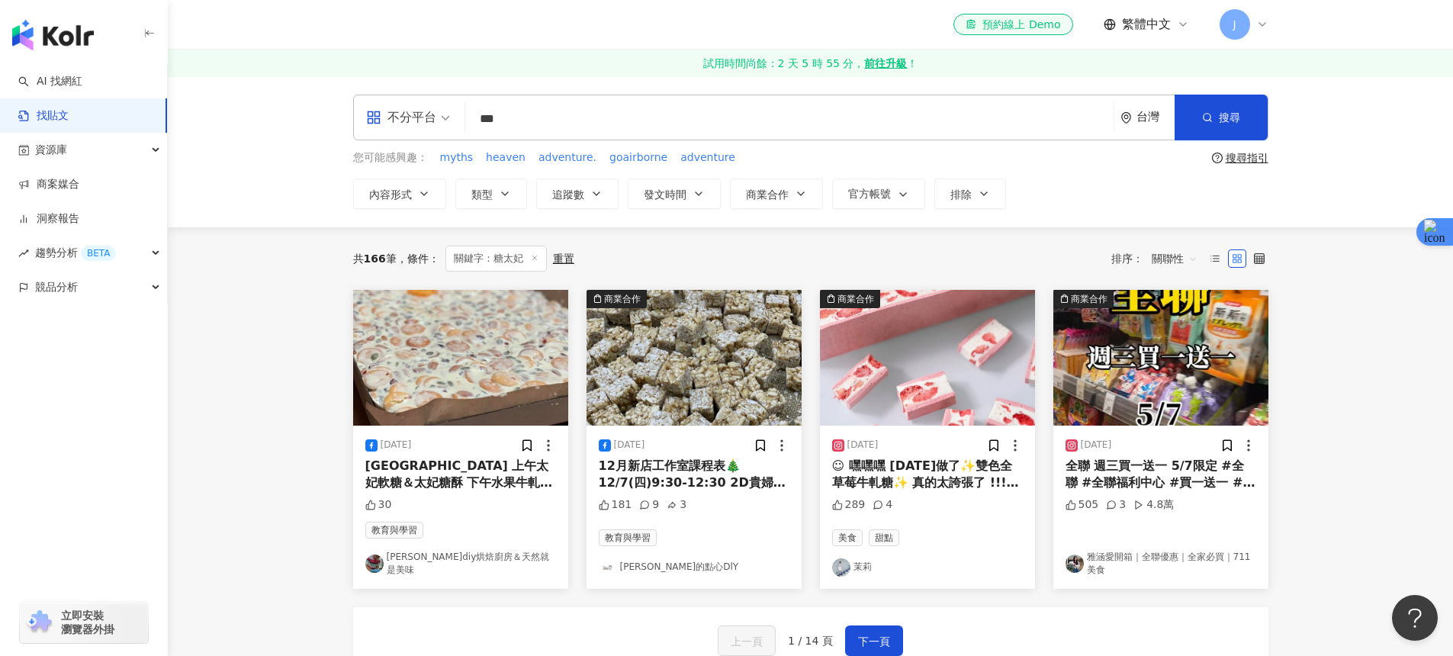
click at [439, 477] on span "[GEOGRAPHIC_DATA] 上午太妃軟糖＆太妃糖酥 下午水果牛軋糖＆熊Q餅 下課.年前最後一堂課這三個月忙翻了。幾乎沒有休息，終於過年可以休長假了🥰" at bounding box center [460, 499] width 190 height 83
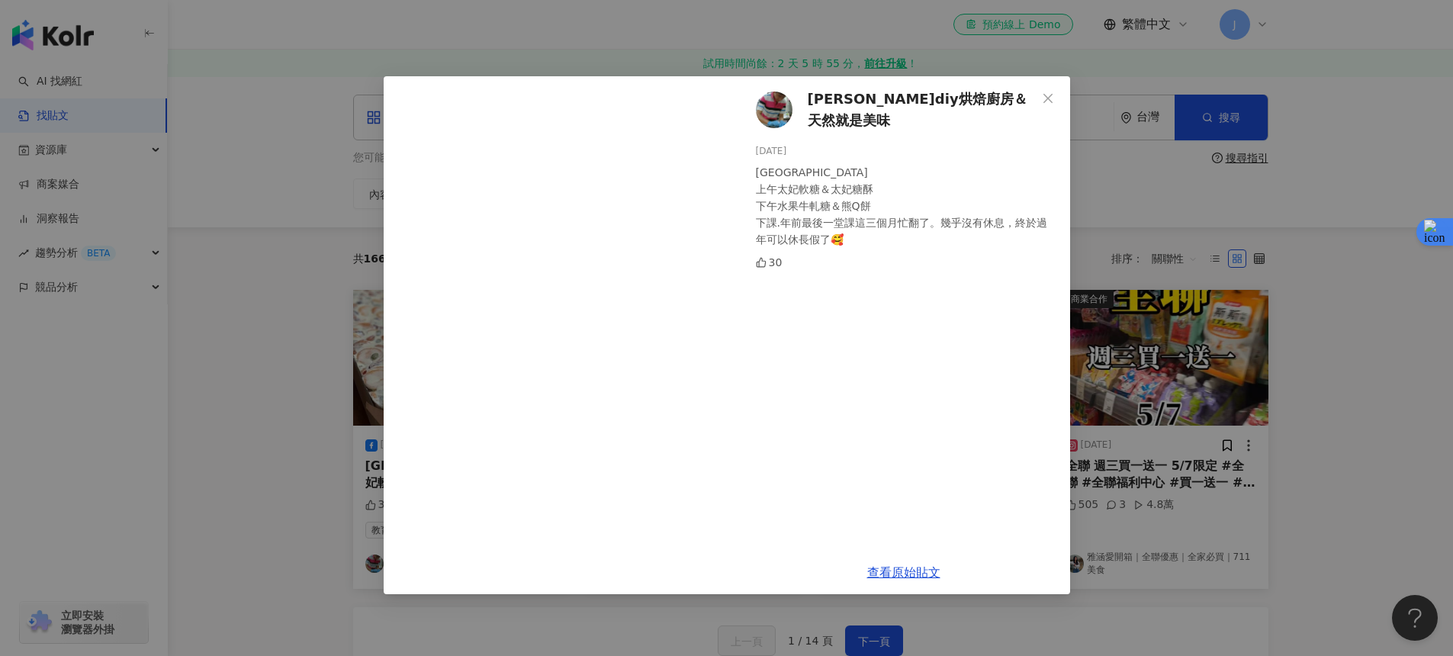
scroll to position [1, 0]
click at [1249, 302] on div "[PERSON_NAME]diy烘焙廚房＆天然就是美味 [DATE] [GEOGRAPHIC_DATA] 上午太妃軟糖＆太妃糖酥 下午水果牛軋糖＆熊Q餅 下課…" at bounding box center [726, 328] width 1453 height 656
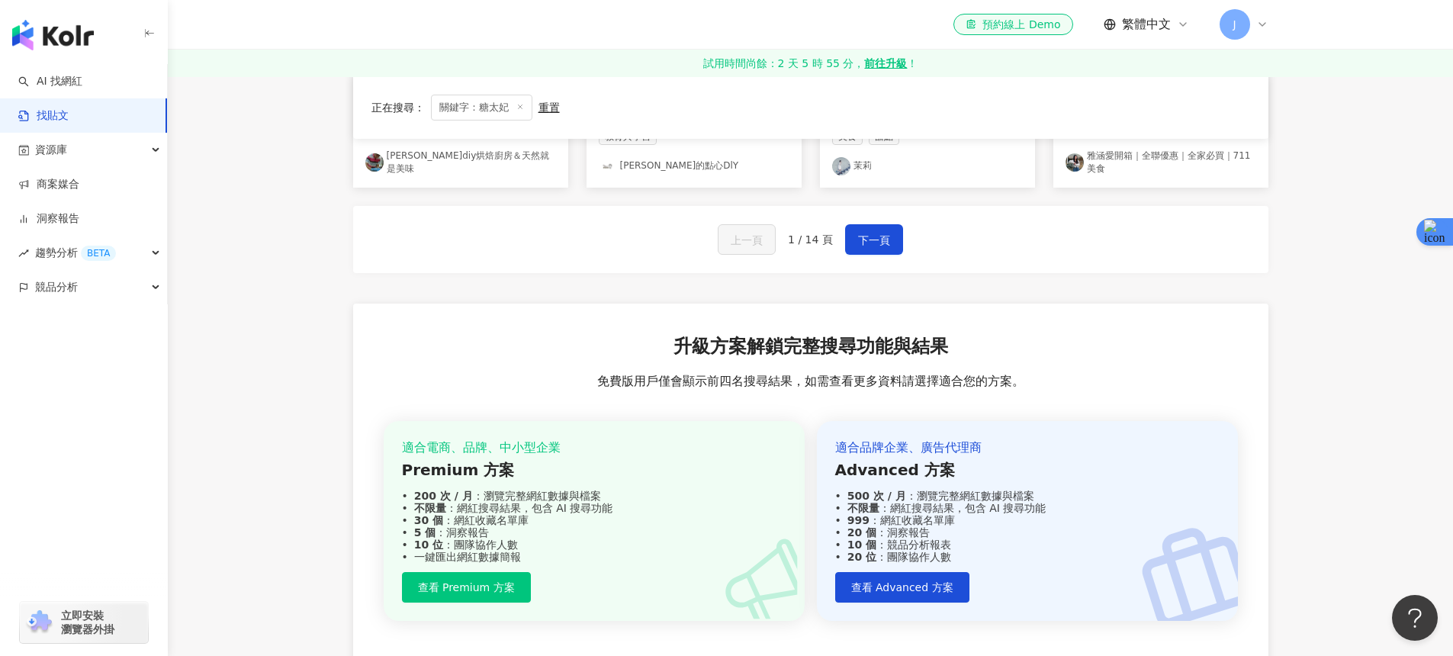
scroll to position [165, 0]
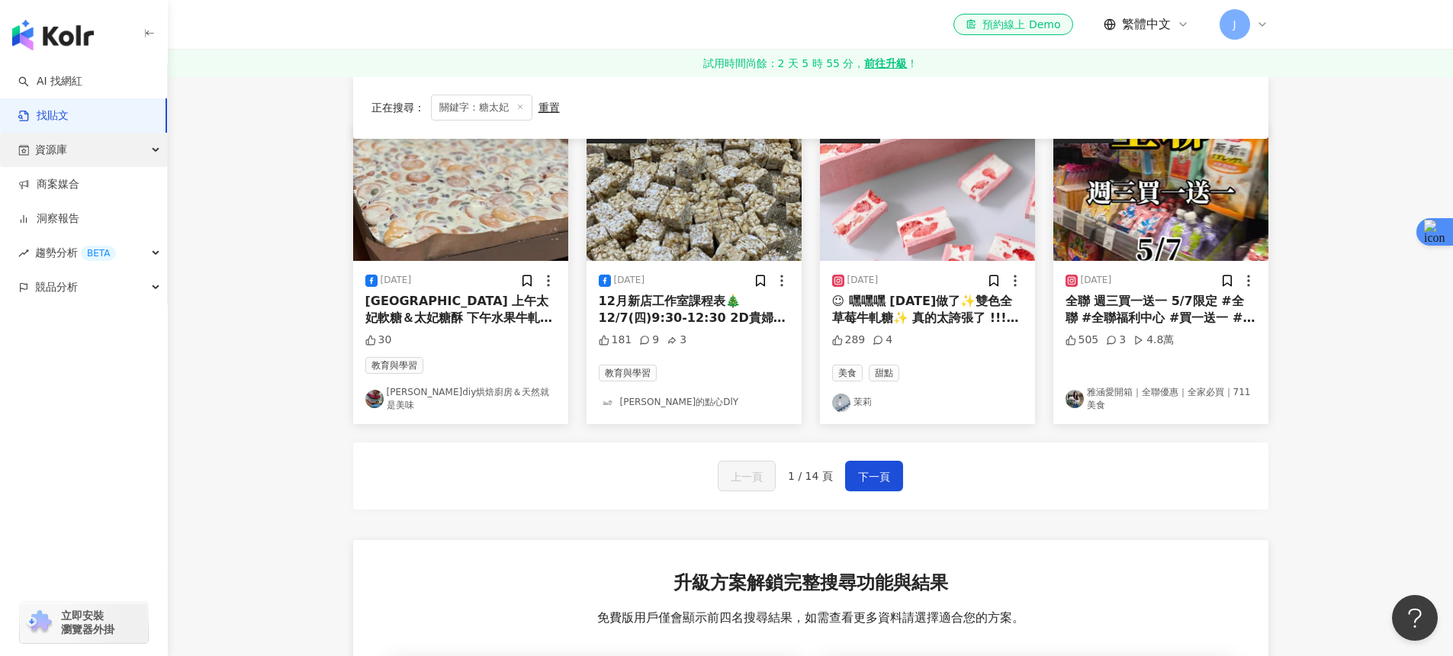
click at [76, 146] on div "資源庫" at bounding box center [83, 150] width 167 height 34
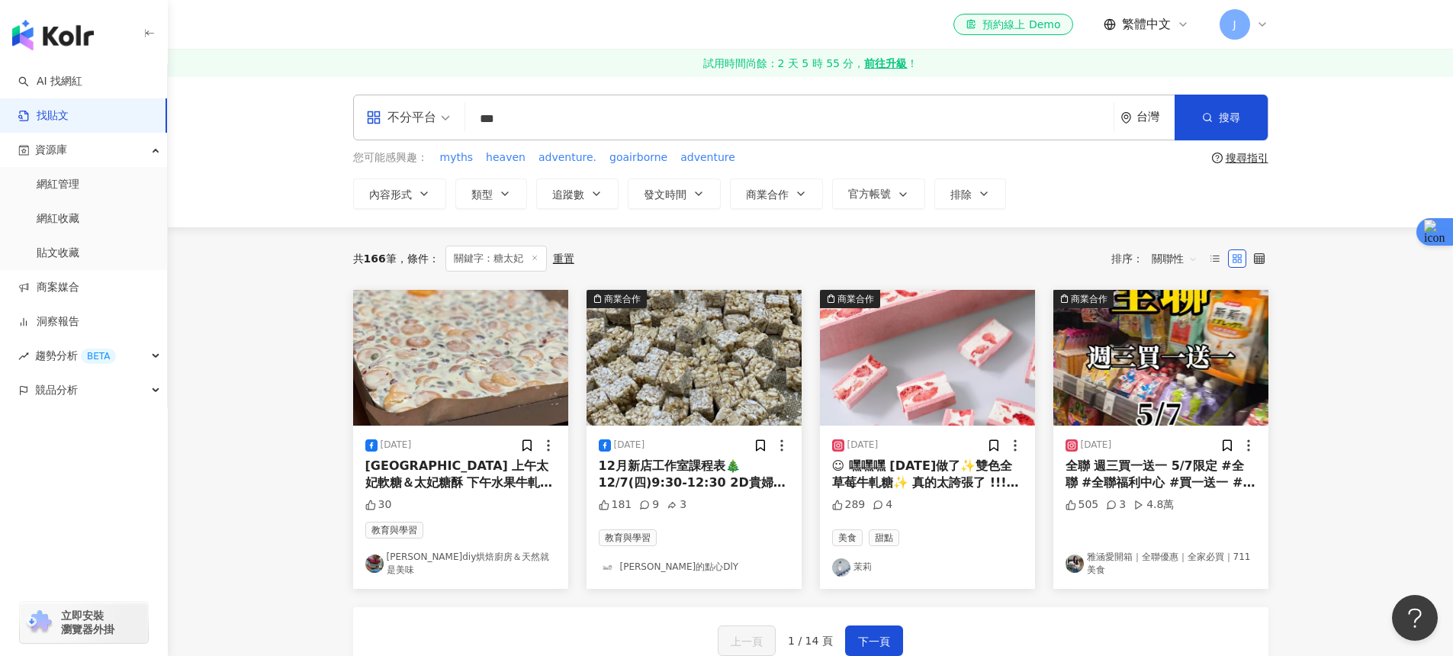
click at [535, 258] on icon at bounding box center [535, 258] width 8 height 8
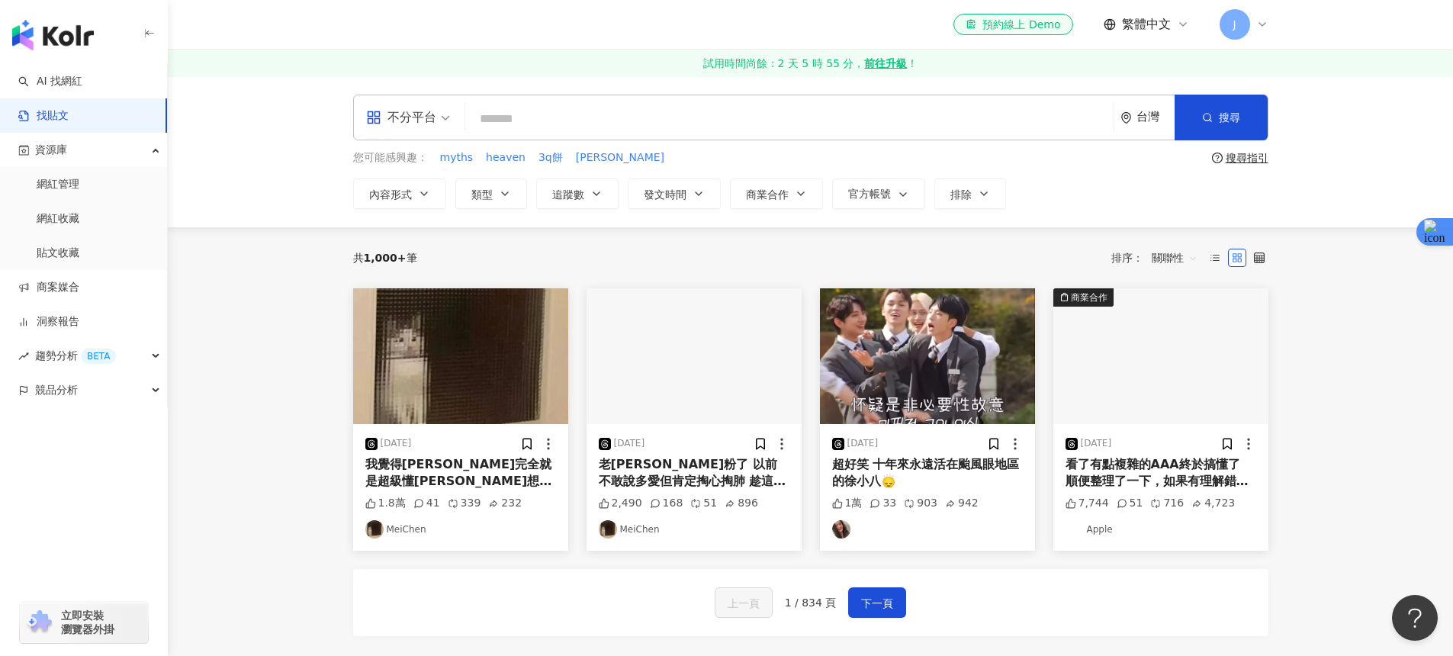
click at [455, 237] on div "共 1,000+ 筆 排序： 關聯性" at bounding box center [810, 257] width 915 height 61
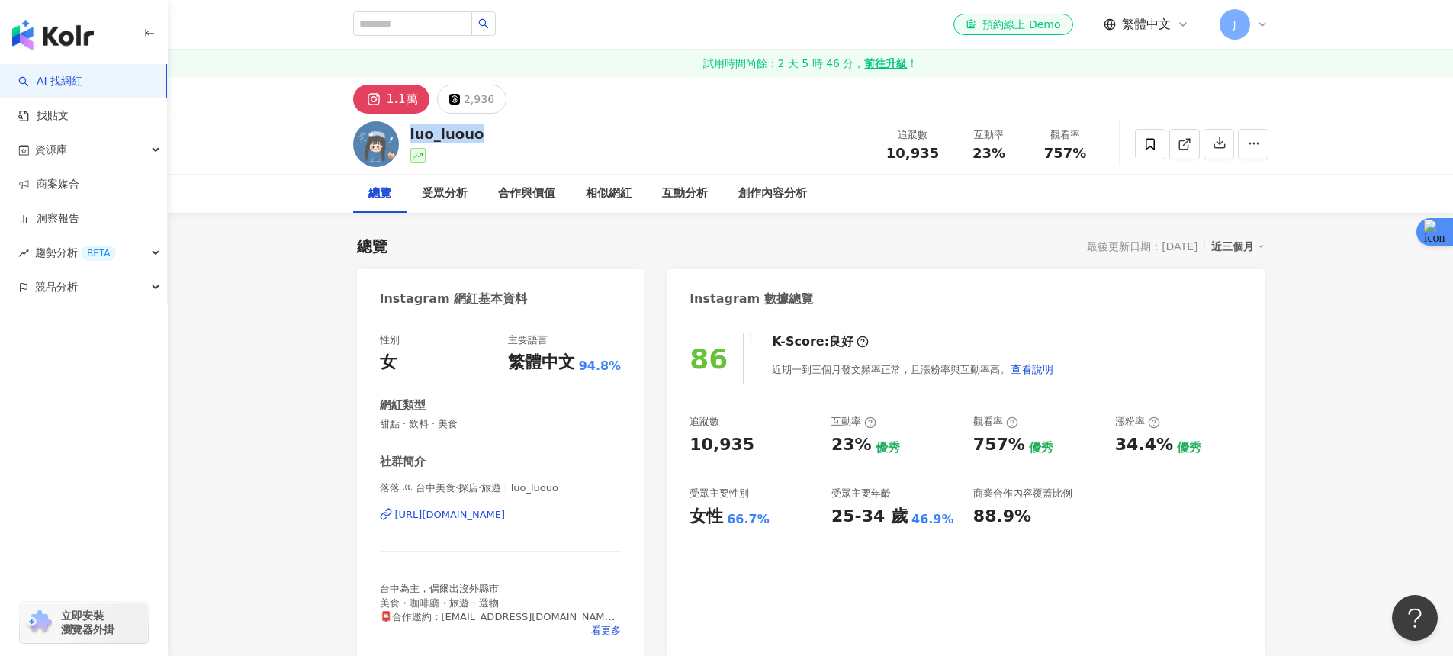
drag, startPoint x: 481, startPoint y: 137, endPoint x: 410, endPoint y: 135, distance: 71.7
click at [410, 135] on div "luo_luouo 追蹤數 10,935 互動率 23% 觀看率 757%" at bounding box center [811, 144] width 976 height 60
copy div "luo_luouo"
drag, startPoint x: 609, startPoint y: 513, endPoint x: 663, endPoint y: 46, distance: 469.9
drag, startPoint x: 946, startPoint y: 170, endPoint x: 899, endPoint y: 155, distance: 49.0
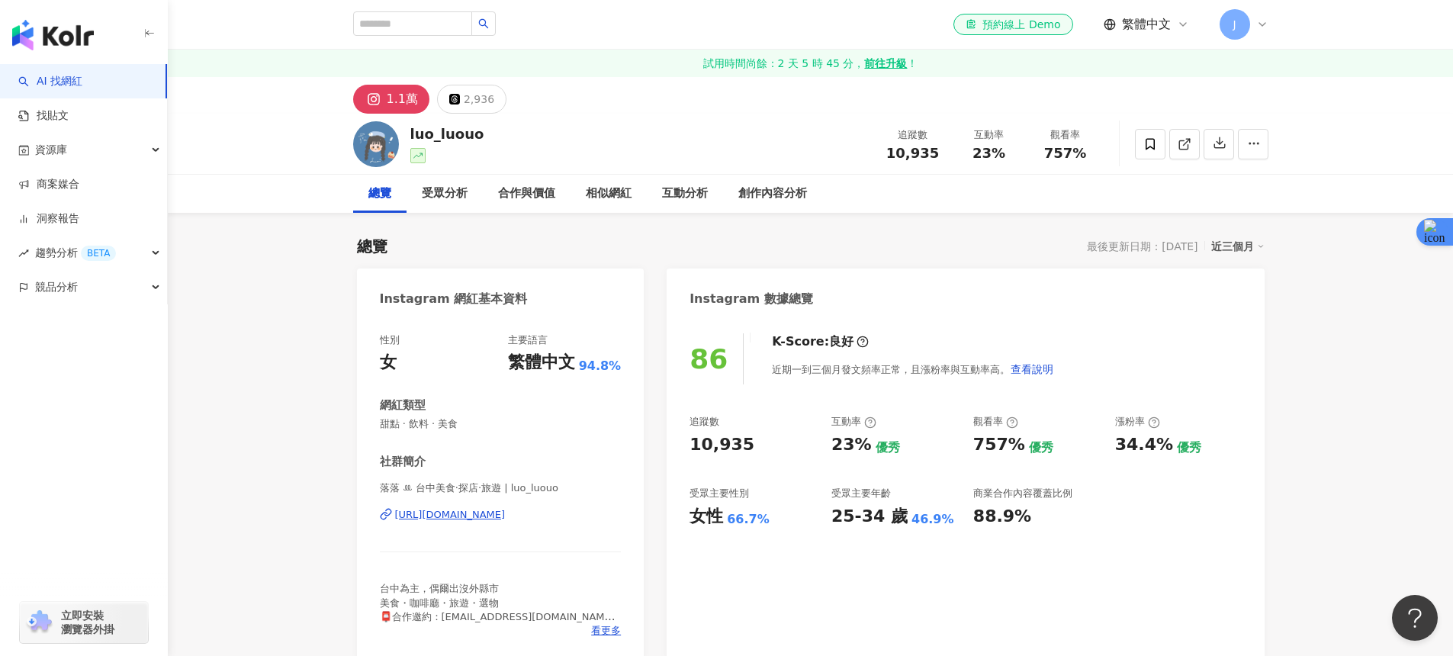
click at [946, 171] on div "luo_luouo 追蹤數 10,935 互動率 23% 觀看率 757%" at bounding box center [811, 144] width 976 height 60
drag, startPoint x: 892, startPoint y: 153, endPoint x: 937, endPoint y: 156, distance: 45.9
click at [937, 156] on div "10,935" at bounding box center [913, 153] width 58 height 15
click at [893, 140] on div "追蹤數" at bounding box center [913, 134] width 58 height 15
click at [916, 172] on div "luo_luouo 追蹤數 10,935 互動率 23% 觀看率 757%" at bounding box center [811, 144] width 976 height 60
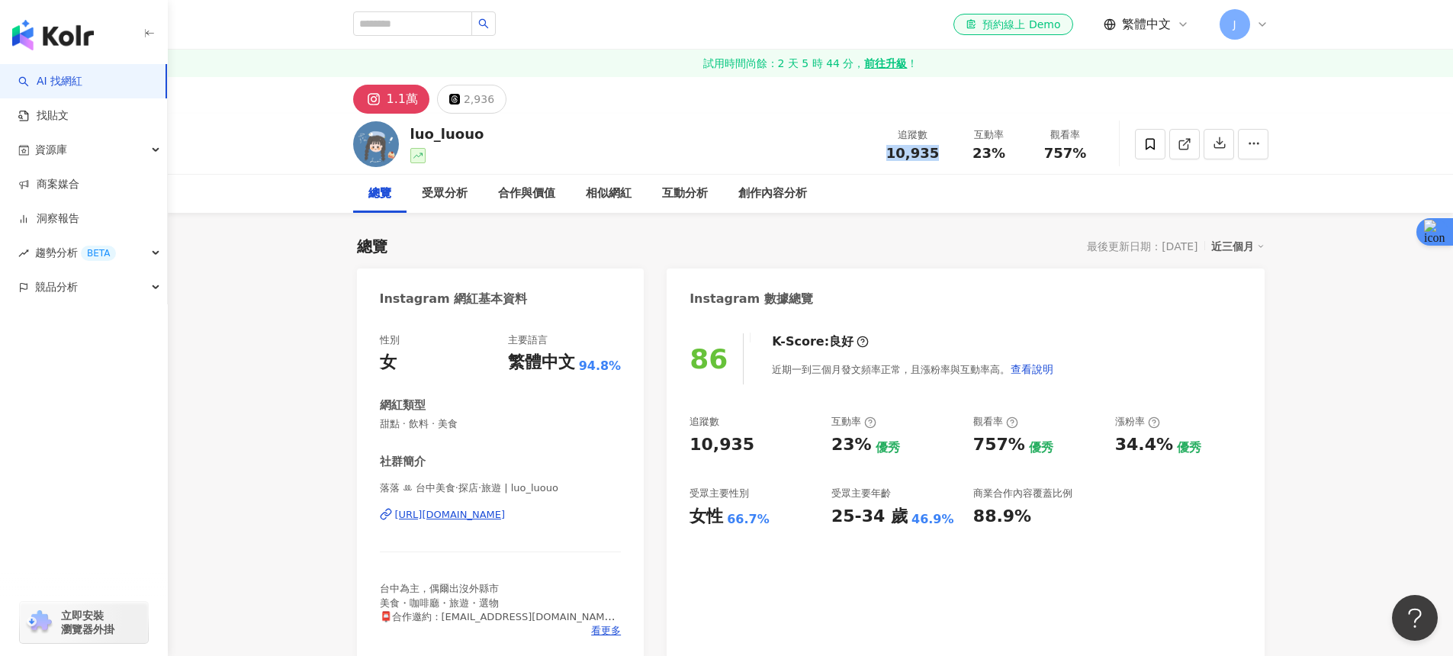
drag, startPoint x: 888, startPoint y: 149, endPoint x: 935, endPoint y: 153, distance: 47.5
click at [935, 153] on div "10,935" at bounding box center [913, 153] width 58 height 15
copy span "10,935"
drag, startPoint x: 975, startPoint y: 151, endPoint x: 1009, endPoint y: 156, distance: 34.7
click at [1009, 156] on div "23%" at bounding box center [989, 153] width 58 height 15
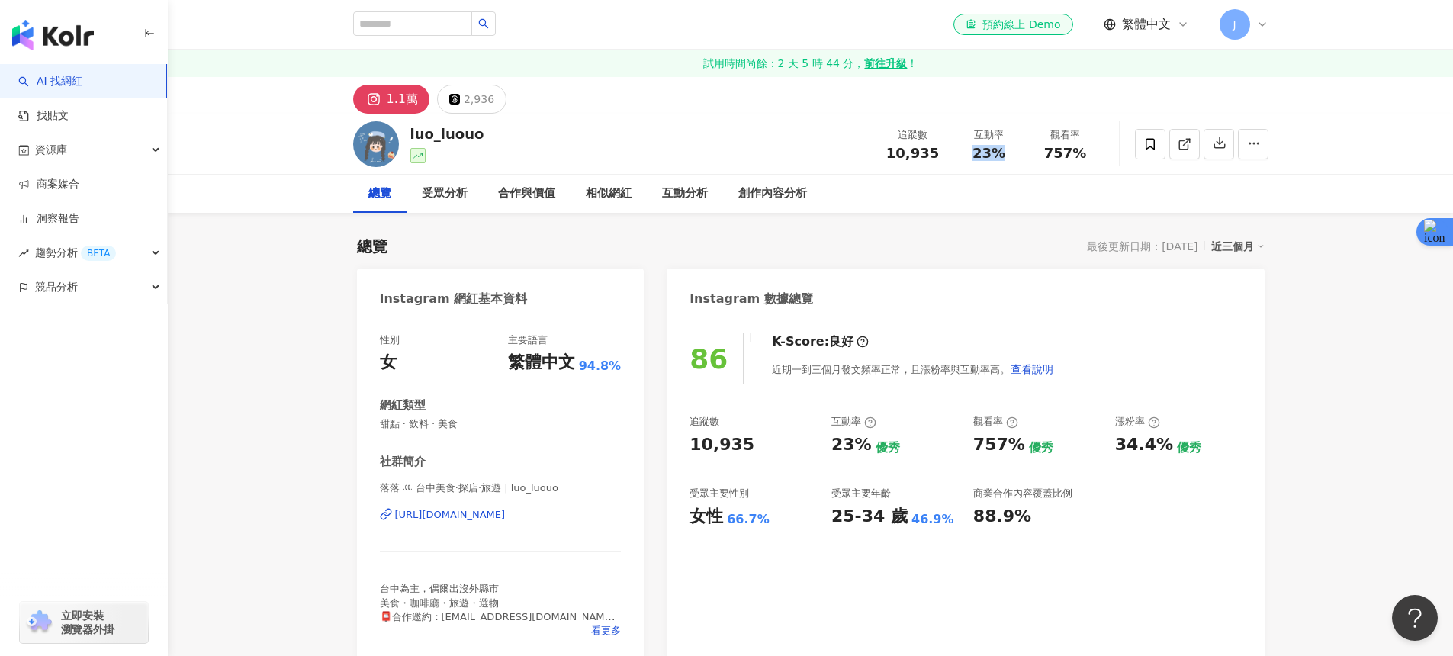
copy span "23%"
drag, startPoint x: 1046, startPoint y: 148, endPoint x: 1091, endPoint y: 156, distance: 45.6
click at [1091, 156] on div "757%" at bounding box center [1066, 153] width 58 height 15
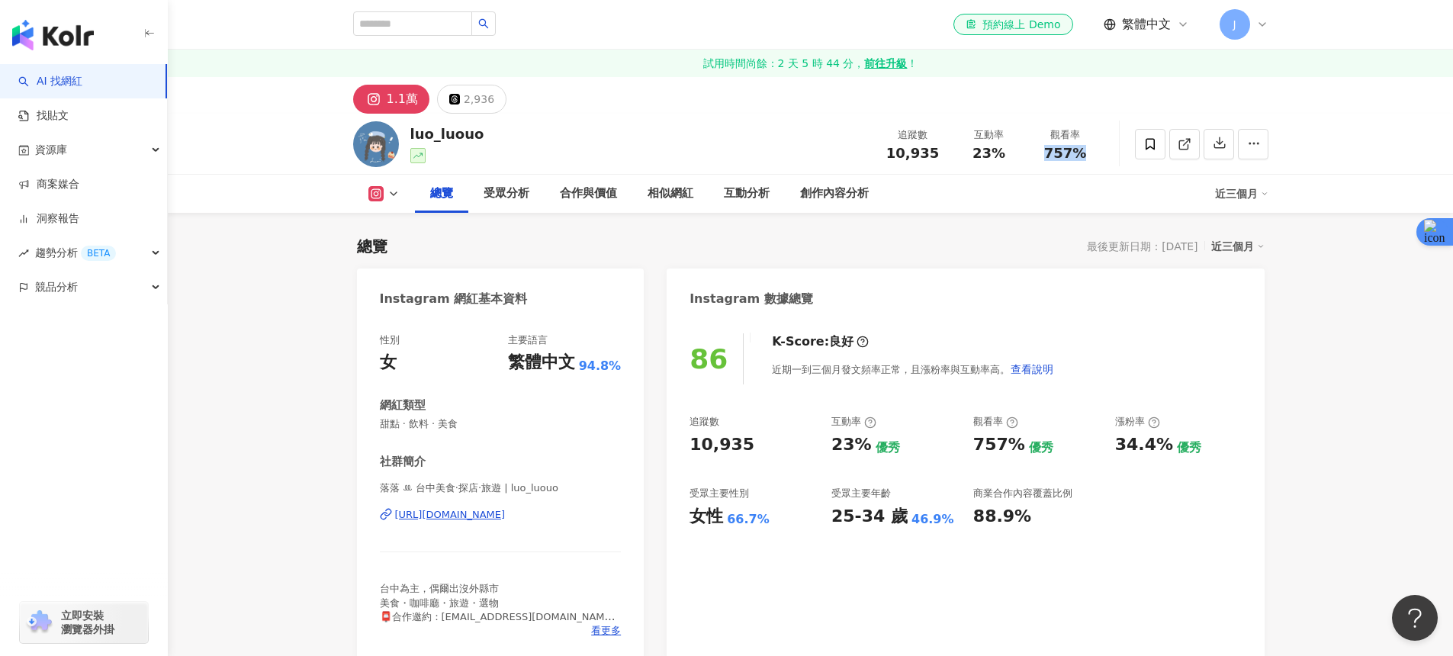
drag, startPoint x: 1044, startPoint y: 148, endPoint x: 1082, endPoint y: 155, distance: 38.8
click at [1082, 155] on div "757%" at bounding box center [1066, 153] width 58 height 15
copy span "757%"
drag, startPoint x: 693, startPoint y: 522, endPoint x: 761, endPoint y: 527, distance: 68.9
click at [761, 527] on div "女性 66.7%" at bounding box center [753, 517] width 127 height 24
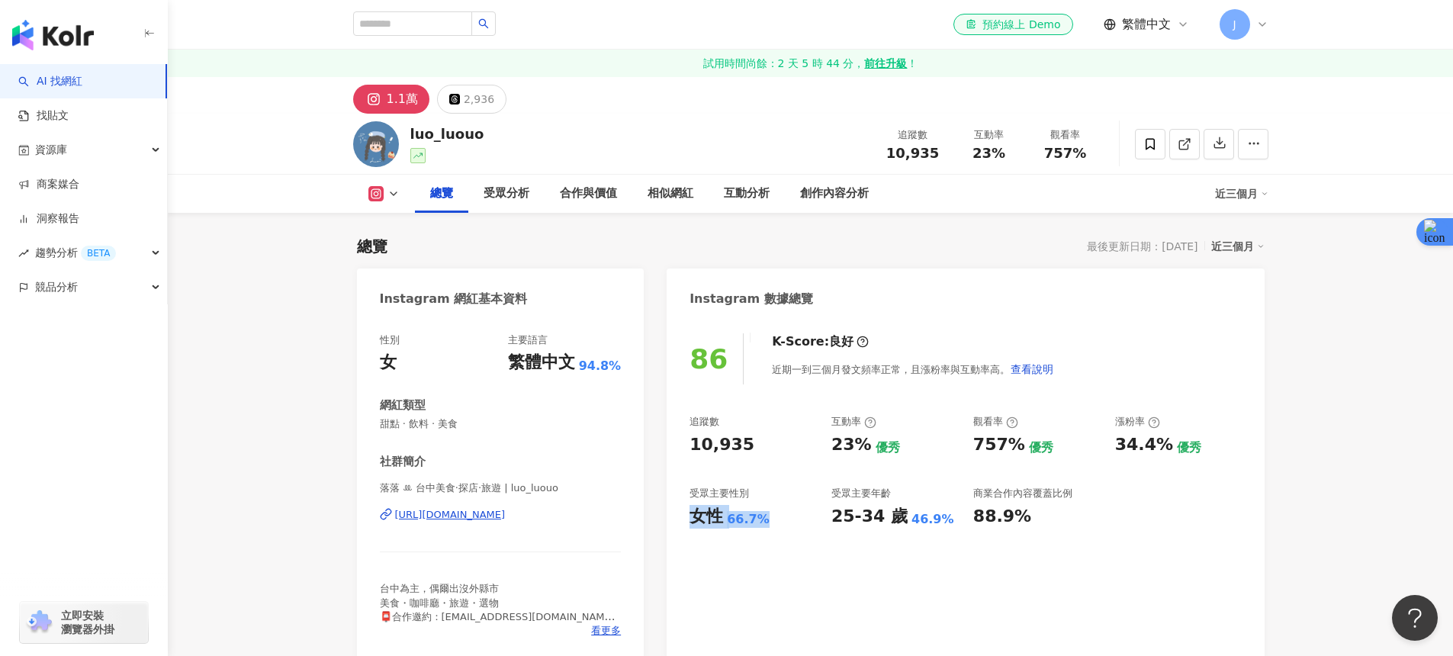
click at [760, 527] on div "66.7%" at bounding box center [748, 519] width 43 height 17
drag, startPoint x: 828, startPoint y: 518, endPoint x: 899, endPoint y: 526, distance: 70.6
click at [899, 526] on div "追蹤數 10,935 互動率 23% 優秀 觀看率 757% 優秀 漲粉率 34.4% 優秀 受眾主要性別 女性 66.7% 受眾主要年齡 25-34 歲 4…" at bounding box center [965, 471] width 551 height 113
copy div "25-34 歲"
drag, startPoint x: 692, startPoint y: 513, endPoint x: 719, endPoint y: 519, distance: 28.3
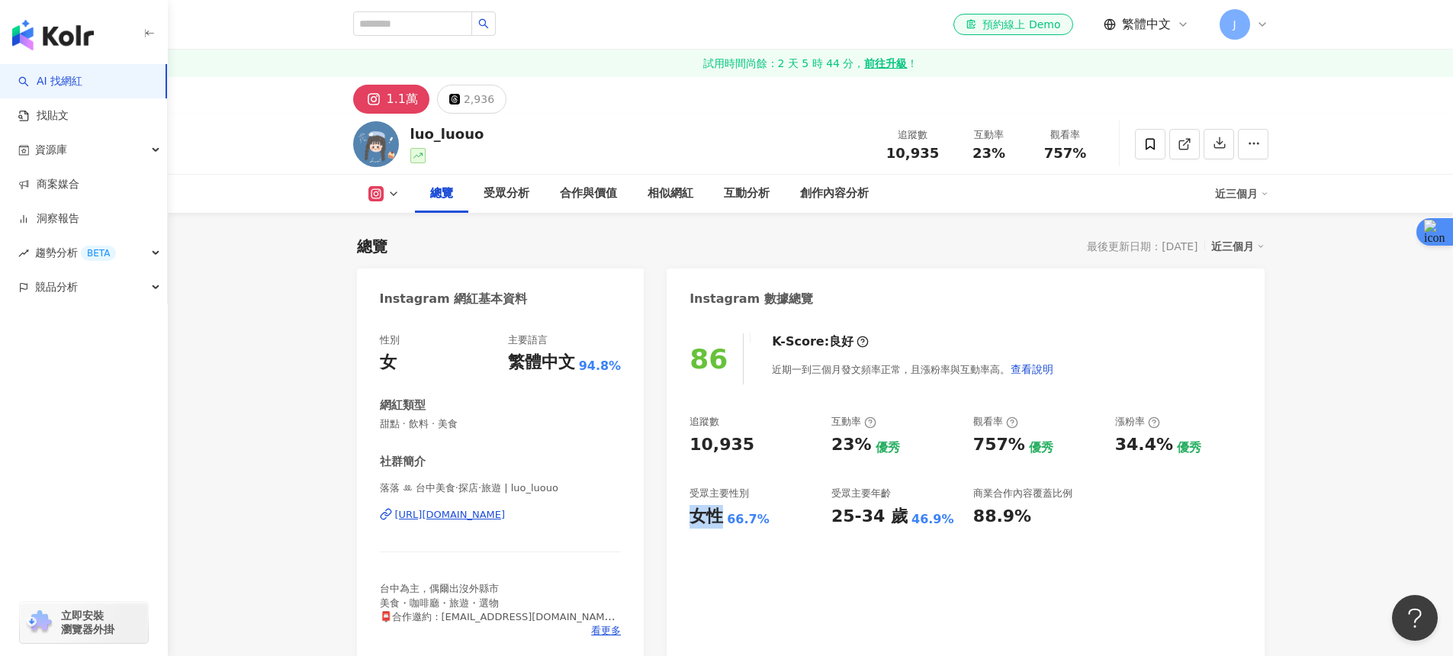
click at [719, 519] on div "女性" at bounding box center [707, 517] width 34 height 24
copy div "女性"
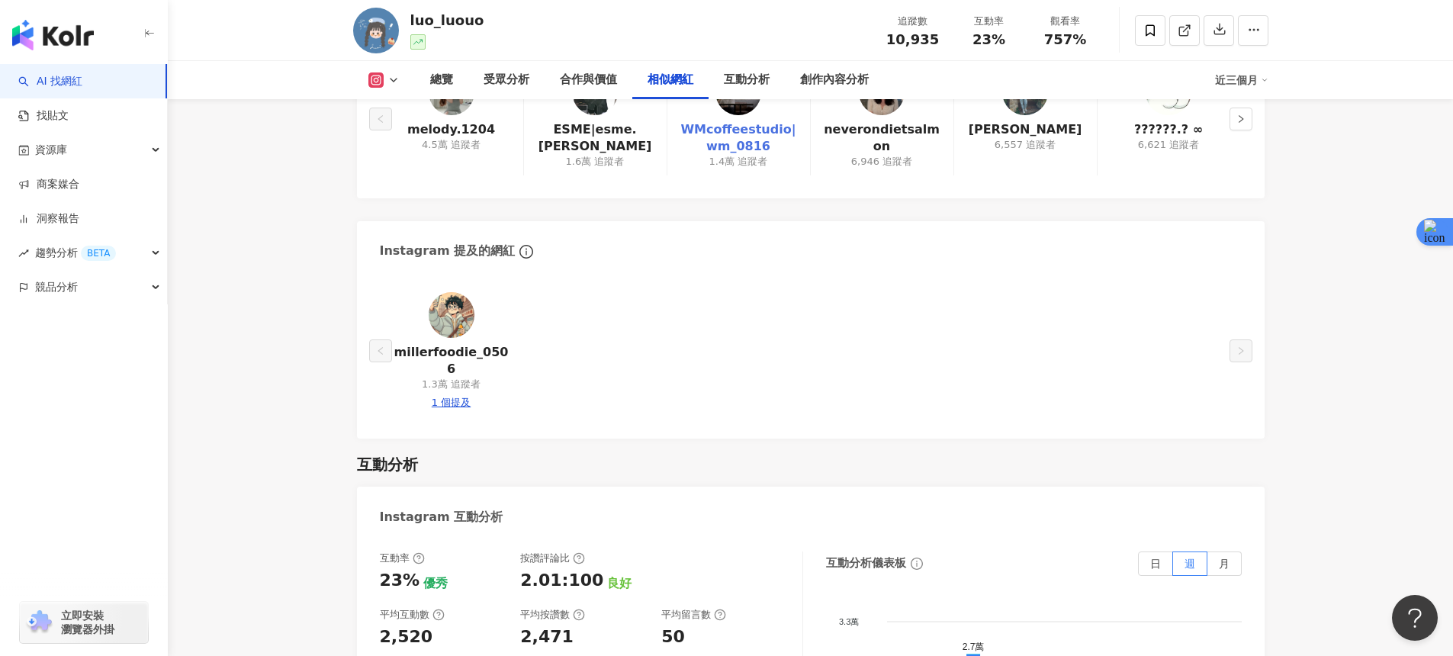
scroll to position [2682, 0]
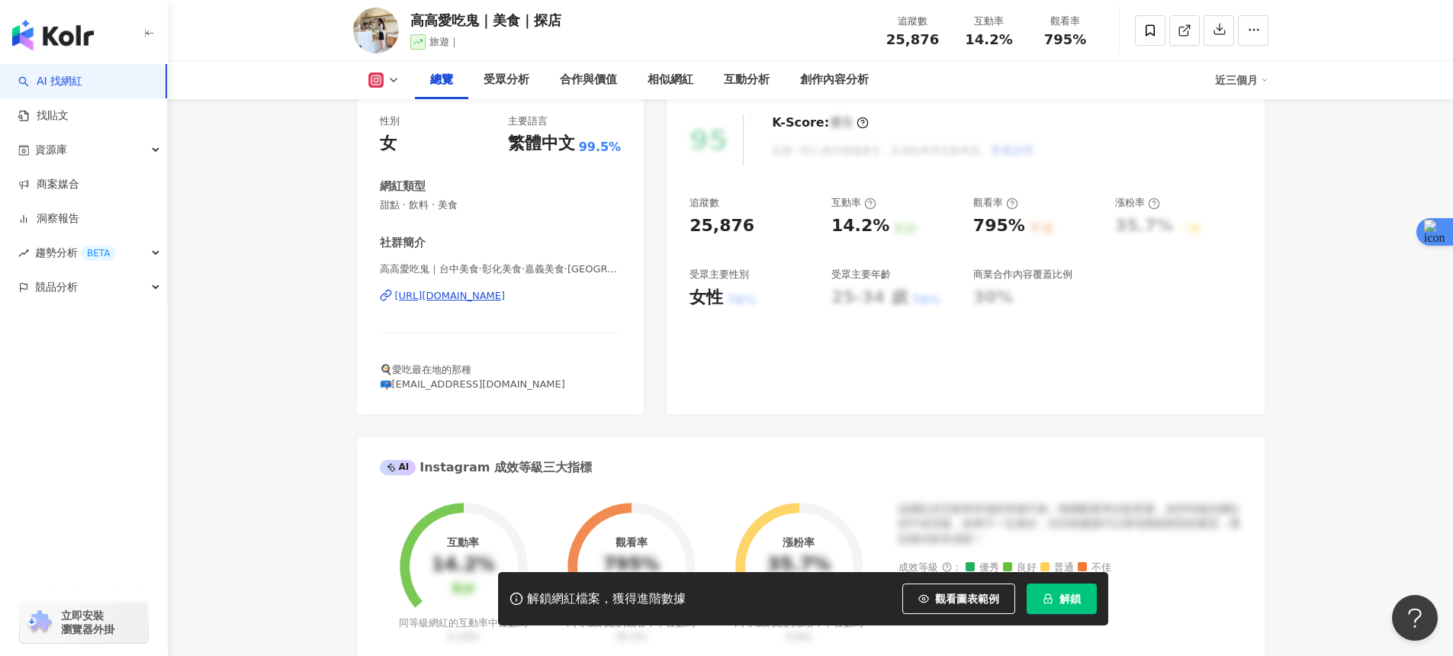
scroll to position [123, 0]
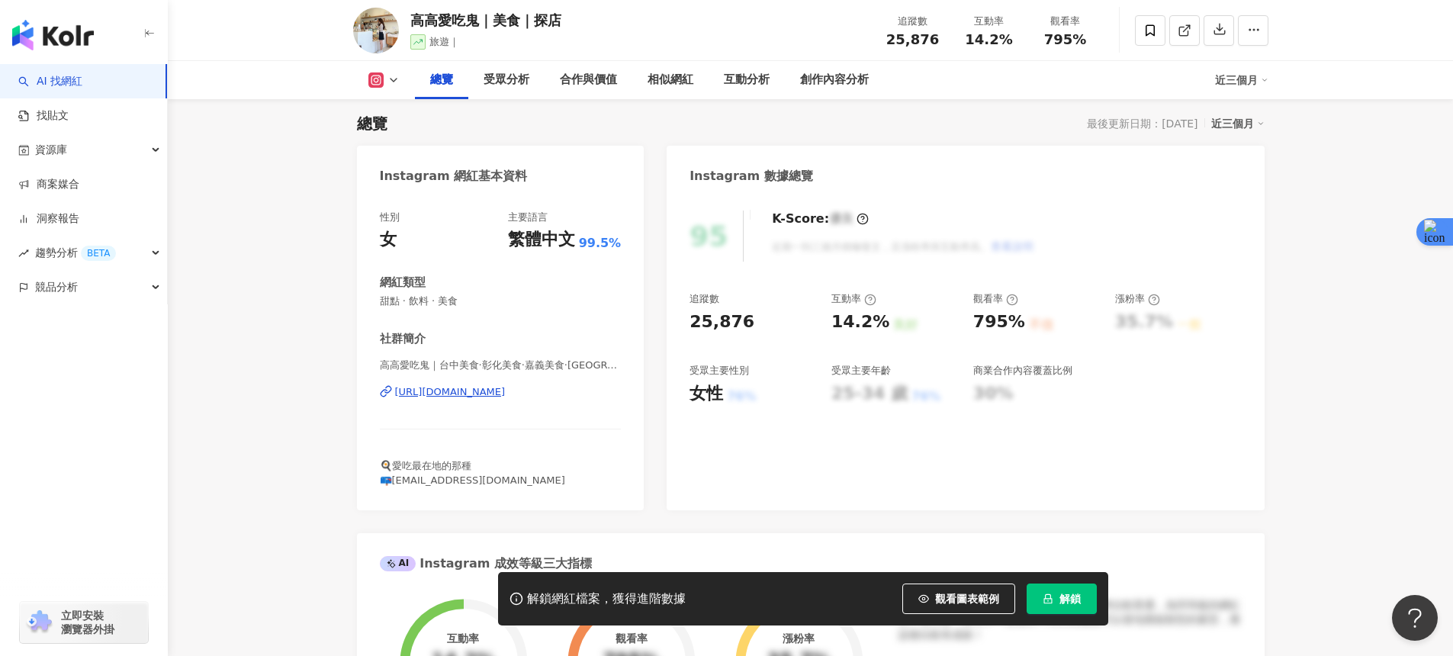
click at [506, 390] on div "[URL][DOMAIN_NAME]" at bounding box center [450, 392] width 111 height 14
click at [1099, 166] on div "Instagram 數據總覽" at bounding box center [965, 171] width 597 height 50
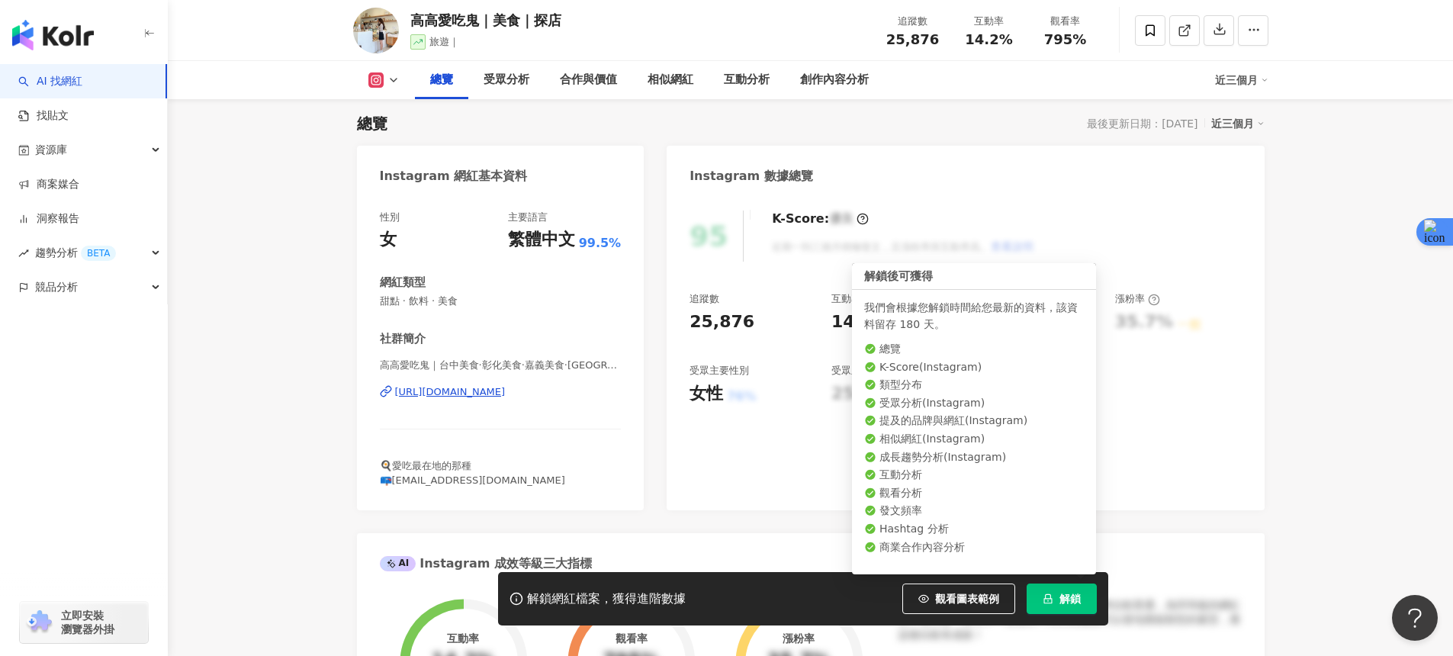
click at [1088, 603] on button "解鎖" at bounding box center [1062, 599] width 70 height 31
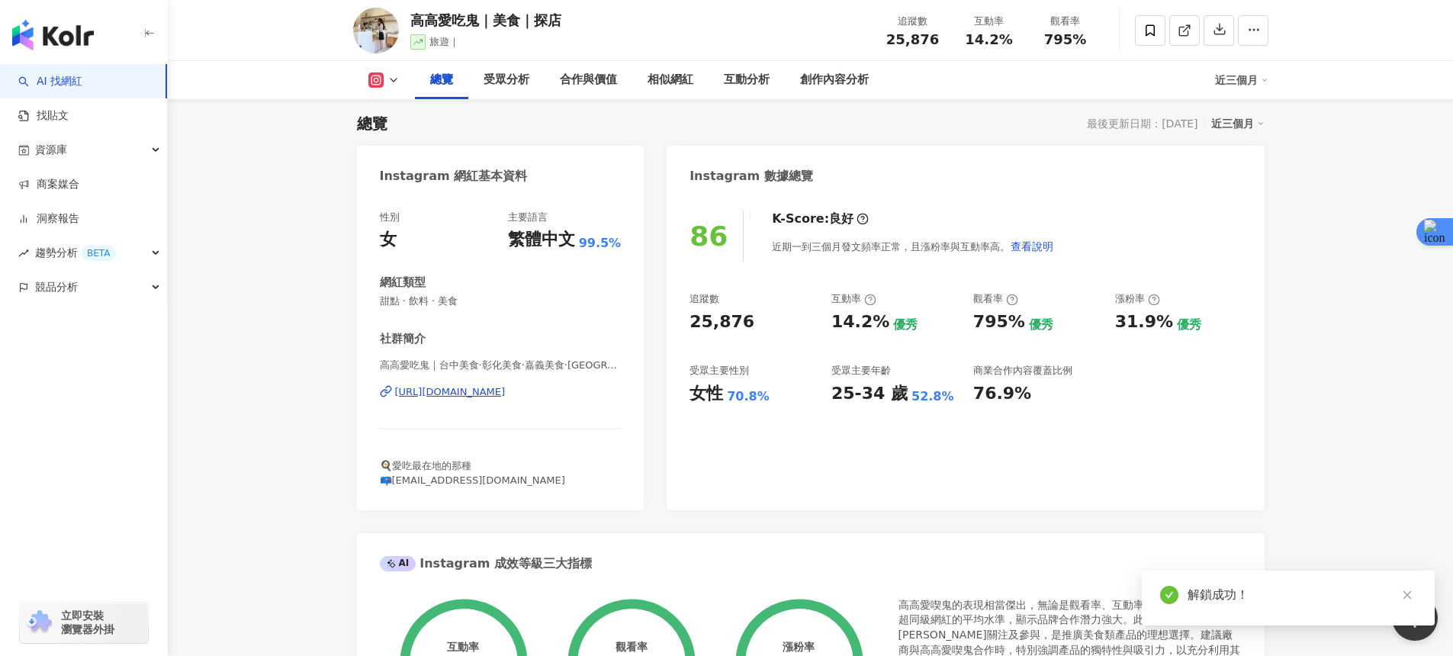
click at [821, 365] on div "追蹤數 25,876 互動率 14.2% 優秀 觀看率 795% 優秀 漲粉率 31.9% 優秀 受眾主要性別 女性 70.8% 受眾主要年齡 25-34 歲…" at bounding box center [965, 348] width 551 height 113
drag, startPoint x: 862, startPoint y: 391, endPoint x: 905, endPoint y: 394, distance: 42.8
click at [906, 393] on div "追蹤數 25,876 互動率 14.2% 優秀 觀看率 795% 優秀 漲粉率 31.9% 優秀 受眾主要性別 女性 70.8% 受眾主要年齡 25-34 歲…" at bounding box center [965, 348] width 551 height 113
click at [902, 395] on div "25-34 歲 52.8%" at bounding box center [894, 394] width 127 height 24
click at [897, 394] on div "25-34 歲" at bounding box center [869, 394] width 76 height 24
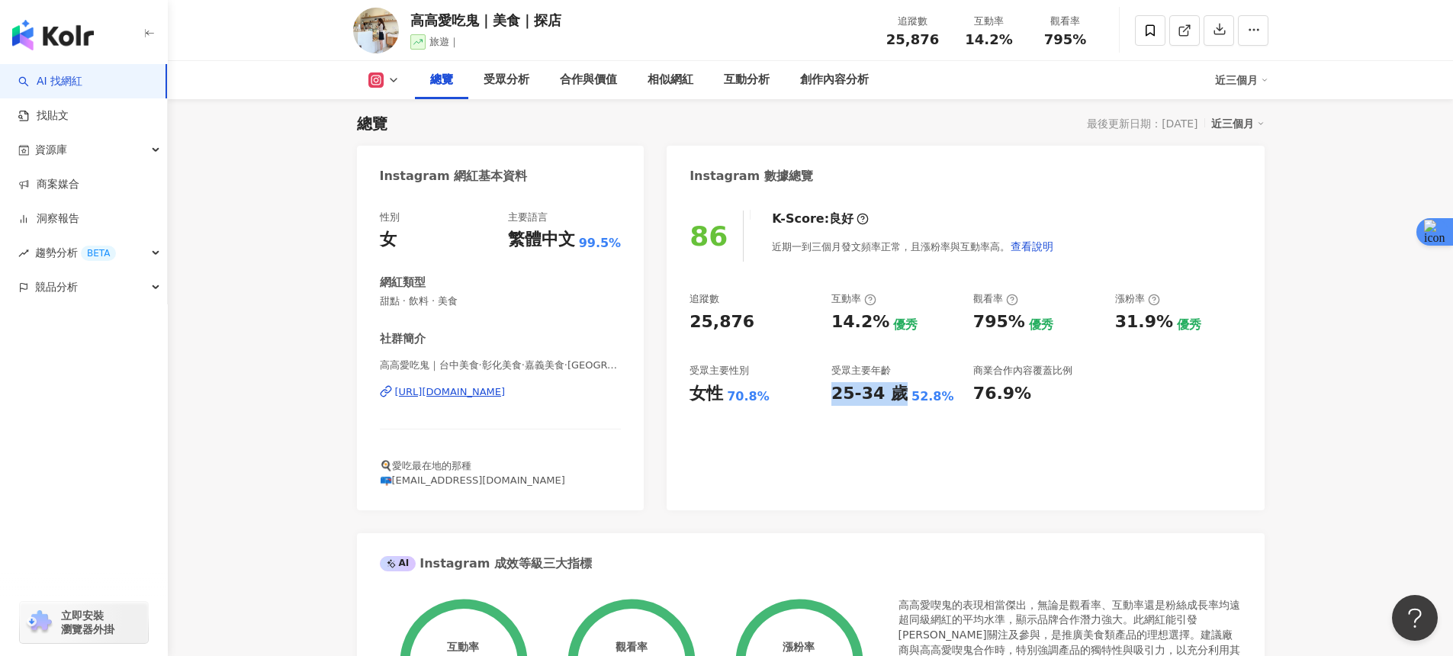
drag, startPoint x: 896, startPoint y: 394, endPoint x: 830, endPoint y: 394, distance: 66.4
click at [830, 394] on div "追蹤數 25,876 互動率 14.2% 優秀 觀看率 795% 優秀 漲粉率 31.9% 優秀 受眾主要性別 女性 70.8% 受眾主要年齡 25-34 歲…" at bounding box center [965, 348] width 551 height 113
copy div "25-34 歲"
drag, startPoint x: 692, startPoint y: 394, endPoint x: 721, endPoint y: 397, distance: 29.1
click at [721, 397] on div "女性" at bounding box center [707, 394] width 34 height 24
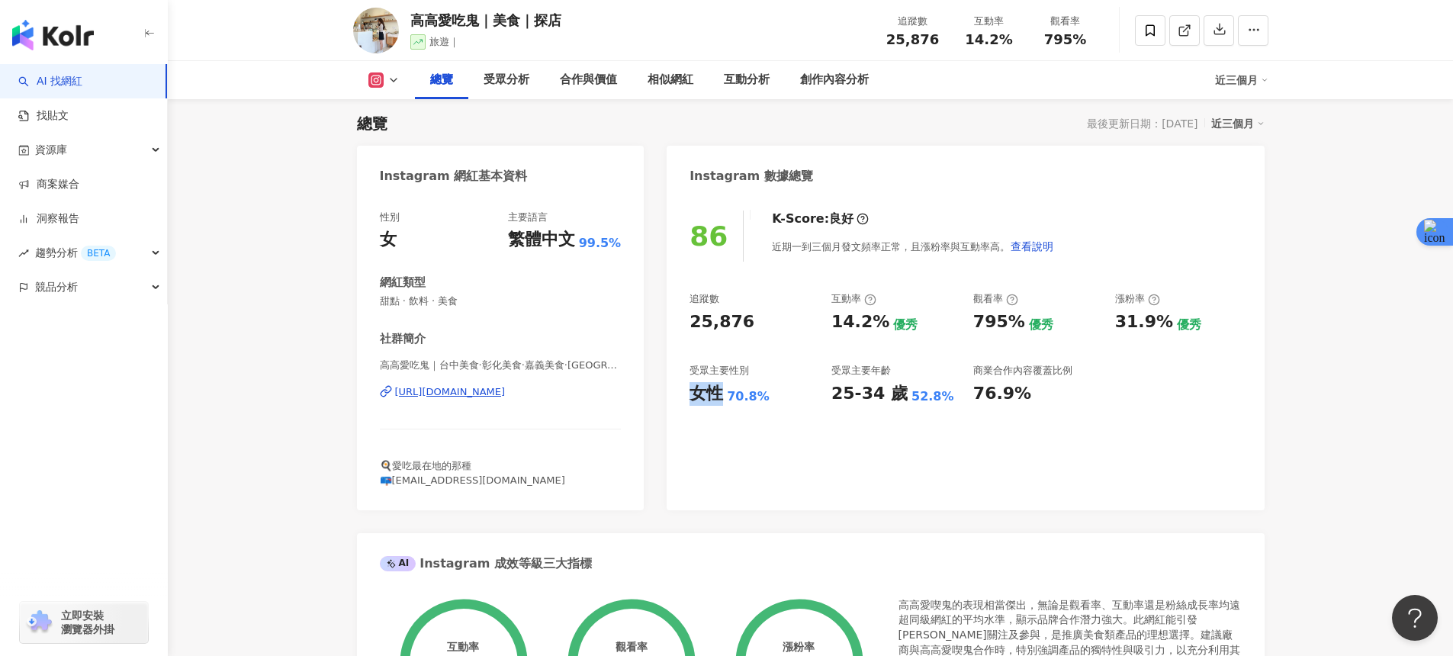
copy div "女性"
click at [998, 329] on div "795%" at bounding box center [999, 322] width 52 height 24
drag, startPoint x: 834, startPoint y: 322, endPoint x: 874, endPoint y: 325, distance: 40.5
click at [874, 325] on div "14.2%" at bounding box center [860, 322] width 58 height 24
copy div "14.2%"
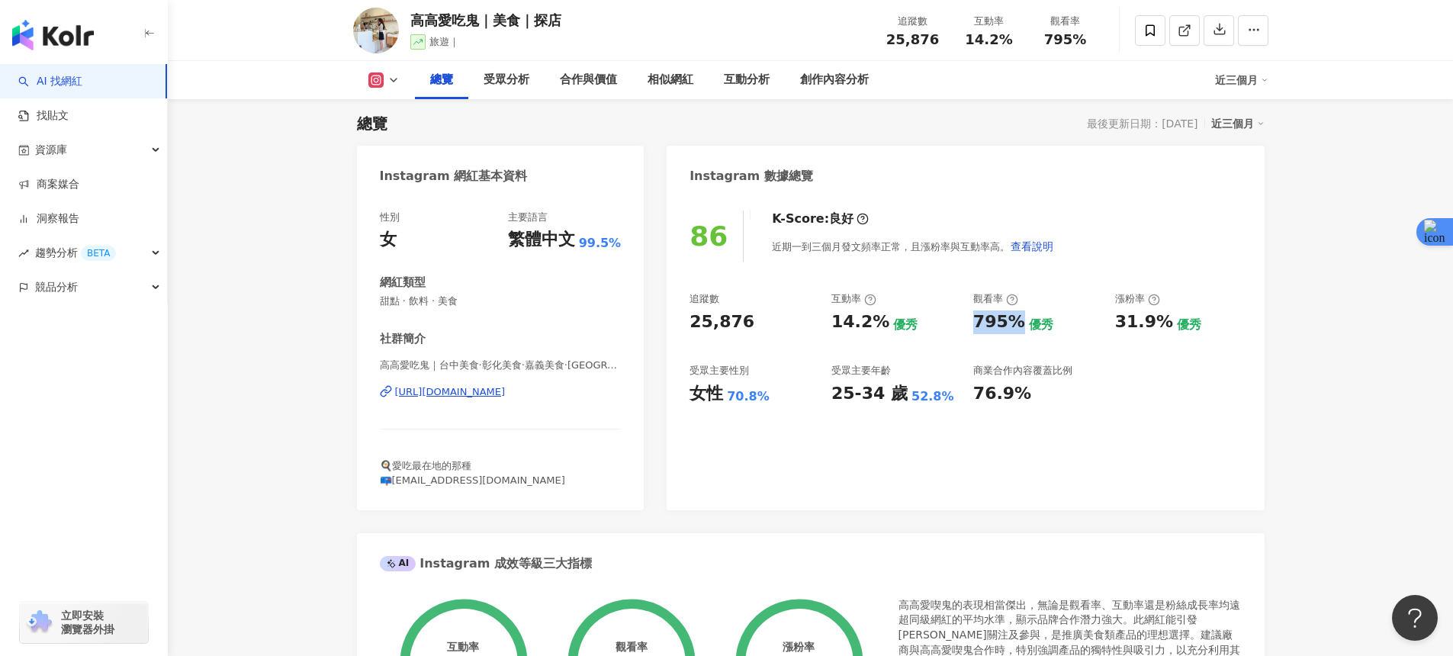
drag, startPoint x: 973, startPoint y: 323, endPoint x: 1013, endPoint y: 326, distance: 39.8
click at [1013, 326] on div "795%" at bounding box center [999, 322] width 52 height 24
copy div "795%"
drag, startPoint x: 408, startPoint y: 18, endPoint x: 420, endPoint y: 20, distance: 11.5
click at [420, 19] on div "高高愛吃鬼｜美食｜探店 旅遊｜ 追蹤數 25,876 互動率 14.2% 觀看率 795%" at bounding box center [811, 30] width 976 height 60
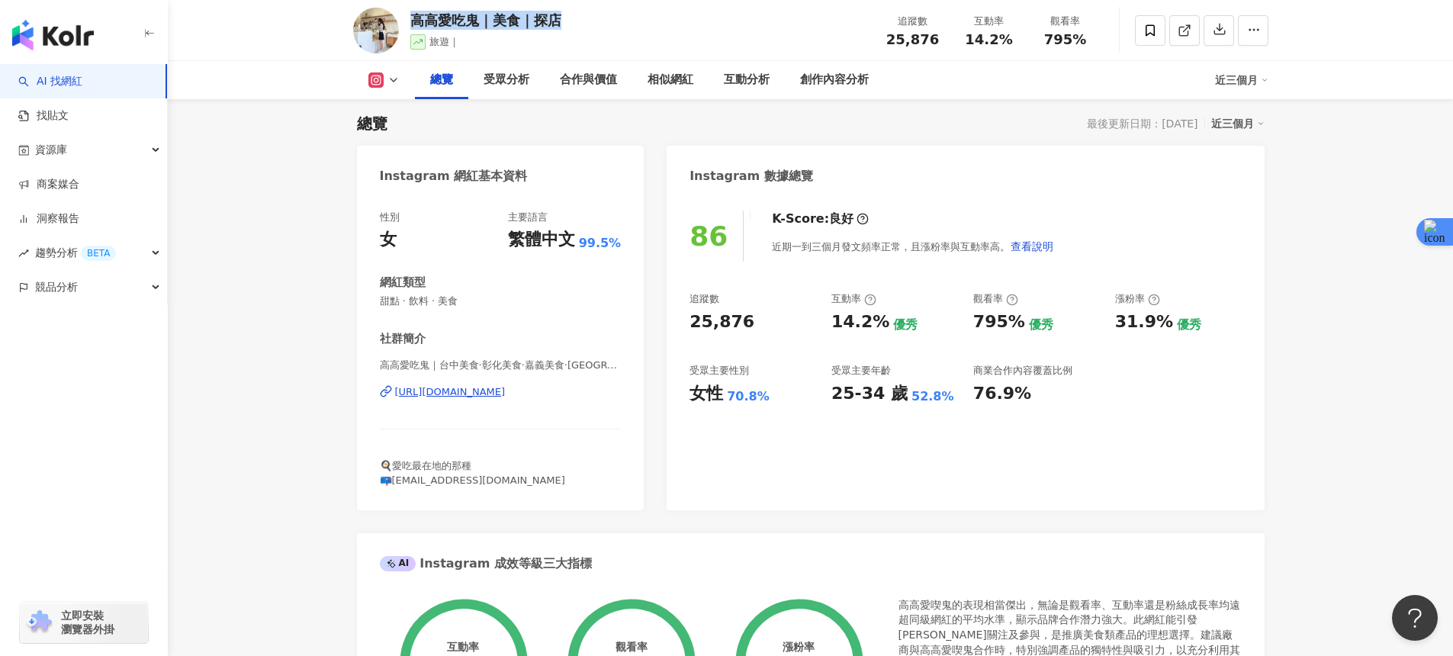
drag, startPoint x: 413, startPoint y: 20, endPoint x: 575, endPoint y: 20, distance: 162.5
click at [575, 20] on div "高高愛吃鬼｜美食｜探店 旅遊｜ 追蹤數 25,876 互動率 14.2% 觀看率 795%" at bounding box center [811, 30] width 976 height 60
copy div "高高愛吃鬼｜美食｜探店"
click at [487, 389] on div "[URL][DOMAIN_NAME]" at bounding box center [450, 392] width 111 height 14
drag, startPoint x: 886, startPoint y: 42, endPoint x: 934, endPoint y: 43, distance: 48.1
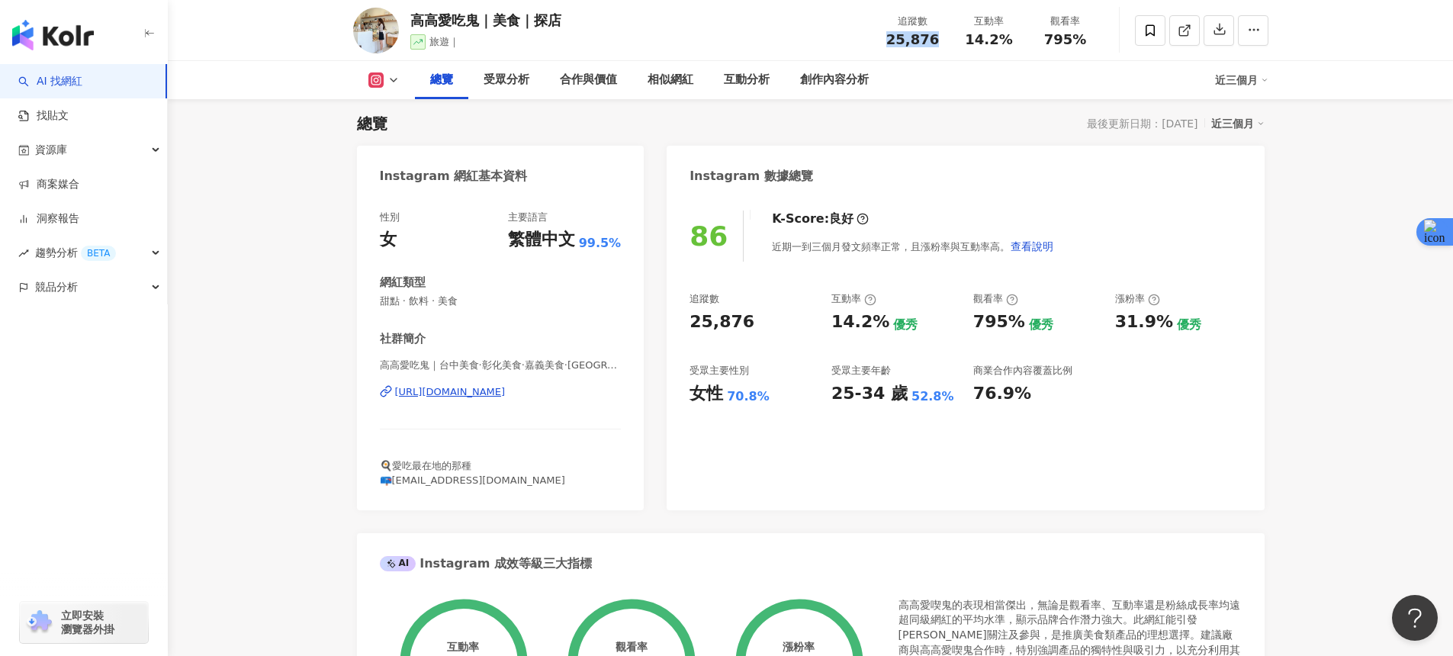
click at [934, 43] on div "追蹤數 25,876" at bounding box center [913, 30] width 76 height 33
copy span "25,876"
click at [469, 394] on div "[URL][DOMAIN_NAME]" at bounding box center [450, 392] width 111 height 14
